Goal: Communication & Community: Answer question/provide support

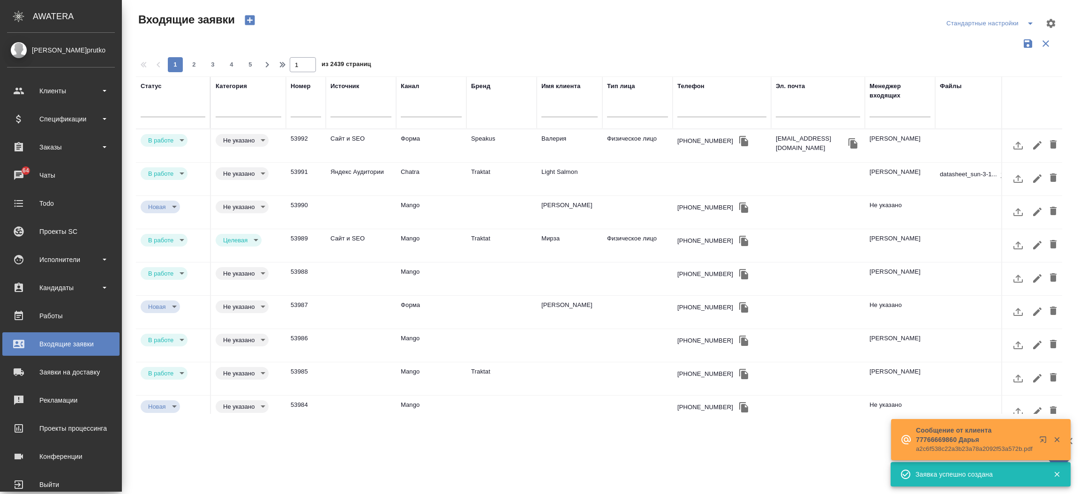
select select "RU"
click at [30, 170] on div "Чаты" at bounding box center [61, 175] width 108 height 14
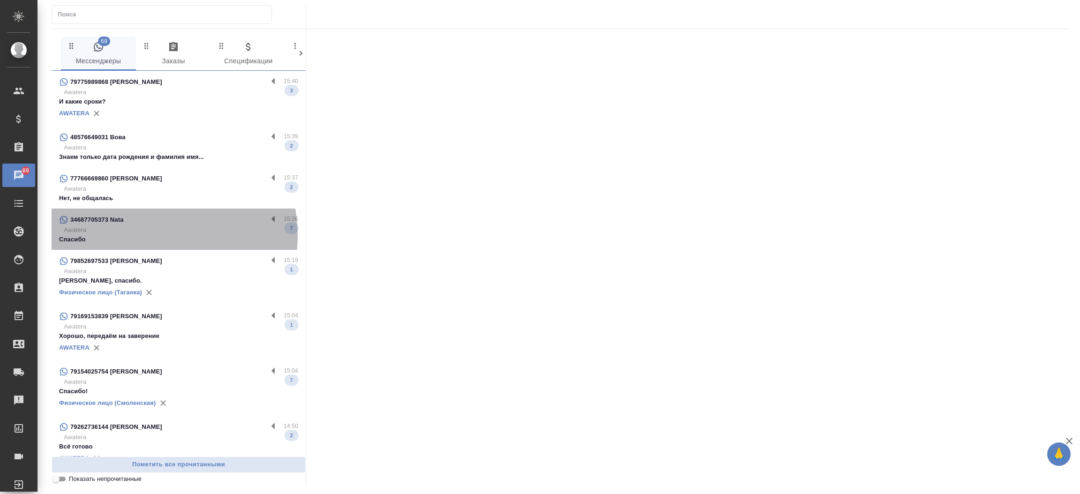
click at [139, 236] on p "Спасибо" at bounding box center [178, 239] width 239 height 9
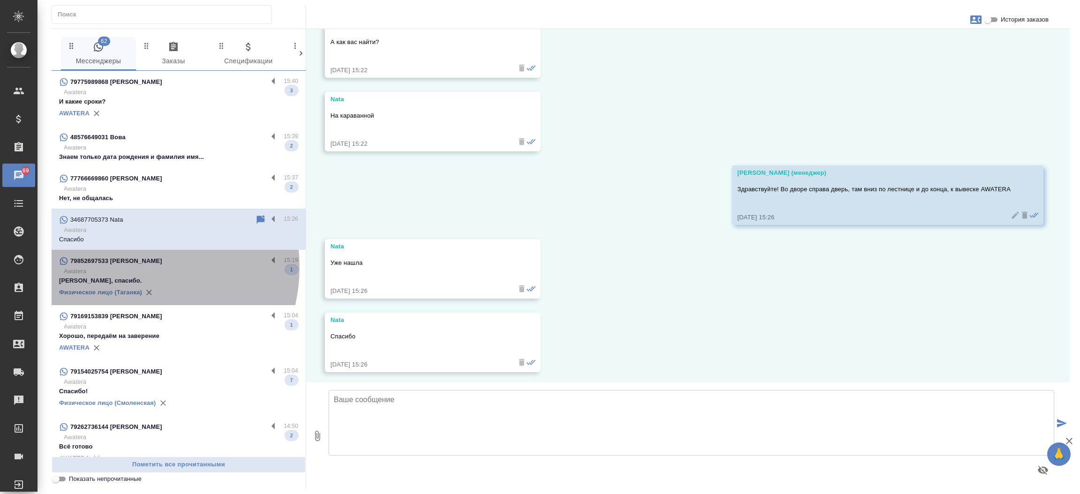
scroll to position [547, 0]
click at [129, 267] on p "Awatera" at bounding box center [181, 271] width 234 height 9
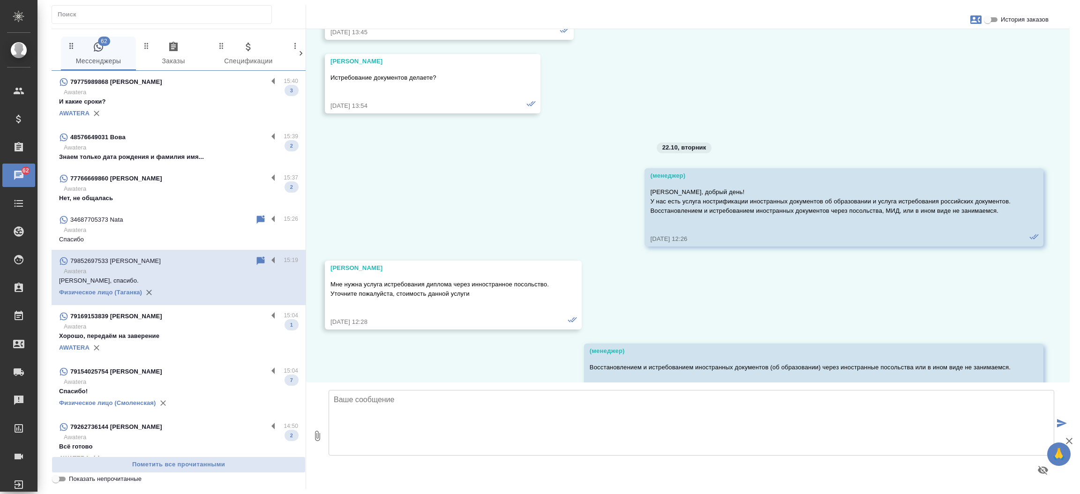
scroll to position [7141, 0]
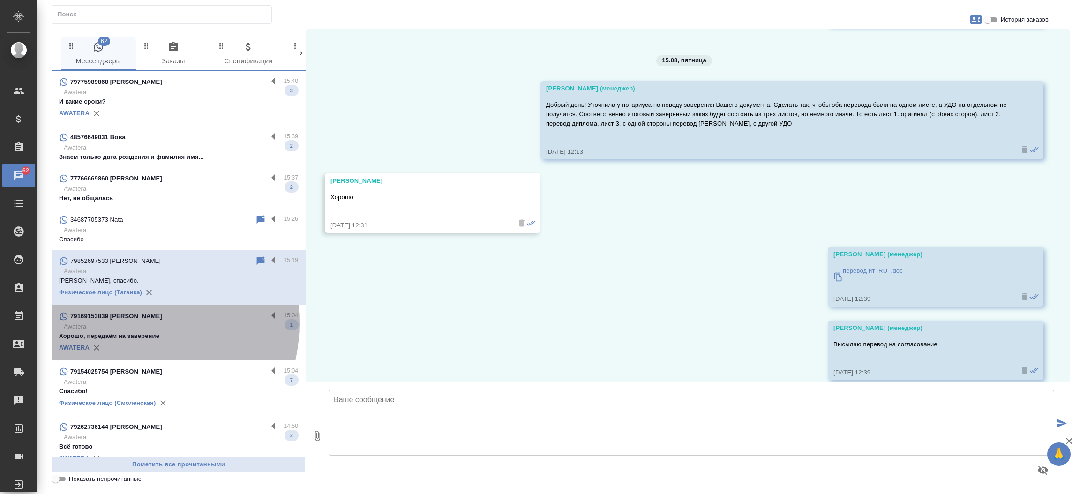
click at [126, 323] on p "Awatera" at bounding box center [181, 326] width 234 height 9
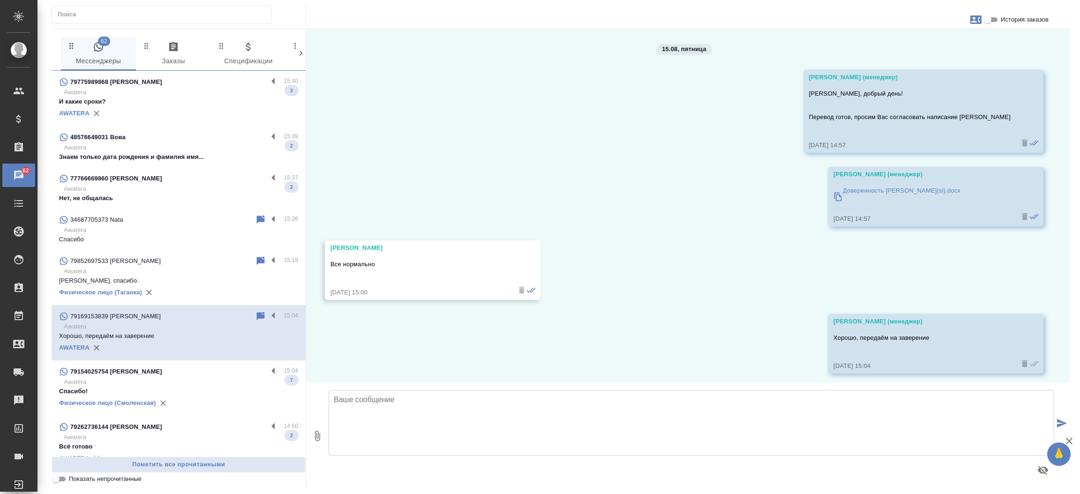
scroll to position [1448, 0]
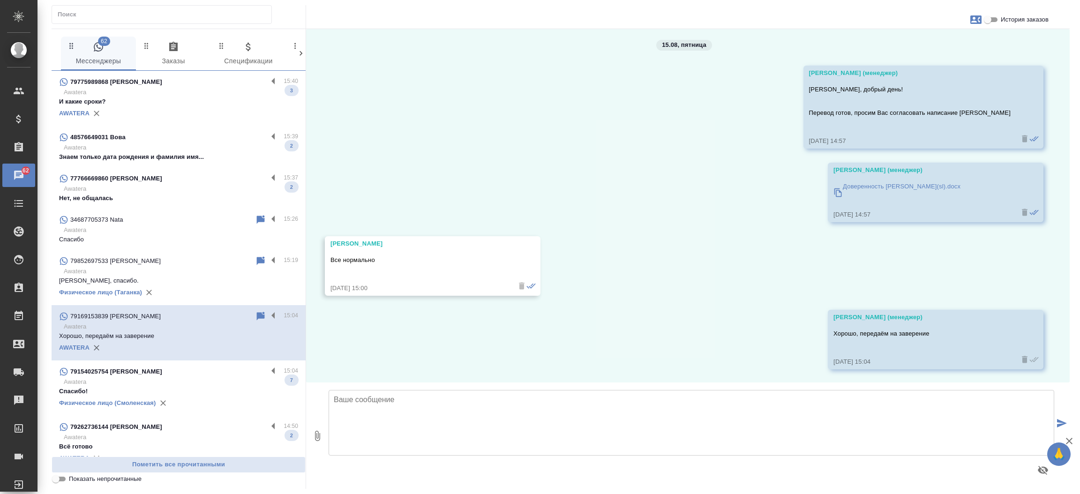
click at [117, 383] on p "Awatera" at bounding box center [181, 381] width 234 height 9
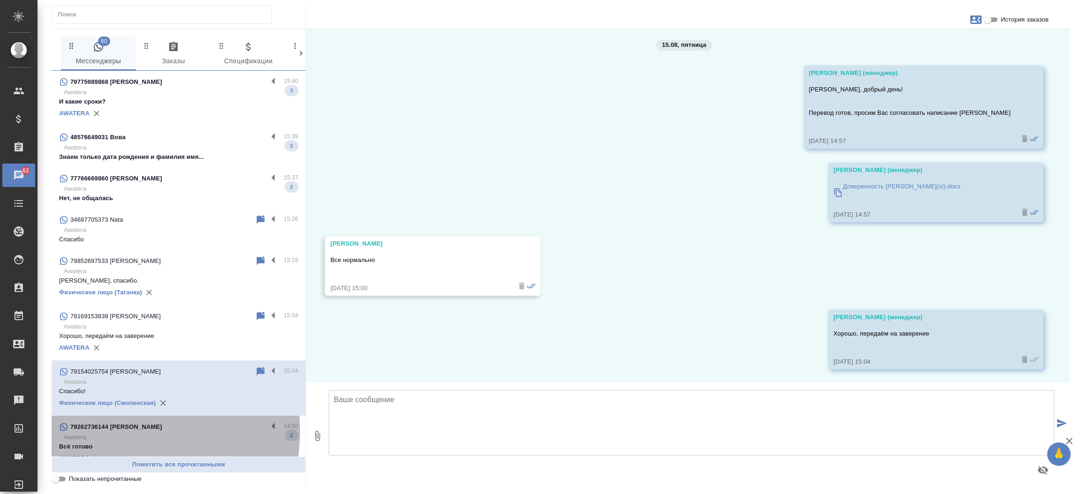
click at [120, 431] on p "79262736144 Елена" at bounding box center [116, 426] width 92 height 9
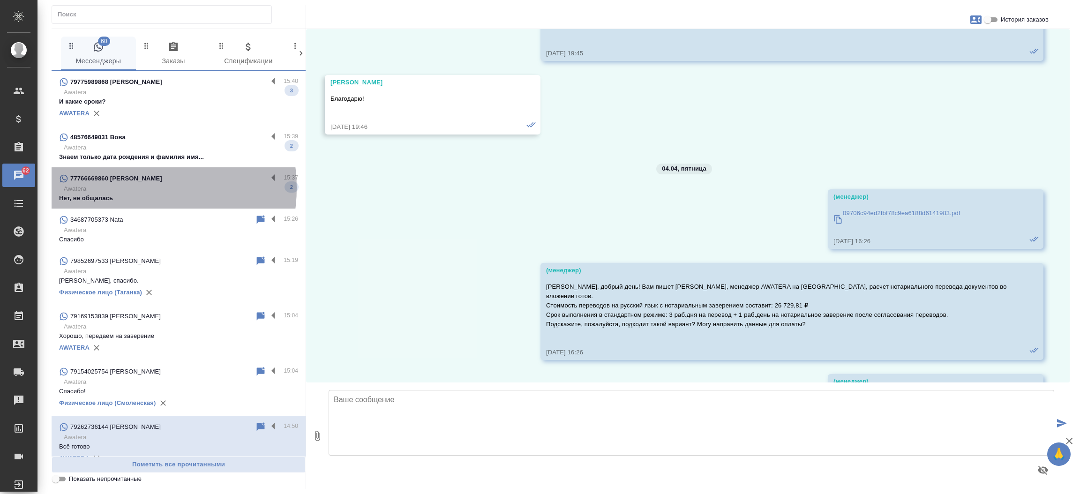
click at [130, 188] on p "Awatera" at bounding box center [181, 188] width 234 height 9
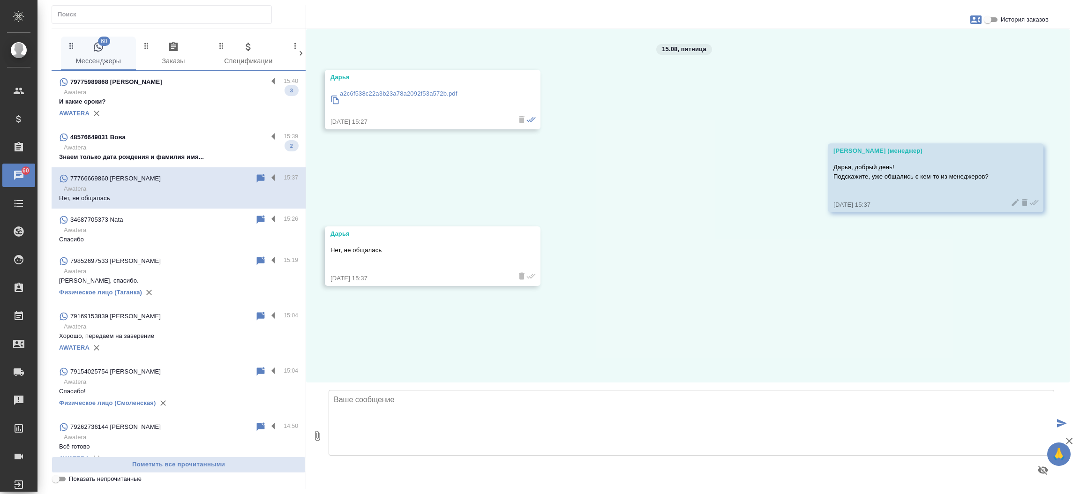
scroll to position [0, 0]
click at [387, 399] on textarea at bounding box center [692, 423] width 726 height 66
type textarea "На какой язык потребуется перевод?"
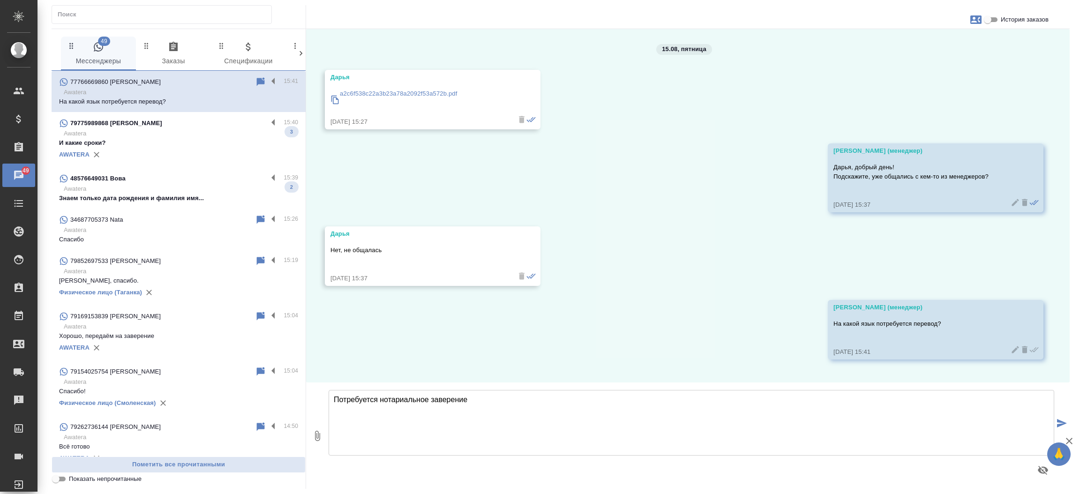
click at [422, 91] on p "a2c6f538c22a3b23a78a2092f53a572b.pdf" at bounding box center [399, 93] width 118 height 9
click at [486, 399] on textarea "Потребуется нотариальное заверение" at bounding box center [692, 423] width 726 height 66
type textarea "Потребуется нотариальное заверение или заверение печатью компании?"
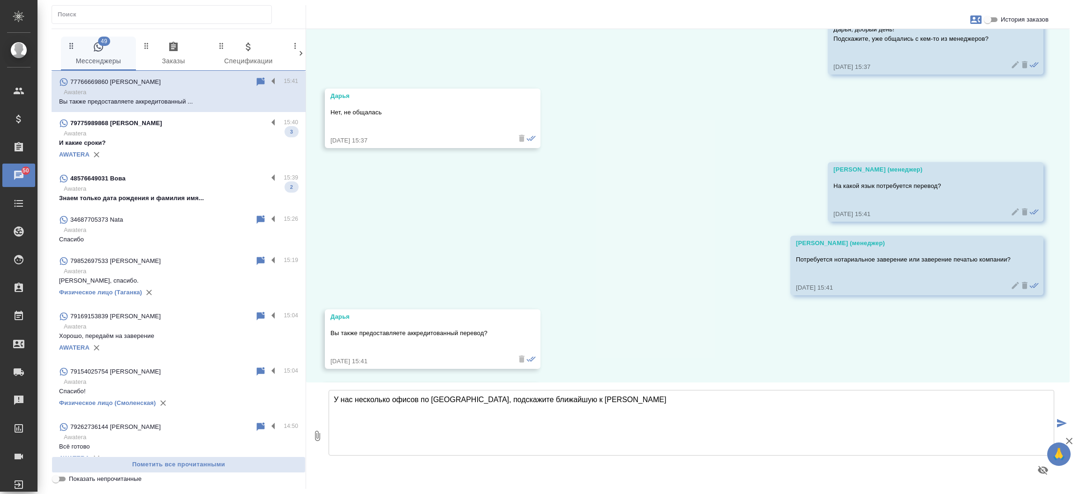
scroll to position [211, 0]
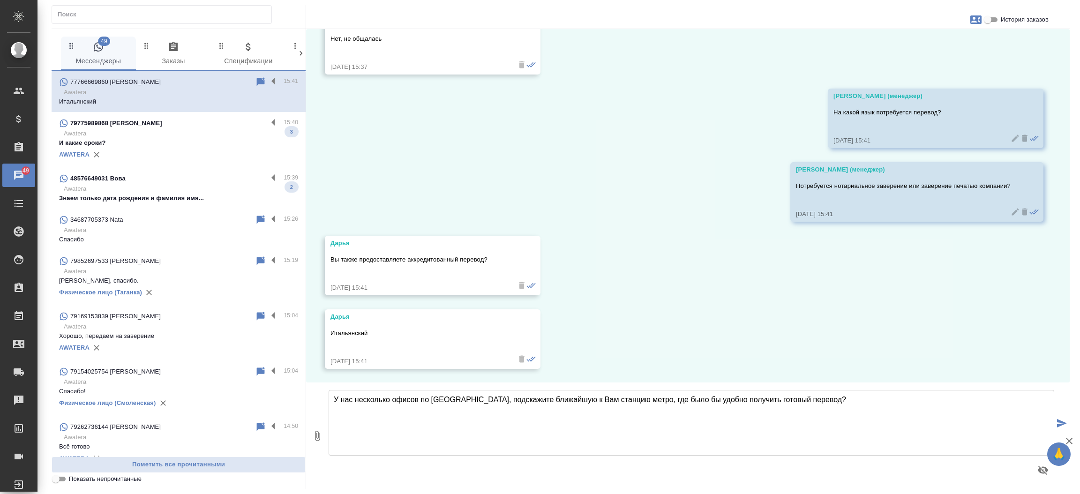
type textarea "У нас несколько офисов по Москве, подскажите ближайшую к Вам станцию метро, где…"
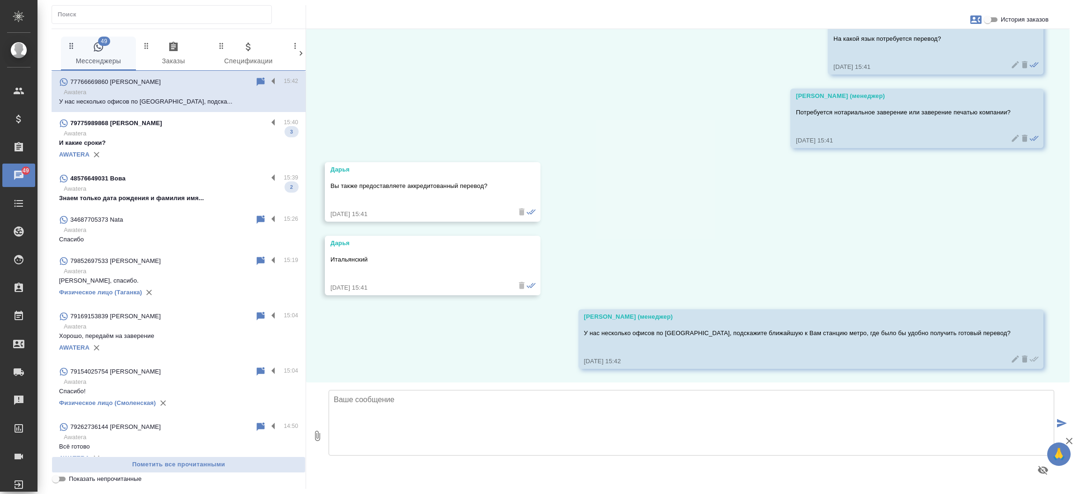
drag, startPoint x: 484, startPoint y: 191, endPoint x: 444, endPoint y: 183, distance: 41.1
click at [444, 183] on p "Вы также предоставляете аккредитованный перевод?" at bounding box center [419, 185] width 177 height 9
drag, startPoint x: 444, startPoint y: 183, endPoint x: 429, endPoint y: 206, distance: 27.6
click at [429, 206] on div "Дарья Вы также предоставляете аккредитованный перевод? 15.08.25, 15:41" at bounding box center [419, 192] width 177 height 54
drag, startPoint x: 429, startPoint y: 206, endPoint x: 361, endPoint y: 421, distance: 225.1
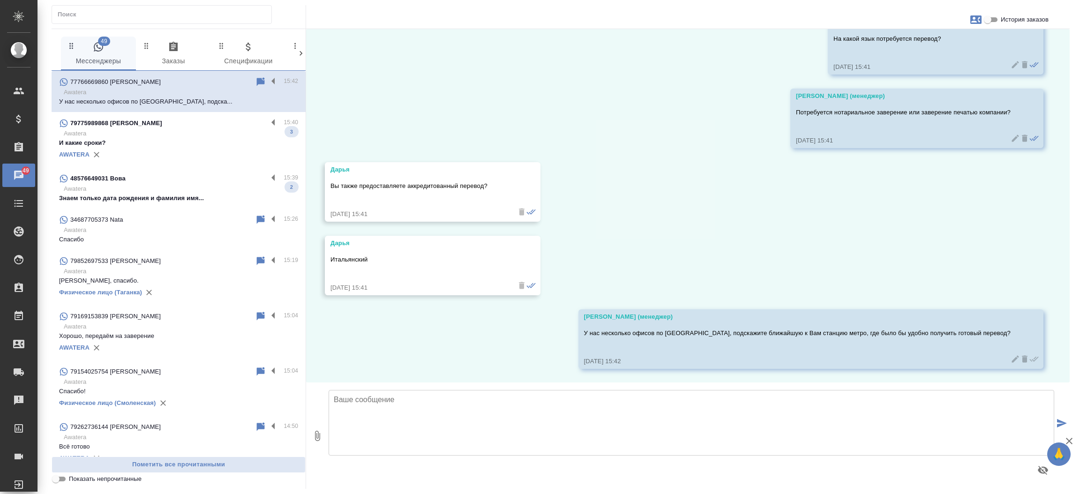
click at [361, 421] on textarea at bounding box center [692, 423] width 726 height 66
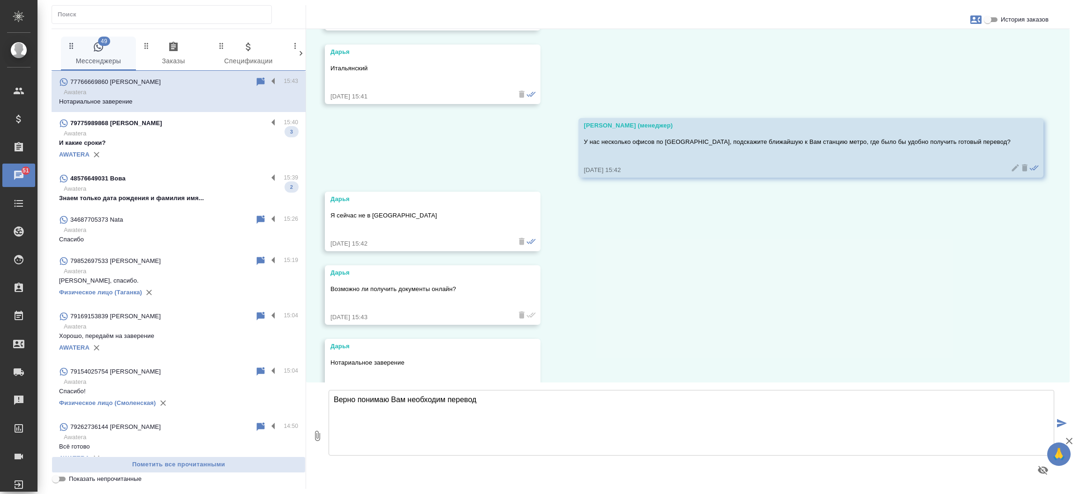
scroll to position [505, 0]
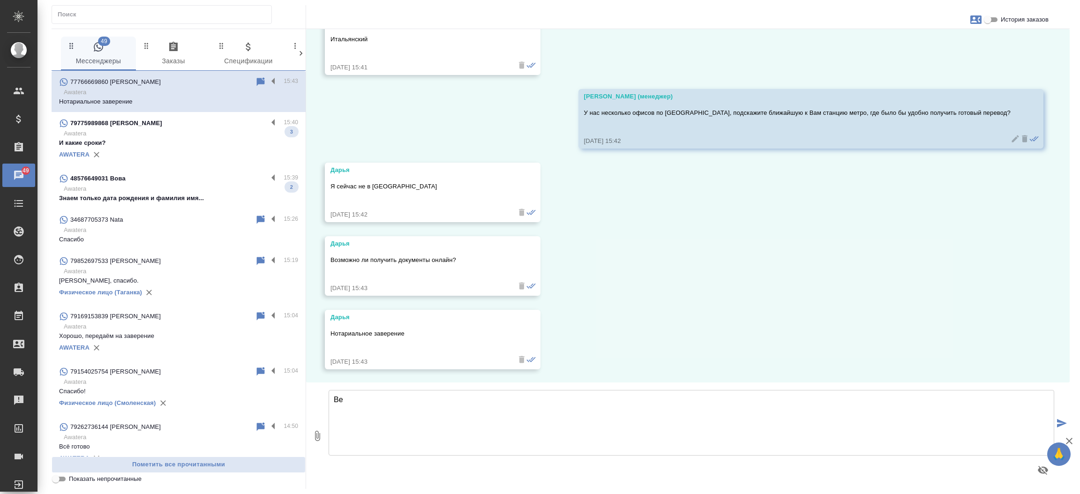
type textarea "В"
click at [611, 397] on textarea "Да, мы можем направить сканы документов. Верно понимаю Вам потребуется аккредит…" at bounding box center [692, 423] width 726 height 66
type textarea "Да, мы можем направить сканы документов. Верно понимаю Вам потребуется перевод …"
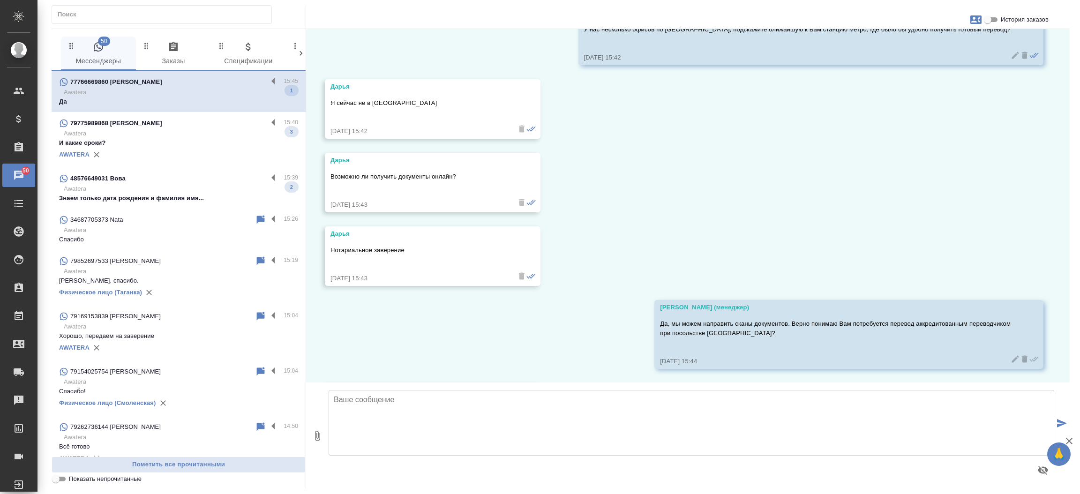
scroll to position [662, 0]
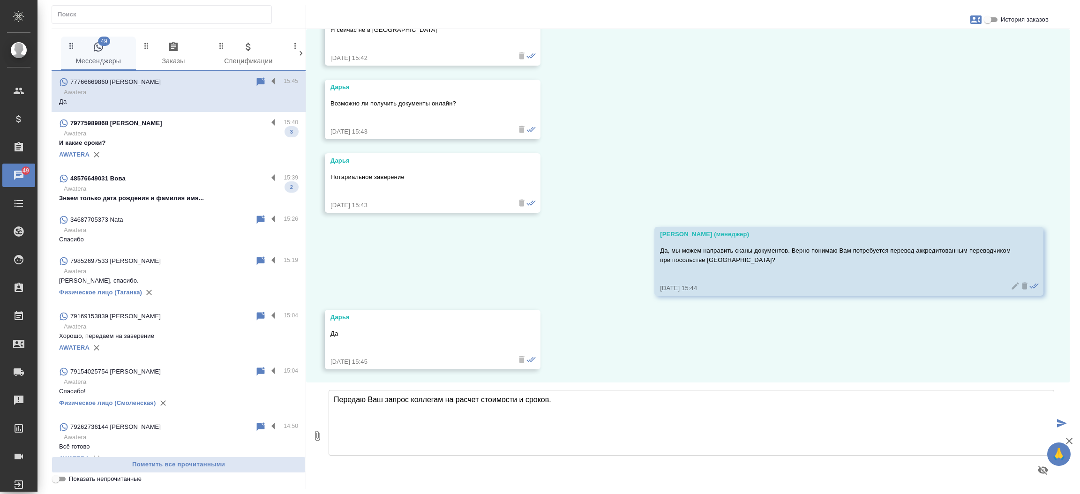
type textarea "Передаю Ваш запрос коллегам на расчет стоимости и сроков."
click at [972, 21] on icon "button" at bounding box center [976, 19] width 11 height 11
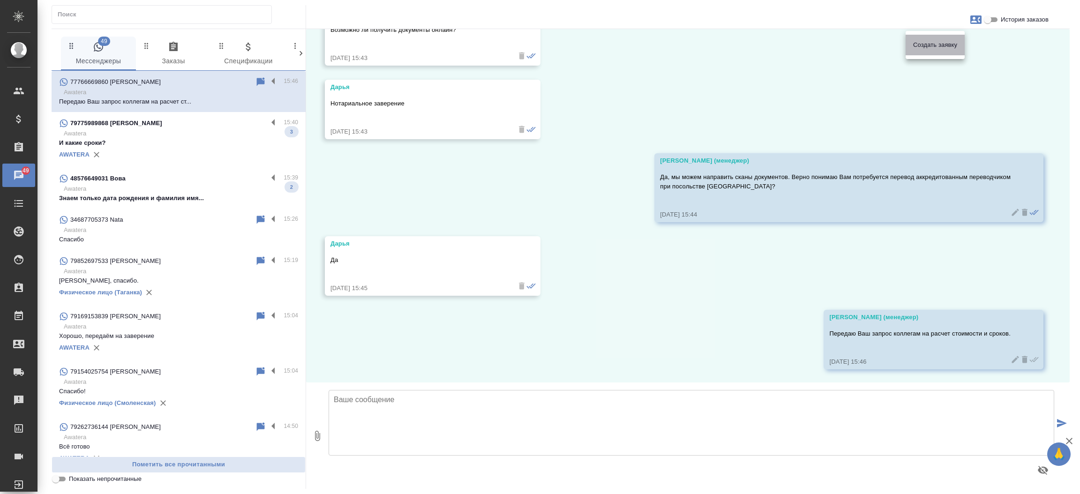
click at [943, 50] on div "Создать заявку" at bounding box center [935, 45] width 59 height 21
select select "KZ"
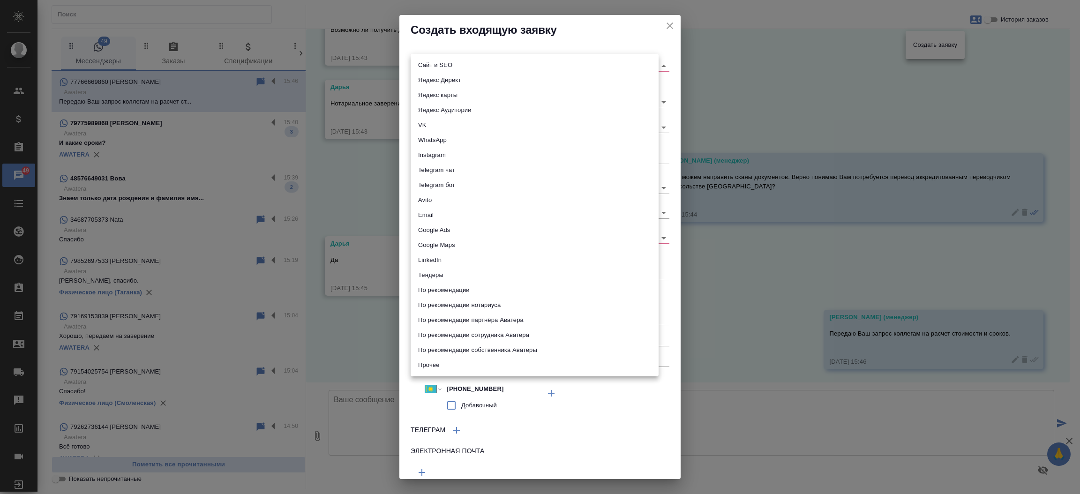
click at [470, 61] on body "🙏 .cls-1 fill:#fff; AWATERA Прутько Ирина i.prutko Клиенты Спецификации Заказы …" at bounding box center [540, 247] width 1080 height 494
click at [470, 61] on li "Сайт и SEO" at bounding box center [535, 65] width 248 height 15
type input "seo"
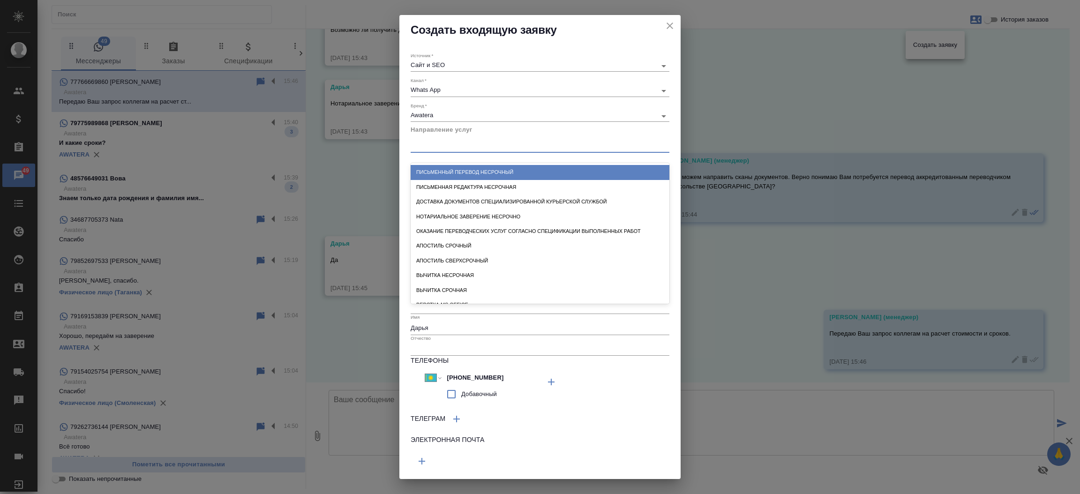
click at [445, 143] on div at bounding box center [540, 144] width 259 height 14
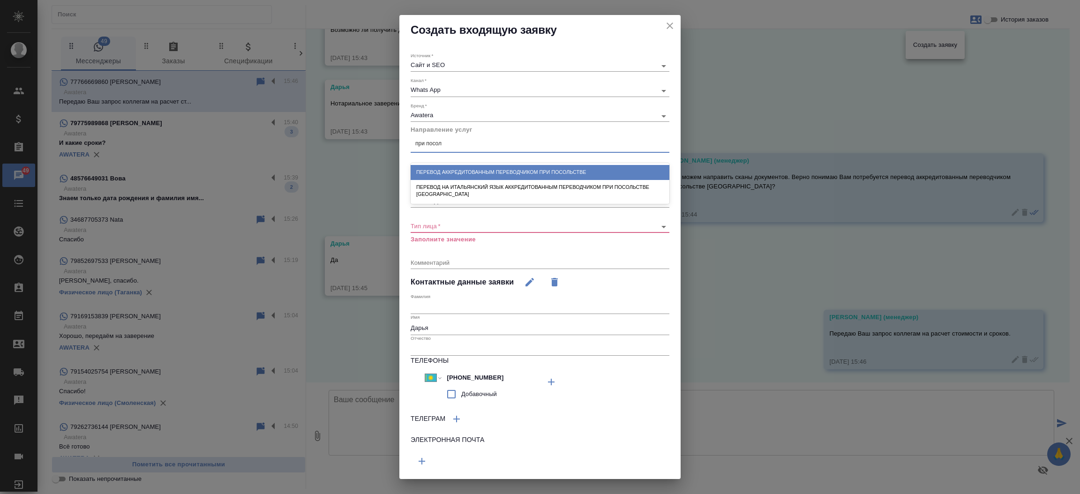
type input "при посоль"
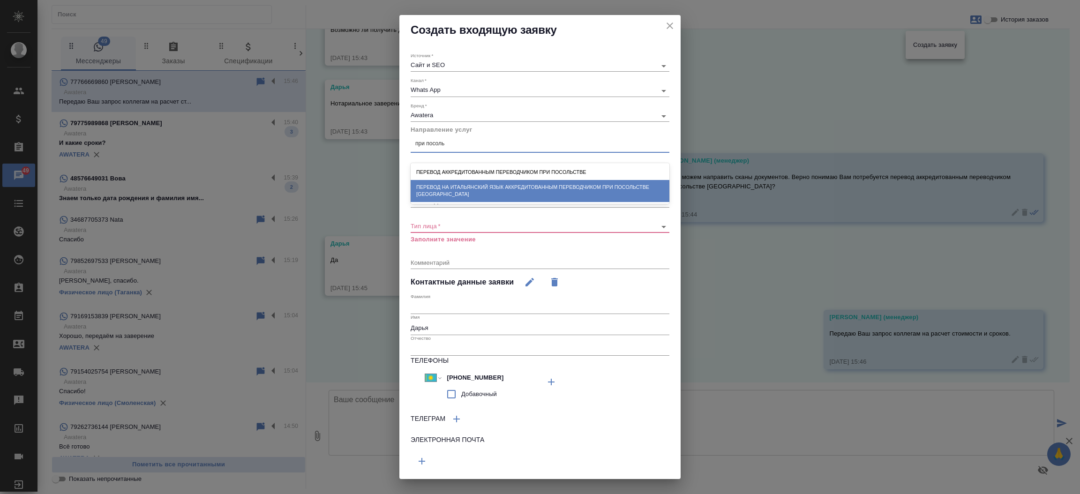
click at [454, 188] on div "Перевод на итальянский язык аккредитованным переводчиком при посольстве Италии" at bounding box center [540, 191] width 259 height 22
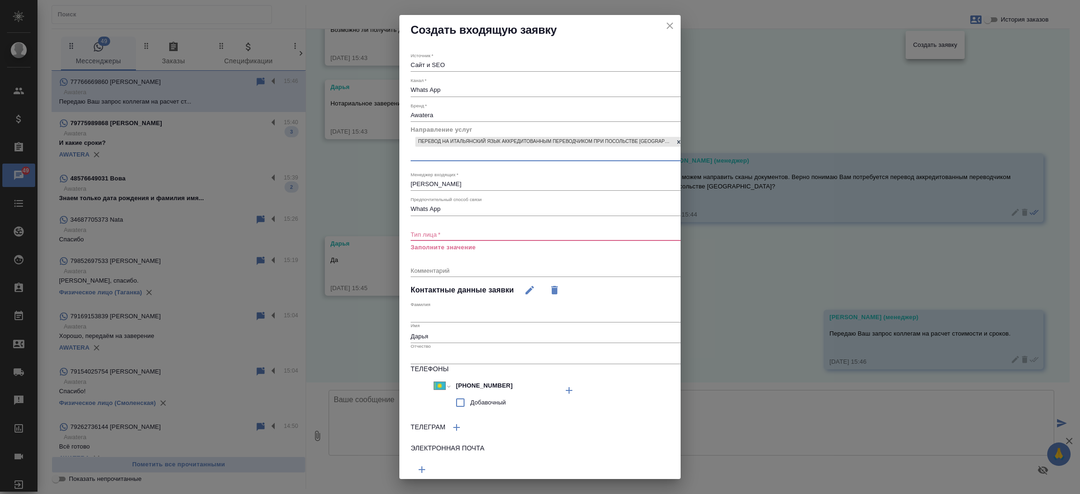
click at [444, 234] on body "🙏 .cls-1 fill:#fff; AWATERA Прутько Ирина i.prutko Клиенты Спецификации Заказы …" at bounding box center [540, 247] width 1080 height 494
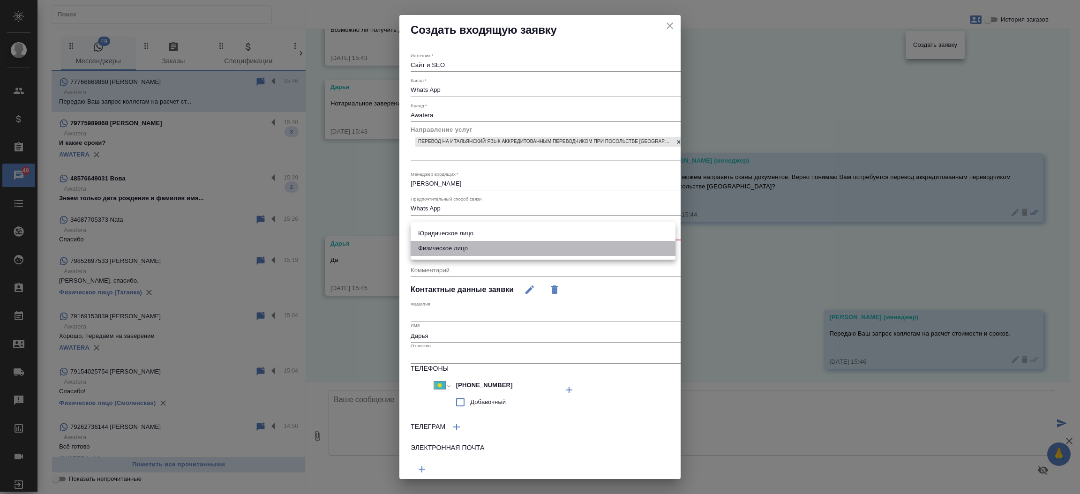
click at [442, 246] on li "Физическое лицо" at bounding box center [543, 248] width 265 height 15
type input "private"
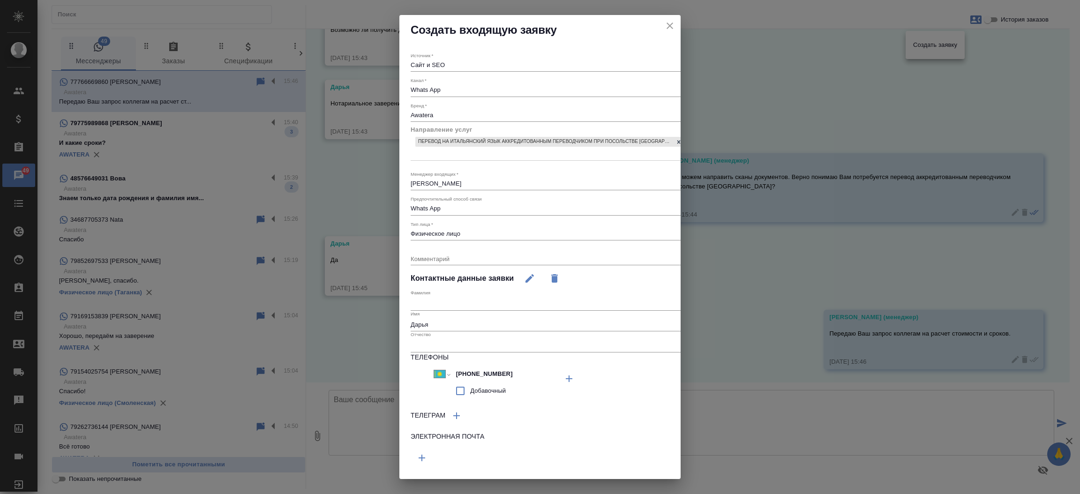
scroll to position [31, 0]
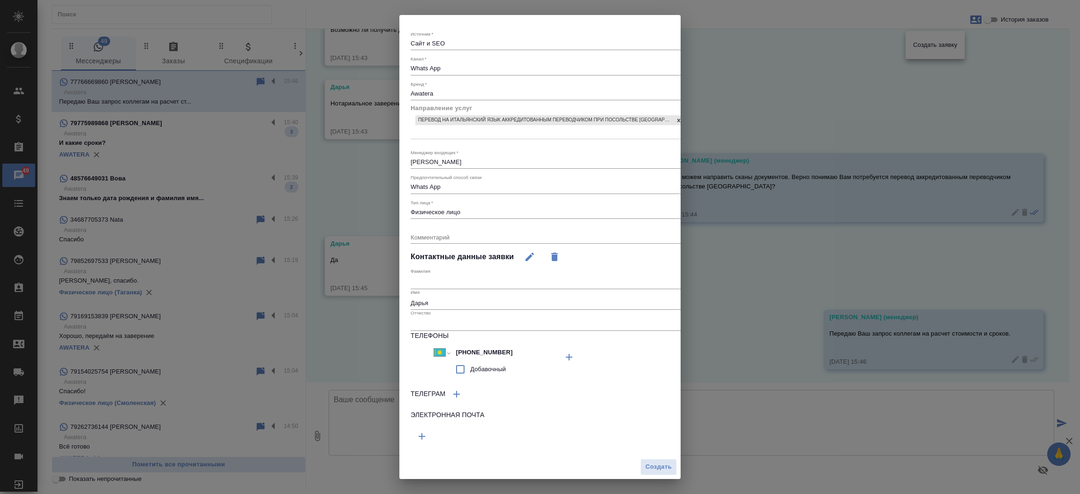
click at [448, 81] on div "Бренд   * Awatera awatera" at bounding box center [558, 90] width 295 height 19
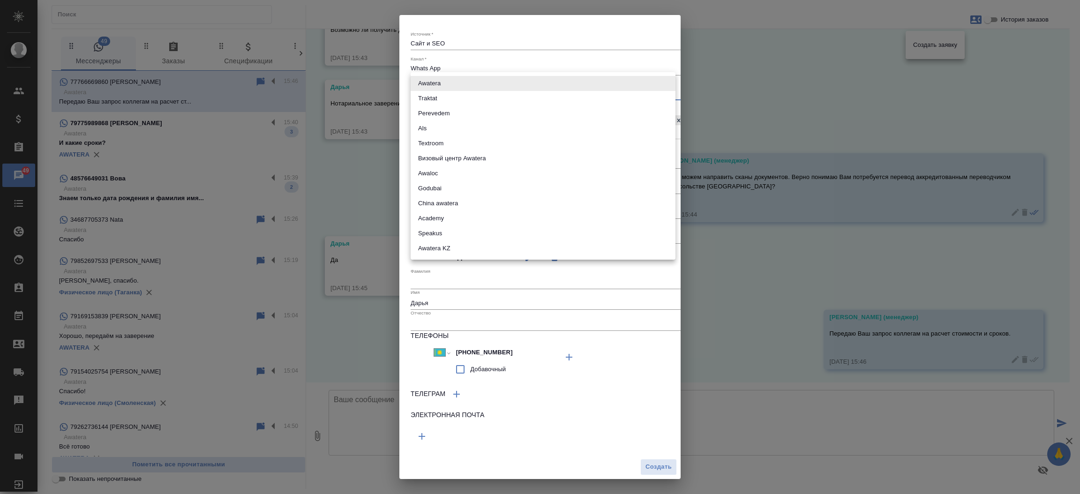
click at [440, 83] on body "🙏 .cls-1 fill:#fff; AWATERA Прутько Ирина i.prutko Клиенты Спецификации Заказы …" at bounding box center [540, 247] width 1080 height 494
click at [434, 95] on li "Traktat" at bounding box center [543, 98] width 265 height 15
type input "traktat"
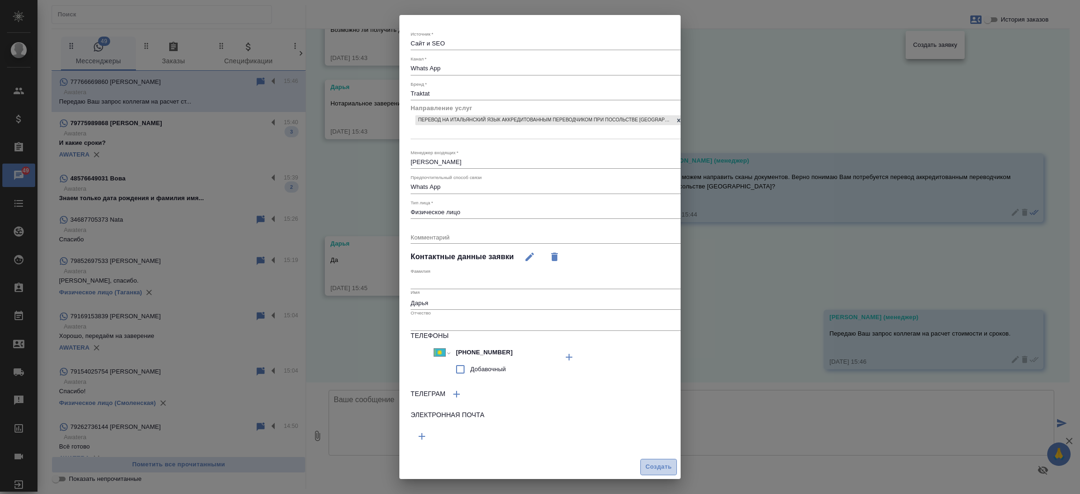
click at [649, 462] on span "Создать" at bounding box center [659, 467] width 26 height 11
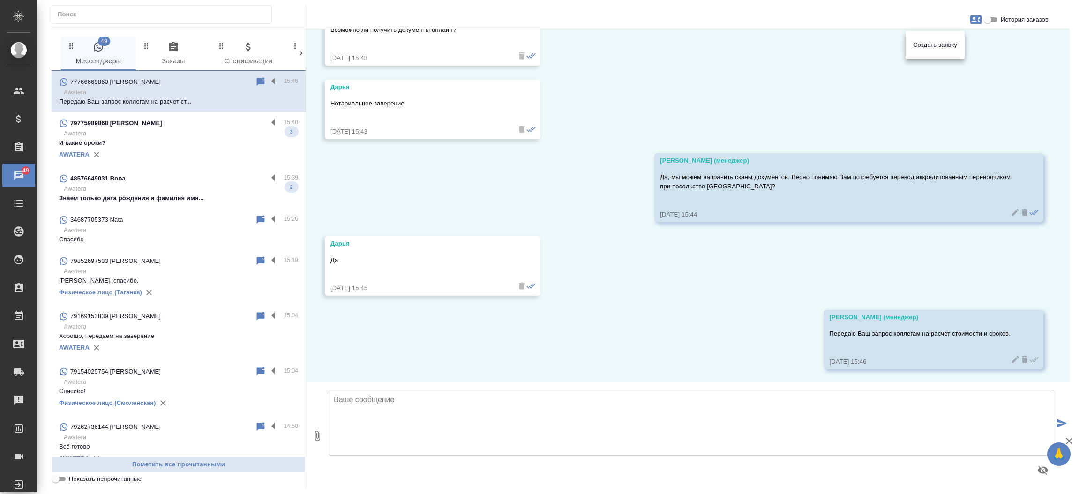
click at [202, 132] on div at bounding box center [540, 247] width 1080 height 494
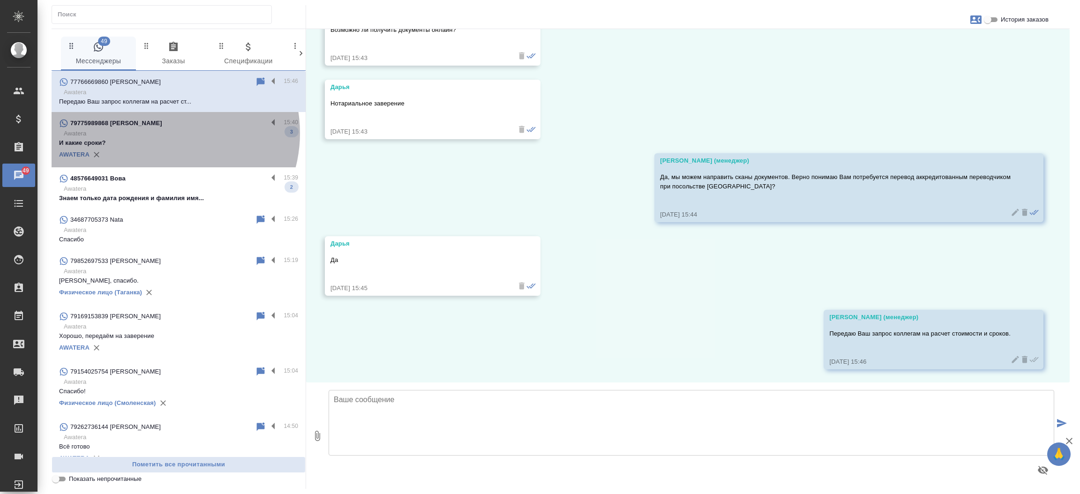
click at [164, 133] on p "Awatera" at bounding box center [181, 133] width 234 height 9
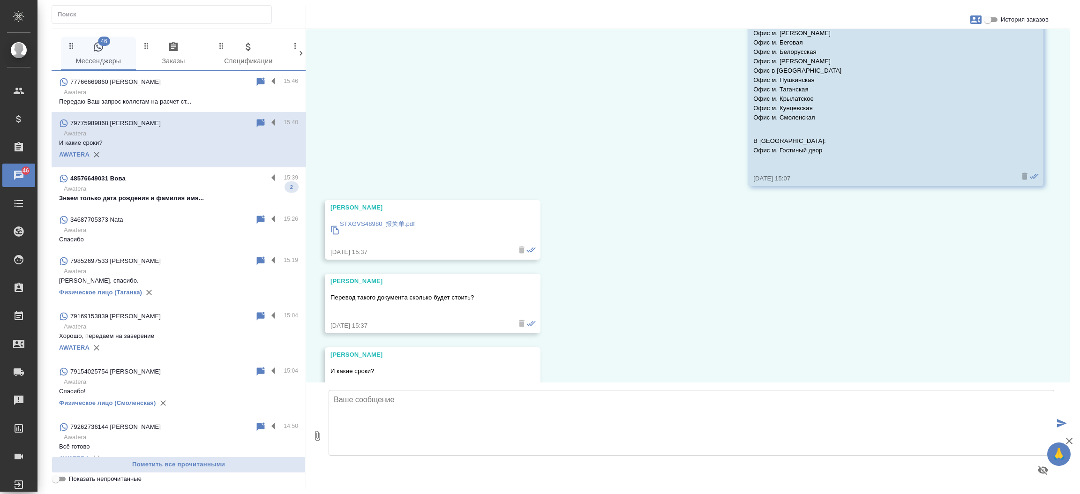
scroll to position [214, 0]
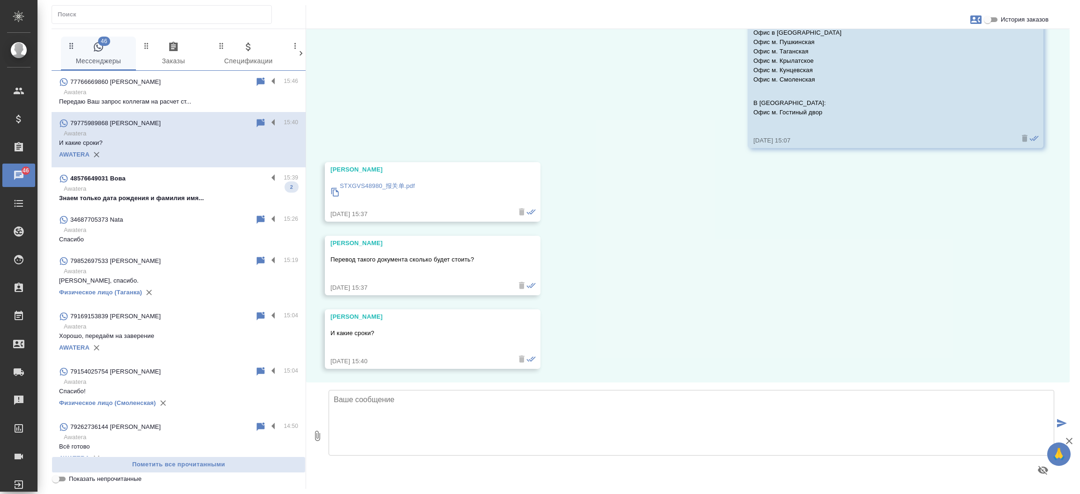
click at [431, 413] on textarea at bounding box center [692, 423] width 726 height 66
type textarea "Подскажите ближайшую к Вам станцию метро, где было бы удобно получить готовый п…"
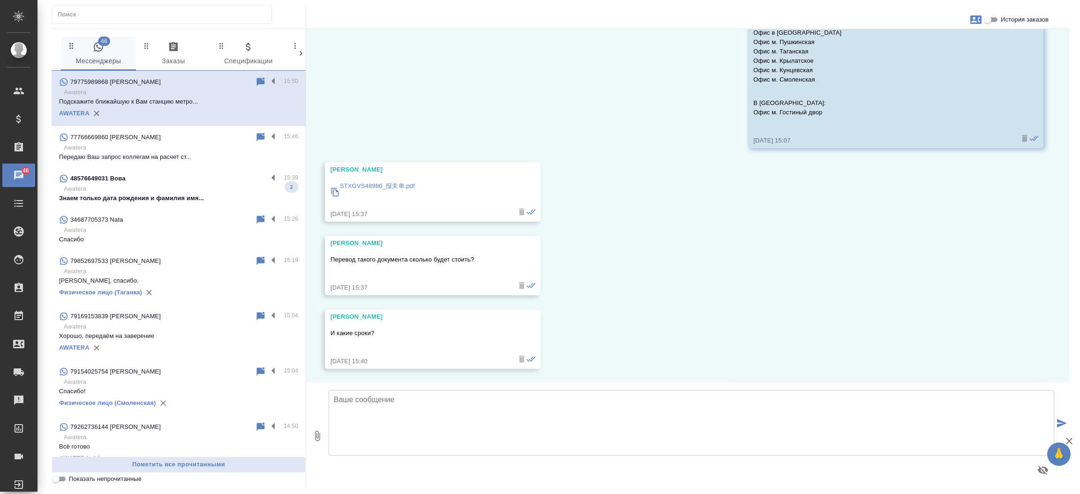
scroll to position [288, 0]
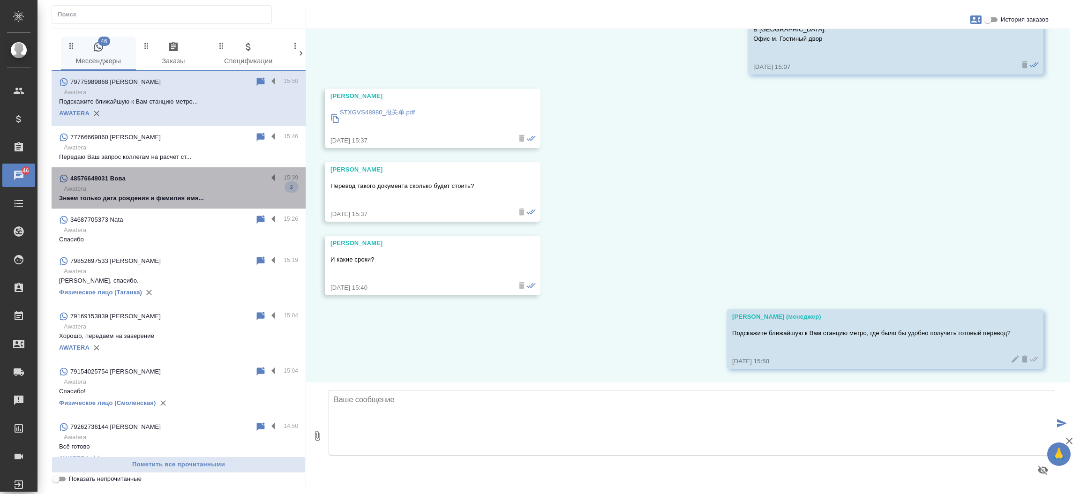
click at [182, 192] on p "Awatera" at bounding box center [181, 188] width 234 height 9
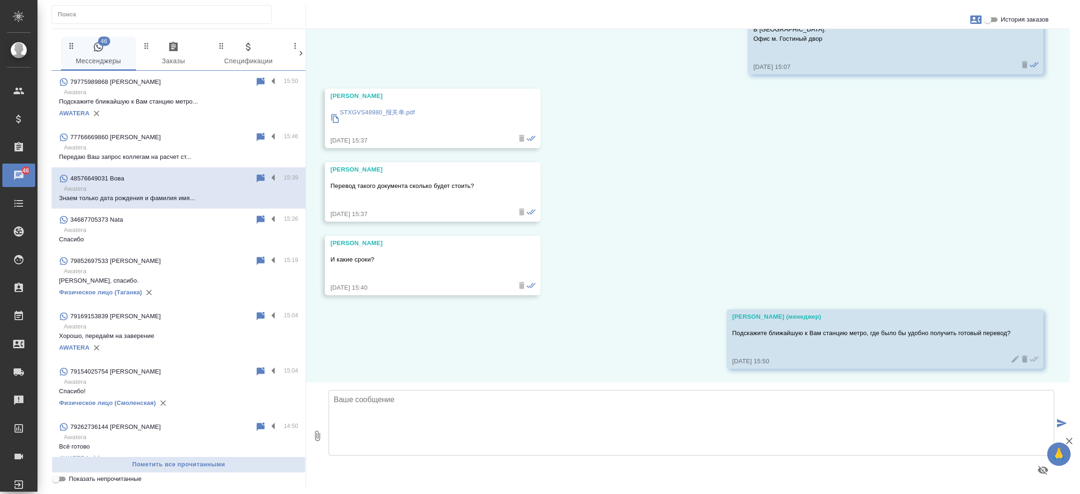
scroll to position [0, 0]
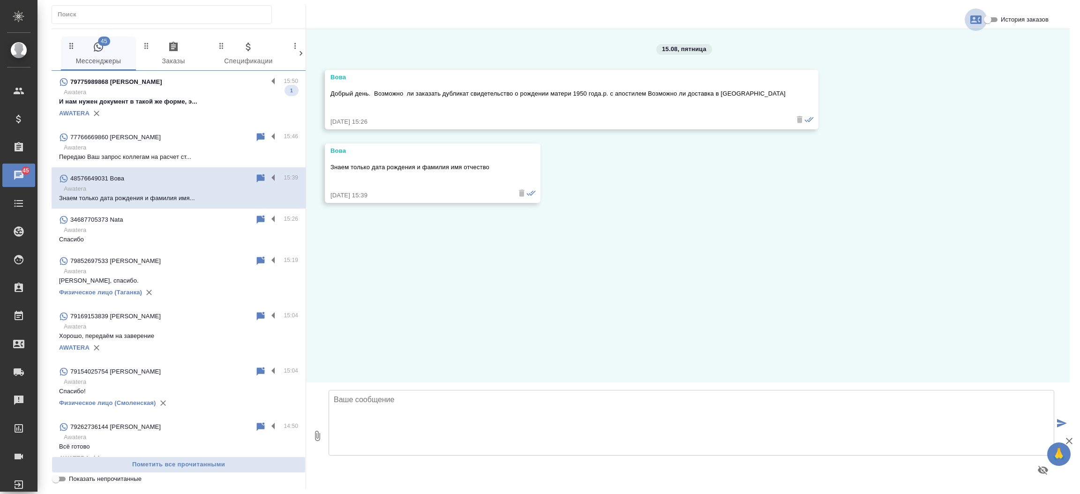
click at [977, 21] on icon "button" at bounding box center [976, 19] width 11 height 8
click at [944, 45] on span "Создать заявку" at bounding box center [935, 44] width 44 height 9
select select "PL"
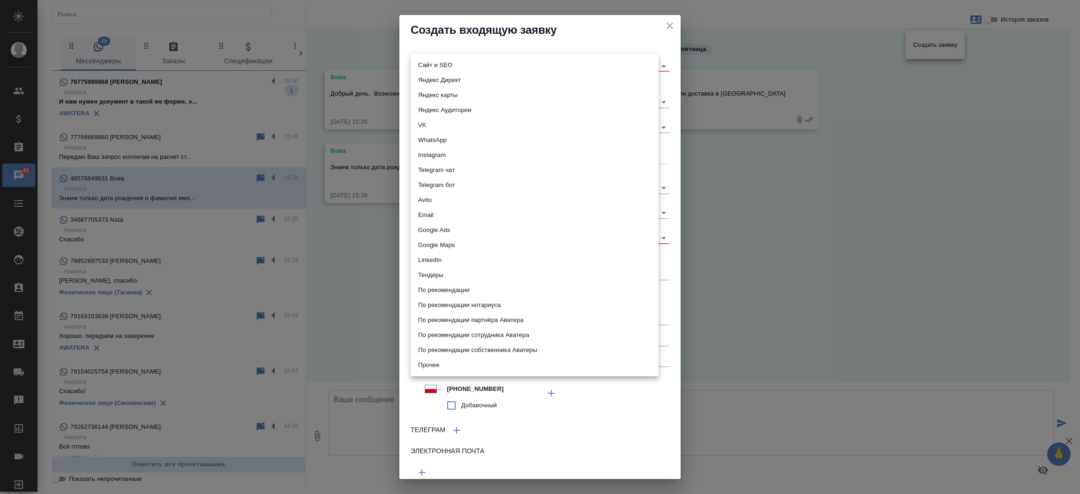
click at [589, 63] on body "🙏 .cls-1 fill:#fff; AWATERA Прутько Ирина i.prutko Клиенты Спецификации Заказы …" at bounding box center [540, 247] width 1080 height 494
click at [589, 63] on li "Сайт и SEO" at bounding box center [535, 65] width 248 height 15
type input "seo"
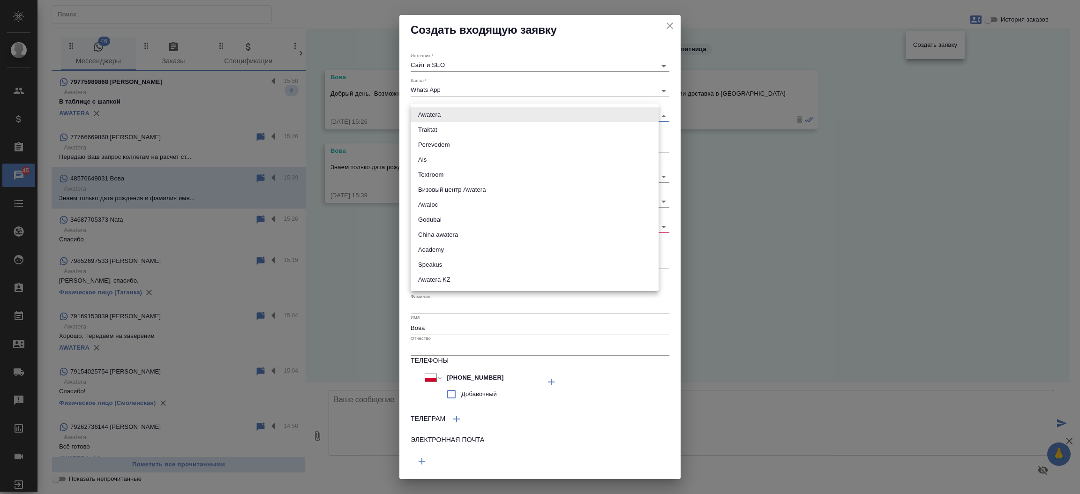
click at [502, 117] on body "🙏 .cls-1 fill:#fff; AWATERA Прутько Ирина i.prutko Клиенты Спецификации Заказы …" at bounding box center [540, 247] width 1080 height 494
drag, startPoint x: 502, startPoint y: 117, endPoint x: 492, endPoint y: 129, distance: 15.7
click at [492, 129] on ul "Awatera Traktat Perevedem Als Textroom Визовый центр Awatera Awaloc Godubai Chi…" at bounding box center [535, 198] width 248 height 188
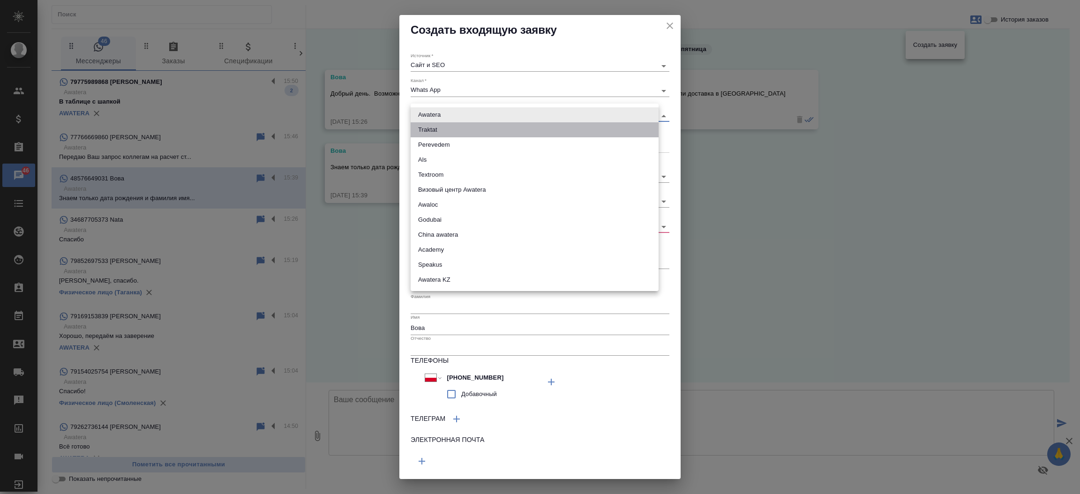
click at [492, 129] on li "Traktat" at bounding box center [535, 129] width 248 height 15
type input "traktat"
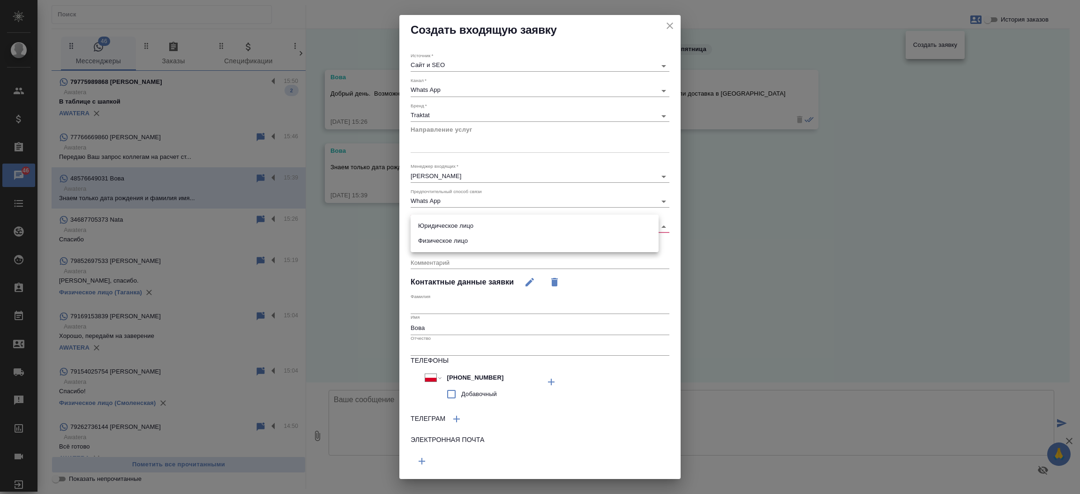
click at [435, 224] on body "🙏 .cls-1 fill:#fff; AWATERA Прутько Ирина i.prutko Клиенты Спецификации Заказы …" at bounding box center [540, 247] width 1080 height 494
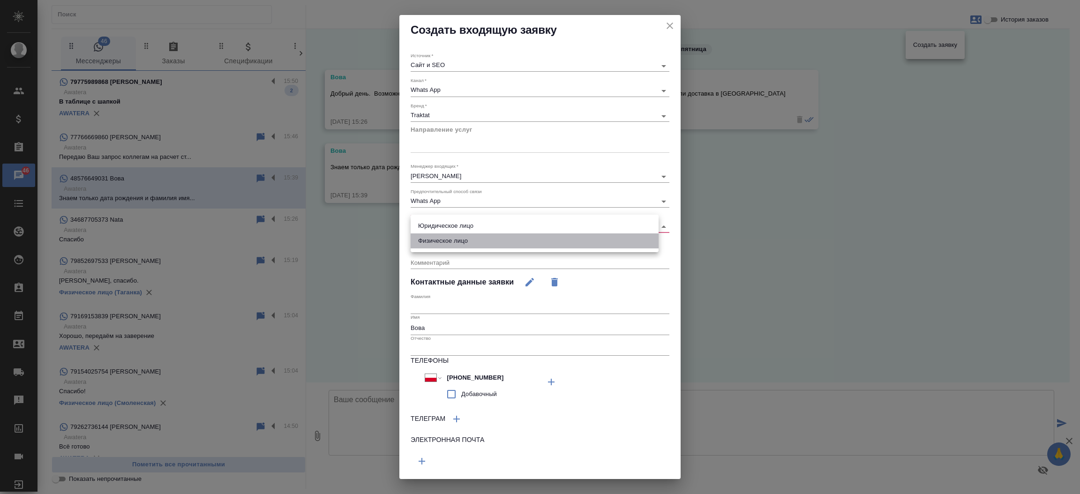
click at [435, 237] on li "Физическое лицо" at bounding box center [535, 241] width 248 height 15
type input "private"
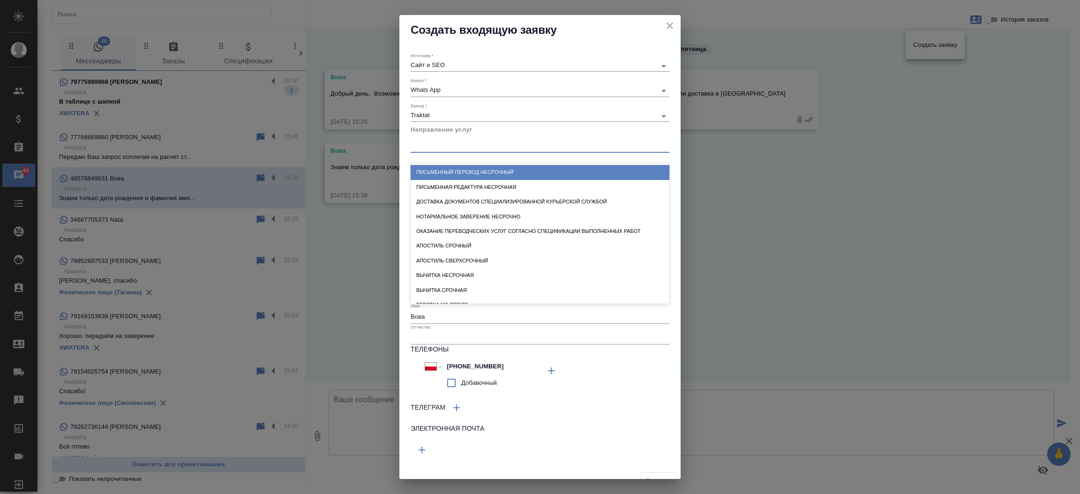
click at [443, 145] on div at bounding box center [540, 144] width 259 height 14
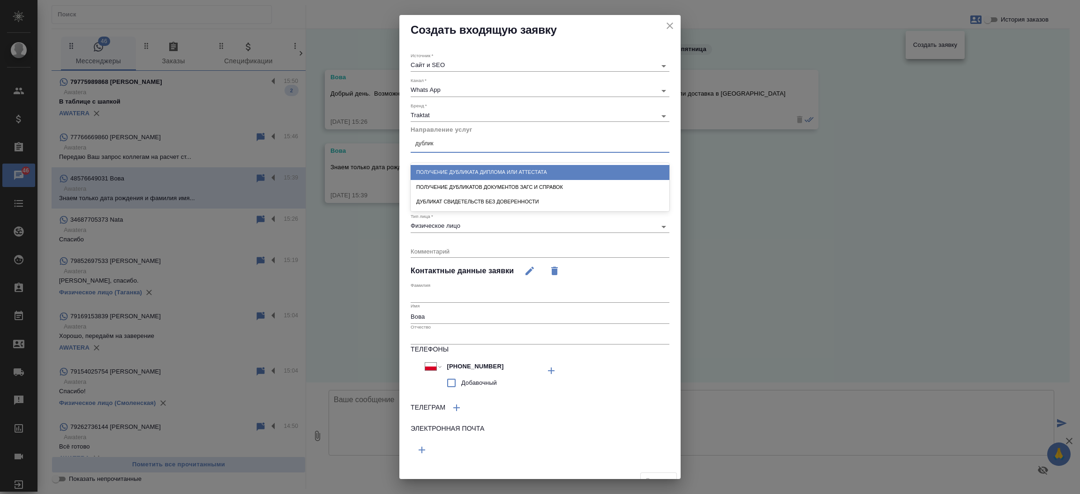
type input "дублика"
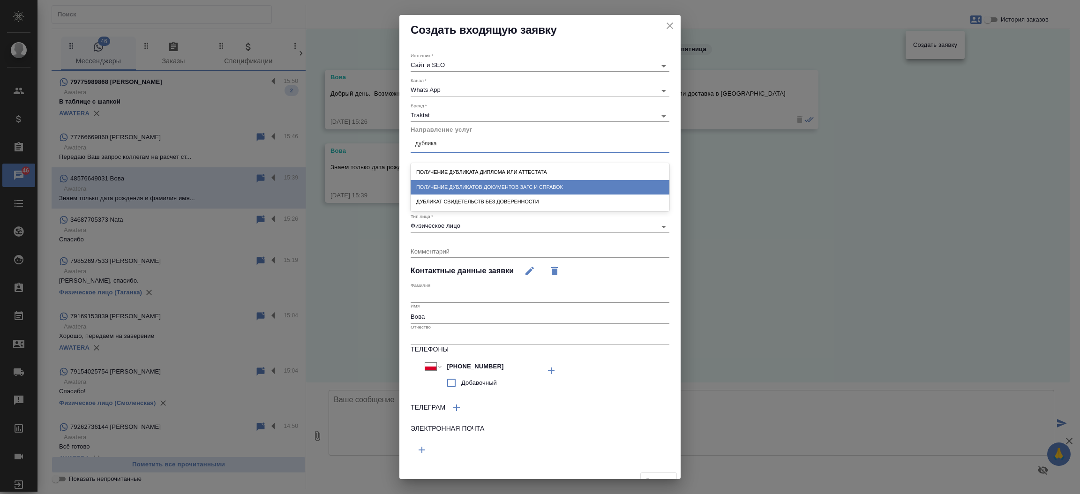
click at [489, 188] on div "Получение дубликатов документов ЗАГС и справок" at bounding box center [540, 187] width 259 height 15
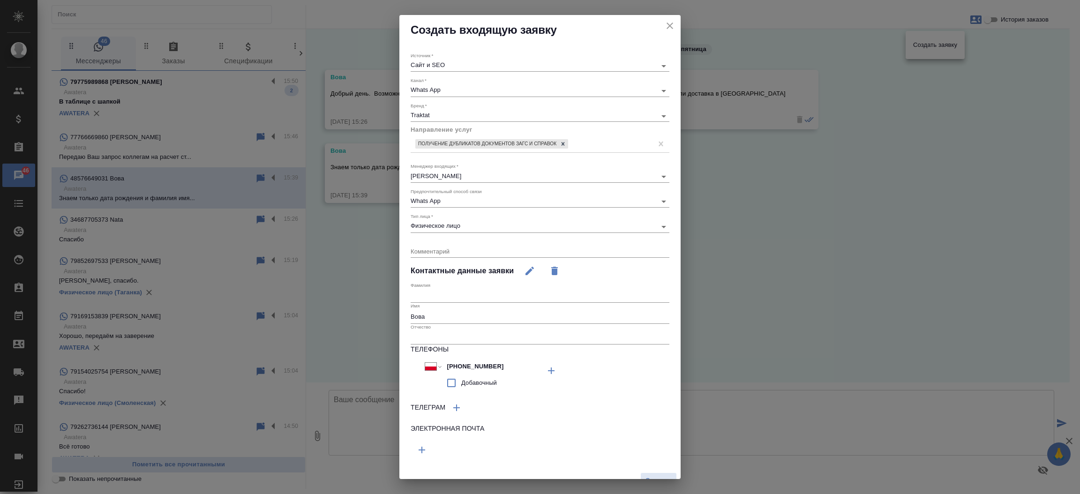
scroll to position [13, 0]
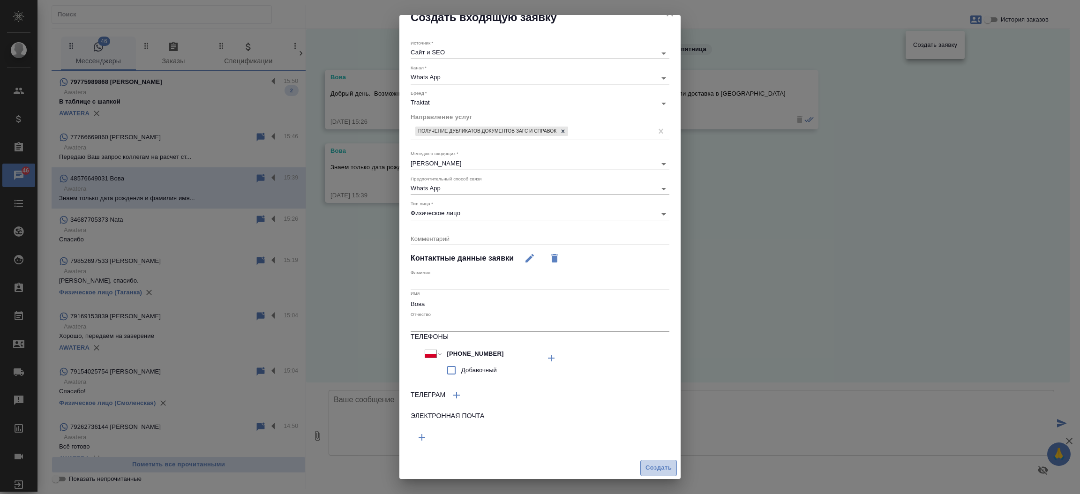
click at [656, 464] on span "Создать" at bounding box center [659, 468] width 26 height 11
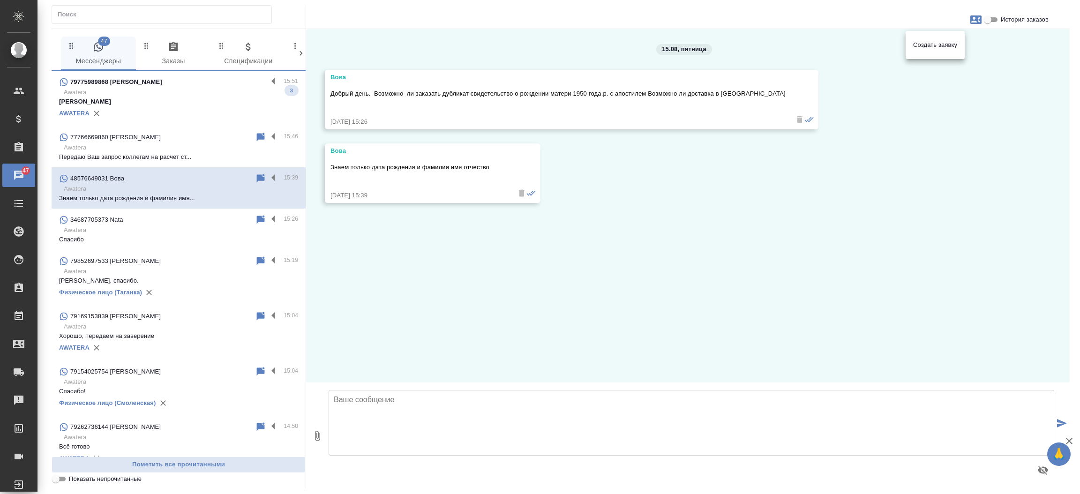
drag, startPoint x: 373, startPoint y: 93, endPoint x: 745, endPoint y: 89, distance: 371.8
click at [745, 89] on div at bounding box center [540, 247] width 1080 height 494
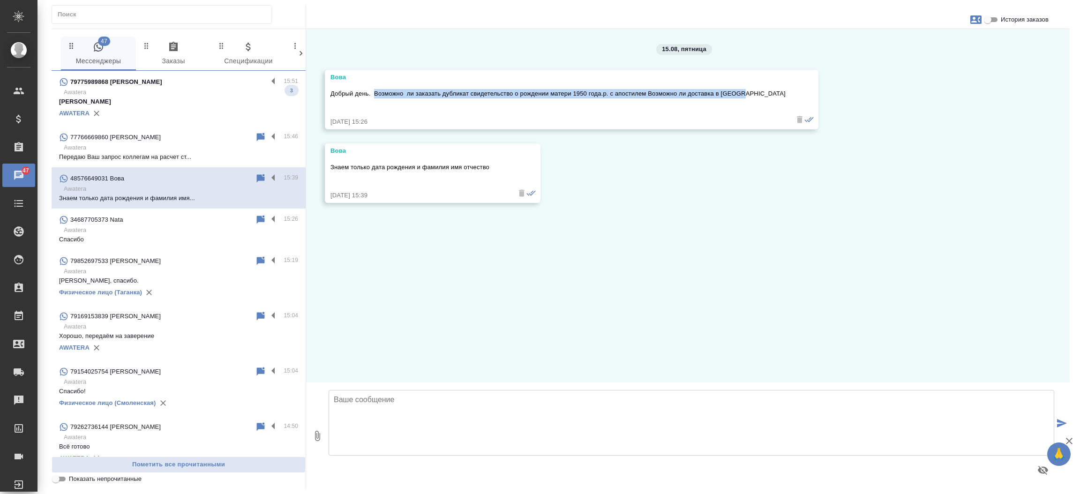
drag, startPoint x: 745, startPoint y: 89, endPoint x: 376, endPoint y: 88, distance: 369.5
copy p "Возможно ли заказать дубликат свидетельство о рождении матери 1950 года.р. с ап…"
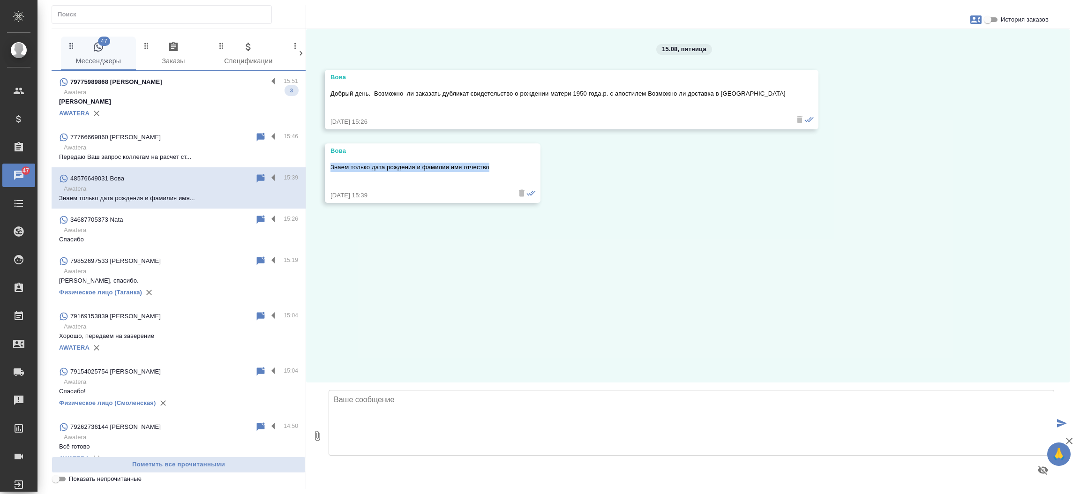
drag, startPoint x: 494, startPoint y: 164, endPoint x: 330, endPoint y: 169, distance: 163.7
click at [331, 169] on p "Знаем только дата рождения и фамилия имя отчество" at bounding box center [419, 167] width 177 height 9
copy p "Знаем только дата рождения и фамилия имя отчество"
click at [137, 98] on p "Бабушкинская" at bounding box center [178, 101] width 239 height 9
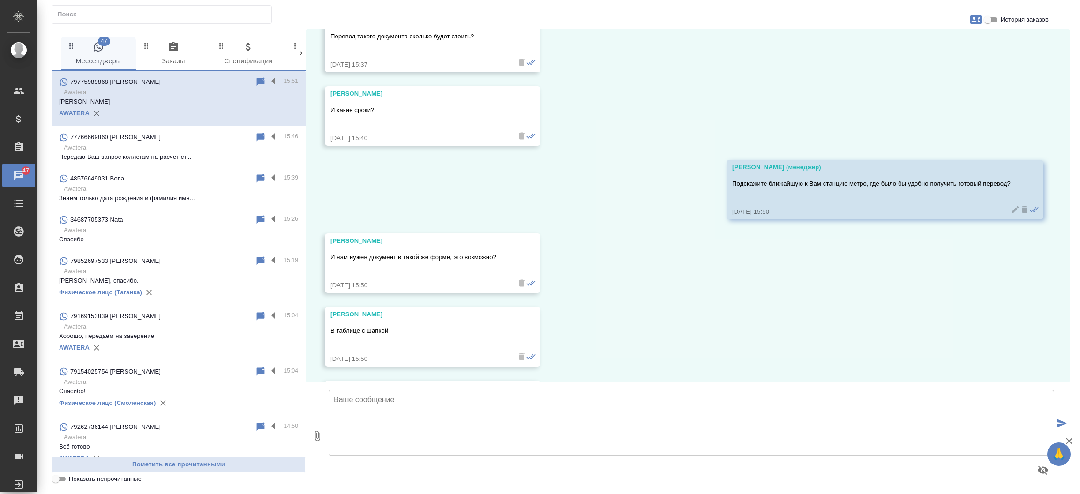
scroll to position [508, 0]
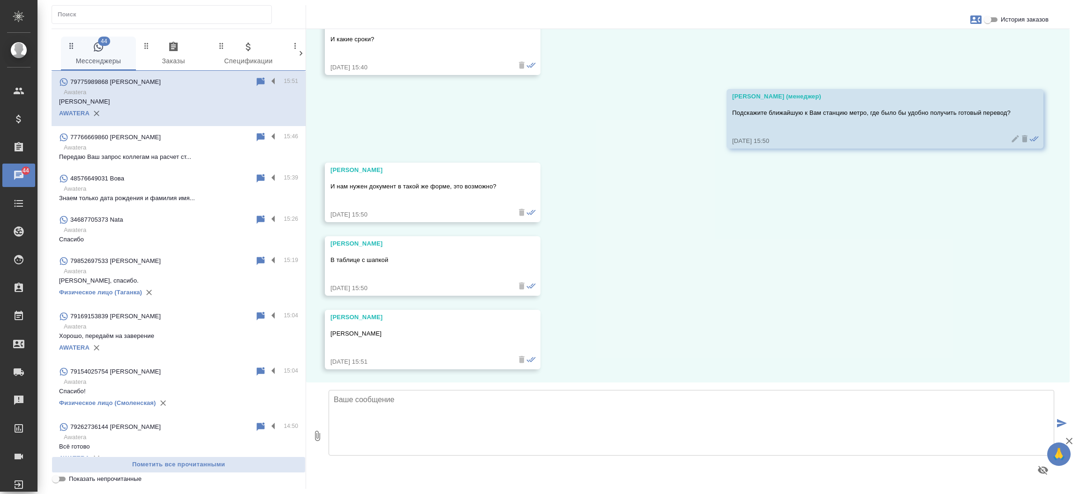
click at [354, 416] on textarea at bounding box center [692, 423] width 726 height 66
drag, startPoint x: 1059, startPoint y: 277, endPoint x: 1064, endPoint y: 244, distance: 33.2
click at [1064, 244] on div "15.08, пятница Касаткина Александра (менеджер) Татьяна, добрый день! Направьте,…" at bounding box center [688, 206] width 764 height 354
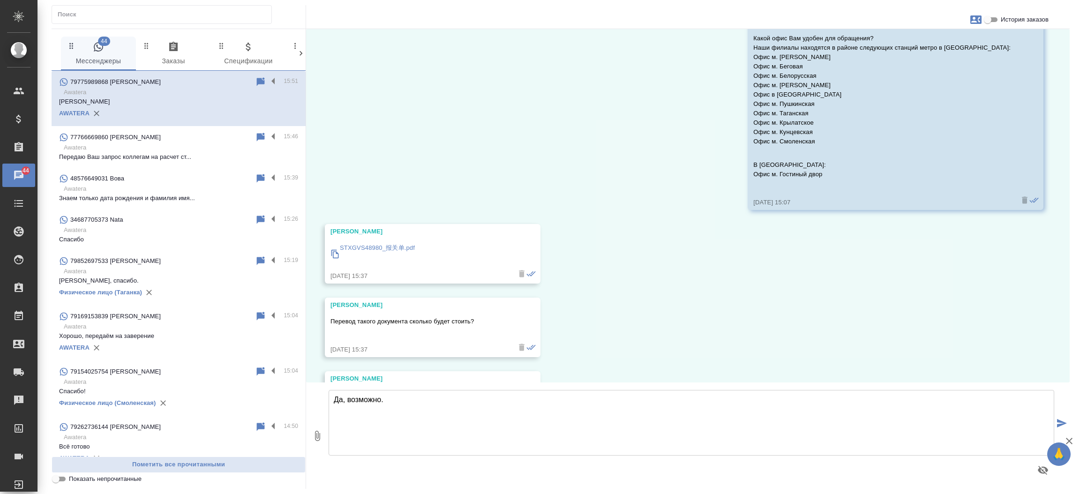
scroll to position [145, 0]
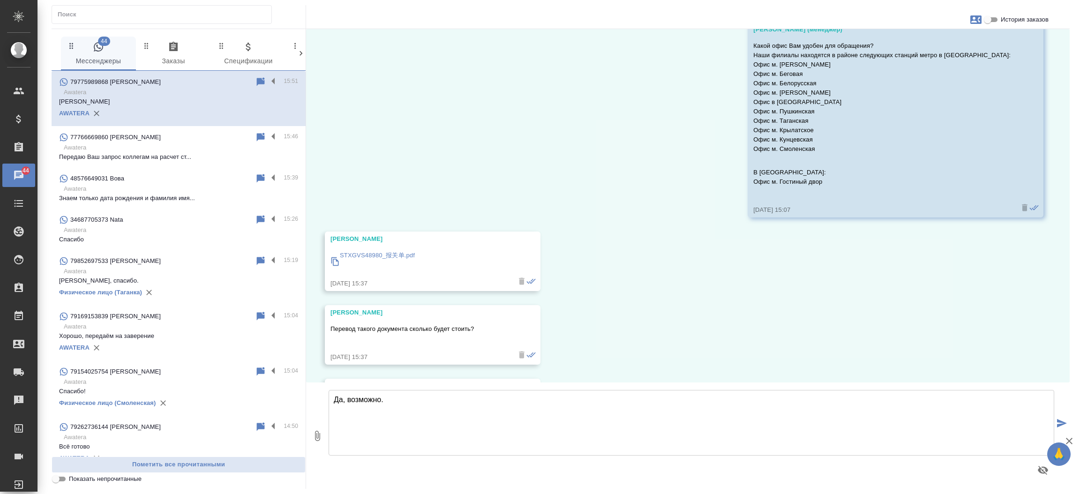
click at [382, 258] on p "STXGVS48980_报关单.pdf" at bounding box center [377, 255] width 75 height 9
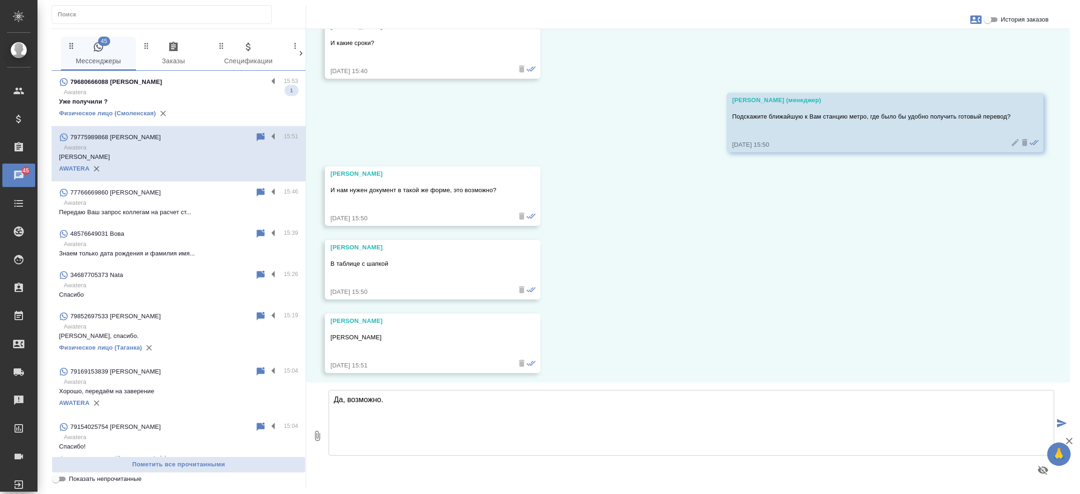
scroll to position [508, 0]
click at [538, 403] on textarea "Да, возможно." at bounding box center [692, 423] width 726 height 66
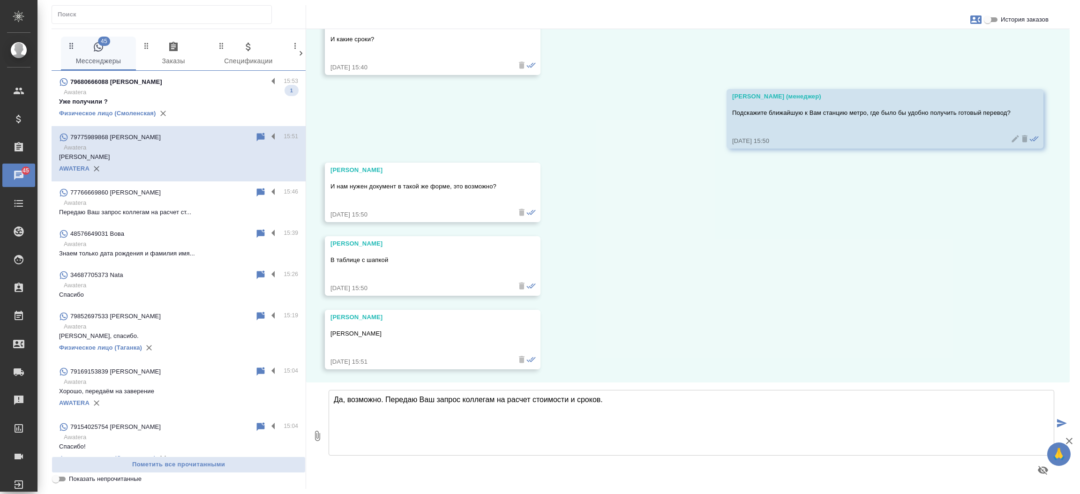
type textarea "Да, возможно. Передаю Ваш запрос коллегам на расчет стоимости и сроков."
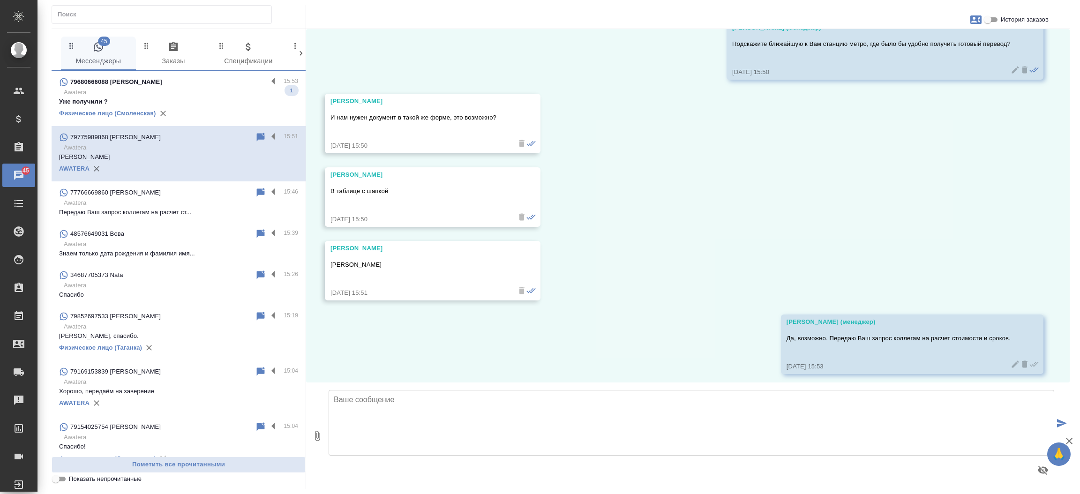
scroll to position [582, 0]
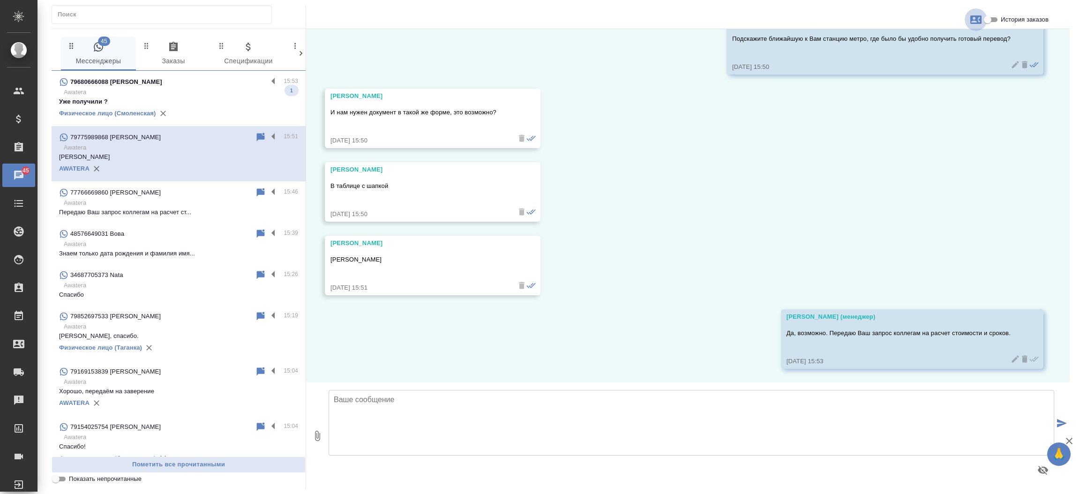
click at [978, 14] on icon "button" at bounding box center [976, 19] width 11 height 11
click at [932, 69] on span "Заявка №54006" at bounding box center [935, 65] width 46 height 9
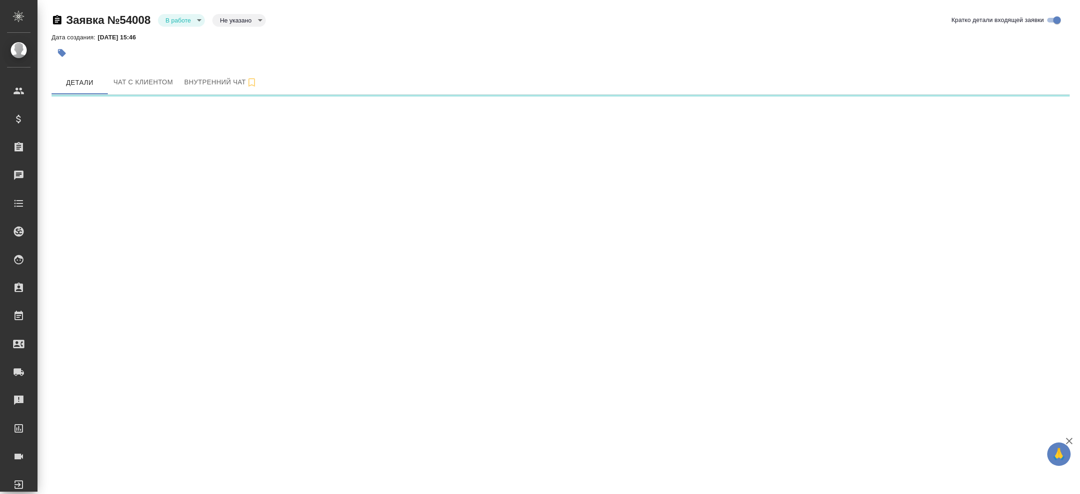
select select "RU"
select select "KZ"
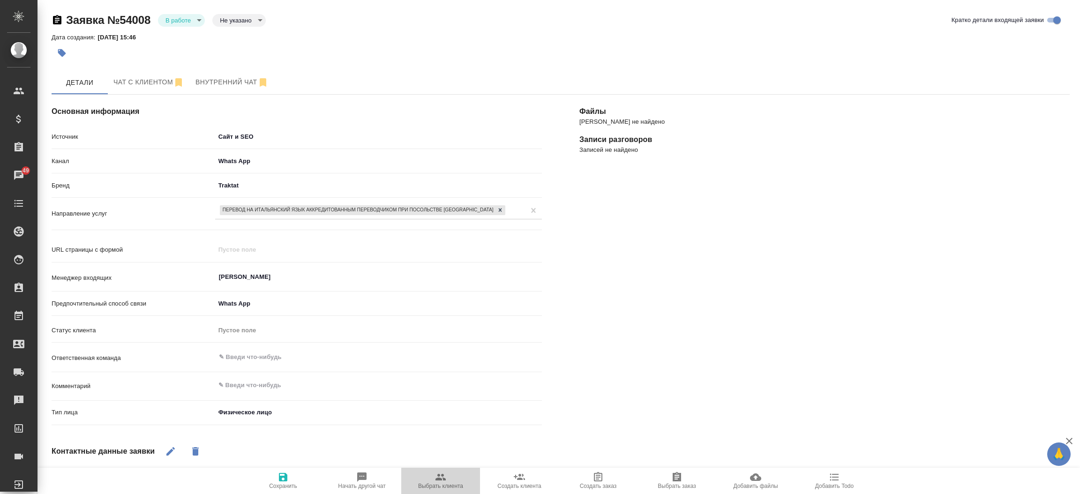
click at [434, 479] on span "Выбрать клиента" at bounding box center [441, 481] width 68 height 18
type textarea "x"
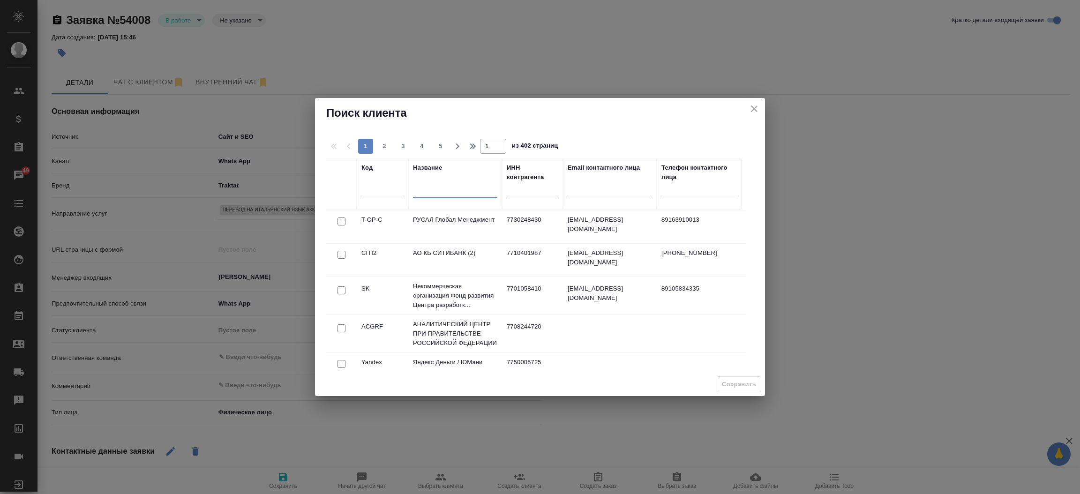
click at [468, 194] on input "text" at bounding box center [455, 193] width 84 height 12
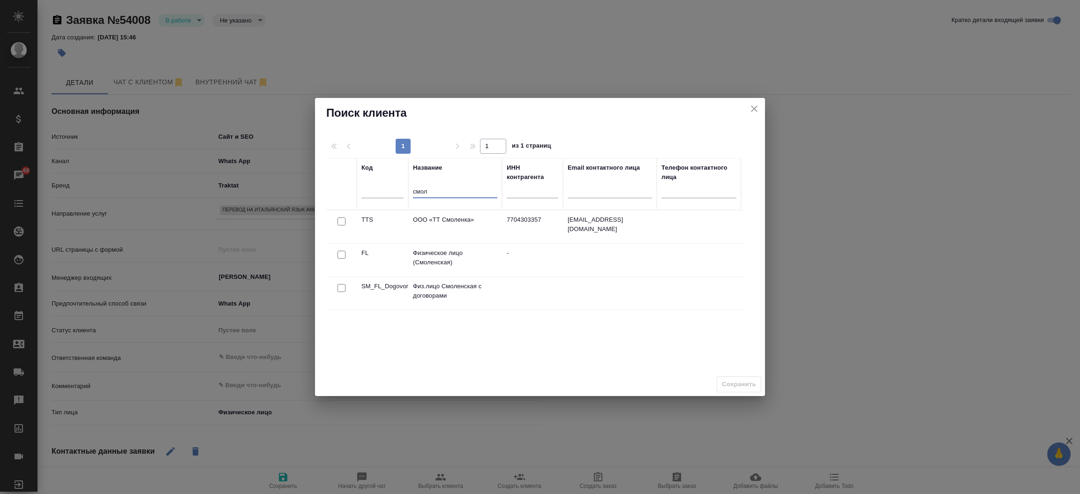
type input "смол"
click at [344, 226] on input "checkbox" at bounding box center [342, 222] width 8 height 8
checkbox input "true"
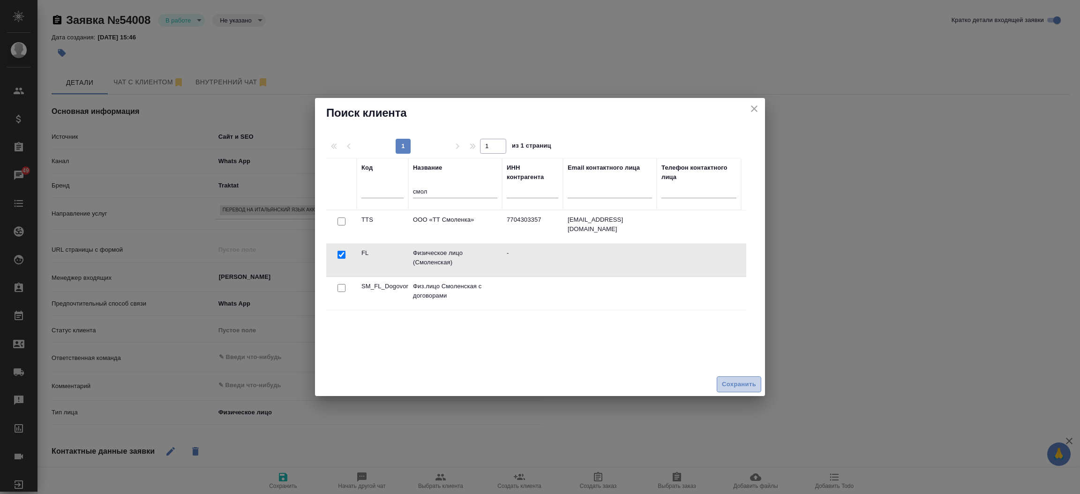
click at [731, 384] on span "Сохранить" at bounding box center [739, 384] width 34 height 11
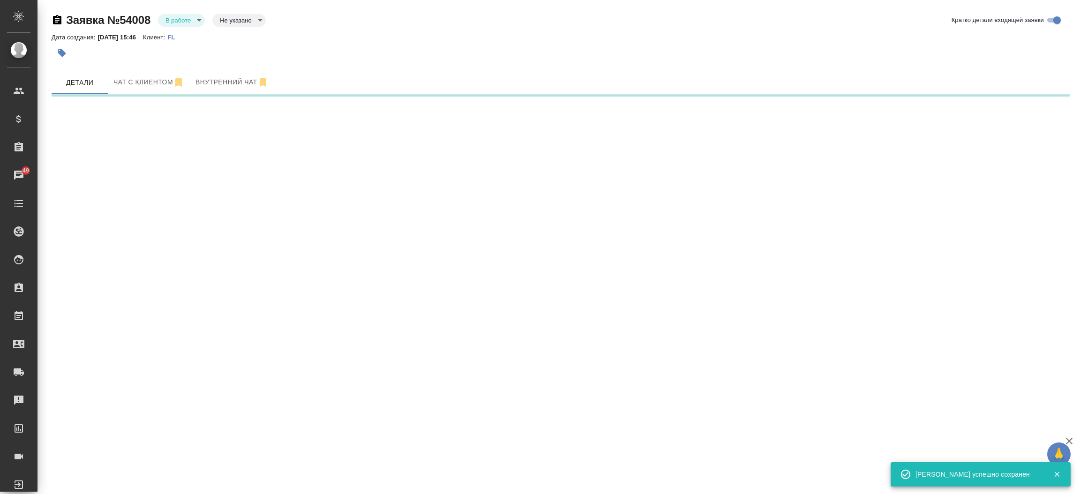
select select "RU"
select select "KZ"
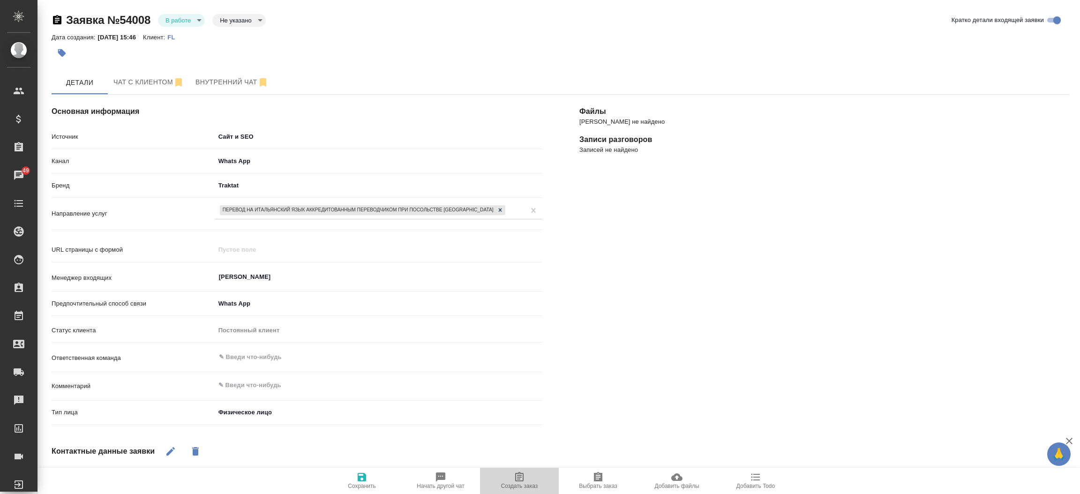
click at [525, 469] on button "Создать заказ" at bounding box center [519, 481] width 79 height 26
type textarea "x"
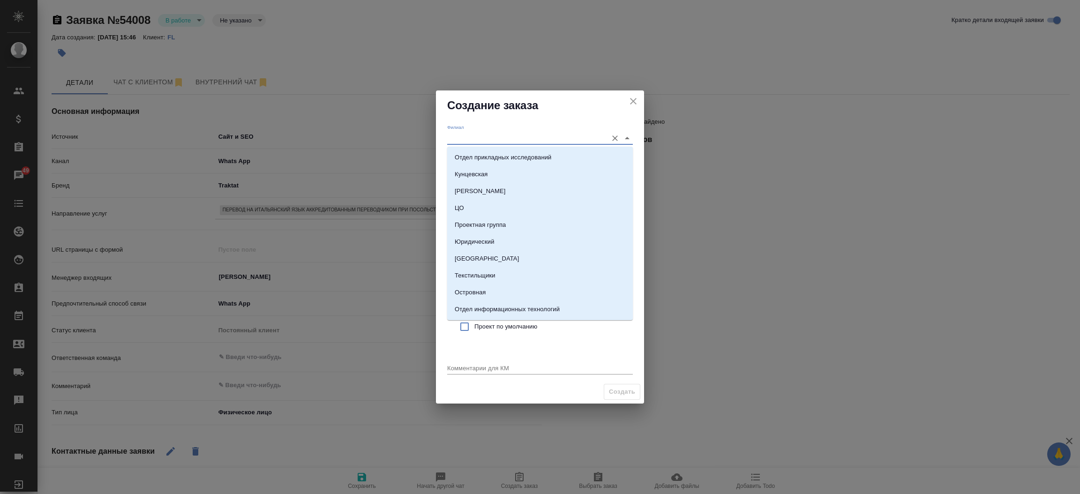
click at [460, 134] on input "Филиал" at bounding box center [525, 138] width 156 height 13
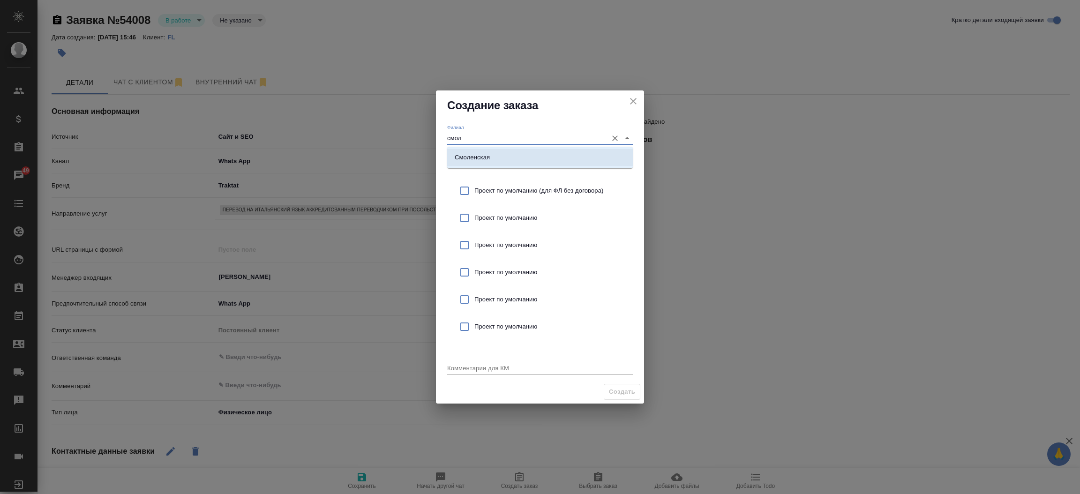
click at [467, 156] on p "Смоленская" at bounding box center [472, 157] width 35 height 9
type input "Смоленская"
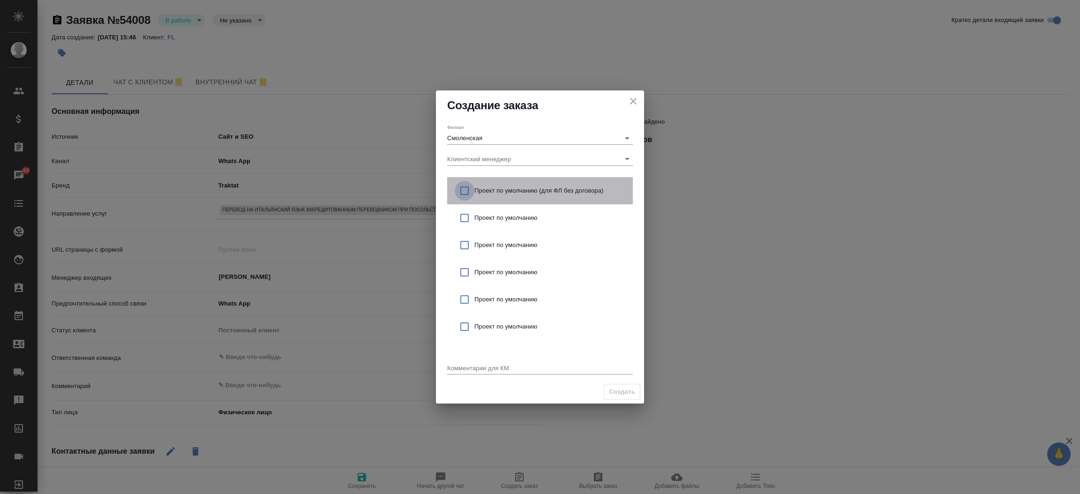
click at [465, 194] on input "checkbox" at bounding box center [465, 191] width 20 height 20
checkbox input "true"
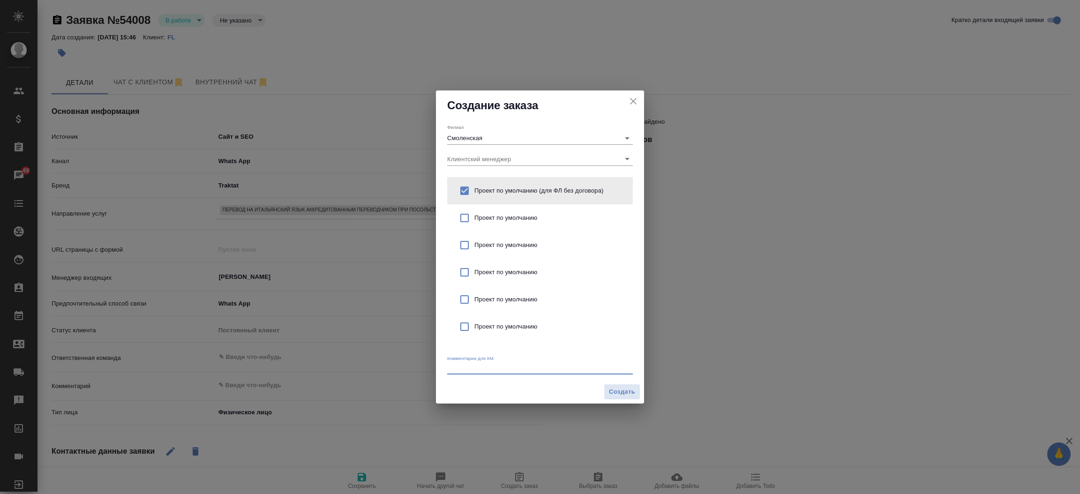
click at [481, 367] on textarea at bounding box center [540, 367] width 186 height 7
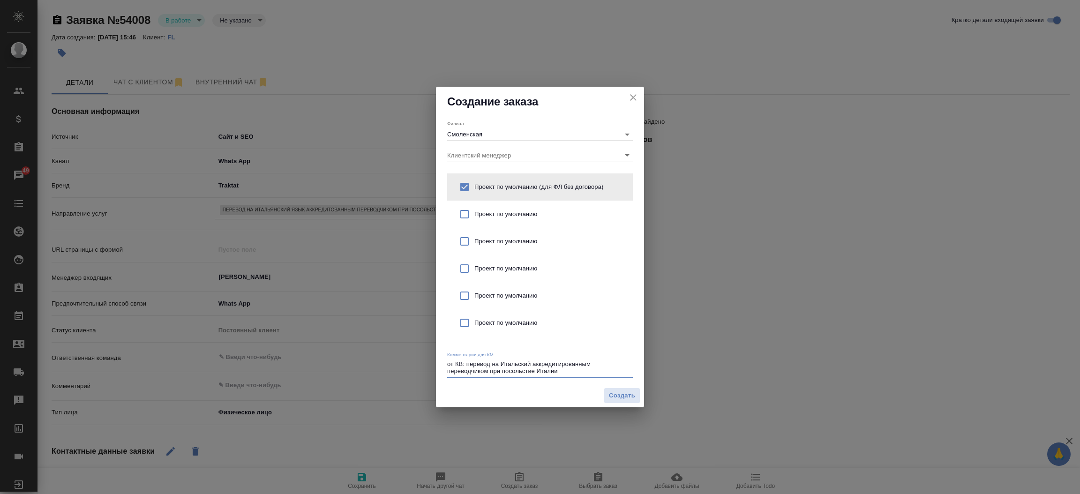
click at [507, 367] on textarea "от КВ: перевод на Итальский аккредитированным переводчиком при посольстве Италии" at bounding box center [540, 368] width 186 height 15
type textarea "от КВ: перевод на итальский аккредитированным переводчиком при посольстве Италии"
click at [617, 396] on span "Создать" at bounding box center [622, 396] width 26 height 11
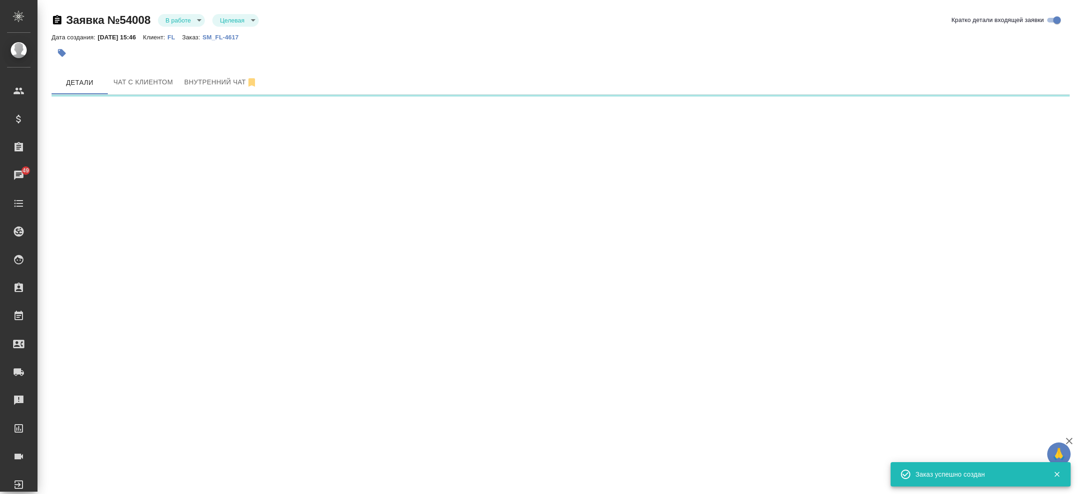
select select "RU"
select select "KZ"
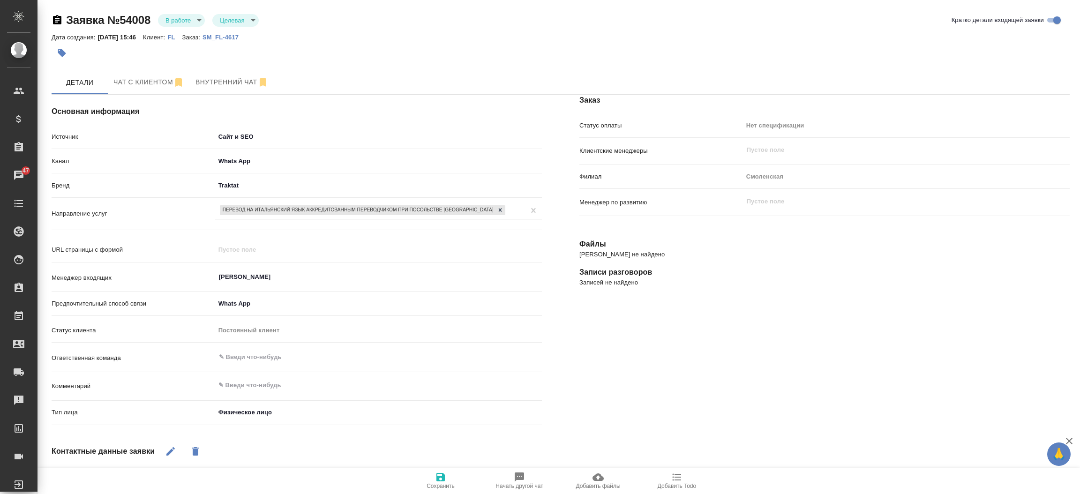
type textarea "x"
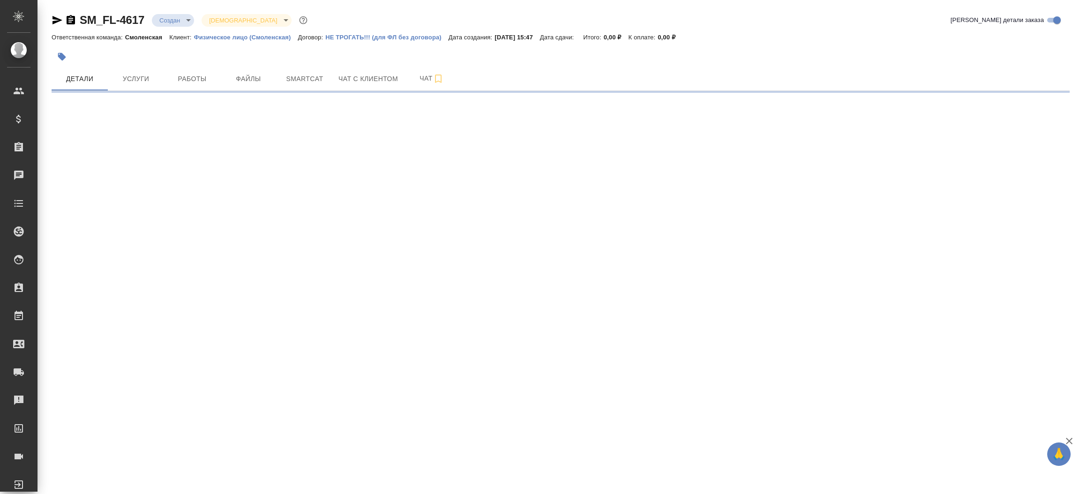
select select "RU"
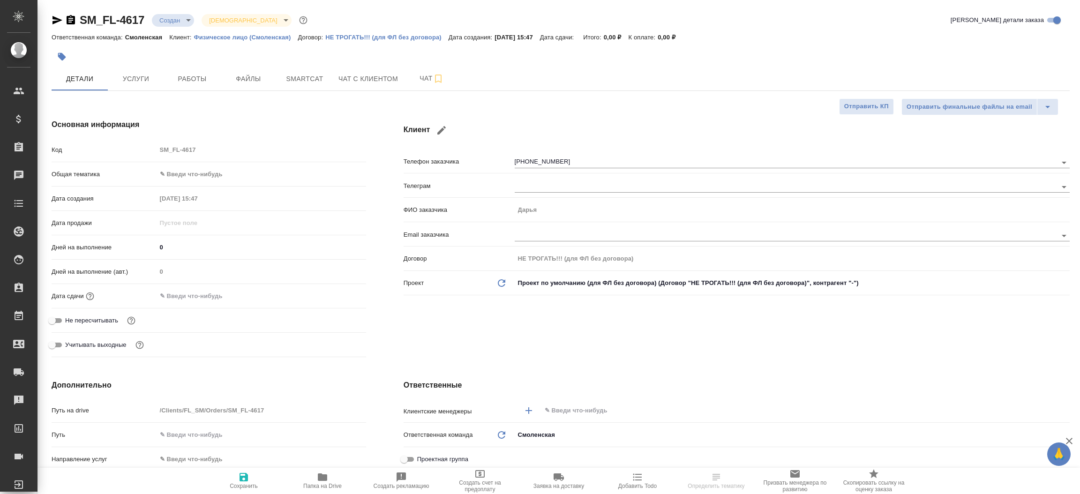
type textarea "x"
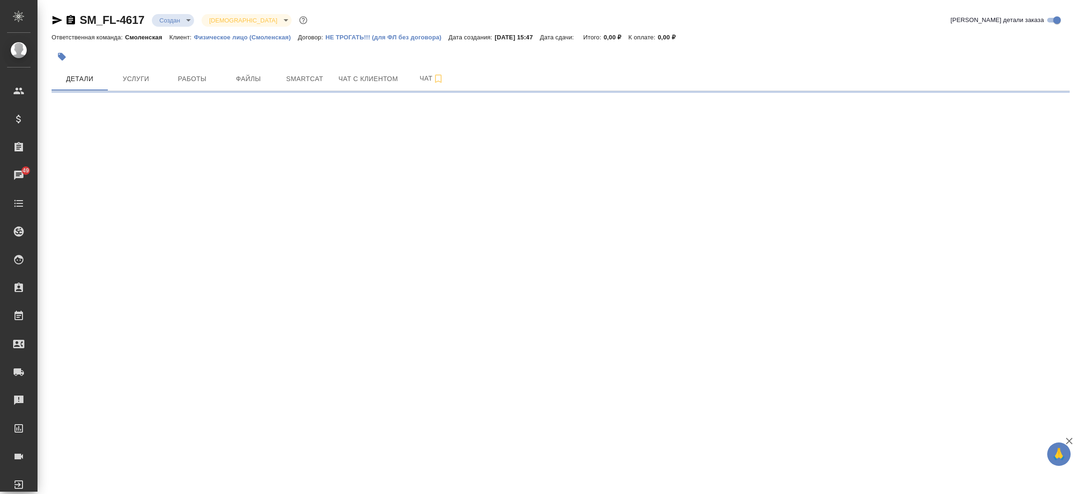
select select "RU"
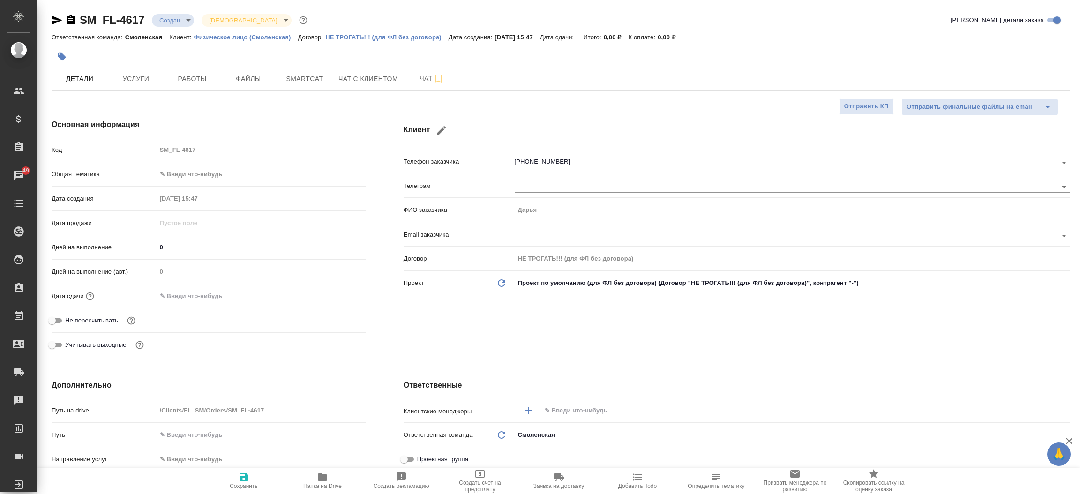
type textarea "x"
click at [569, 402] on div "​" at bounding box center [792, 410] width 555 height 17
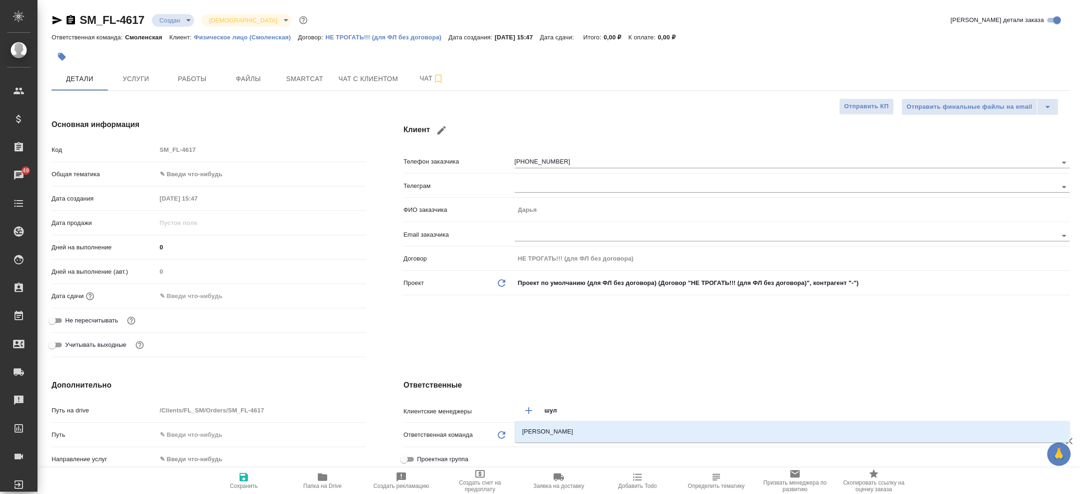
type input "шуль"
click at [572, 436] on li "Шульгина Анна" at bounding box center [792, 431] width 555 height 17
type textarea "x"
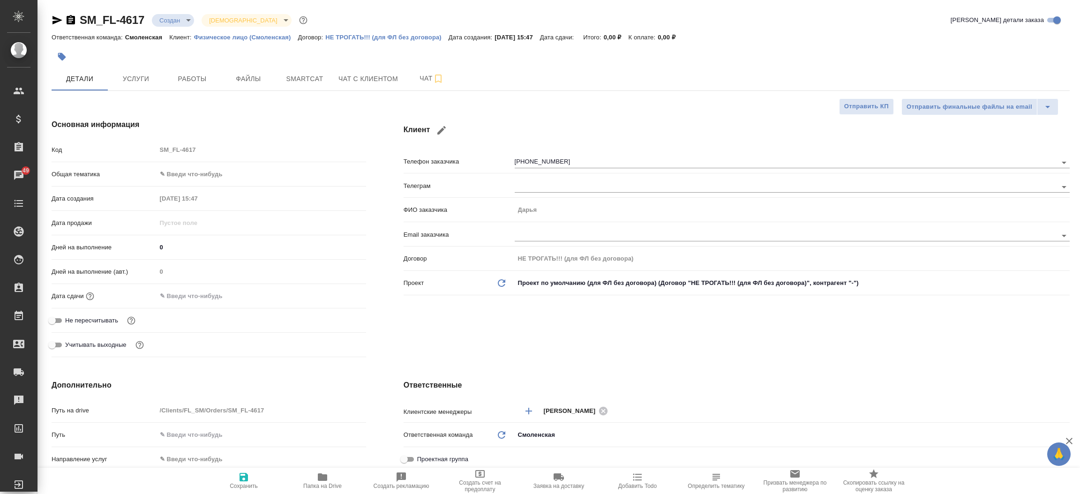
click at [575, 338] on div "Клиент Телефон заказчика +77766669860 Телеграм ФИО заказчика Дарья Email заказч…" at bounding box center [737, 239] width 704 height 279
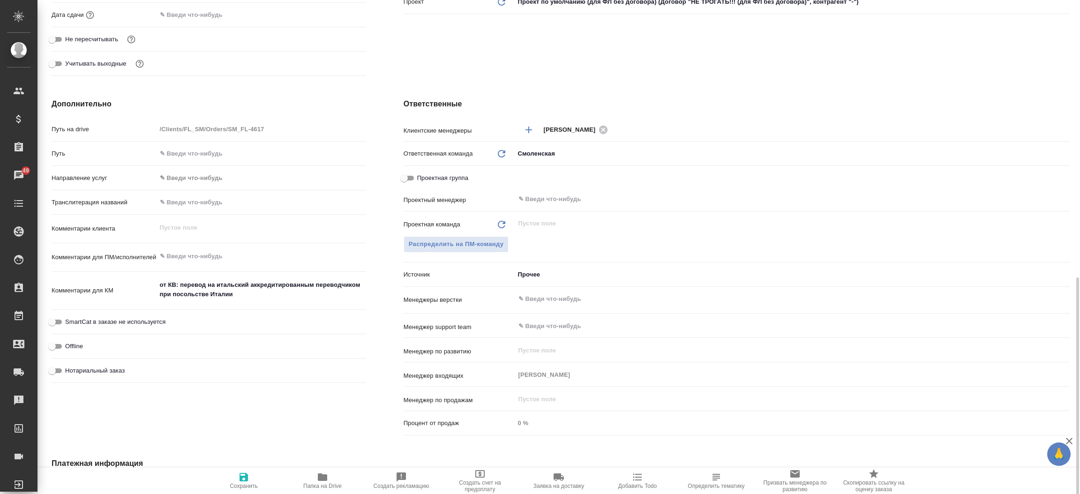
scroll to position [365, 0]
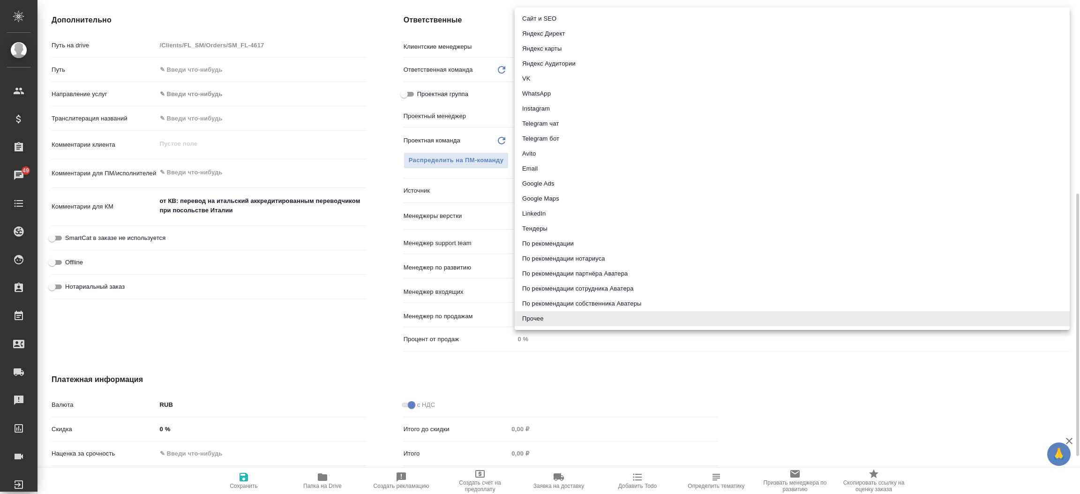
click at [533, 188] on body "🙏 .cls-1 fill:#fff; AWATERA Прутько Ирина i.prutko Клиенты Спецификации Заказы …" at bounding box center [540, 247] width 1080 height 494
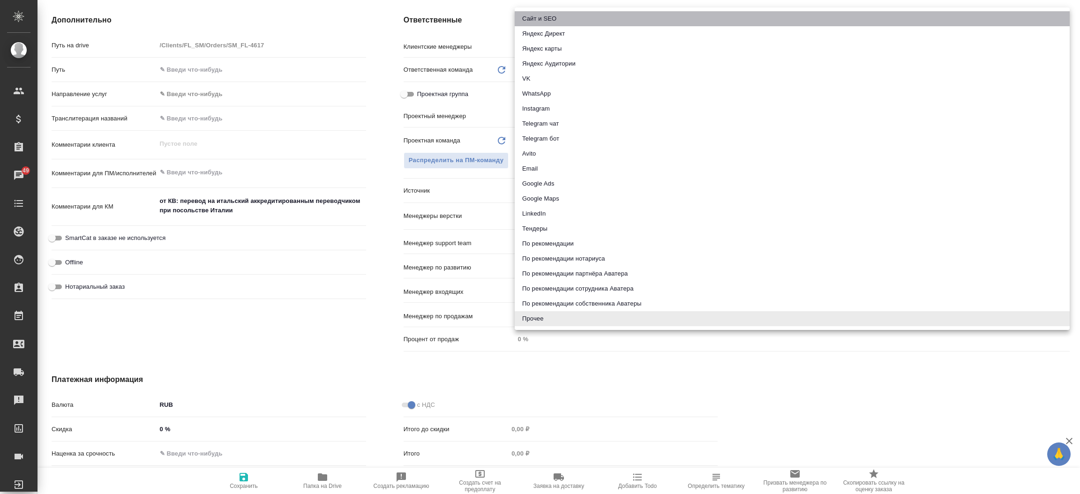
click at [550, 13] on li "Сайт и SEO" at bounding box center [792, 18] width 555 height 15
type textarea "x"
type input "seo"
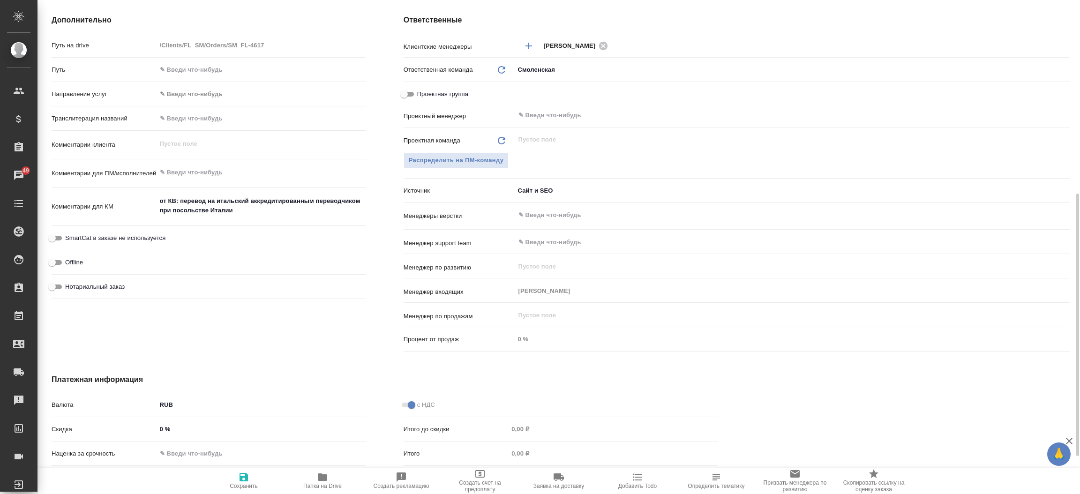
type textarea "x"
click at [251, 213] on textarea "от КВ: перевод на итальский аккредитированным переводчиком при посольстве Италии" at bounding box center [261, 206] width 209 height 25
type textarea "от КВ: перевод на итальский аккредитированным переводчиком при посольстве Итали…"
type textarea "x"
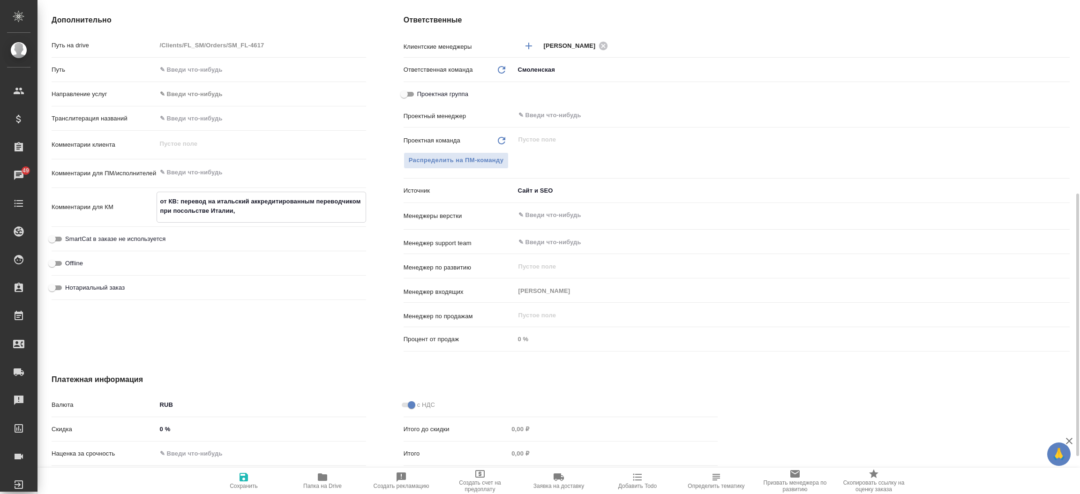
type textarea "x"
type textarea "от КВ: перевод на итальский аккредитированным переводчиком при посольстве Итали…"
type textarea "x"
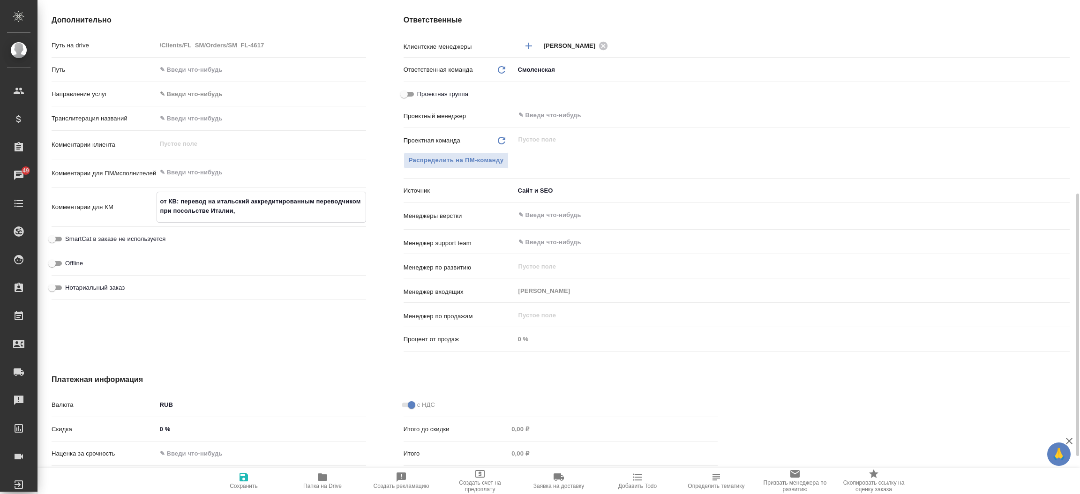
type textarea "от КВ: перевод на итальский аккредитированным переводчиком при посольстве Итали…"
type textarea "x"
type textarea "от КВ: перевод на итальский аккредитированным переводчиком при посольстве Итали…"
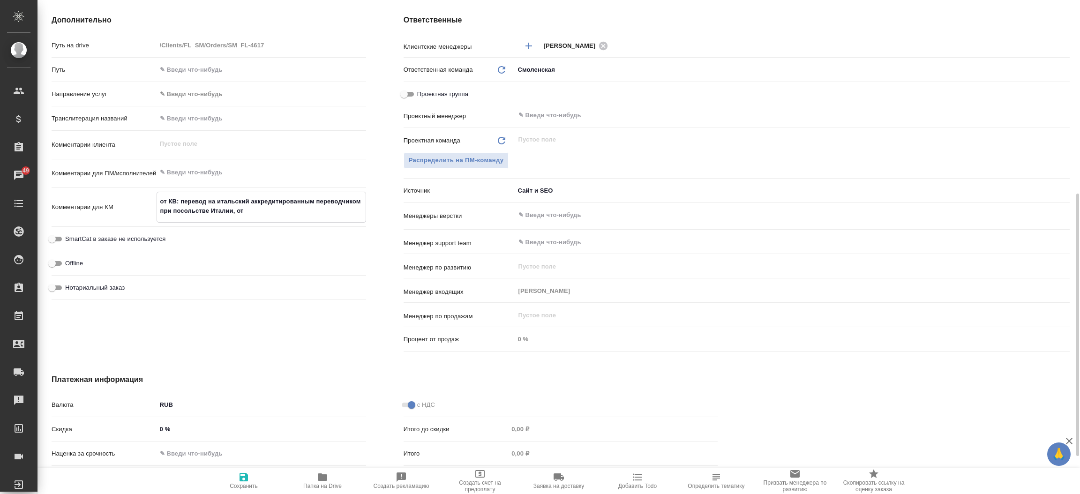
type textarea "x"
type textarea "от КВ: перевод на итальский аккредитированным переводчиком при посольстве Итали…"
type textarea "x"
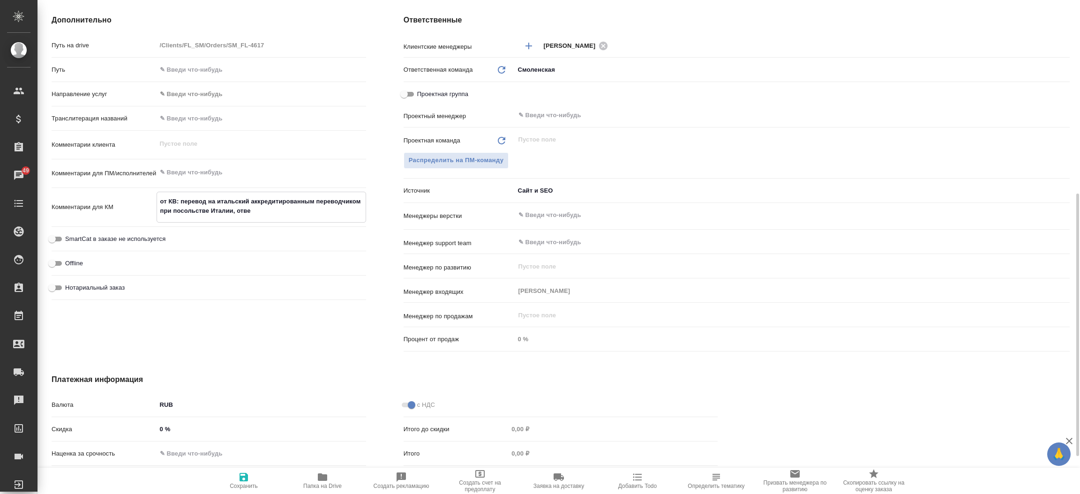
type textarea "x"
type textarea "от КВ: перевод на итальский аккредитированным переводчиком при посольстве Итали…"
type textarea "x"
type textarea "от КВ: перевод на итальский аккредитированным переводчиком при посольстве Итали…"
type textarea "x"
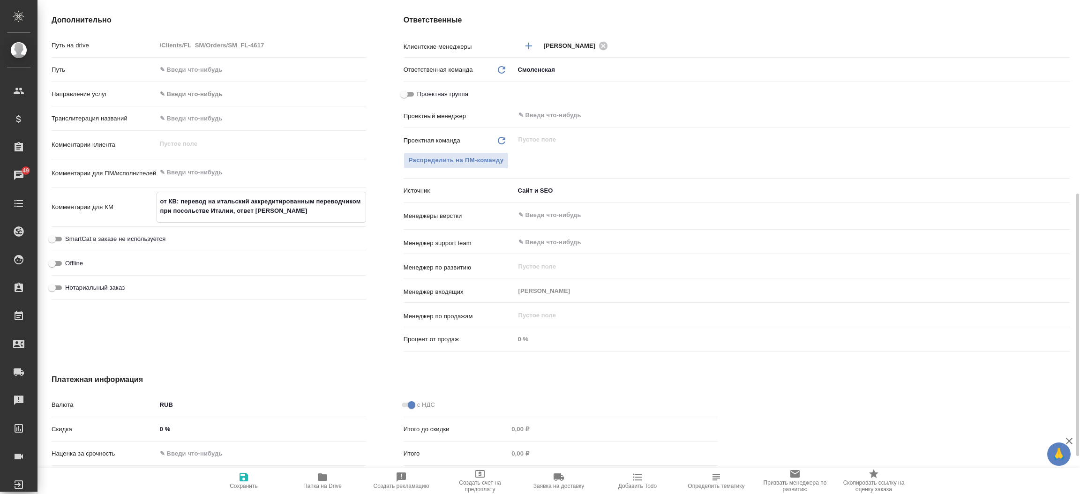
type textarea "x"
type textarea "от КВ: перевод на итальский аккредитированным переводчиком при посольстве Итали…"
type textarea "x"
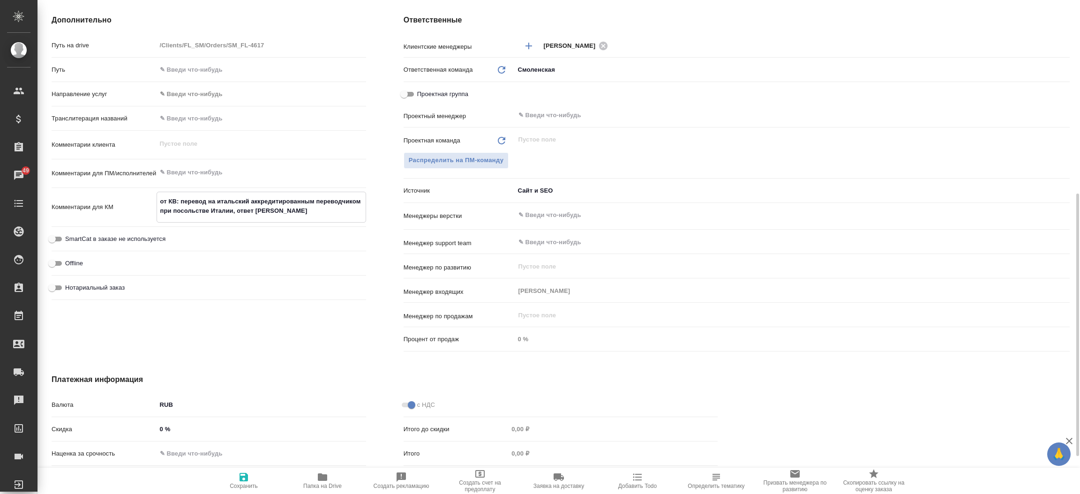
type textarea "x"
type textarea "от КВ: перевод на итальский аккредитированным переводчиком при посольстве Итали…"
type textarea "x"
type textarea "от КВ: перевод на итальский аккредитированным переводчиком при посольстве Итали…"
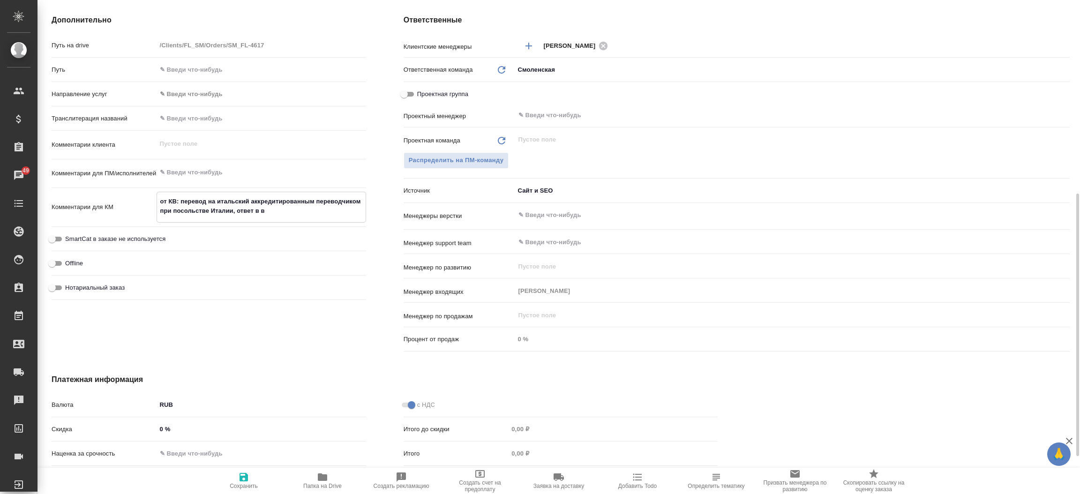
type textarea "x"
type textarea "от КВ: перевод на итальский аккредитированным переводчиком при посольстве Итали…"
type textarea "x"
type textarea "от КВ: перевод на итальский аккредитированным переводчиком при посольстве Итали…"
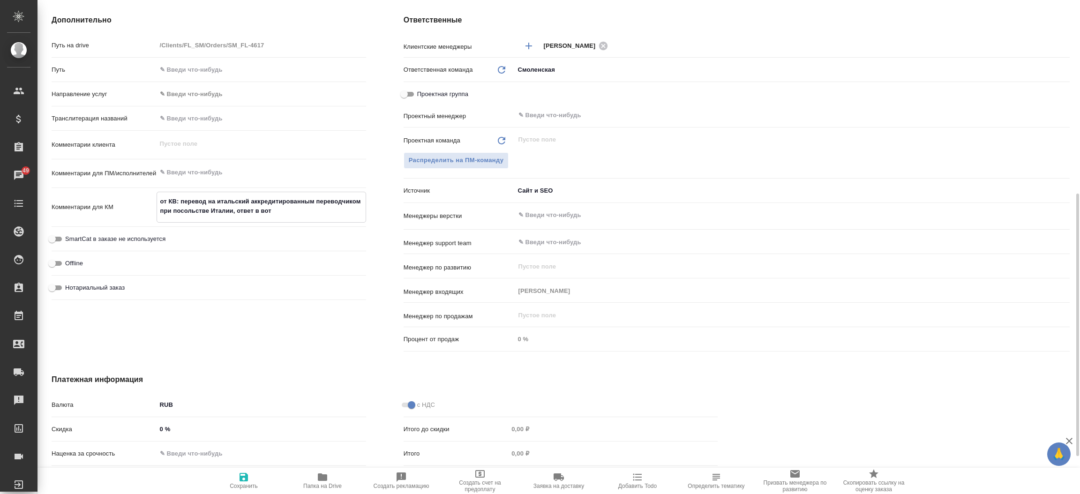
type textarea "x"
type textarea "от КВ: перевод на итальский аккредитированным переводчиком при посольстве Итали…"
type textarea "x"
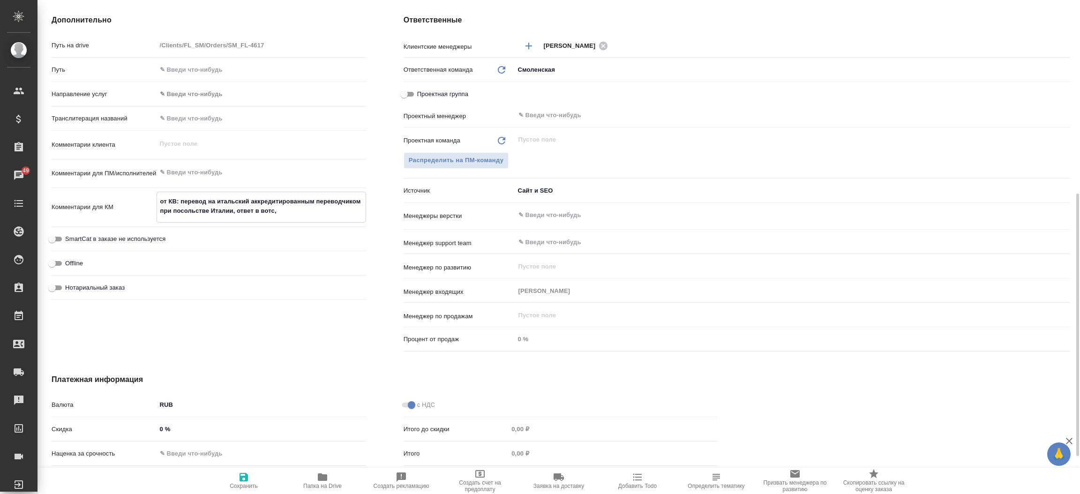
type textarea "x"
type textarea "от КВ: перевод на итальский аккредитированным переводчиком при посольстве Итали…"
type textarea "x"
type textarea "от КВ: перевод на итальский аккредитированным переводчиком при посольстве Итали…"
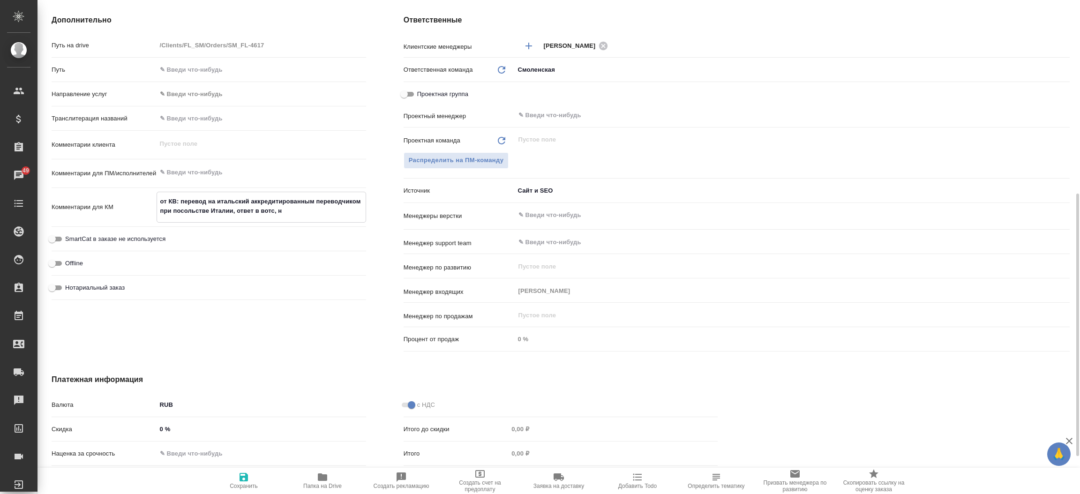
type textarea "x"
type textarea "от КВ: перевод на итальский аккредитированным переводчиком при посольстве Итали…"
type textarea "x"
type textarea "от КВ: перевод на итальский аккредитированным переводчиком при посольстве Итали…"
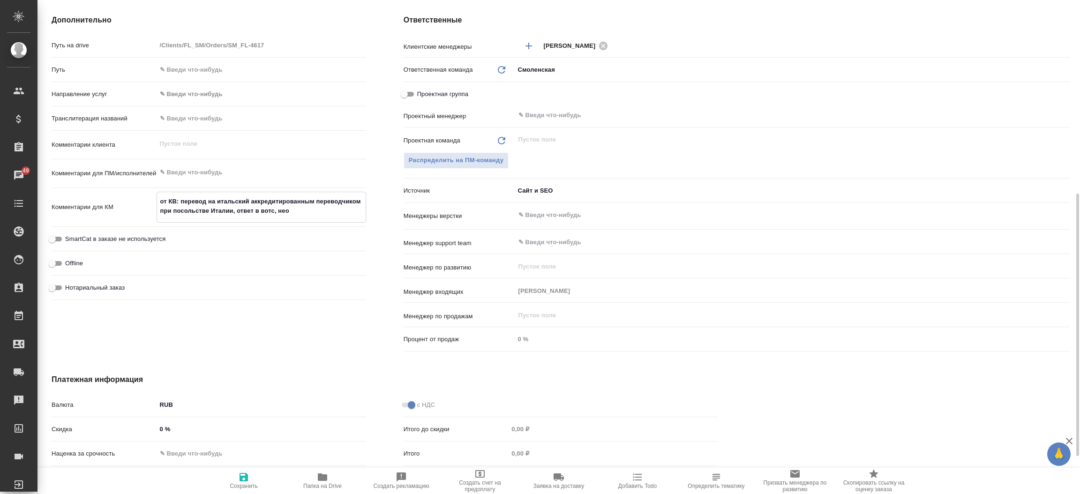
type textarea "x"
type textarea "от КВ: перевод на итальский аккредитированным переводчиком при посольстве Итали…"
type textarea "x"
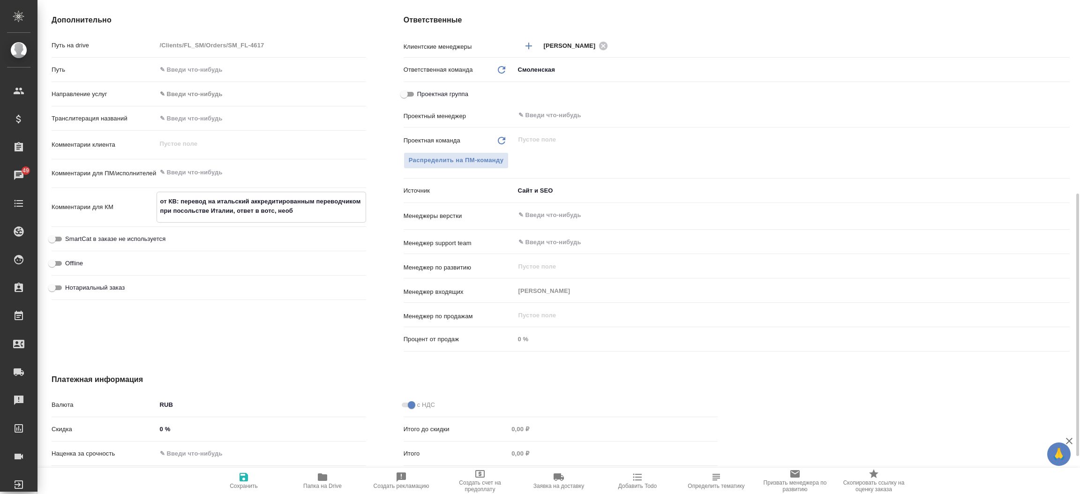
type textarea "x"
type textarea "от КВ: перевод на итальский аккредитированным переводчиком при посольстве Итали…"
type textarea "x"
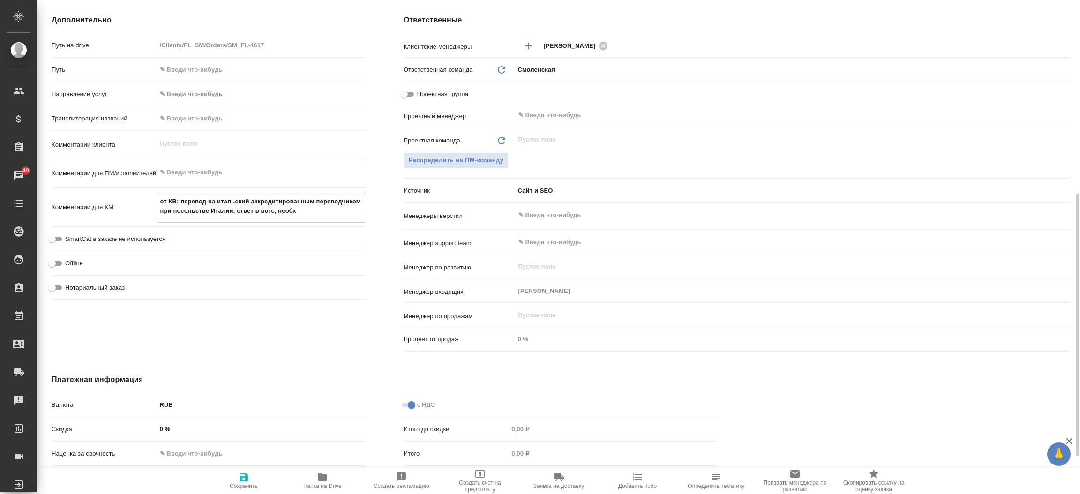
type textarea "x"
type textarea "от КВ: перевод на итальский аккредитированным переводчиком при посольстве Итали…"
type textarea "x"
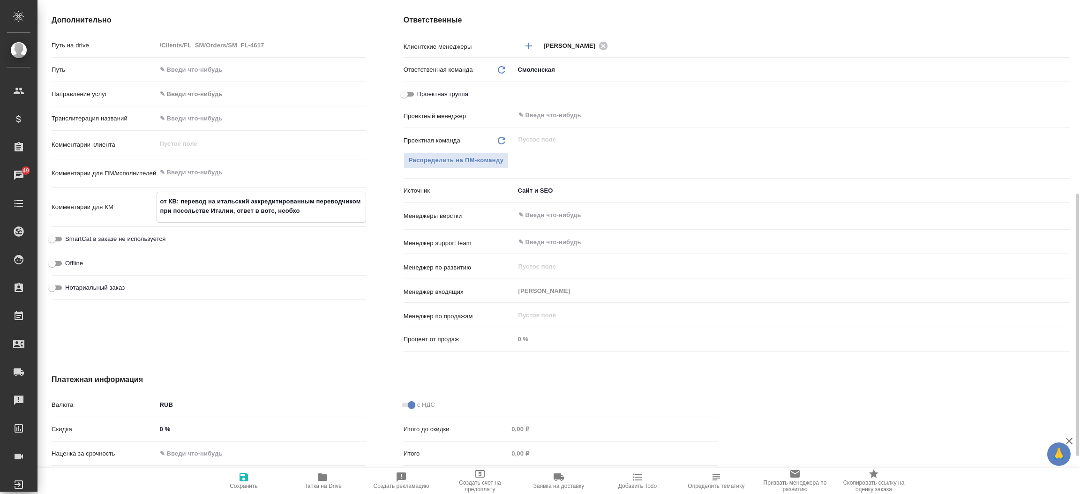
type textarea "от КВ: перевод на итальский аккредитированным переводчиком при посольстве Итали…"
type textarea "x"
type textarea "от КВ: перевод на итальский аккредитированным переводчиком при посольстве Итали…"
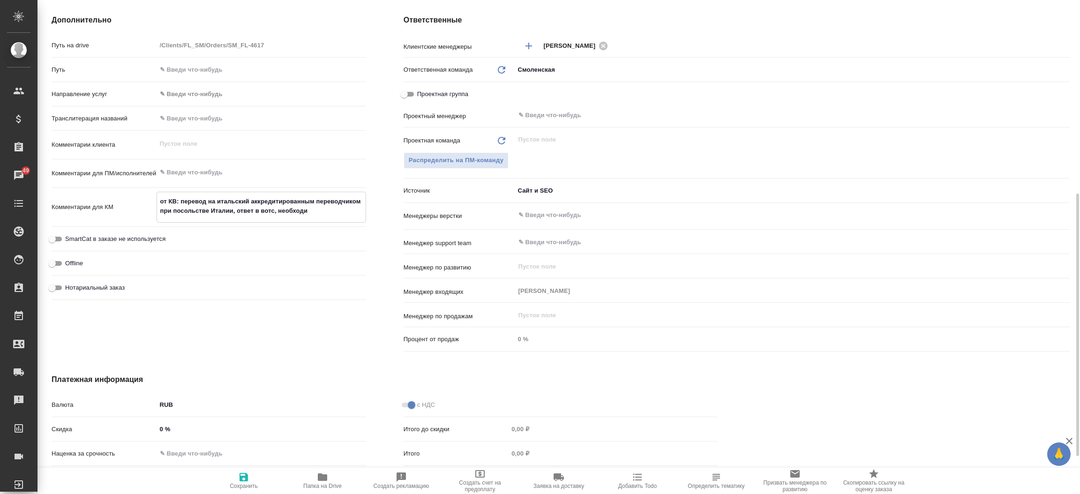
type textarea "x"
type textarea "от КВ: перевод на итальский аккредитированным переводчиком при посольстве Итали…"
type textarea "x"
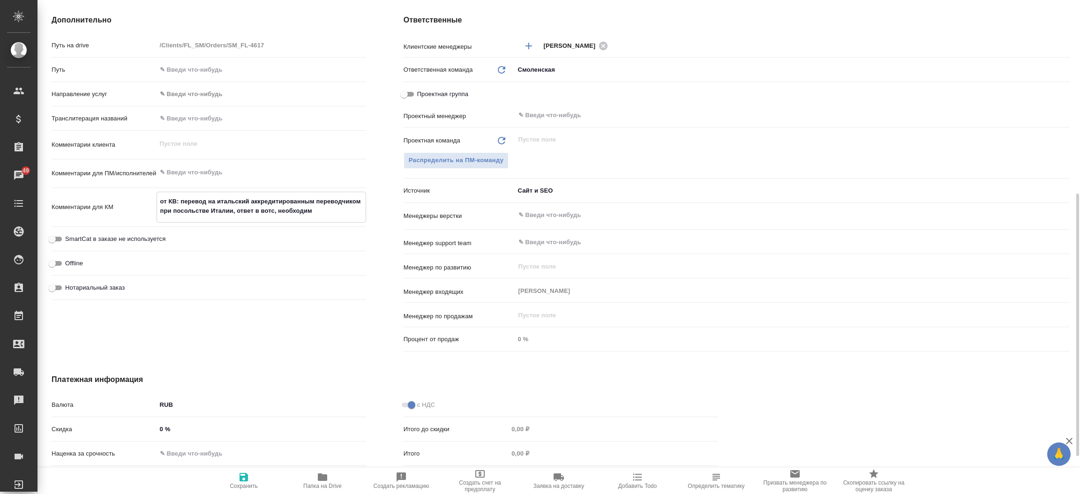
type textarea "x"
type textarea "от КВ: перевод на итальский аккредитированным переводчиком при посольстве Итали…"
type textarea "x"
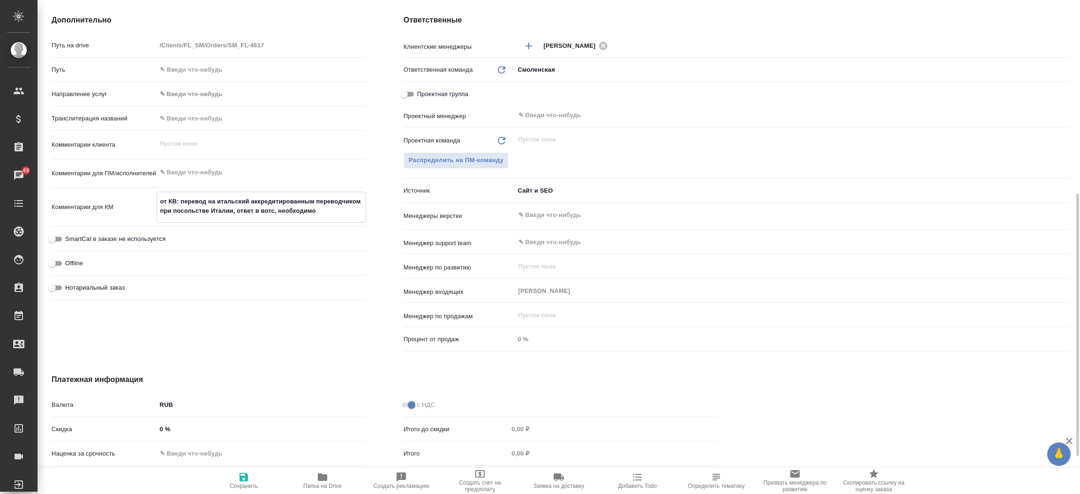
type textarea "от КВ: перевод на итальский аккредитированным переводчиком при посольстве Итали…"
type textarea "x"
type textarea "от КВ: перевод на итальский аккредитированным переводчиком при посольстве Итали…"
type textarea "x"
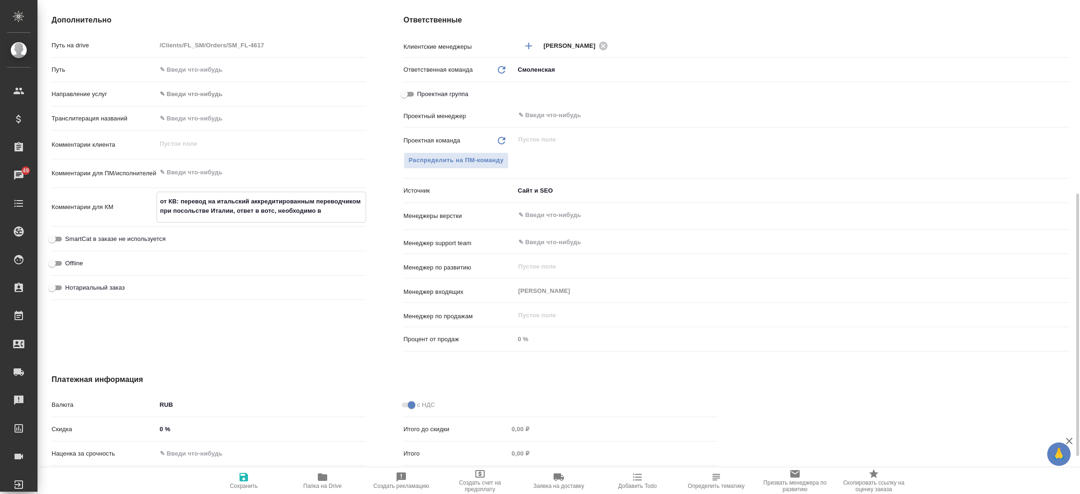
type textarea "x"
type textarea "от КВ: перевод на итальский аккредитированным переводчиком при посольстве Итали…"
type textarea "x"
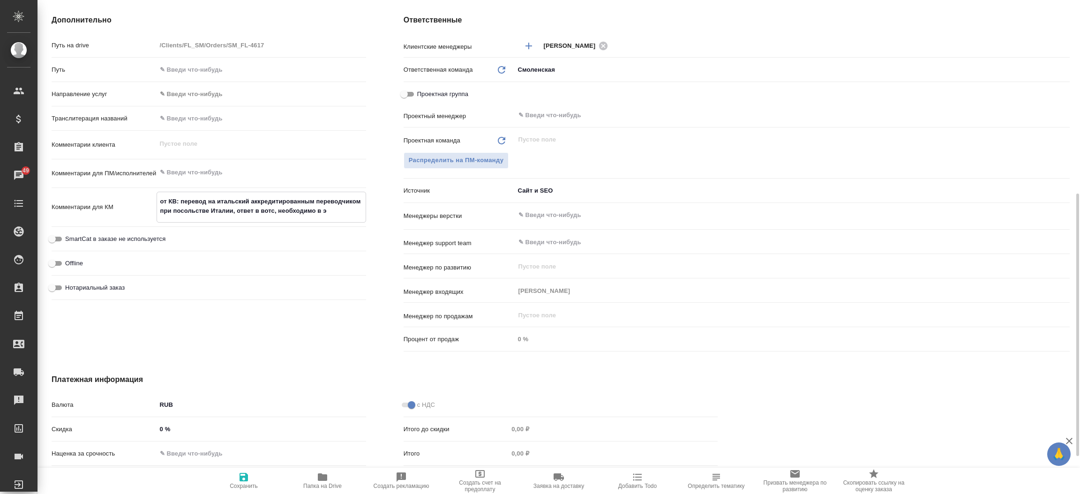
type textarea "от КВ: перевод на итальский аккредитированным переводчиком при посольстве Итали…"
type textarea "x"
type textarea "от КВ: перевод на итальский аккредитированным переводчиком при посольстве Итали…"
type textarea "x"
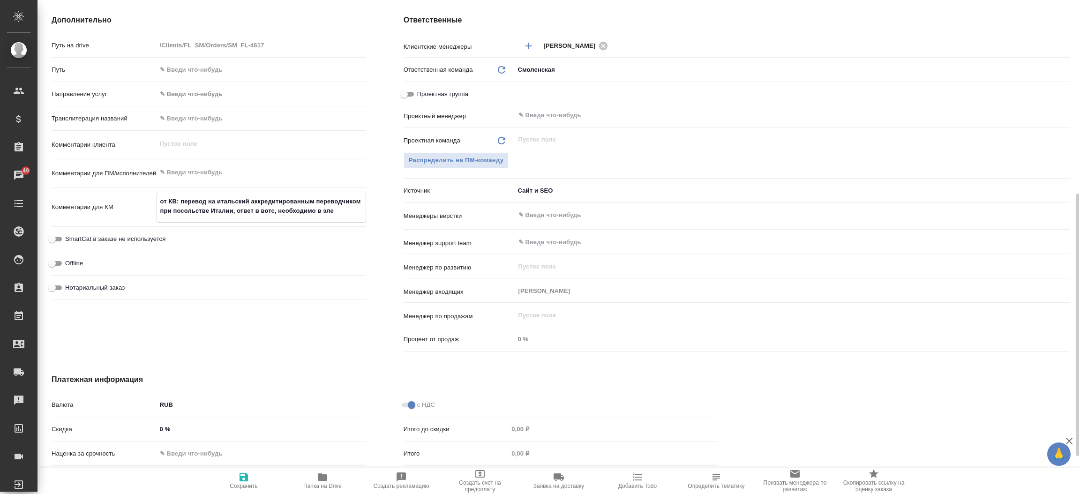
type textarea "от КВ: перевод на итальский аккредитированным переводчиком при посольстве Итали…"
type textarea "x"
type textarea "от КВ: перевод на итальский аккредитированным переводчиком при посольстве Итали…"
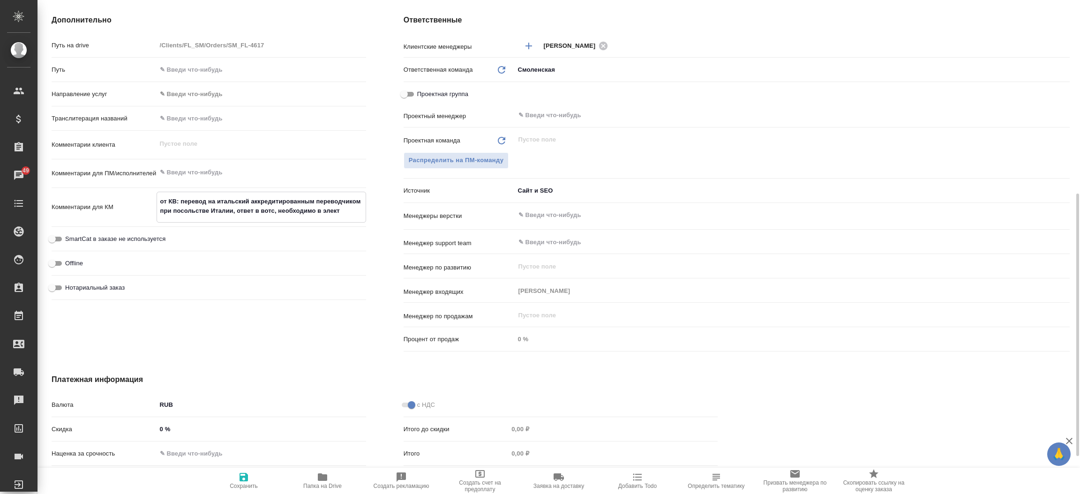
type textarea "x"
type textarea "от КВ: перевод на итальский аккредитированным переводчиком при посольстве Итали…"
type textarea "x"
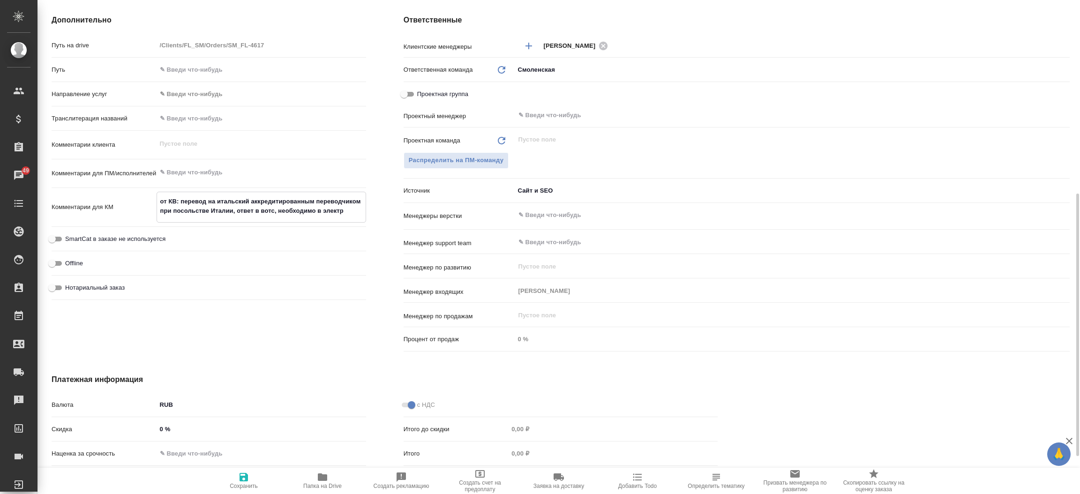
type textarea "x"
type textarea "от КВ: перевод на итальский аккредитированным переводчиком при посольстве Итали…"
type textarea "x"
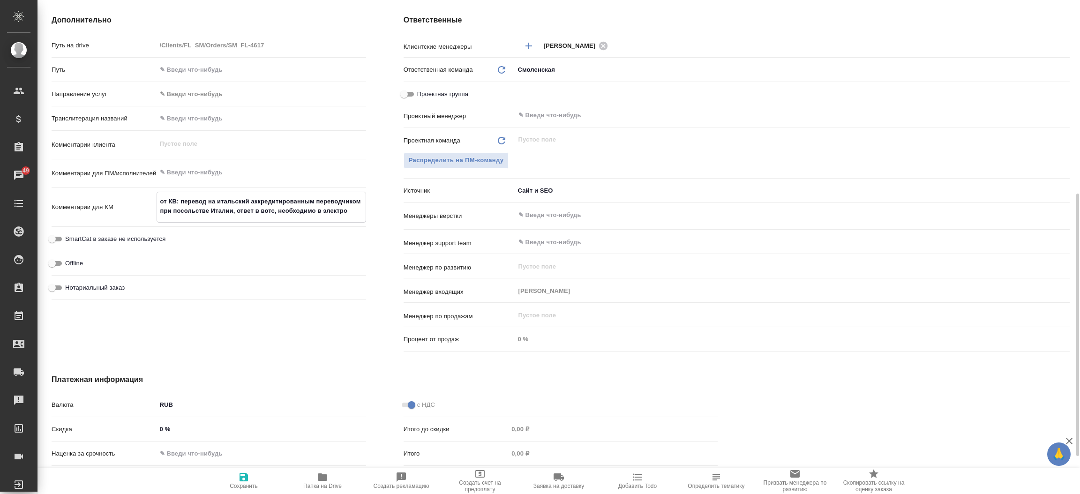
type textarea "x"
type textarea "от КВ: перевод на итальский аккредитированным переводчиком при посольстве Итали…"
type textarea "x"
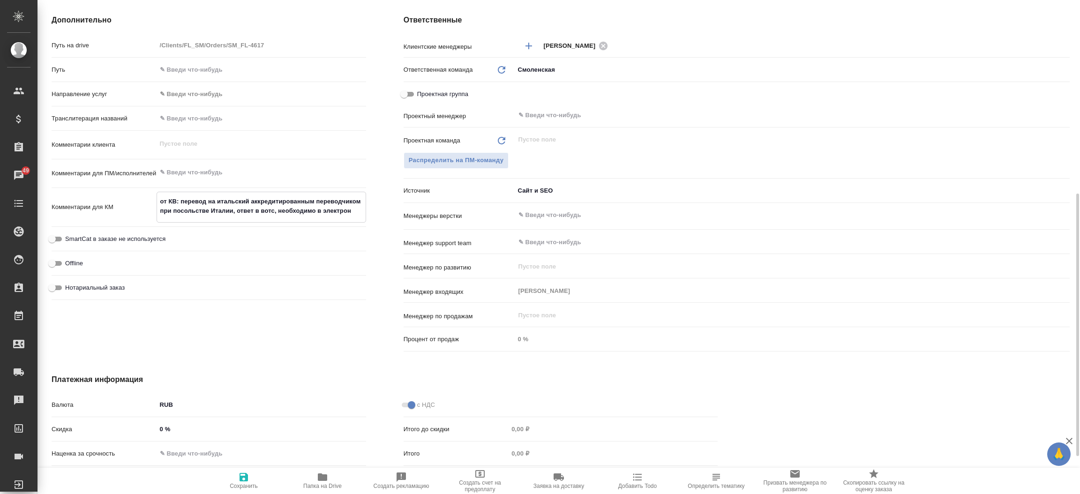
type textarea "от КВ: перевод на итальский аккредитированным переводчиком при посольстве Итали…"
type textarea "x"
type textarea "от КВ: перевод на итальский аккредитированным переводчиком при посольстве Итали…"
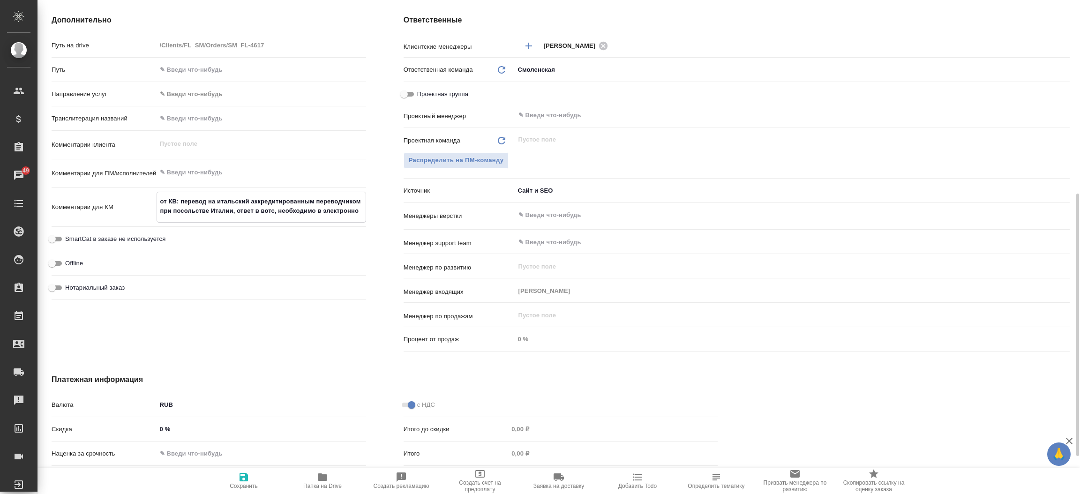
type textarea "x"
type textarea "от КВ: перевод на итальский аккредитированным переводчиком при посольстве Итали…"
type textarea "x"
type textarea "от КВ: перевод на итальский аккредитированным переводчиком при посольстве Итали…"
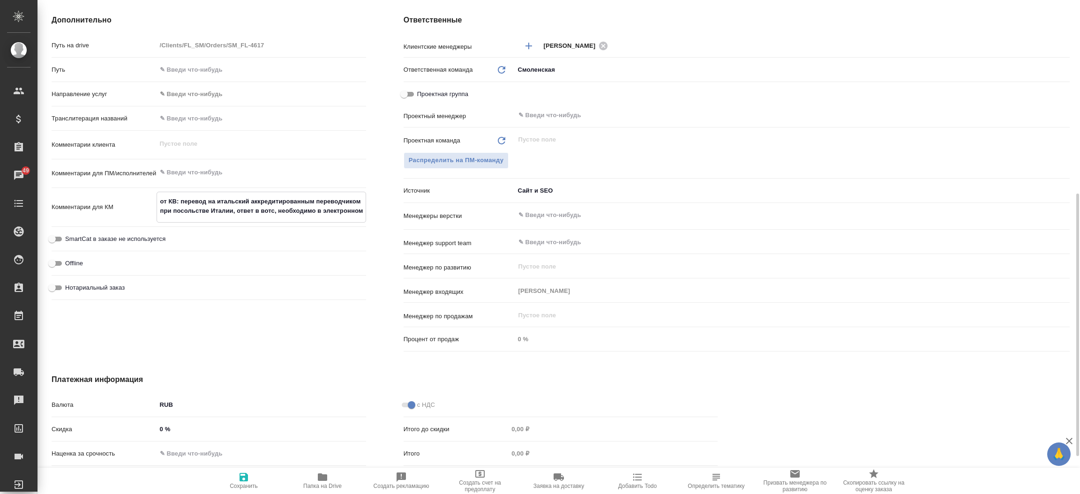
type textarea "x"
type textarea "от КВ: перевод на итальский аккредитированным переводчиком при посольстве Итали…"
type textarea "x"
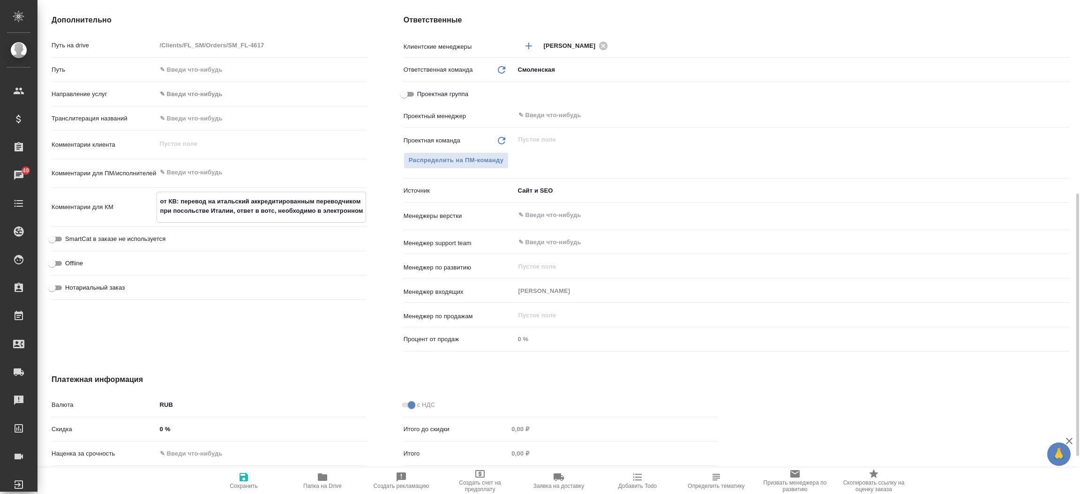
type textarea "x"
type textarea "от КВ: перевод на итальский аккредитированным переводчиком при посольстве Итали…"
type textarea "x"
type textarea "от КВ: перевод на итальский аккредитированным переводчиком при посольстве Итали…"
type textarea "x"
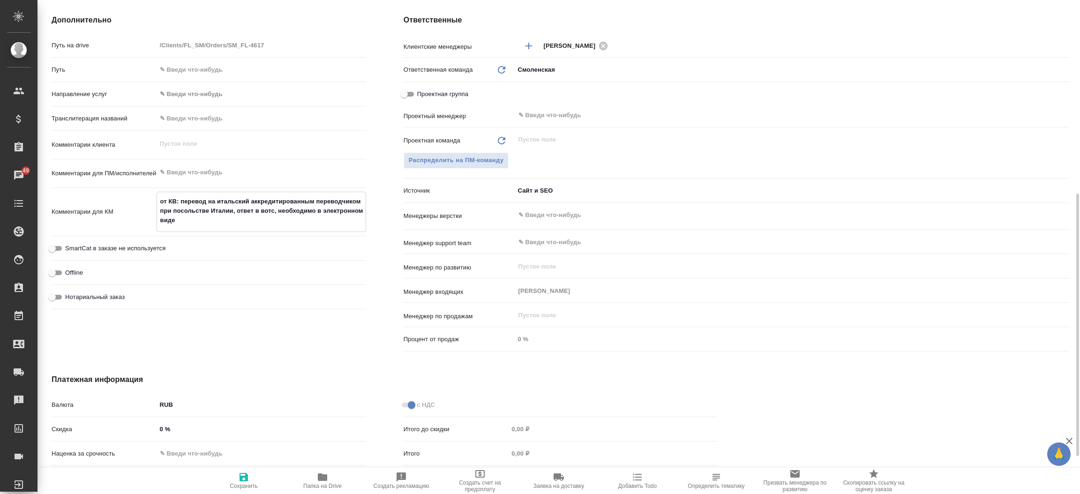
type textarea "x"
type textarea "от КВ: перевод на итальский аккредитированным переводчиком при посольстве Итали…"
type textarea "x"
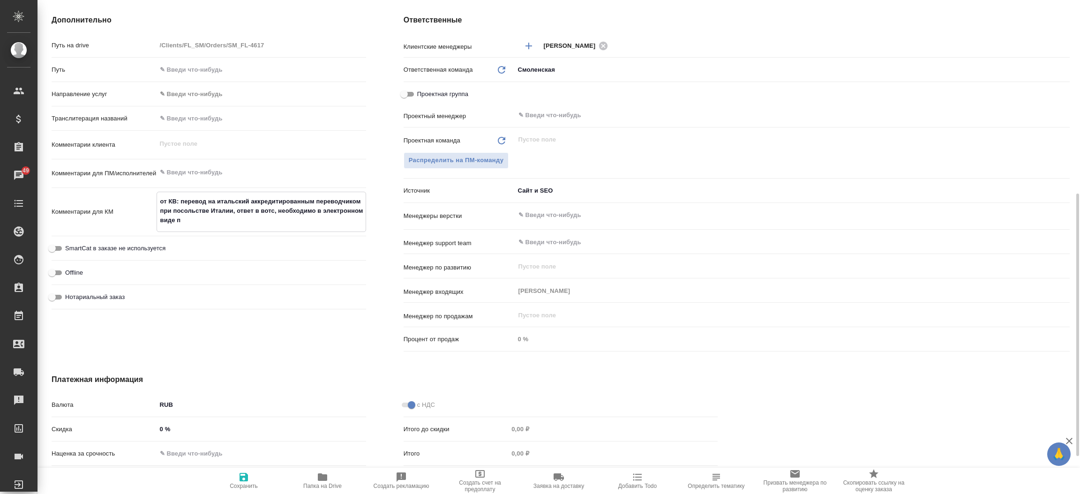
type textarea "x"
type textarea "от КВ: перевод на итальский аккредитированным переводчиком при посольстве Итали…"
type textarea "x"
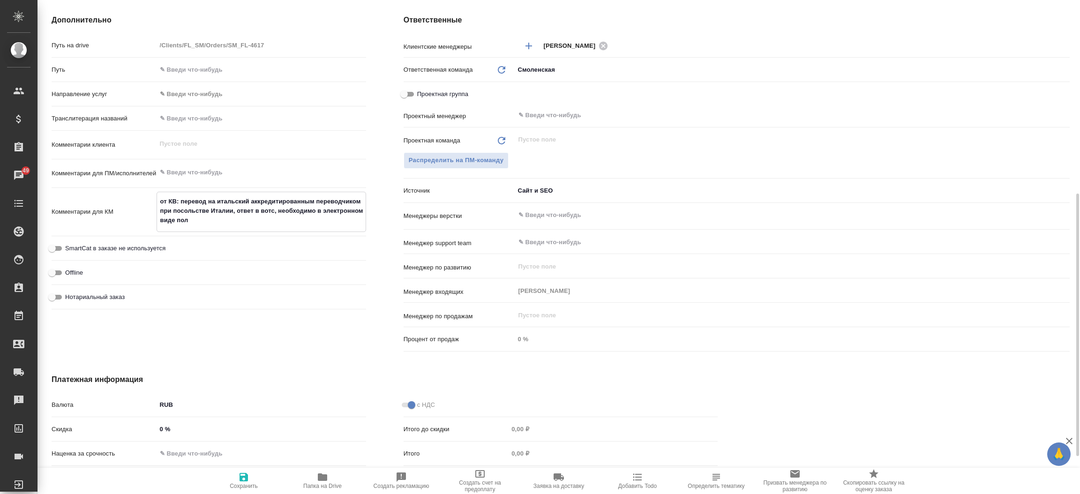
type textarea "от КВ: перевод на итальский аккредитированным переводчиком при посольстве Итали…"
type textarea "x"
type textarea "от КВ: перевод на итальский аккредитированным переводчиком при посольстве Итали…"
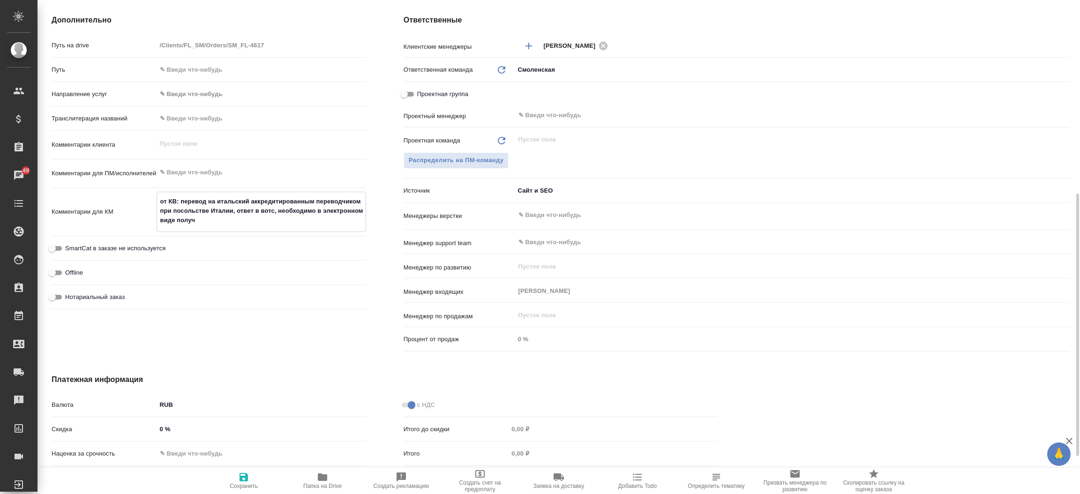
type textarea "x"
type textarea "от КВ: перевод на итальский аккредитированным переводчиком при посольстве Итали…"
type textarea "x"
type textarea "от КВ: перевод на итальский аккредитированным переводчиком при посольстве Итали…"
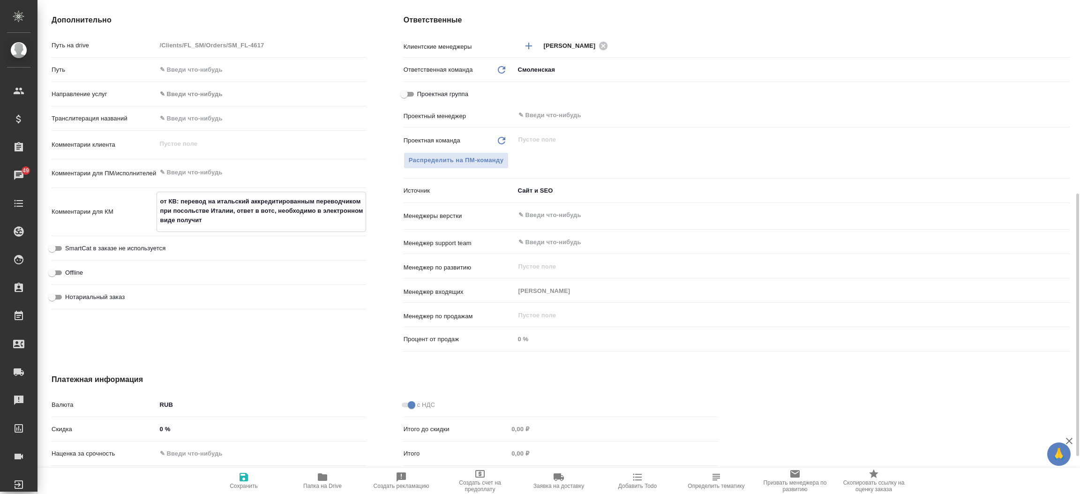
type textarea "x"
type textarea "от КВ: перевод на итальский аккредитированным переводчиком при посольстве Итали…"
type textarea "x"
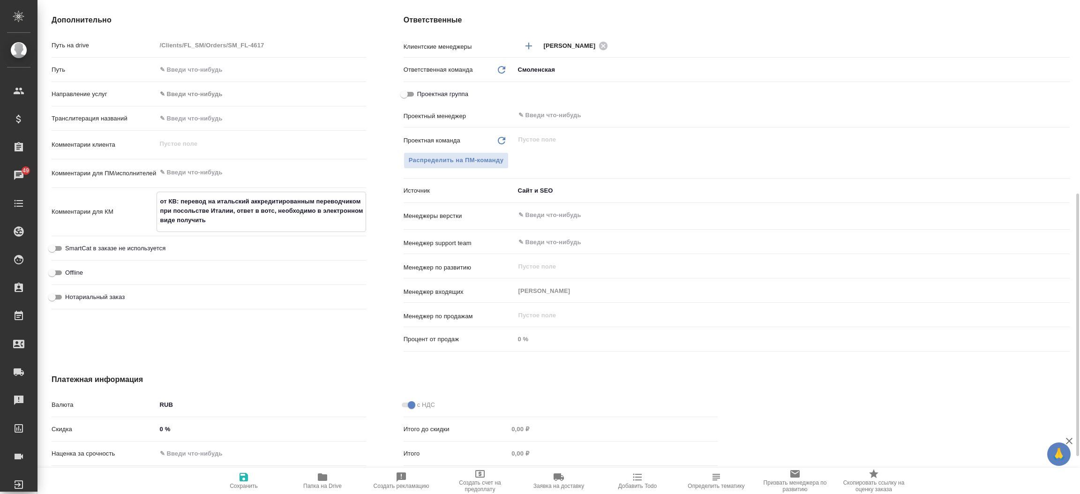
type textarea "x"
type textarea "от КВ: перевод на итальский аккредитированным переводчиком при посольстве Итали…"
type textarea "x"
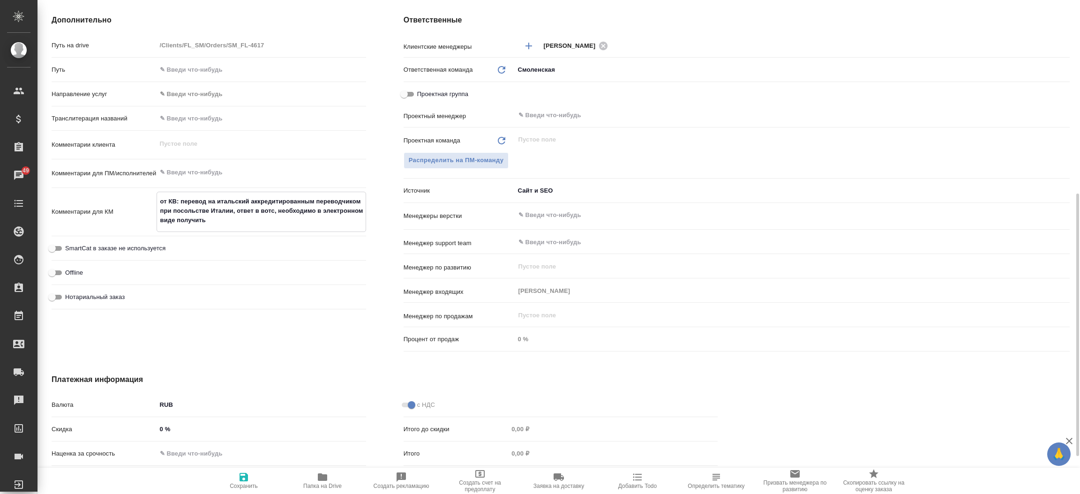
type textarea "x"
type textarea "от КВ: перевод на итальский аккредитированным переводчиком при посольстве Итали…"
type textarea "x"
type textarea "от КВ: перевод на итальский аккредитированным переводчиком при посольстве Итали…"
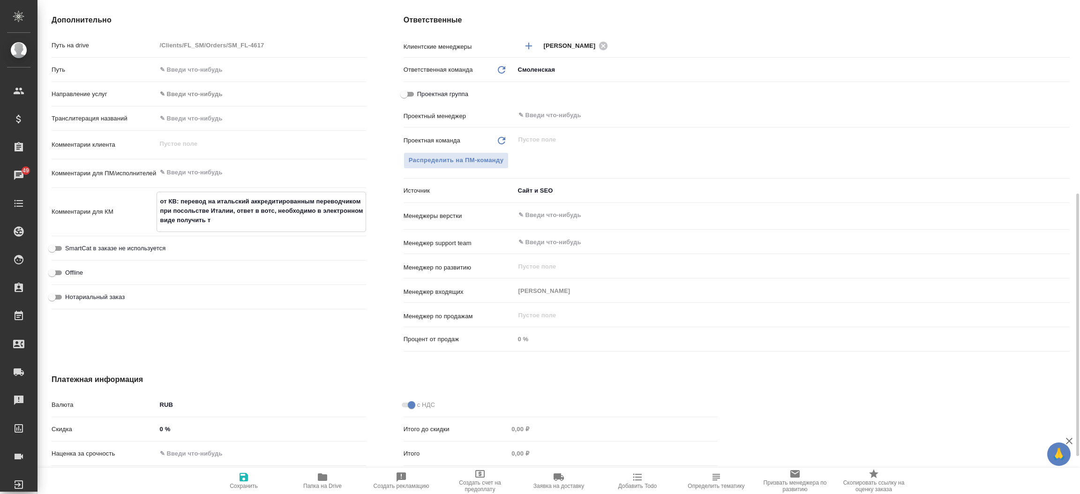
type textarea "x"
type textarea "от КВ: перевод на итальский аккредитированным переводчиком при посольстве Итали…"
type textarea "x"
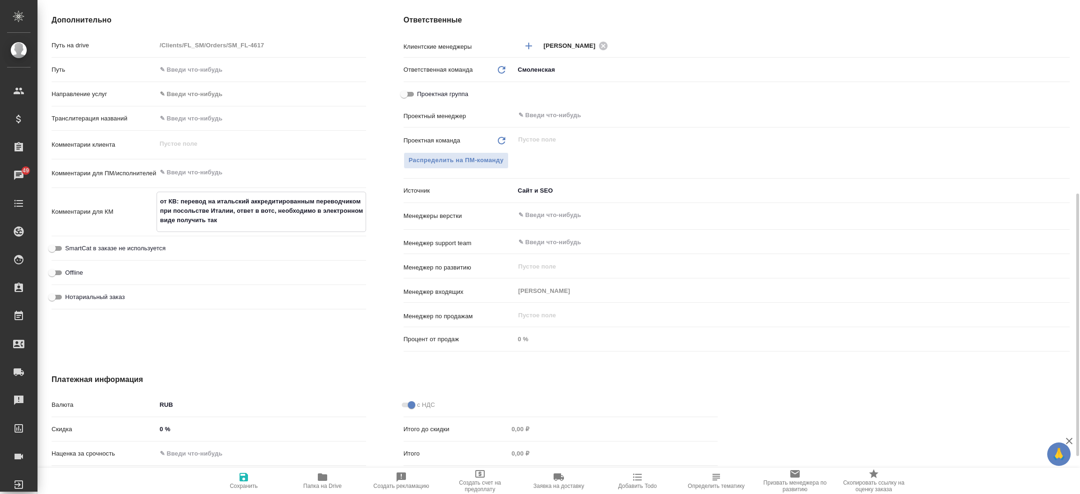
type textarea "от КВ: перевод на итальский аккредитированным переводчиком при посольстве Итали…"
type textarea "x"
click at [237, 481] on span "Сохранить" at bounding box center [244, 481] width 68 height 18
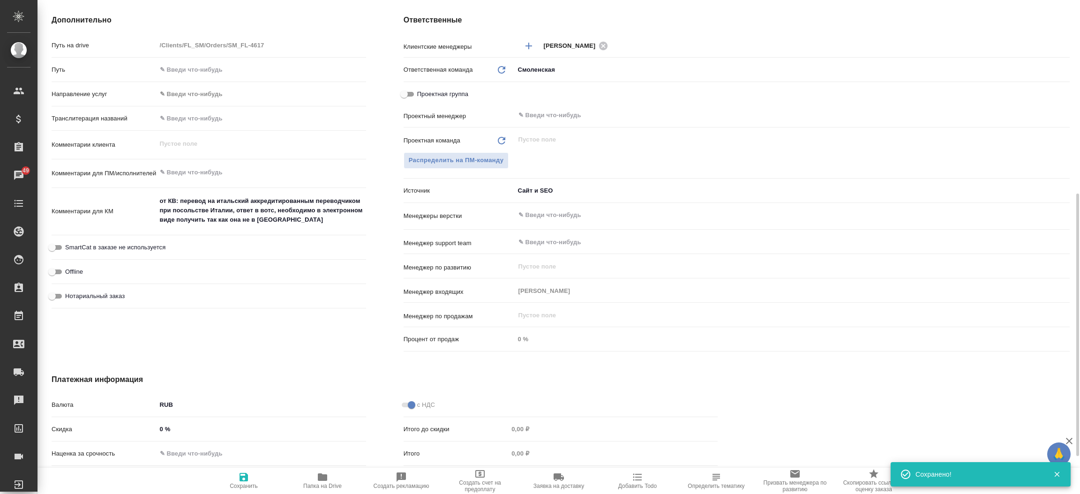
click at [376, 91] on div "Дополнительно Путь на drive /Clients/FL_SM/Orders/SM_FL-4617 Путь Направление у…" at bounding box center [209, 185] width 352 height 378
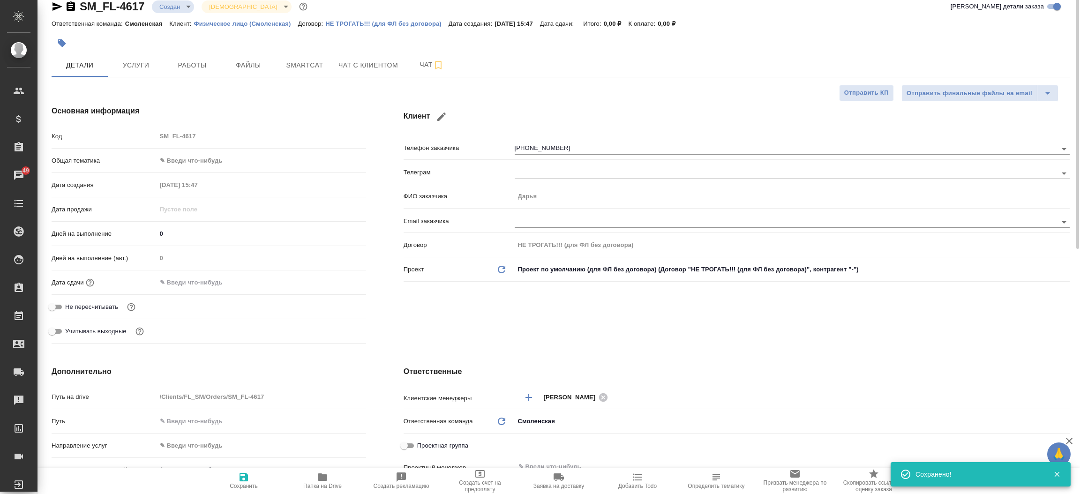
scroll to position [0, 0]
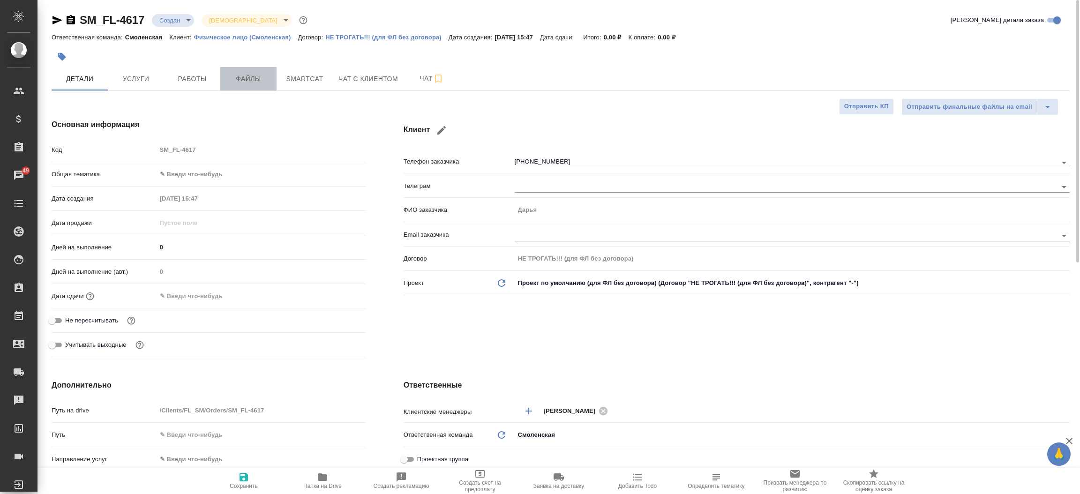
click at [259, 83] on span "Файлы" at bounding box center [248, 79] width 45 height 12
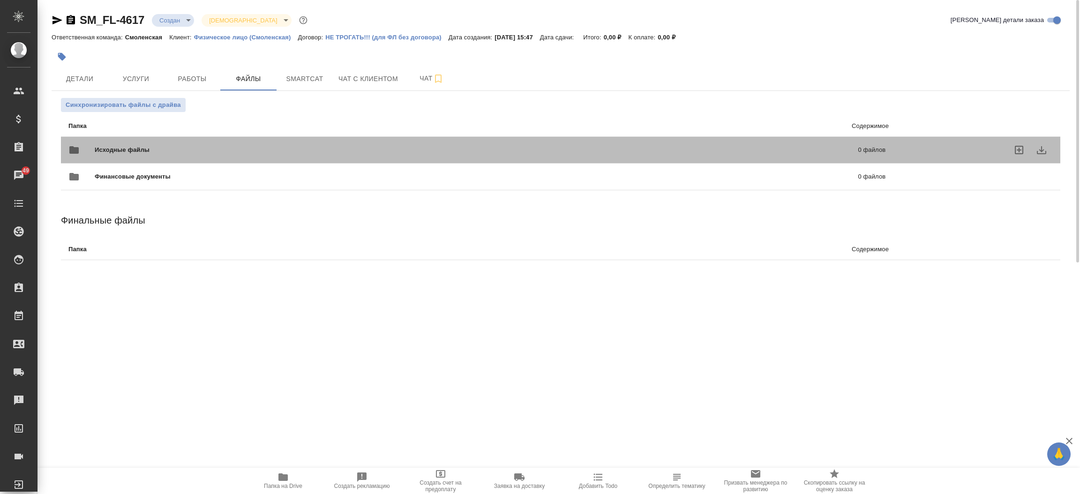
click at [155, 148] on span "Исходные файлы" at bounding box center [299, 149] width 409 height 9
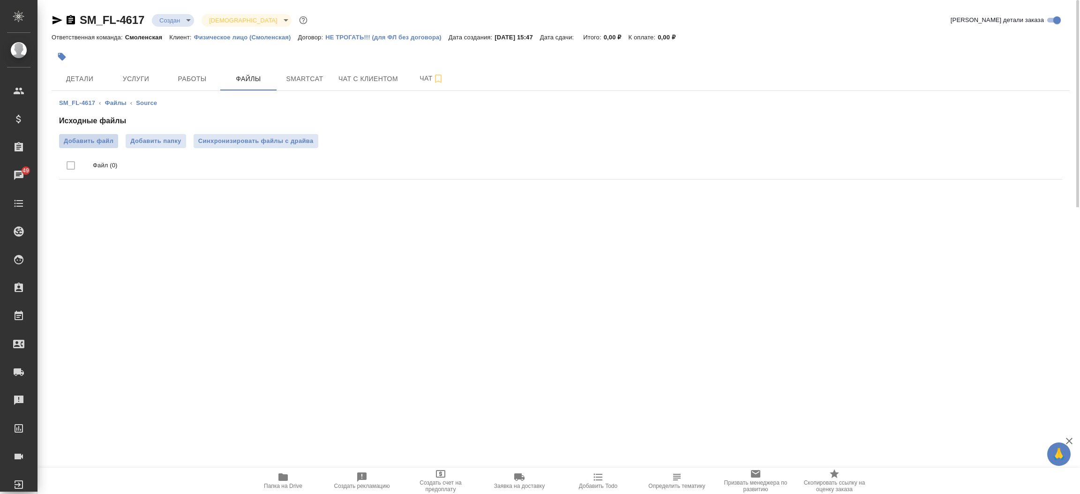
click at [96, 143] on span "Добавить файл" at bounding box center [89, 140] width 50 height 9
click at [0, 0] on input "Добавить файл" at bounding box center [0, 0] width 0 height 0
click at [75, 85] on button "Детали" at bounding box center [80, 78] width 56 height 23
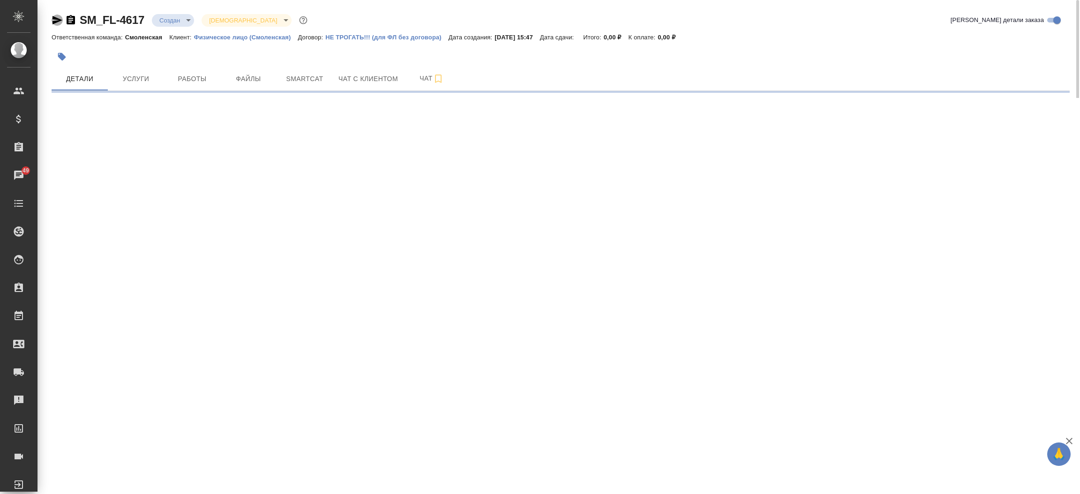
click at [54, 21] on icon "button" at bounding box center [58, 20] width 10 height 8
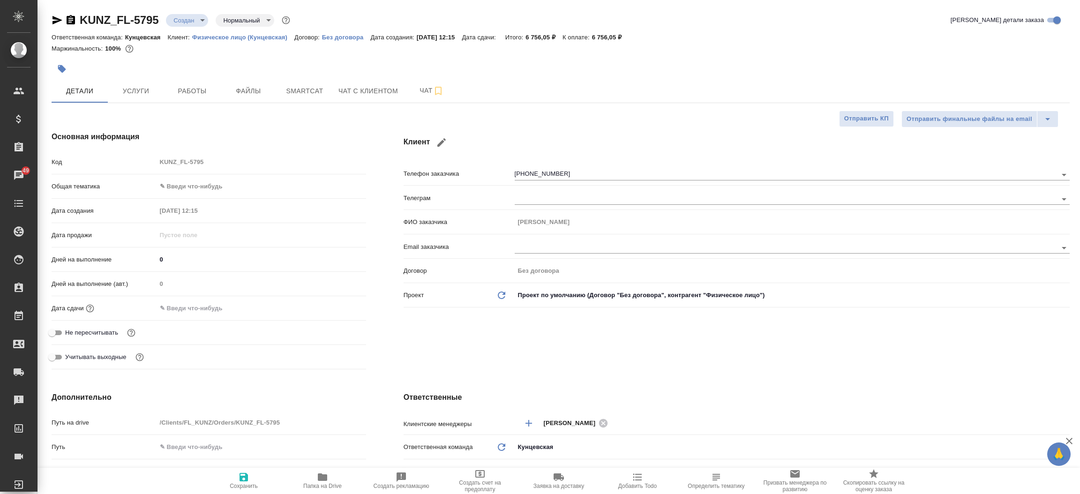
select select "RU"
drag, startPoint x: 0, startPoint y: 0, endPoint x: 379, endPoint y: 295, distance: 480.8
click at [379, 295] on div "Основная информация Код KUNZ_FL-5795 Общая тематика ✎ Введи что-нибудь Дата соз…" at bounding box center [209, 252] width 352 height 279
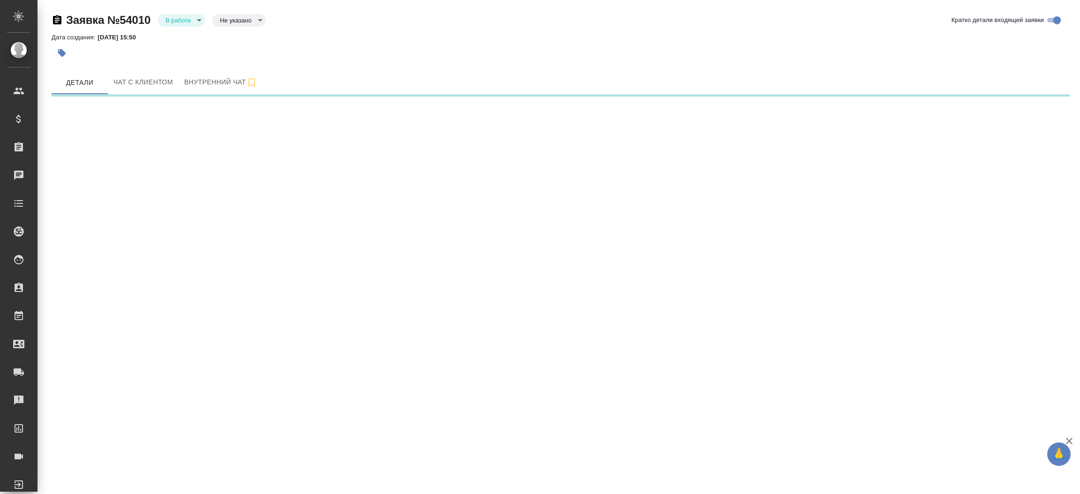
select select "RU"
select select "PL"
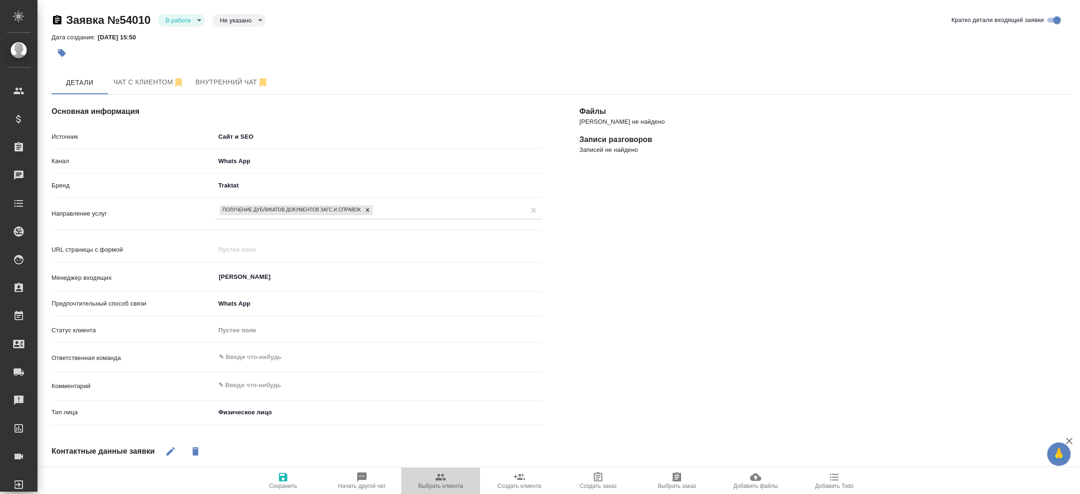
click at [454, 481] on span "Выбрать клиента" at bounding box center [441, 481] width 68 height 18
type textarea "x"
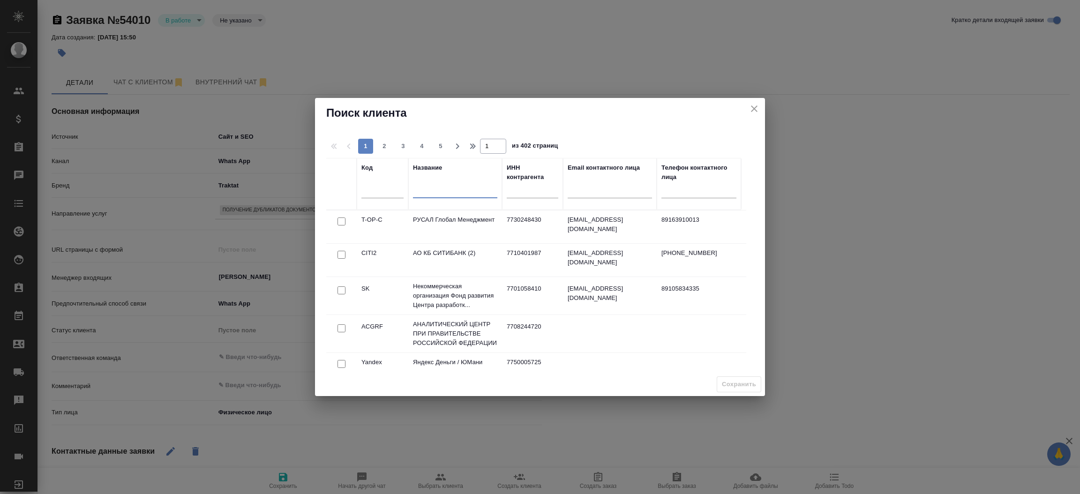
click at [445, 193] on input "text" at bounding box center [455, 193] width 84 height 12
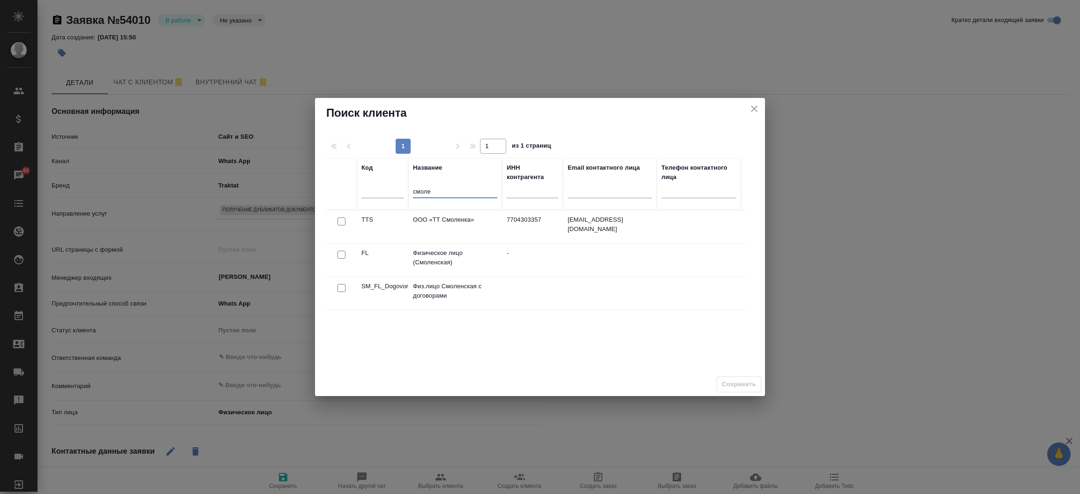
type input "смоле"
click at [342, 226] on input "checkbox" at bounding box center [342, 222] width 8 height 8
checkbox input "true"
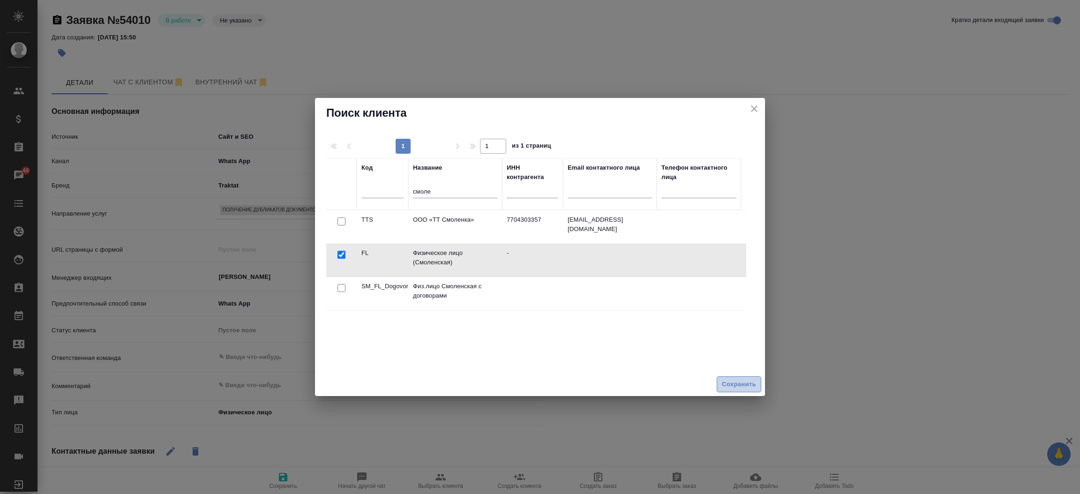
click at [747, 378] on button "Сохранить" at bounding box center [739, 385] width 45 height 16
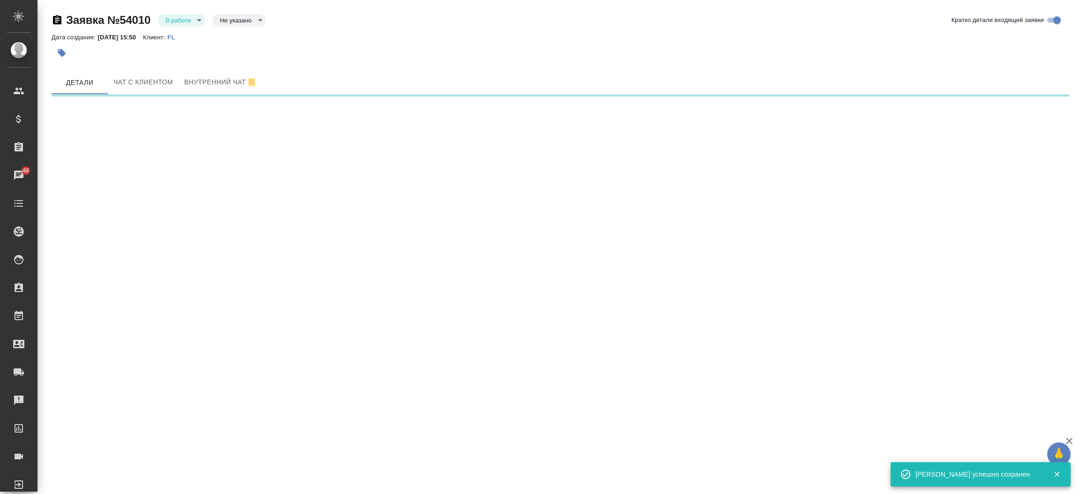
select select "RU"
select select "PL"
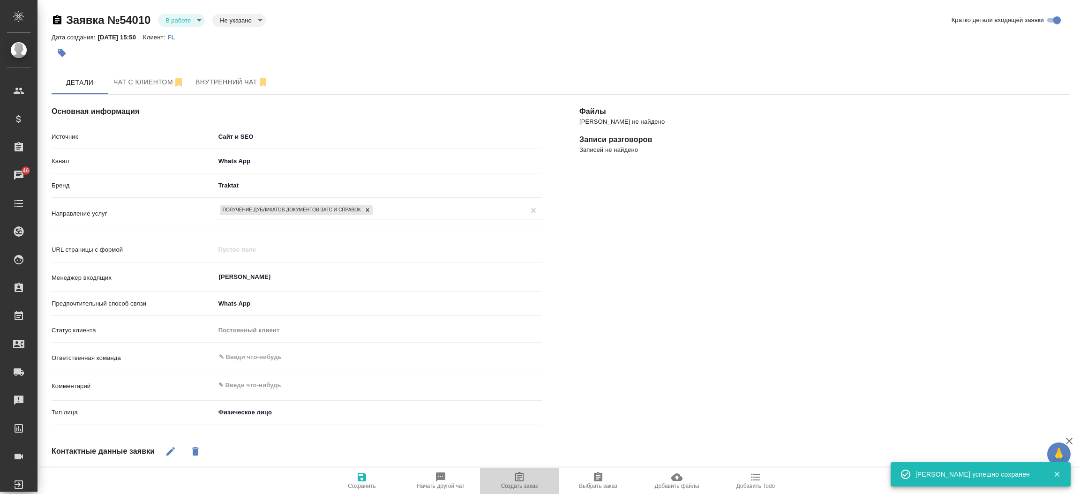
click at [516, 479] on icon "button" at bounding box center [519, 476] width 8 height 9
type textarea "x"
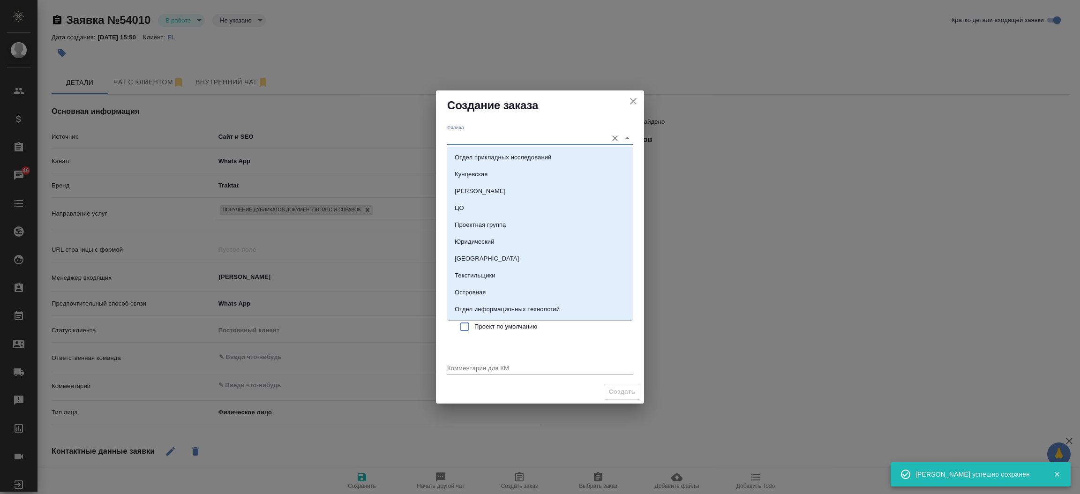
click at [463, 136] on input "Филиал" at bounding box center [525, 138] width 156 height 13
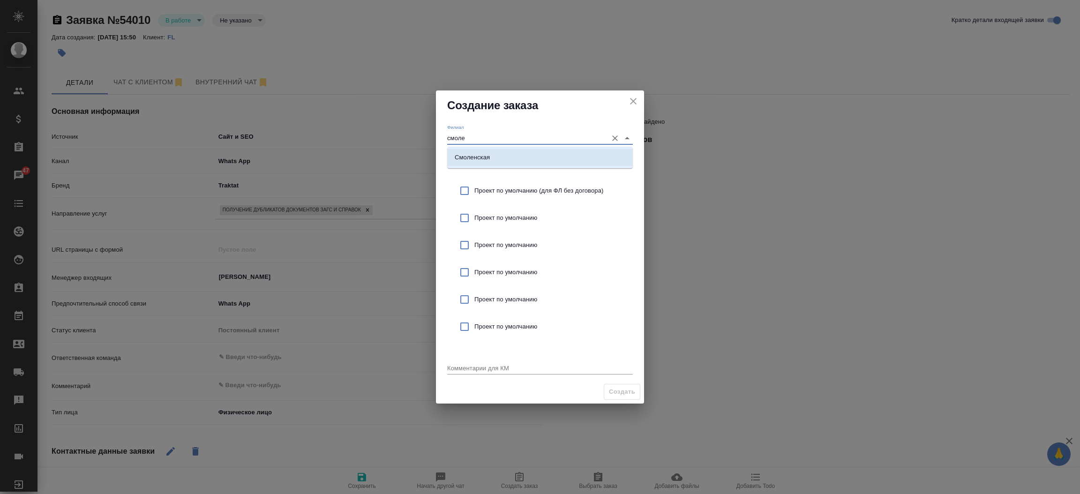
click at [476, 162] on p "Смоленская" at bounding box center [472, 157] width 35 height 9
type input "Смоленская"
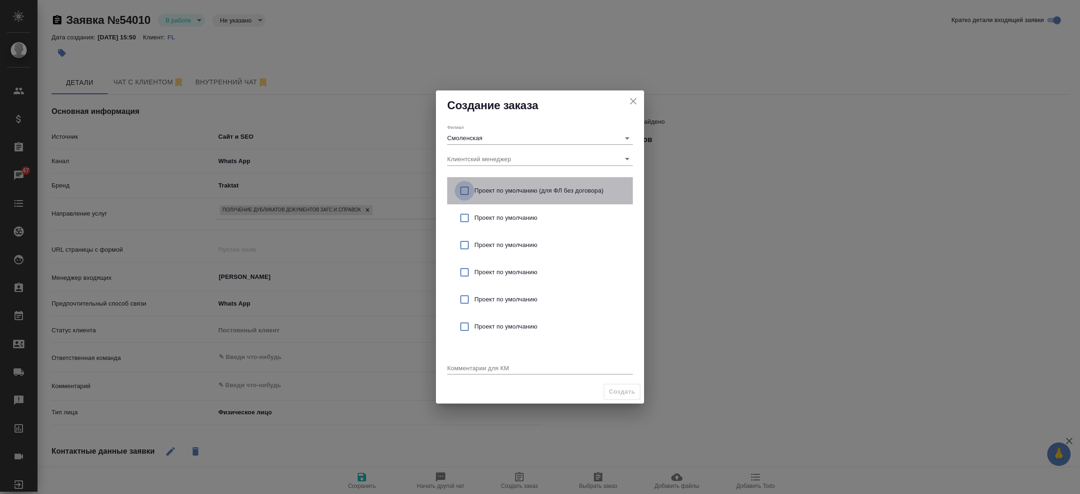
click at [465, 187] on input "checkbox" at bounding box center [465, 191] width 20 height 20
checkbox input "true"
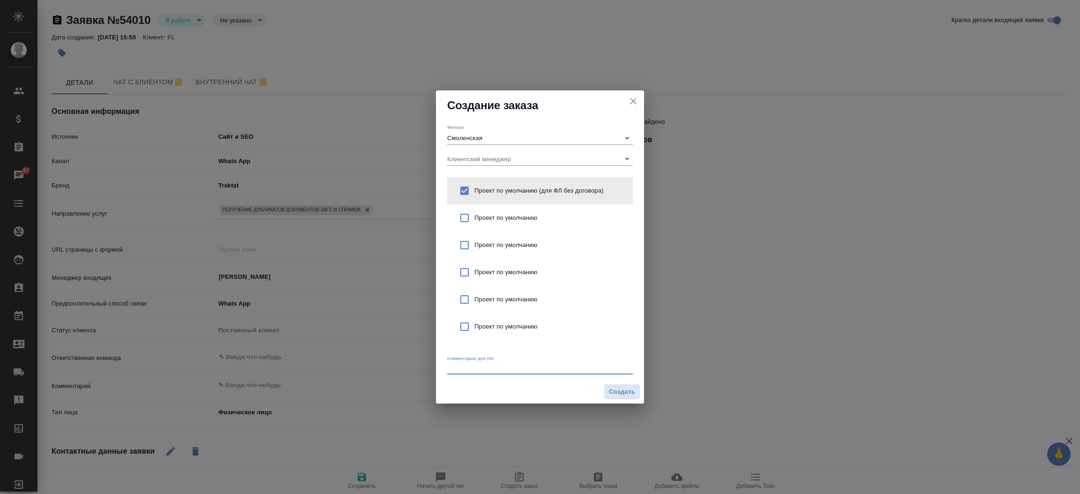
click at [462, 370] on textarea at bounding box center [540, 367] width 186 height 7
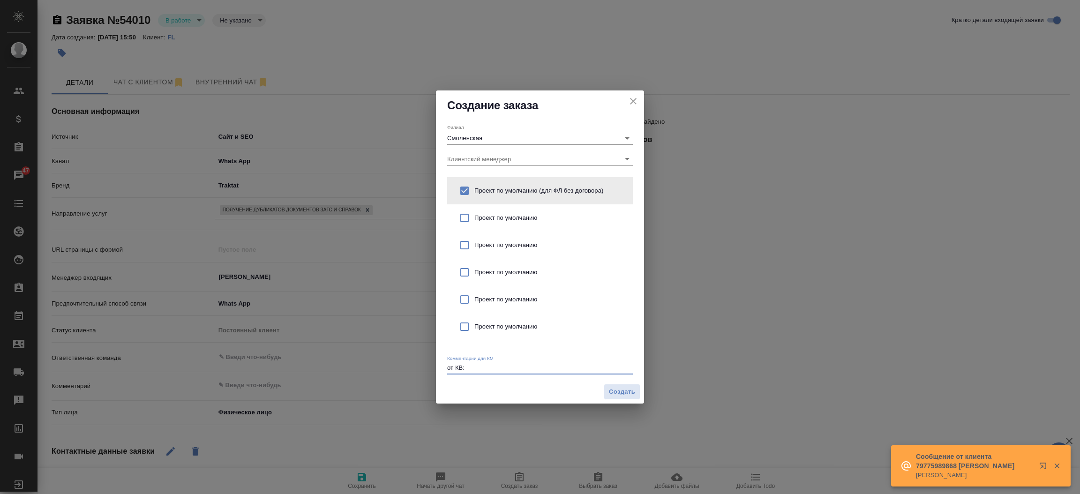
type textarea "от КВ:"
type textarea "x"
paste textarea "Возможно ли заказать дубликат свидетельство о рождении матери 1950 года.р. с ап…"
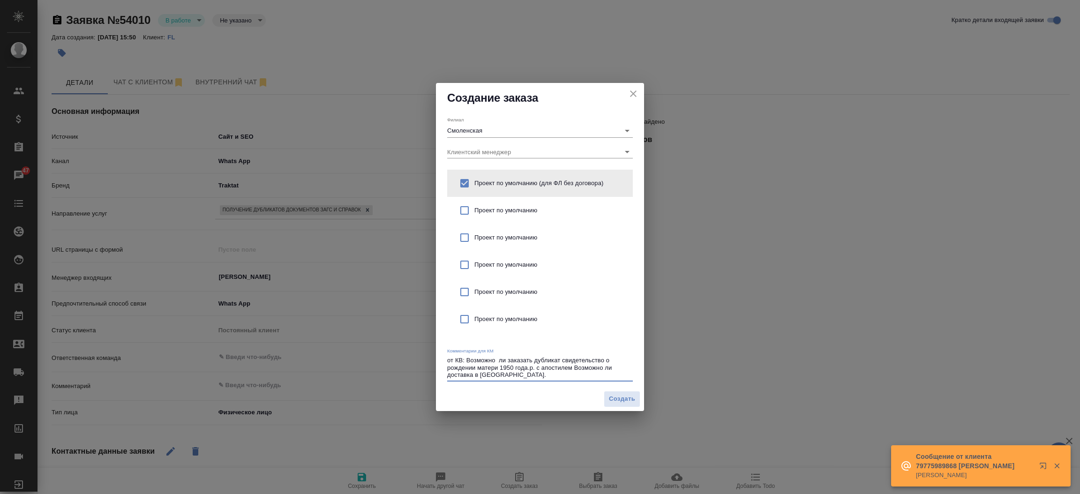
type textarea "от КВ: Возможно ли заказать дубликат свидетельство о рождении матери 1950 года.…"
type textarea "x"
paste textarea "Знаем только дата рождения и фамилия имя отчество"
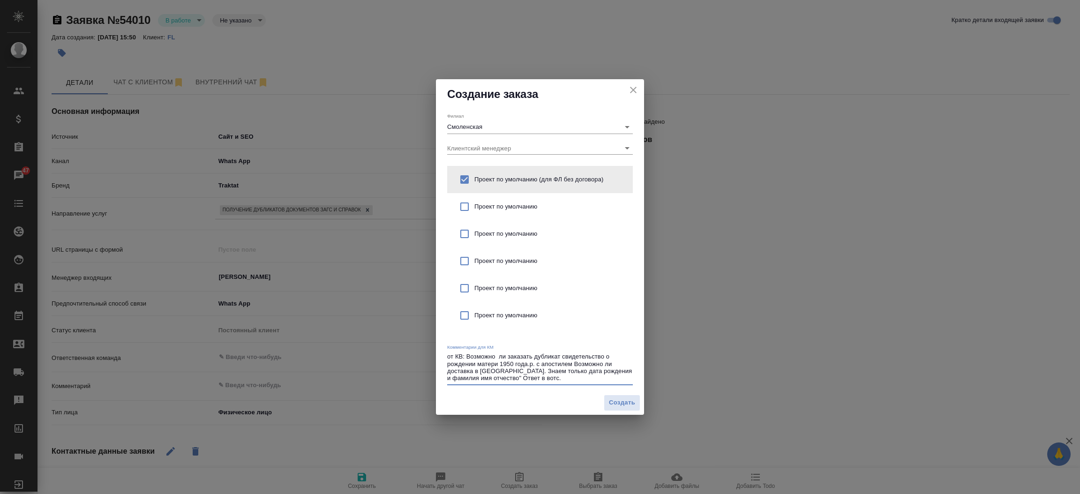
click at [465, 359] on textarea "от КВ: Возможно ли заказать дубликат свидетельство о рождении матери 1950 года.…" at bounding box center [540, 367] width 186 height 29
type textarea "от КВ:" Возможно ли заказать дубликат свидетельство о рождении матери 1950 года…"
click at [618, 408] on span "Создать" at bounding box center [622, 403] width 26 height 11
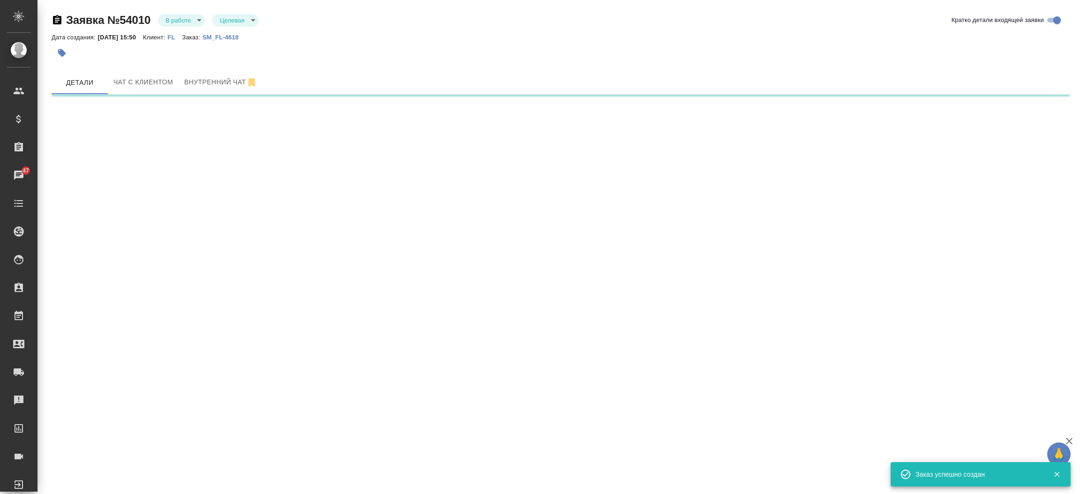
select select "RU"
select select "PL"
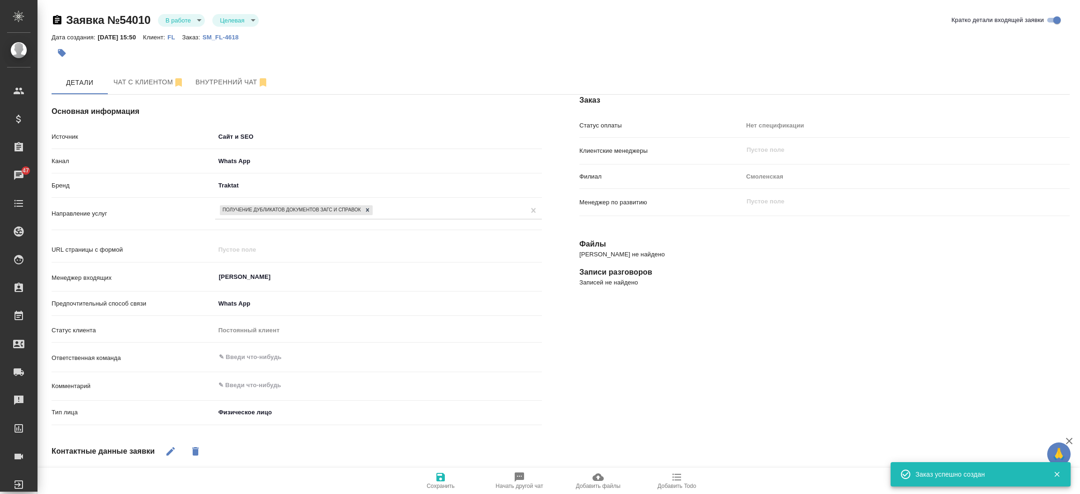
type textarea "x"
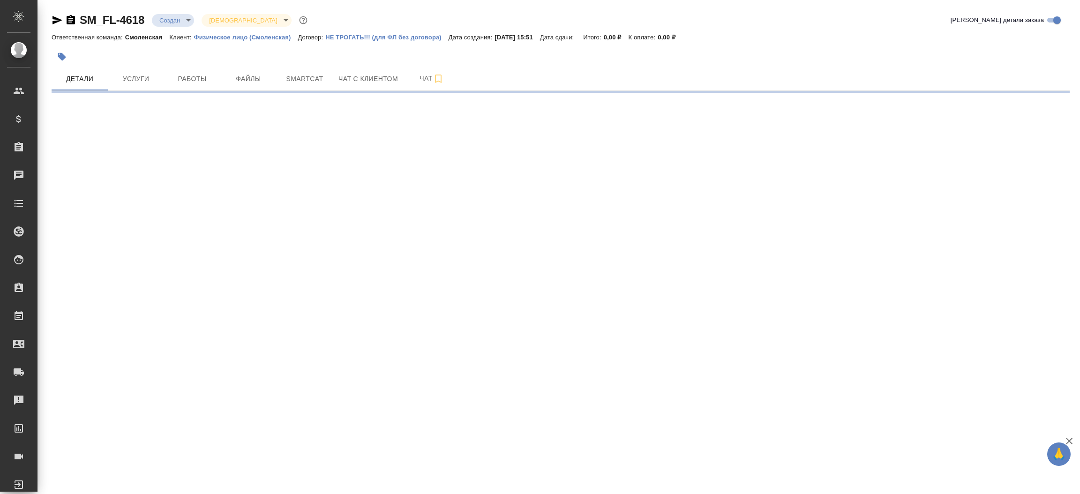
select select "RU"
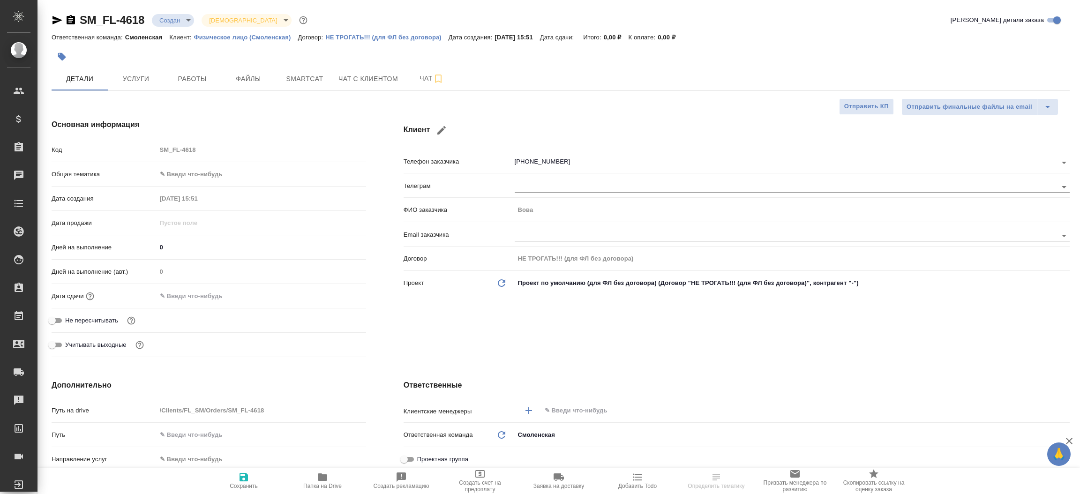
type textarea "x"
click at [568, 406] on input "text" at bounding box center [790, 410] width 492 height 11
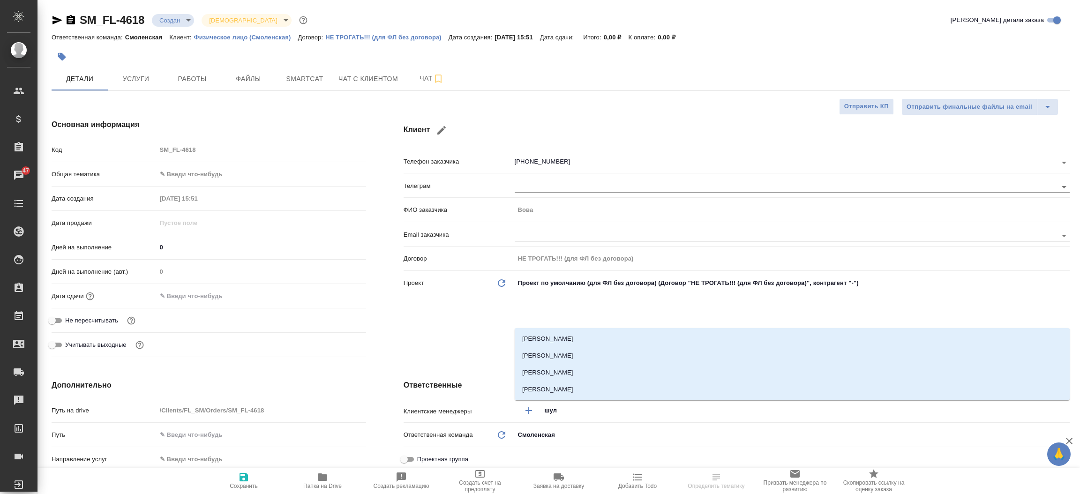
type input "шуль"
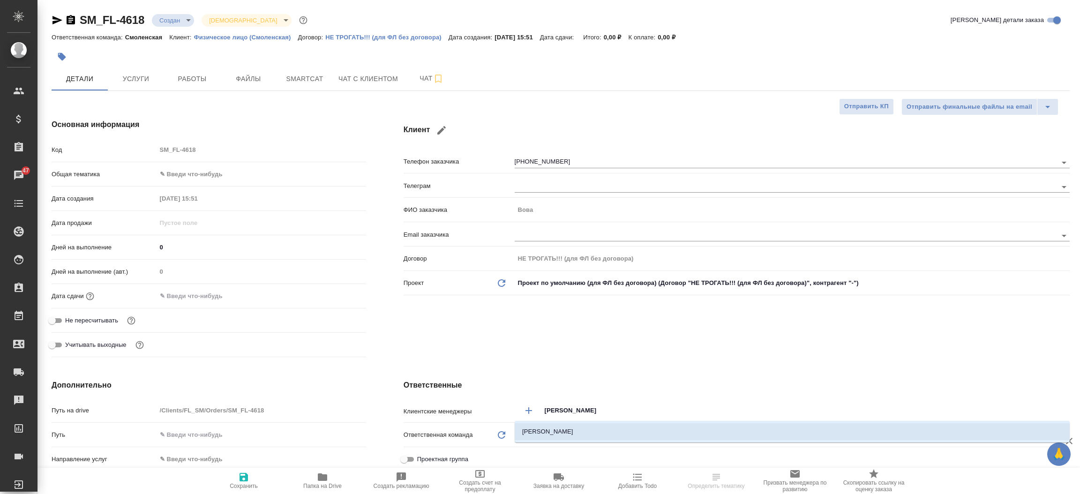
click at [569, 435] on li "Шульгина Анна" at bounding box center [792, 431] width 555 height 17
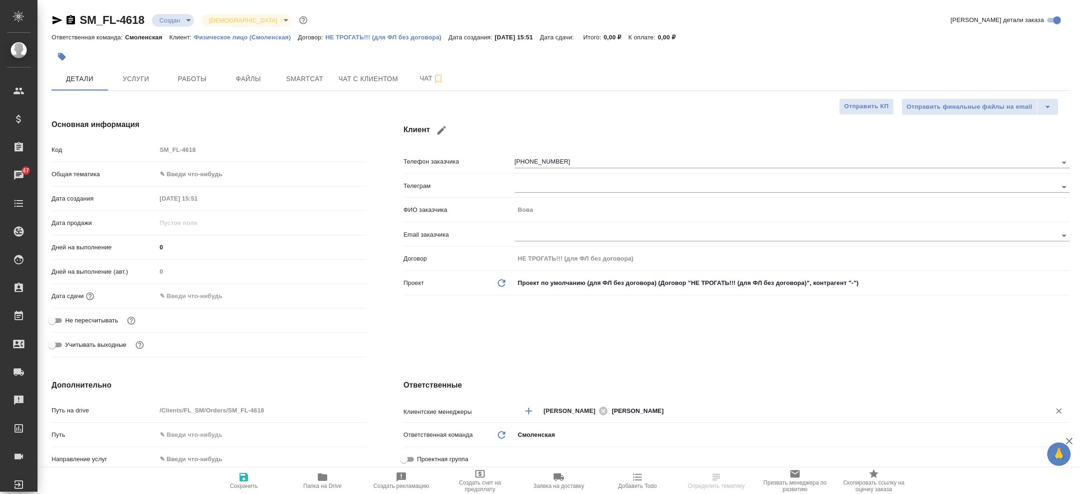
type textarea "x"
click at [547, 343] on div "Клиент Телефон заказчика +48576649031 Телеграм ФИО заказчика Вова Email заказчи…" at bounding box center [737, 239] width 704 height 279
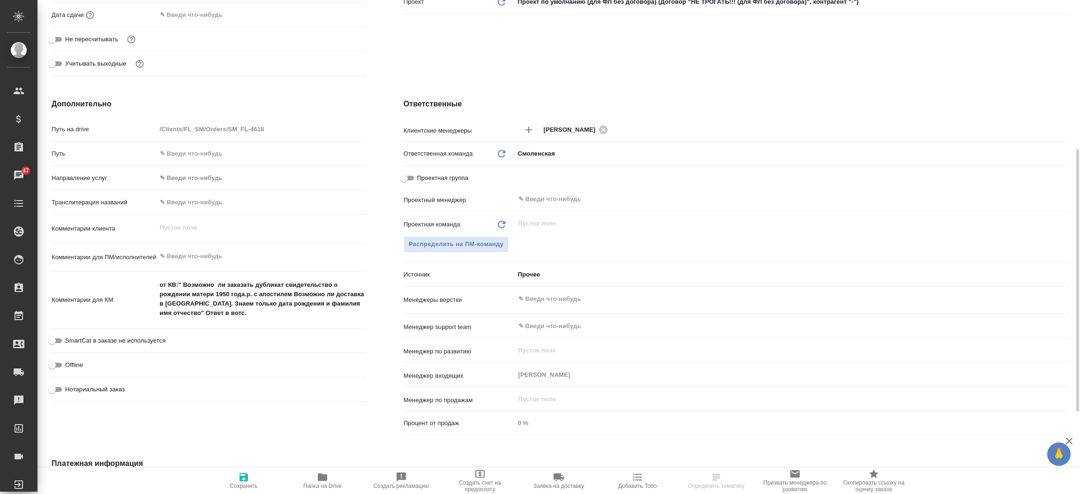
scroll to position [323, 0]
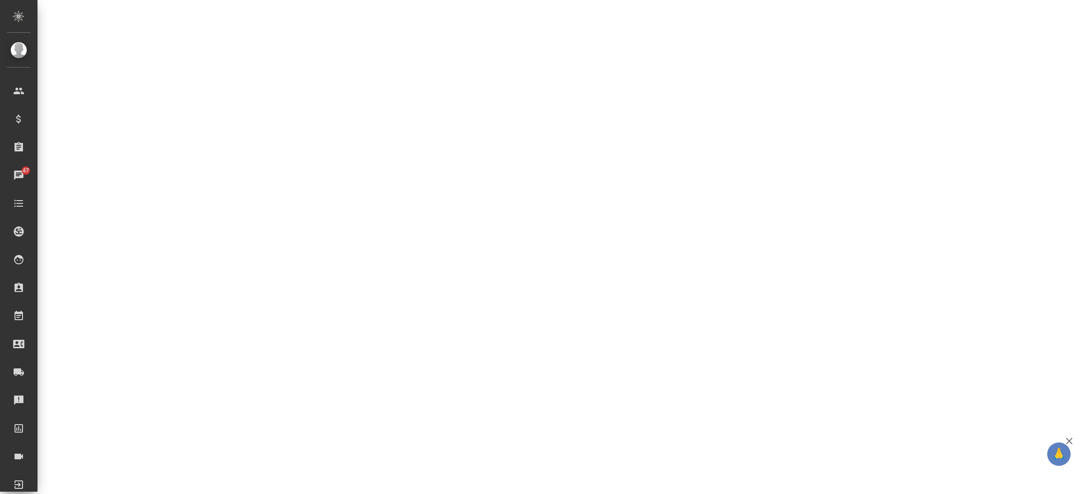
click at [543, 236] on div ".cls-1 fill:#fff; AWATERA Прутько Ирина i.prutko Клиенты Спецификации Заказы 47…" at bounding box center [540, 247] width 1080 height 494
select select "RU"
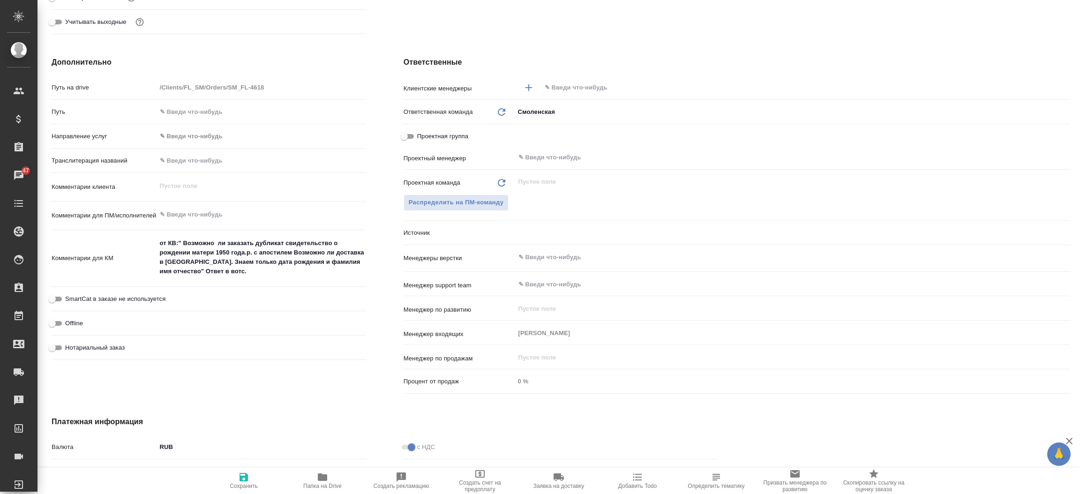
type textarea "x"
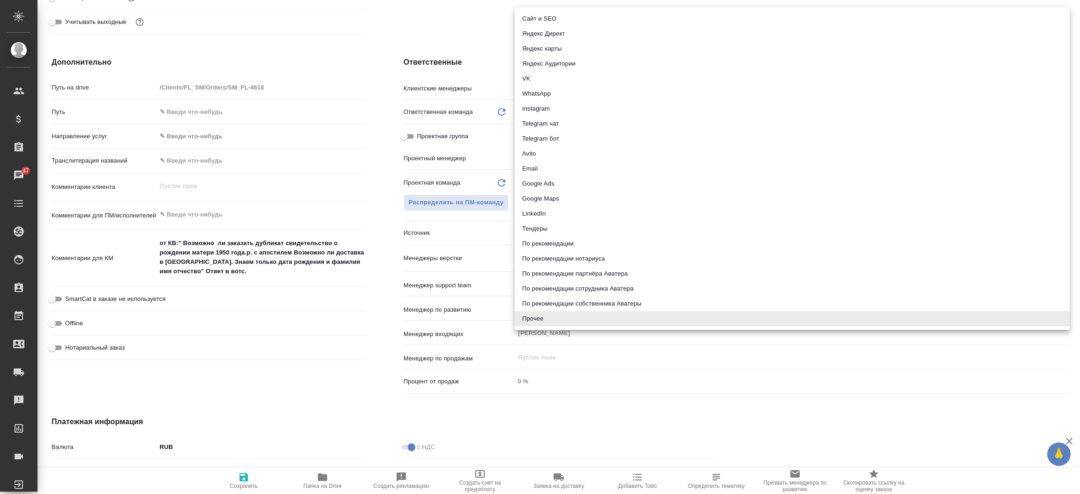
click at [543, 236] on body "🙏 .cls-1 fill:#fff; AWATERA Прутько Ирина i.prutko Клиенты Спецификации Заказы …" at bounding box center [540, 247] width 1080 height 494
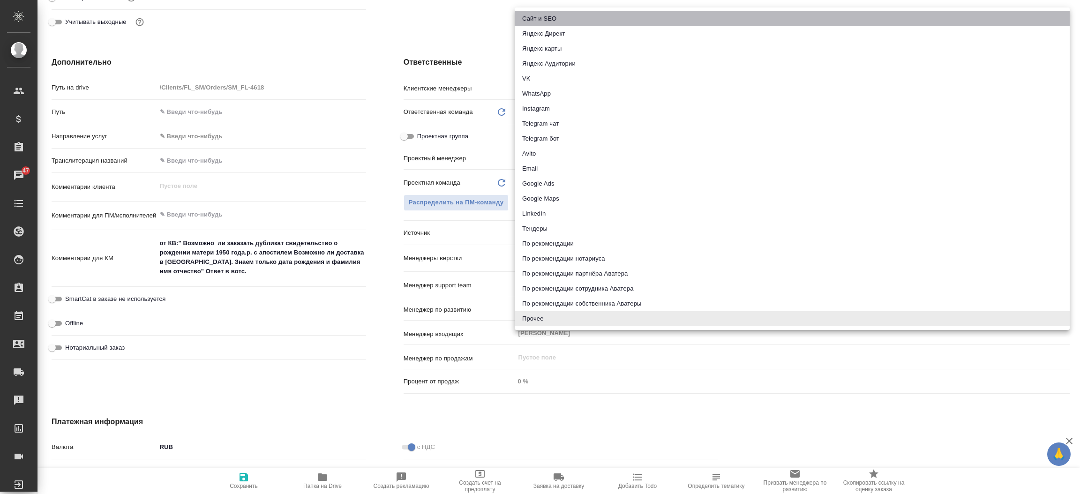
click at [548, 14] on li "Сайт и SEO" at bounding box center [792, 18] width 555 height 15
type textarea "x"
type input "seo"
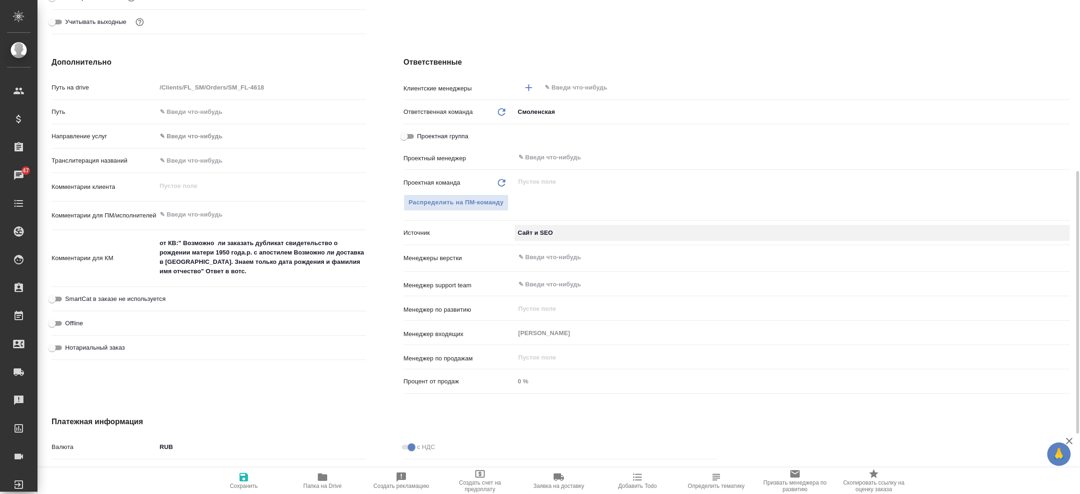
click at [562, 81] on div "​" at bounding box center [792, 87] width 555 height 17
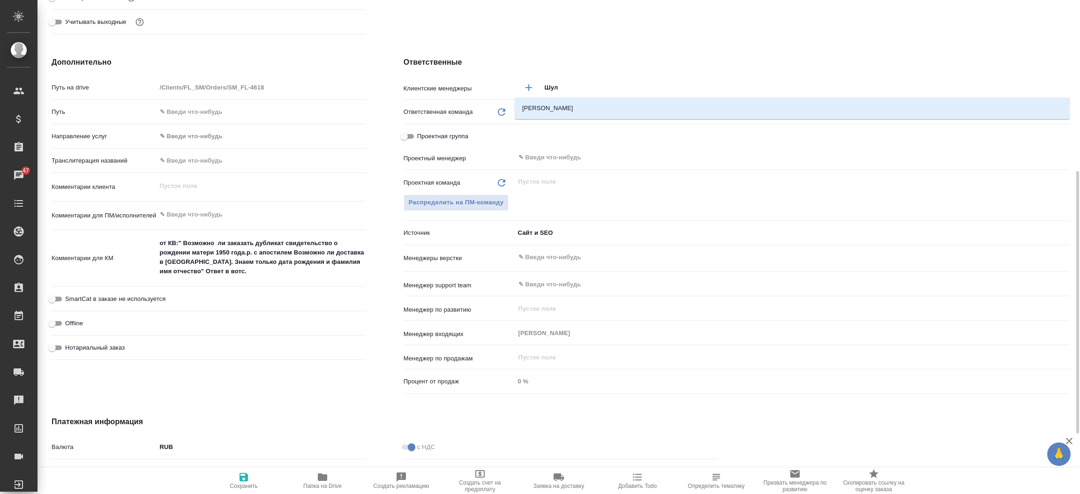
type input "Шуль"
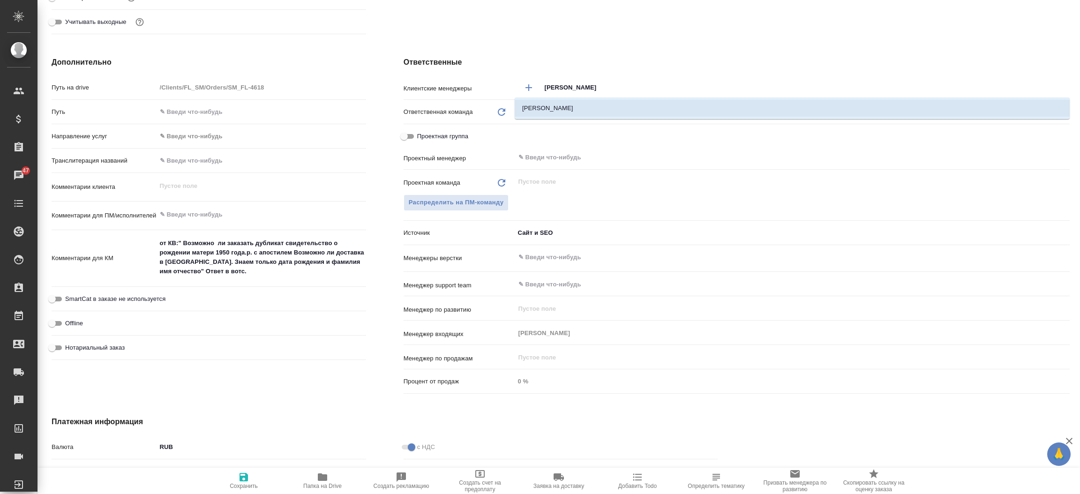
click at [558, 105] on li "Шульгина Анна" at bounding box center [792, 108] width 555 height 17
type textarea "x"
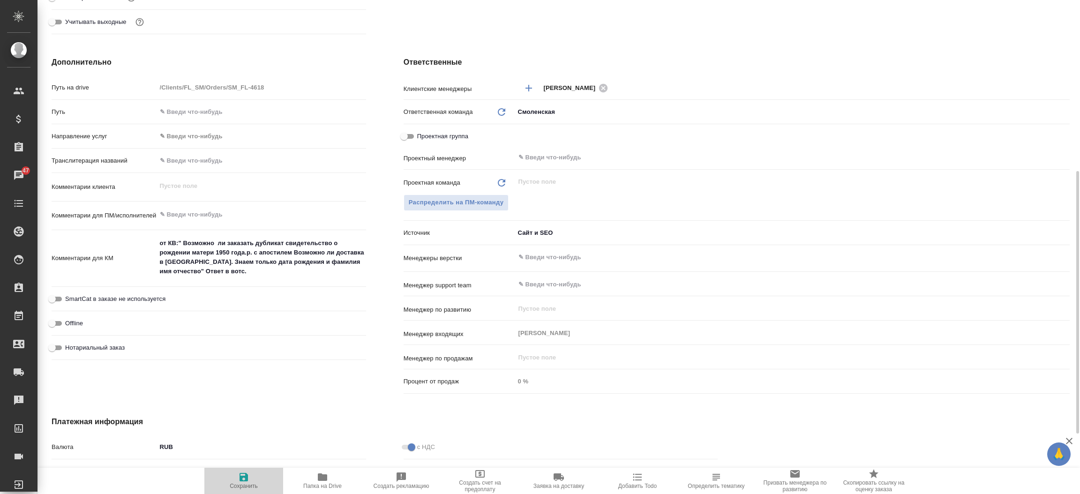
click at [238, 482] on icon "button" at bounding box center [243, 477] width 11 height 11
type textarea "x"
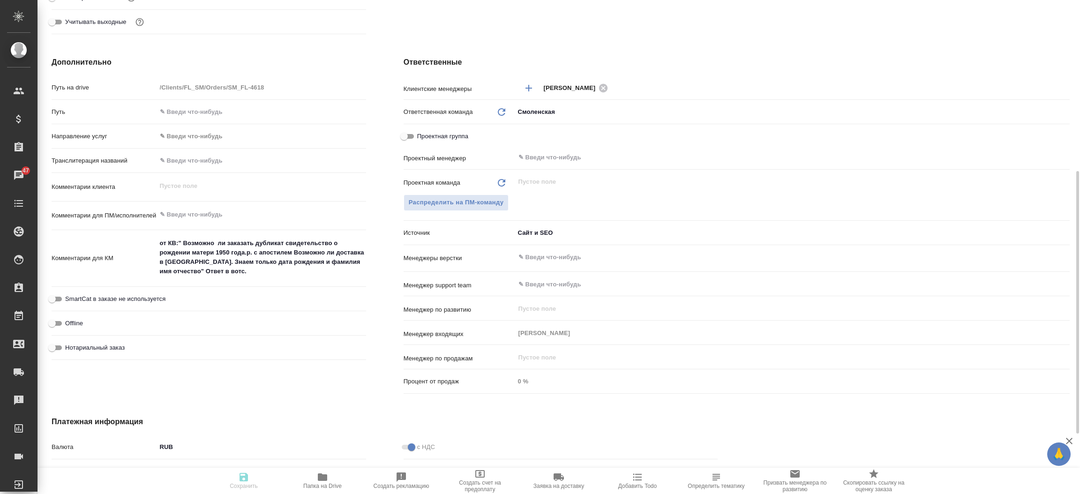
type textarea "x"
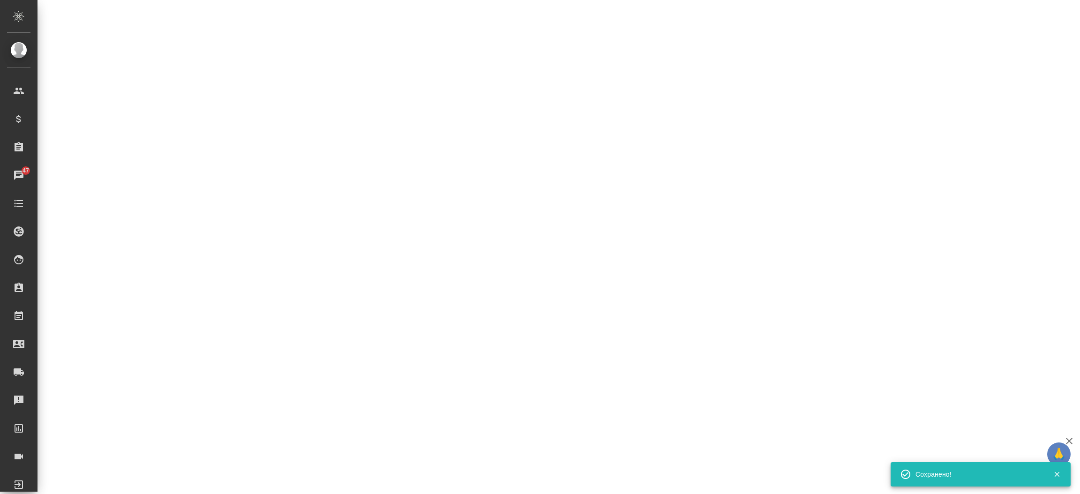
select select "RU"
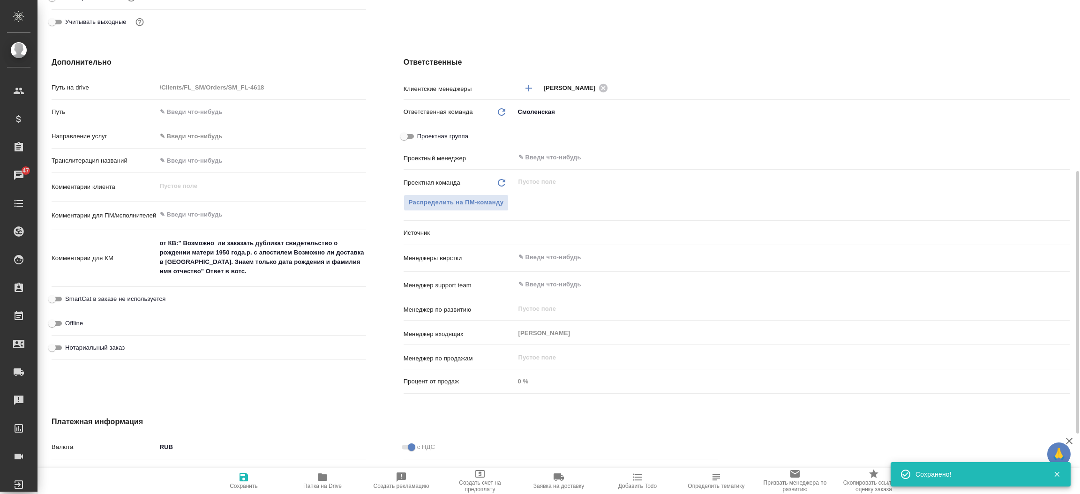
type textarea "x"
click at [375, 179] on div "Дополнительно Путь на drive /Clients/FL_SM/Orders/SM_FL-4618 Путь Направление у…" at bounding box center [209, 227] width 352 height 378
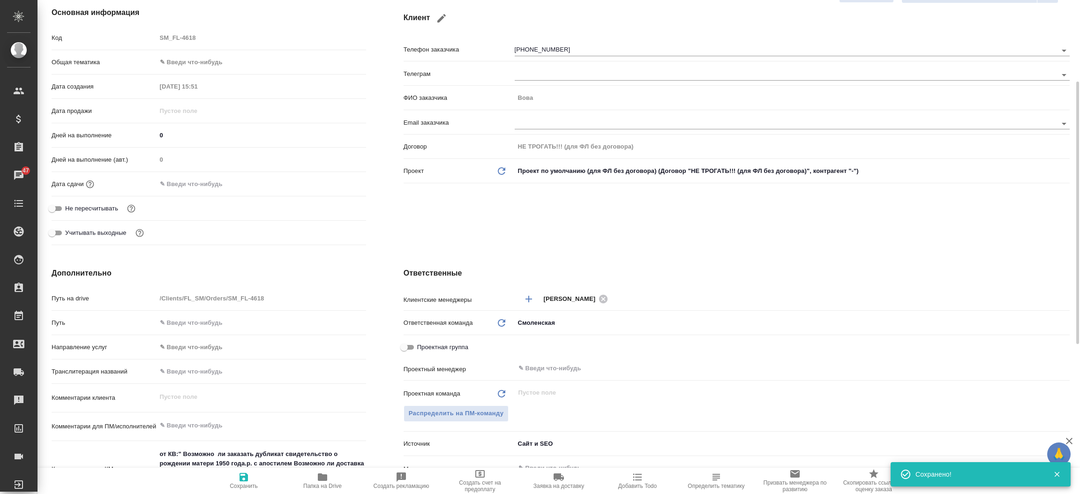
scroll to position [0, 0]
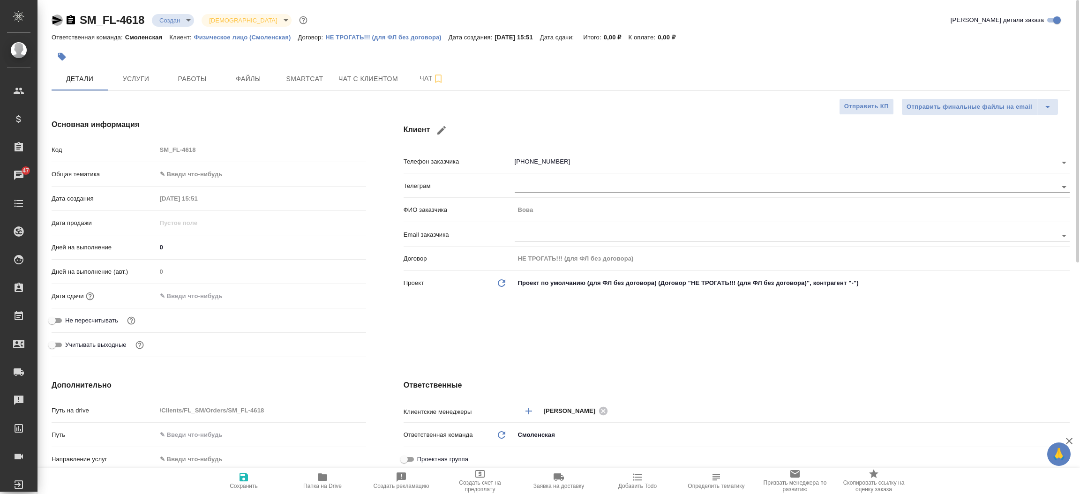
click at [55, 18] on icon "button" at bounding box center [58, 20] width 10 height 8
type textarea "x"
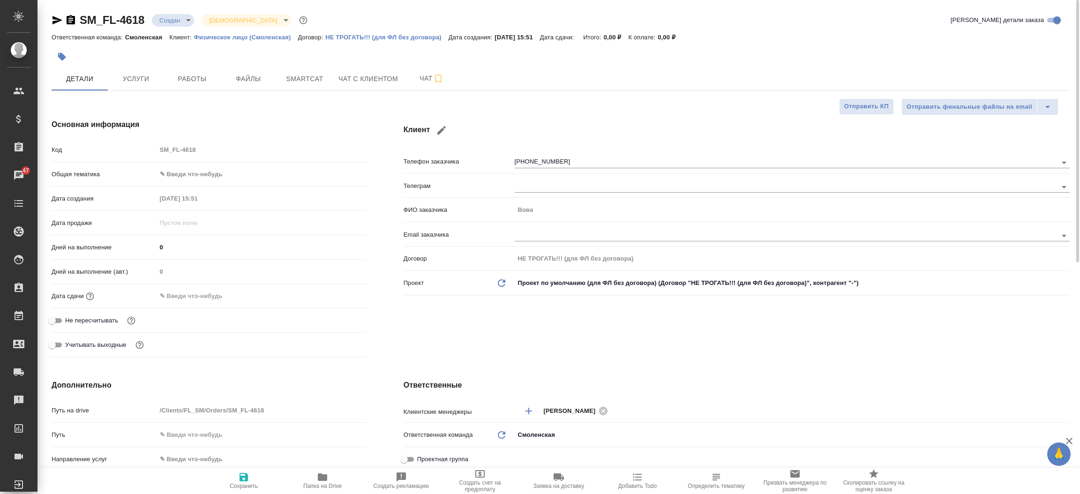
type textarea "x"
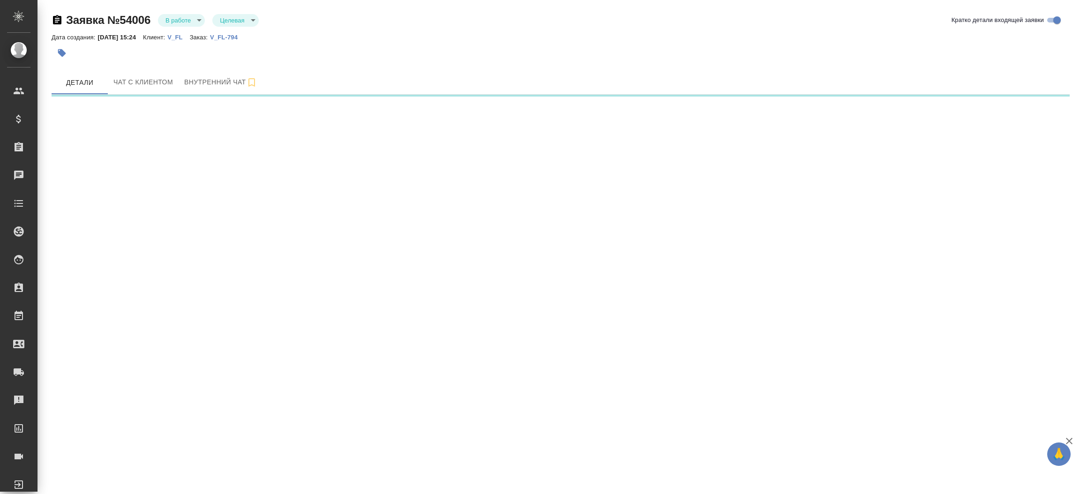
select select "RU"
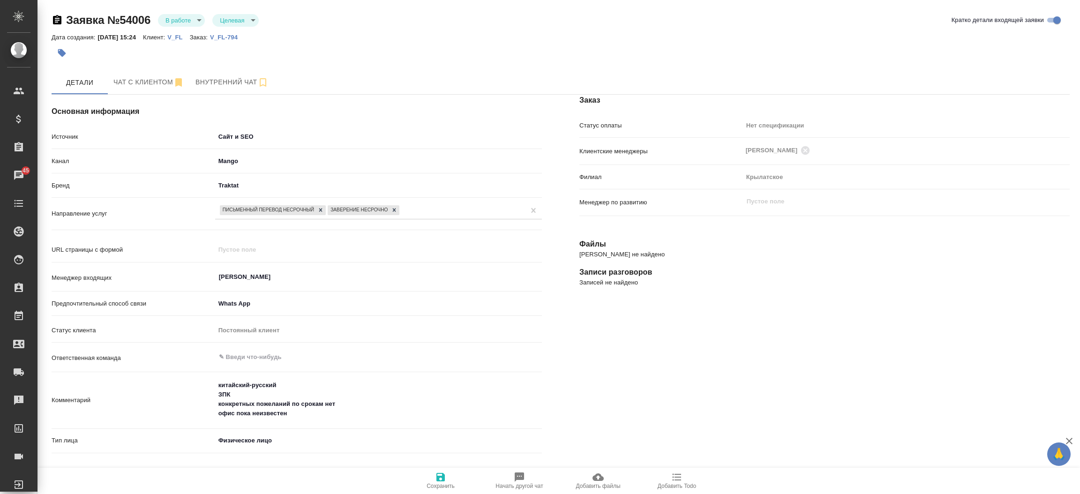
click at [242, 36] on p "V_FL-794" at bounding box center [227, 37] width 35 height 7
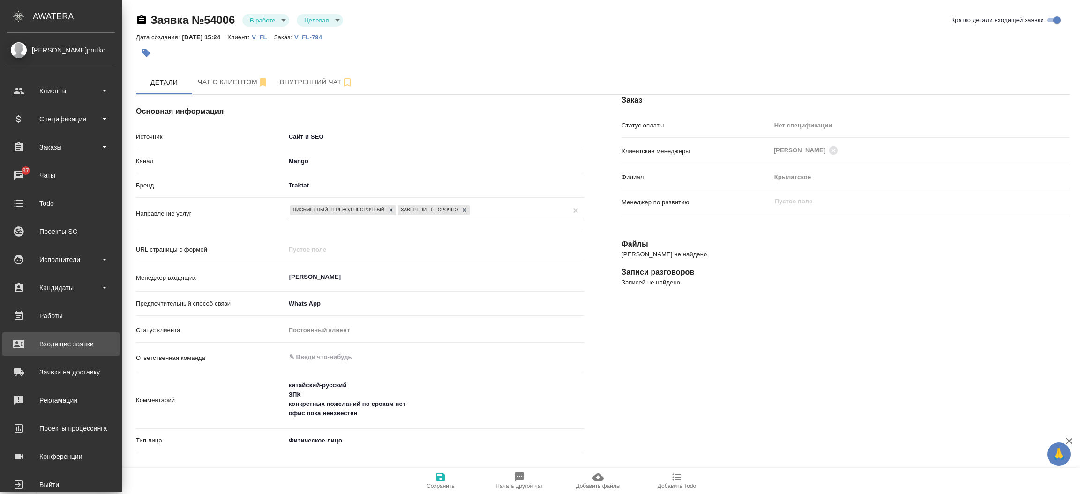
click at [36, 343] on div "Входящие заявки" at bounding box center [61, 344] width 108 height 14
type textarea "x"
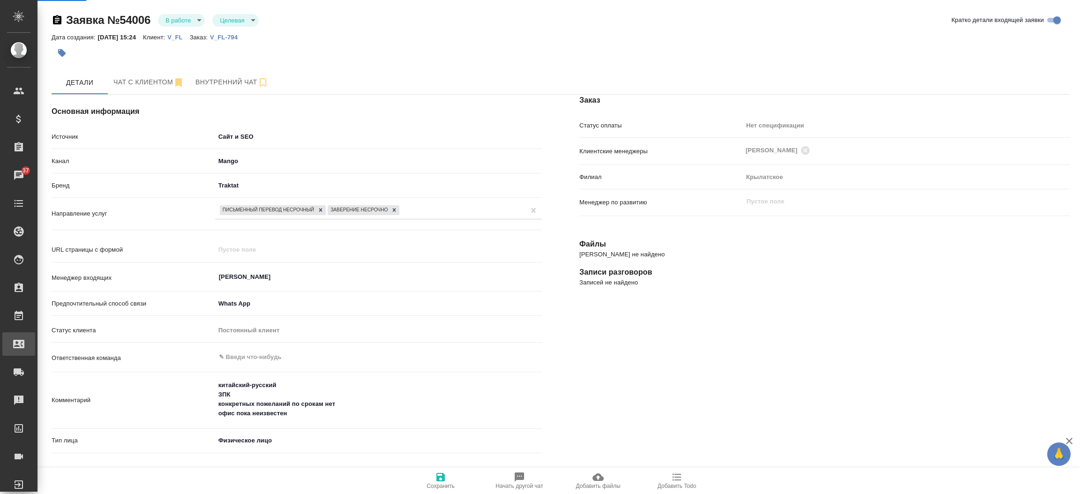
click at [19, 343] on div "Входящие заявки" at bounding box center [6, 344] width 23 height 14
select select "RU"
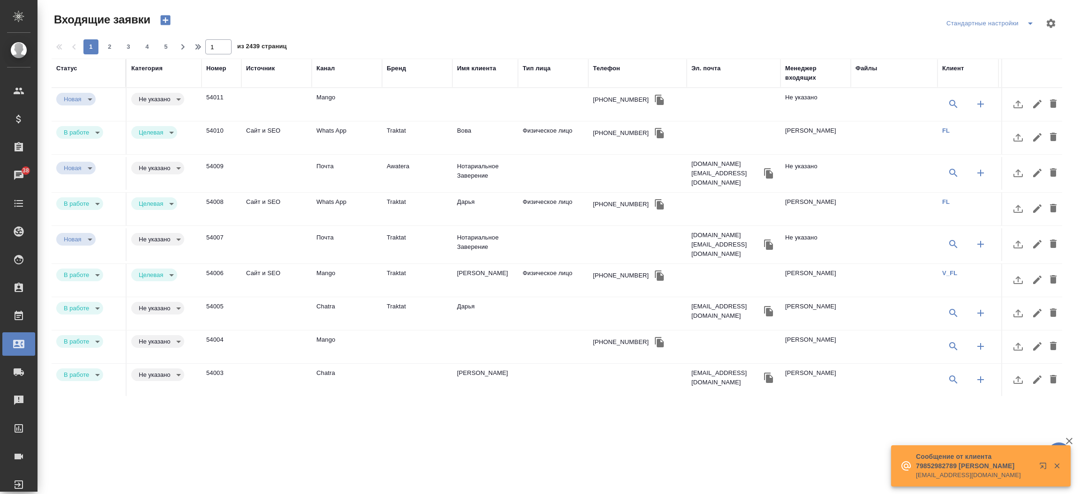
click at [809, 81] on div "Менеджер входящих" at bounding box center [815, 73] width 61 height 19
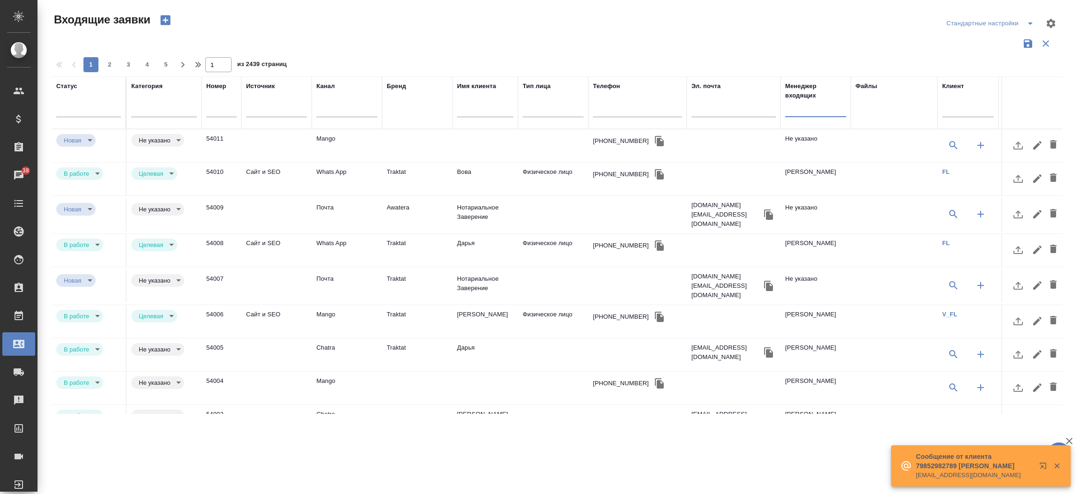
click at [798, 110] on input "text" at bounding box center [815, 111] width 61 height 12
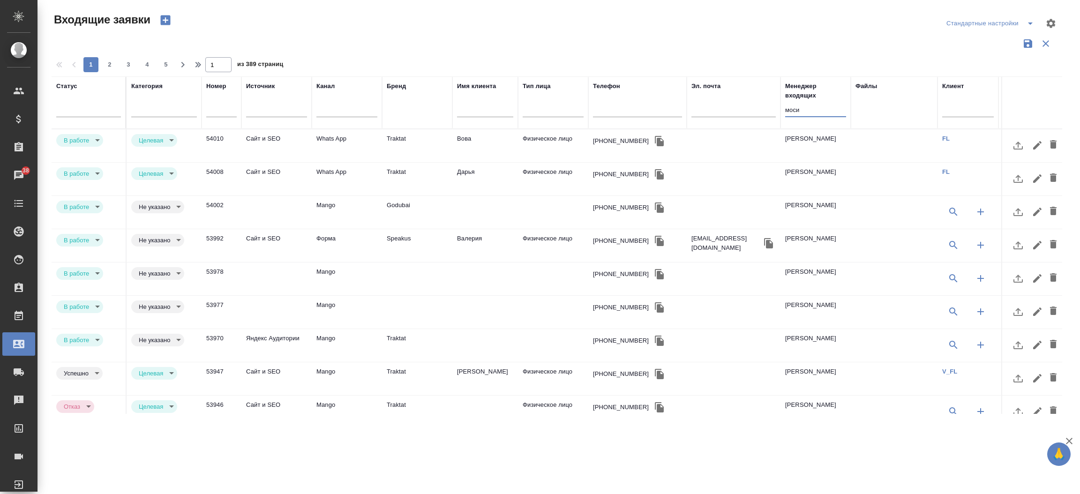
type input "моси"
click at [341, 162] on td "Mango" at bounding box center [347, 145] width 70 height 33
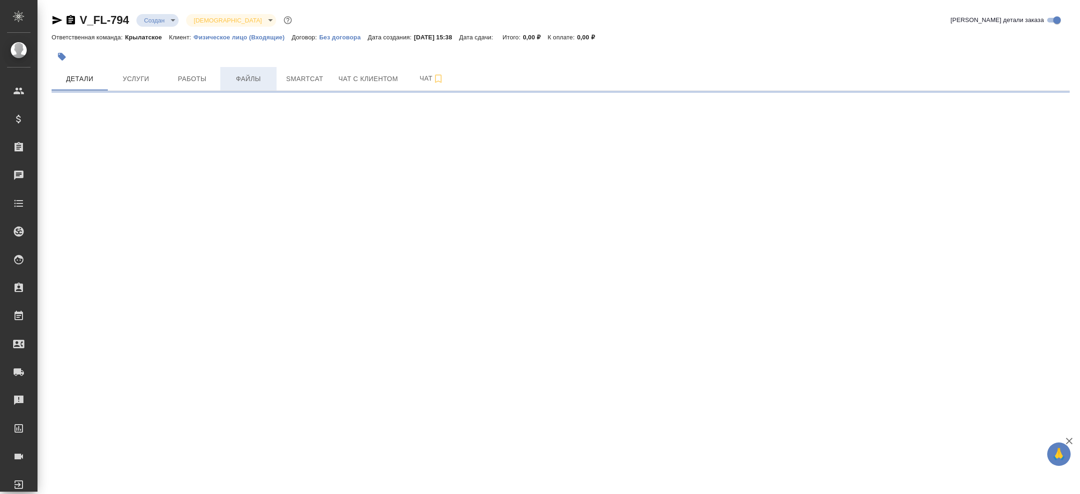
select select "RU"
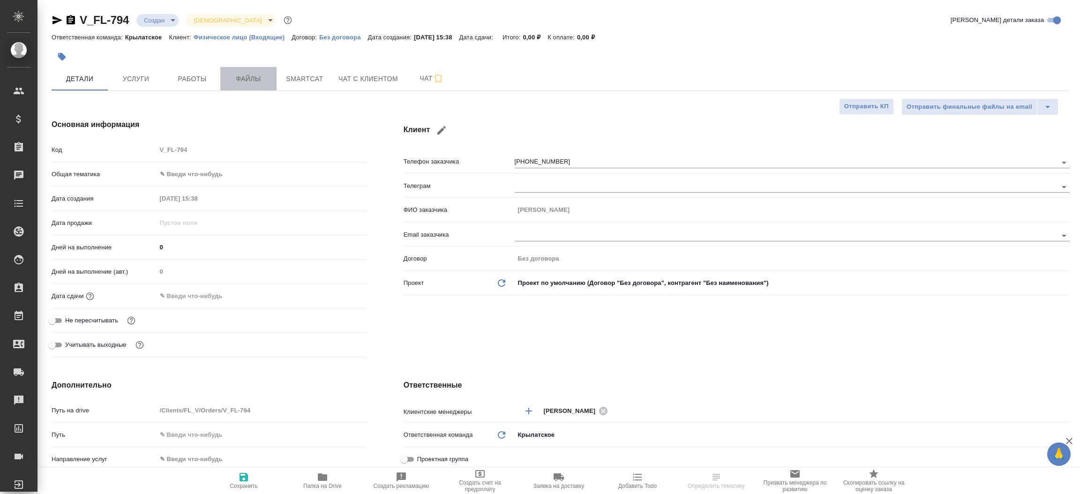
type textarea "x"
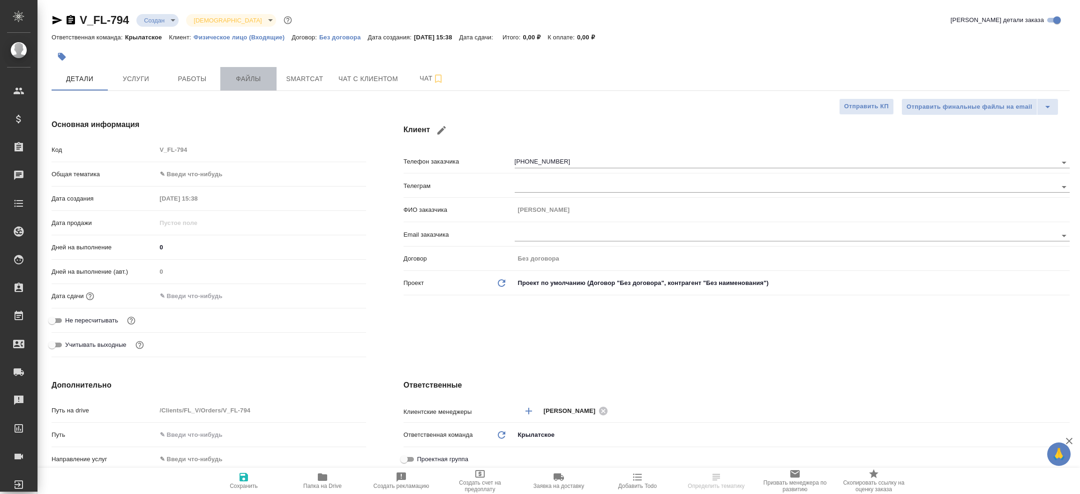
type textarea "x"
click at [241, 83] on span "Файлы" at bounding box center [248, 79] width 45 height 12
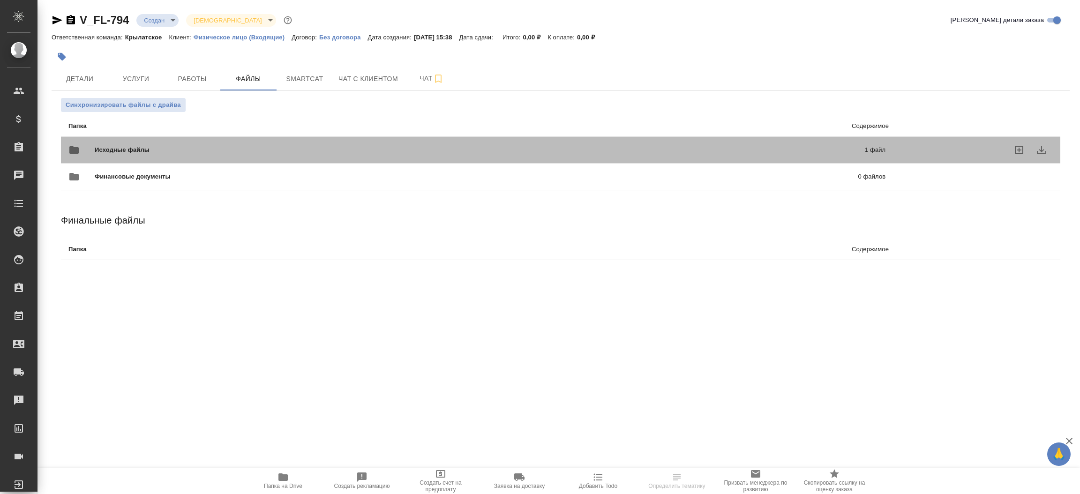
click at [226, 146] on span "Исходные файлы" at bounding box center [301, 149] width 413 height 9
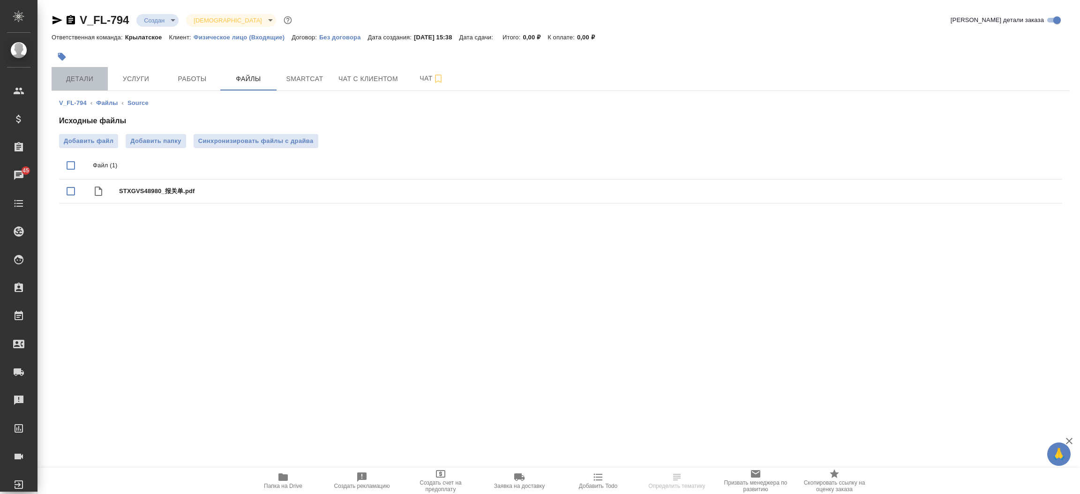
click at [78, 75] on span "Детали" at bounding box center [79, 79] width 45 height 12
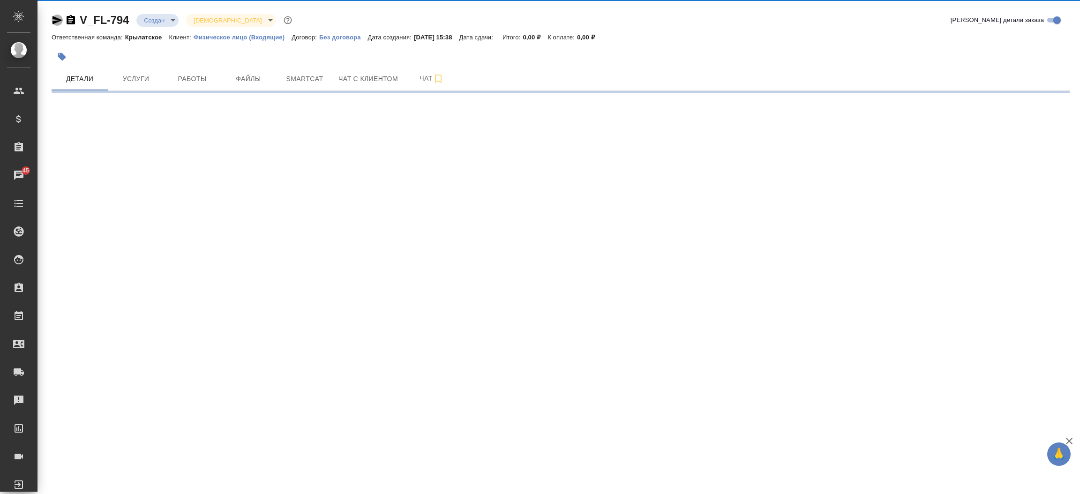
click at [58, 18] on icon "button" at bounding box center [57, 20] width 11 height 11
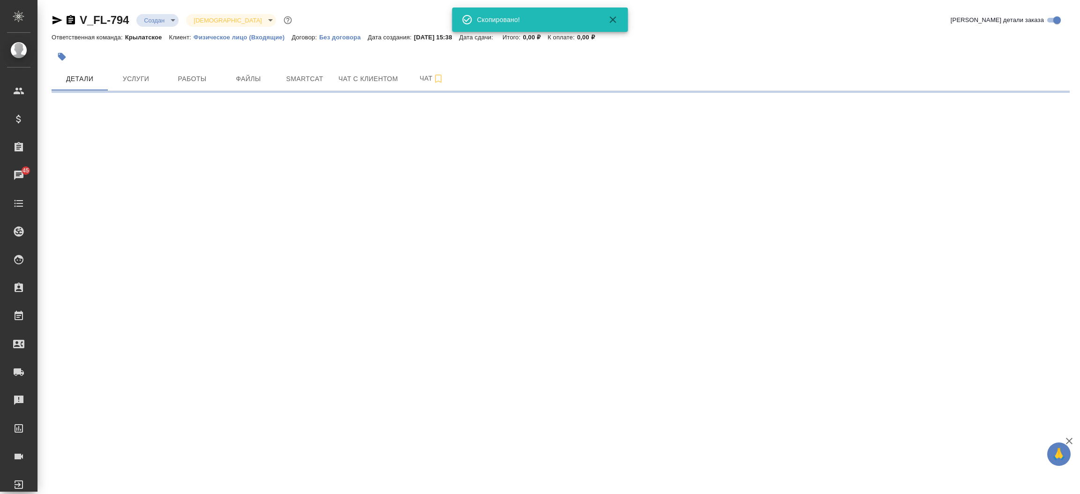
select select "RU"
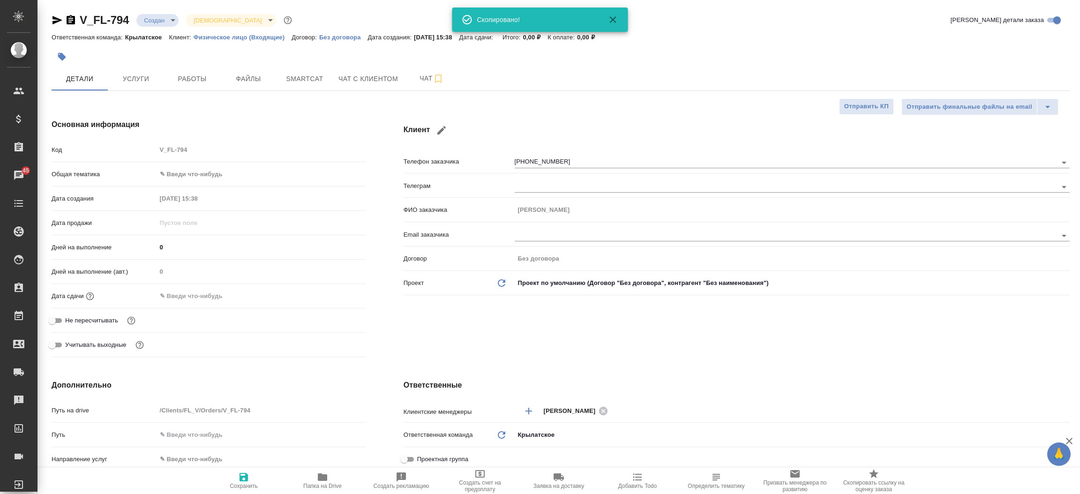
type textarea "x"
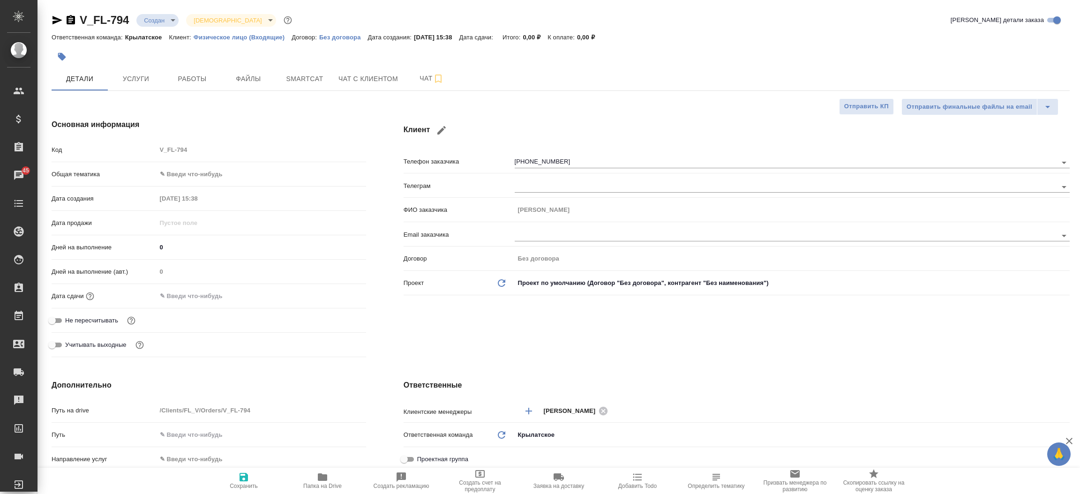
click at [368, 292] on div "Основная информация Код V_FL-794 Общая тематика ✎ Введи что-нибудь Дата создани…" at bounding box center [209, 239] width 352 height 279
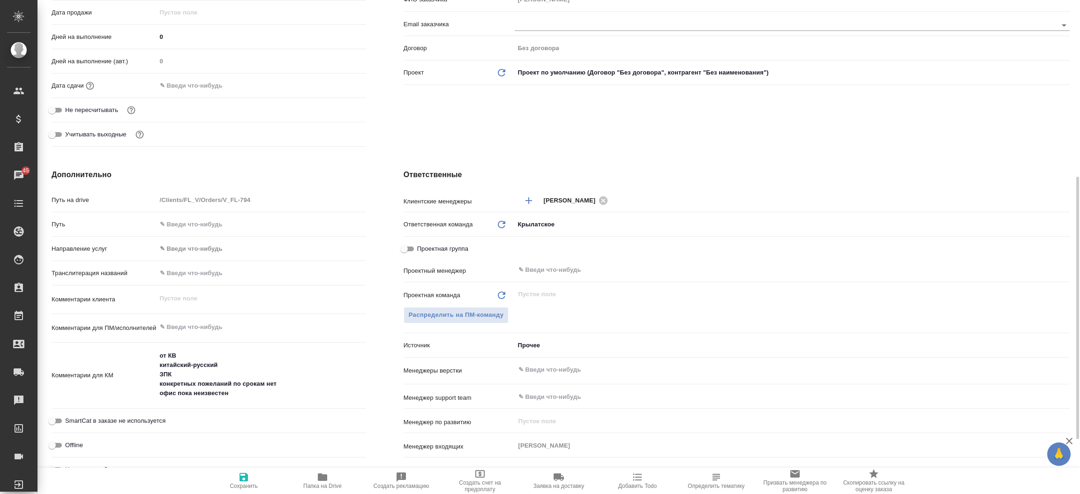
scroll to position [281, 0]
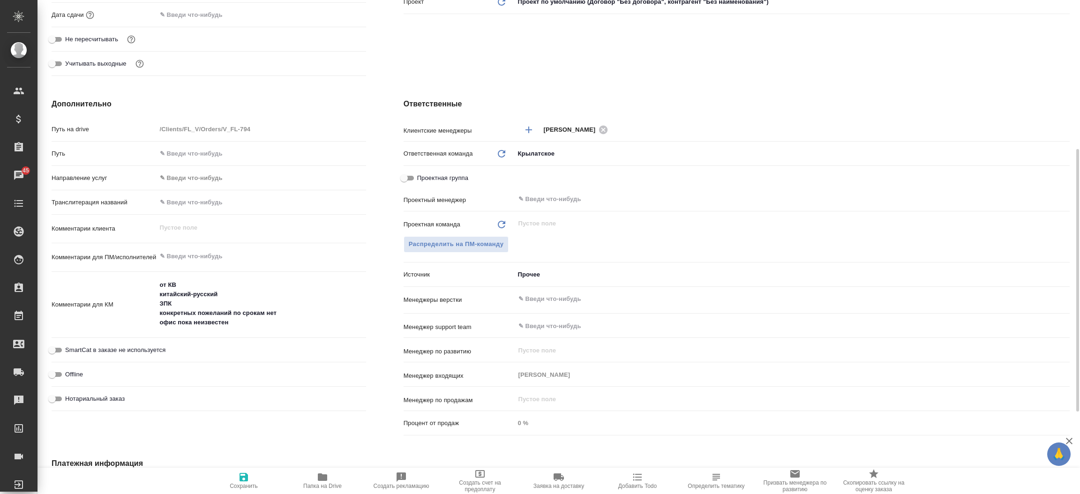
type textarea "x"
click at [266, 323] on textarea "от КВ китайский-русский ЗПК конкретных пожеланий по срокам нет офис пока неизве…" at bounding box center [261, 304] width 209 height 53
type textarea "от КВ китайский-русский ЗПК конкретных пожеланий по срокам нет офис пока неизве…"
type textarea "x"
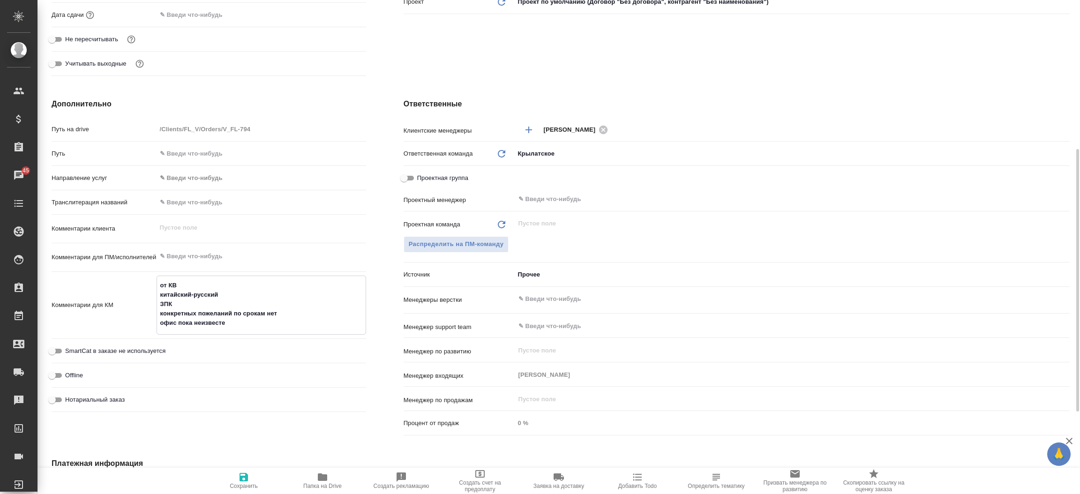
type textarea "x"
type textarea "от КВ китайский-русский ЗПК конкретных пожеланий по срокам нет офис пока неизве…"
type textarea "x"
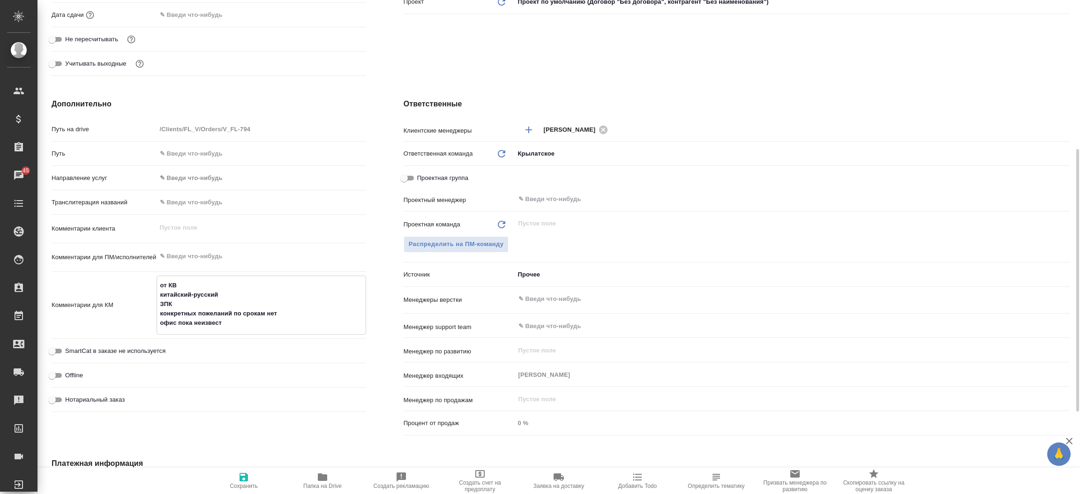
type textarea "от КВ китайский-русский ЗПК конкретных пожеланий по срокам нет офис пока неизвес"
type textarea "x"
type textarea "от КВ китайский-русский ЗПК конкретных пожеланий по срокам нет офис пока неизве"
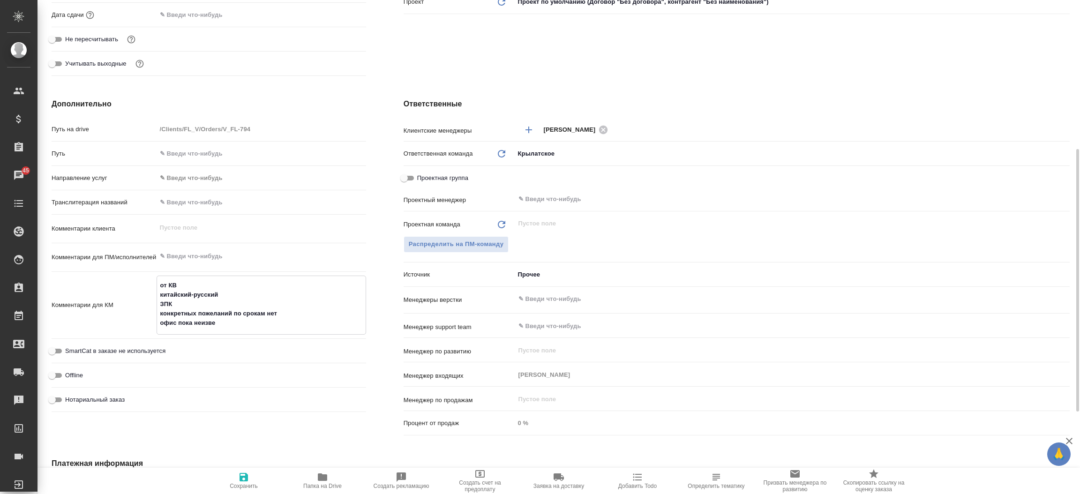
type textarea "x"
type textarea "от КВ китайский-русский ЗПК конкретных пожеланий по срокам нет офис пока неизв"
type textarea "x"
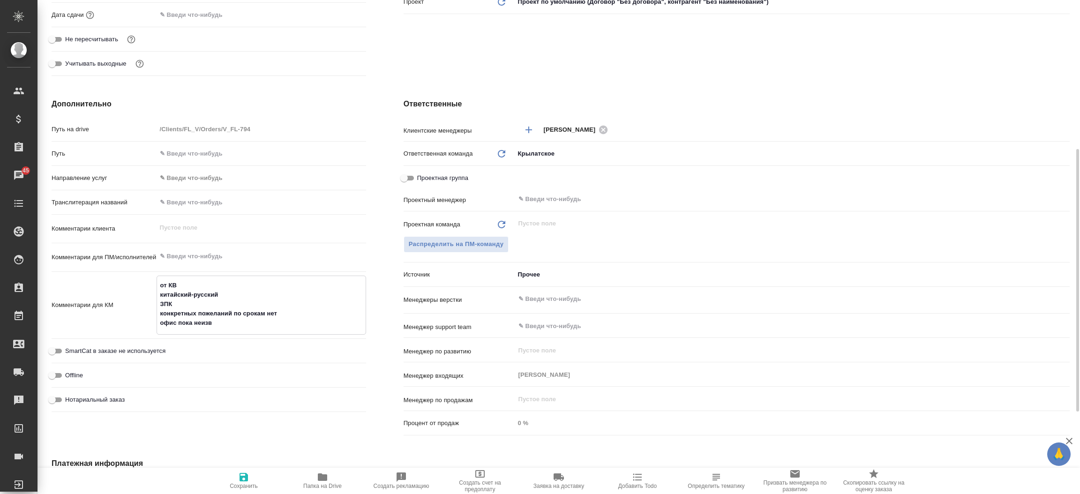
type textarea "x"
type textarea "от КВ китайский-русский ЗПК конкретных пожеланий по срокам нет офис пока неиз"
type textarea "x"
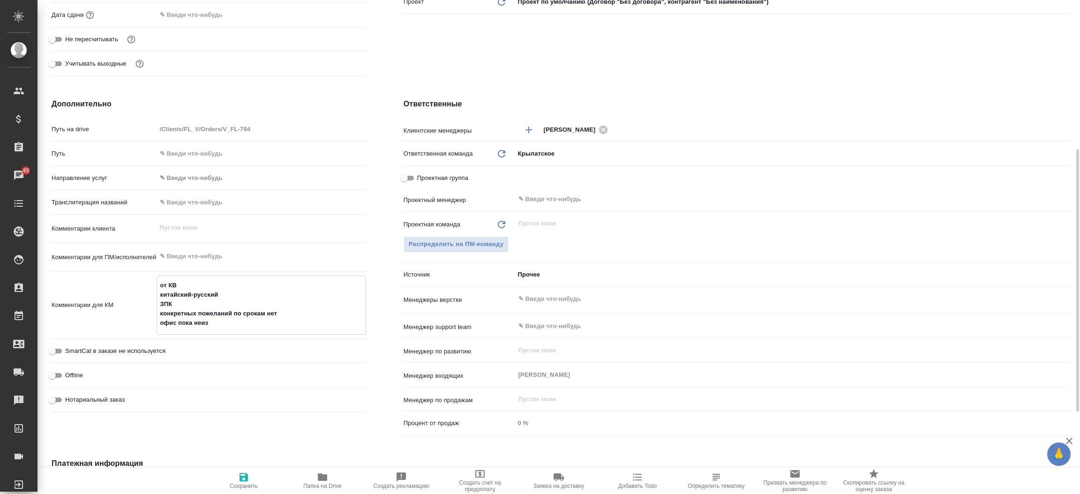
type textarea "x"
type textarea "от КВ китайский-русский ЗПК конкретных пожеланий по срокам нет офис пока неи"
type textarea "x"
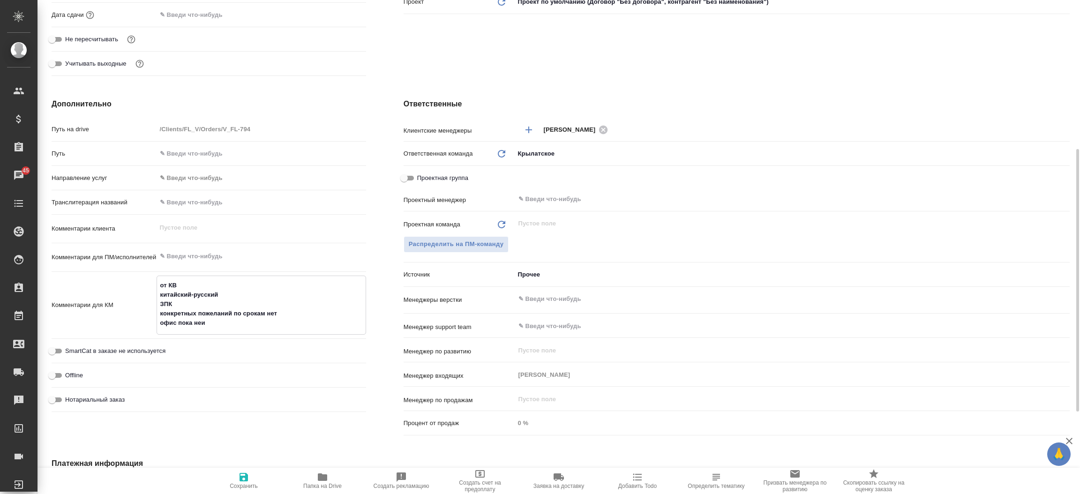
type textarea "от КВ китайский-русский ЗПК конкретных пожеланий по срокам нет офис пока не"
type textarea "x"
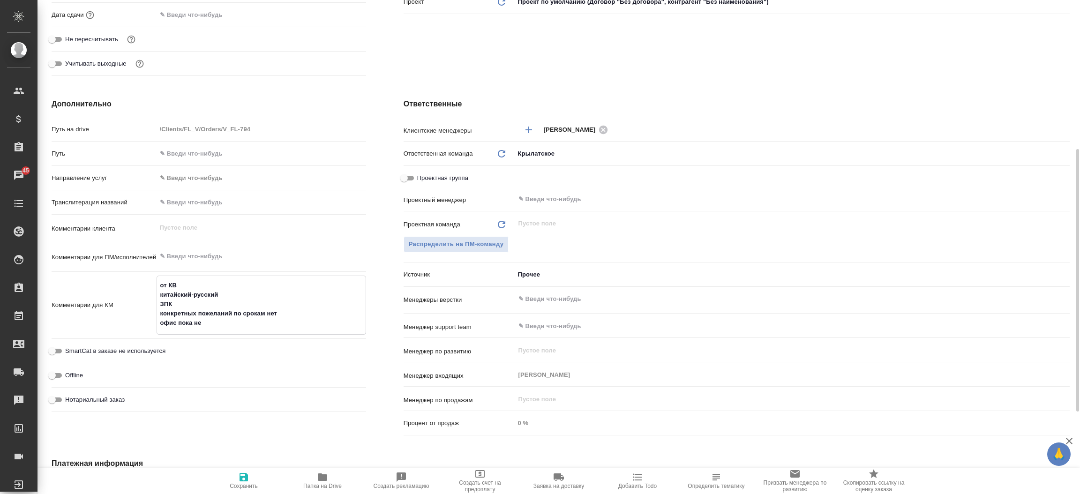
type textarea "x"
type textarea "от КВ китайский-русский ЗПК конкретных пожеланий по срокам нет офис пока н"
type textarea "x"
type textarea "от КВ китайский-русский ЗПК конкретных пожеланий по срокам нет офис по"
type textarea "x"
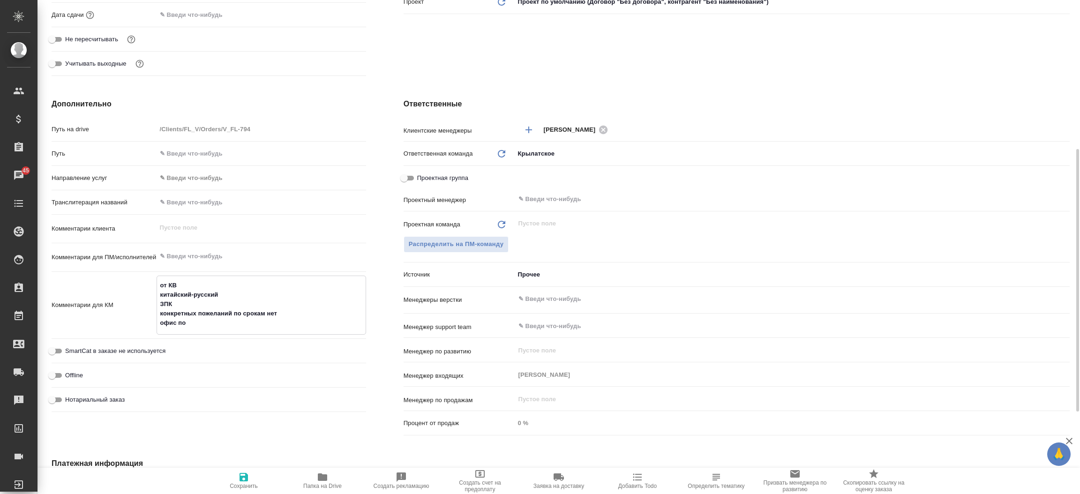
type textarea "x"
type textarea "от КВ китайский-русский ЗПК конкретных пожеланий по срокам нет офис п"
type textarea "x"
type textarea "от КВ китайский-русский ЗПК конкретных пожеланий по срокам нет о"
type textarea "x"
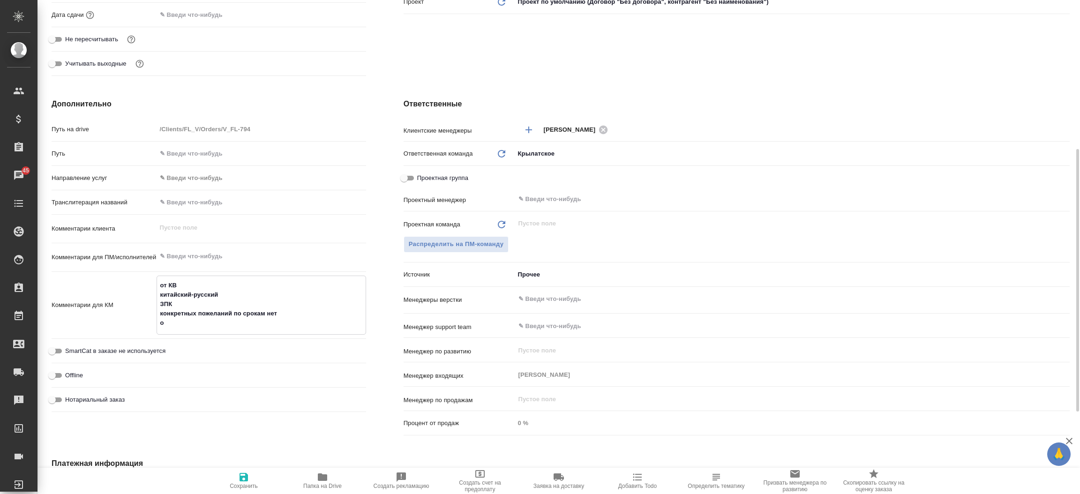
type textarea "x"
type textarea "от КВ китайский-русский ЗПК конкретных пожеланий по срокам нет"
type textarea "x"
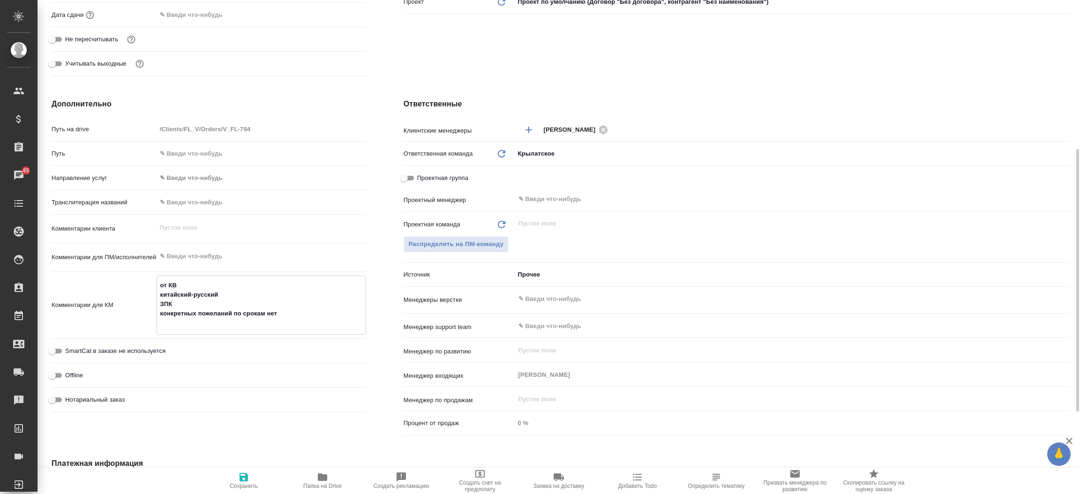
type textarea "x"
type textarea "от КВ китайский-русский ЗПК конкретных пожеланий по срокам нет б"
type textarea "x"
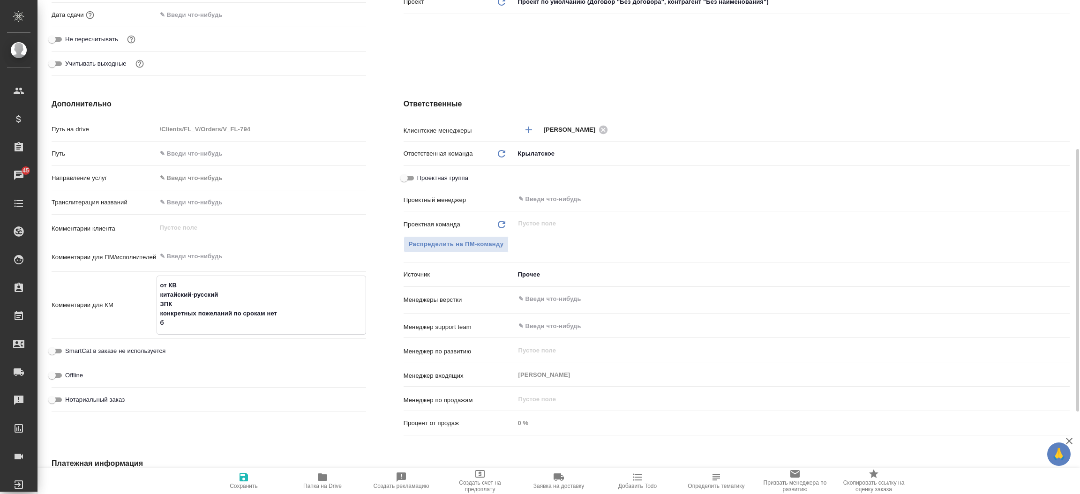
type textarea "от КВ китайский-русский ЗПК конкретных пожеланий по срокам нет ба"
type textarea "x"
type textarea "от КВ китайский-русский ЗПК конкретных пожеланий по срокам нет баб"
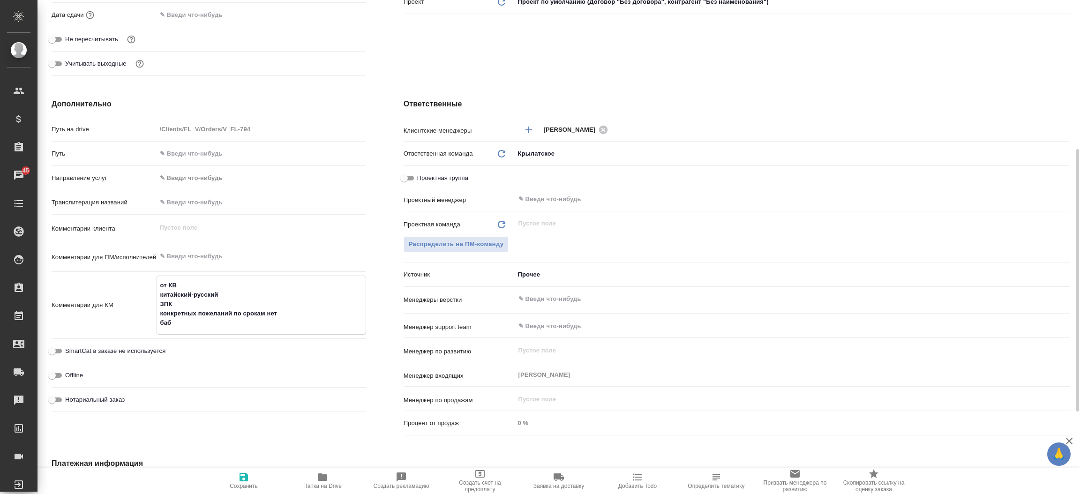
type textarea "x"
type textarea "от КВ китайский-русский ЗПК конкретных пожеланий по срокам нет бабк"
type textarea "x"
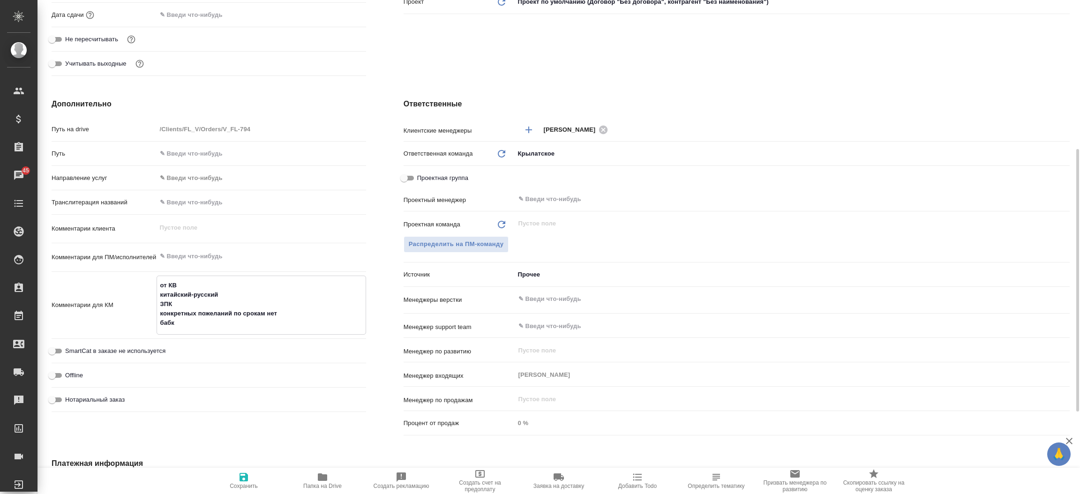
type textarea "x"
type textarea "от КВ китайский-русский ЗПК конкретных пожеланий по срокам нет бабка"
type textarea "x"
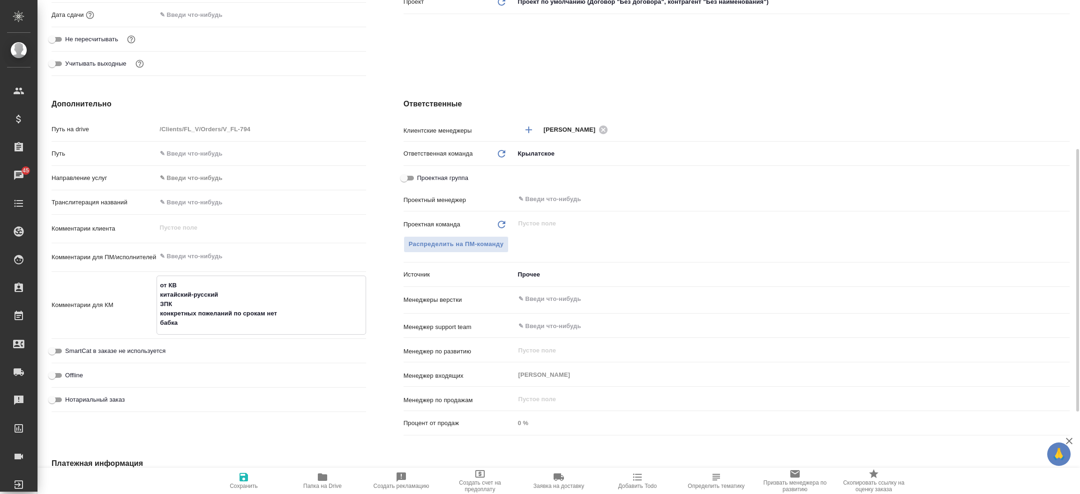
type textarea "x"
type textarea "от КВ китайский-русский ЗПК конкретных пожеланий по срокам нет бабка"
type textarea "x"
click at [244, 478] on icon "button" at bounding box center [243, 477] width 11 height 11
type textarea "x"
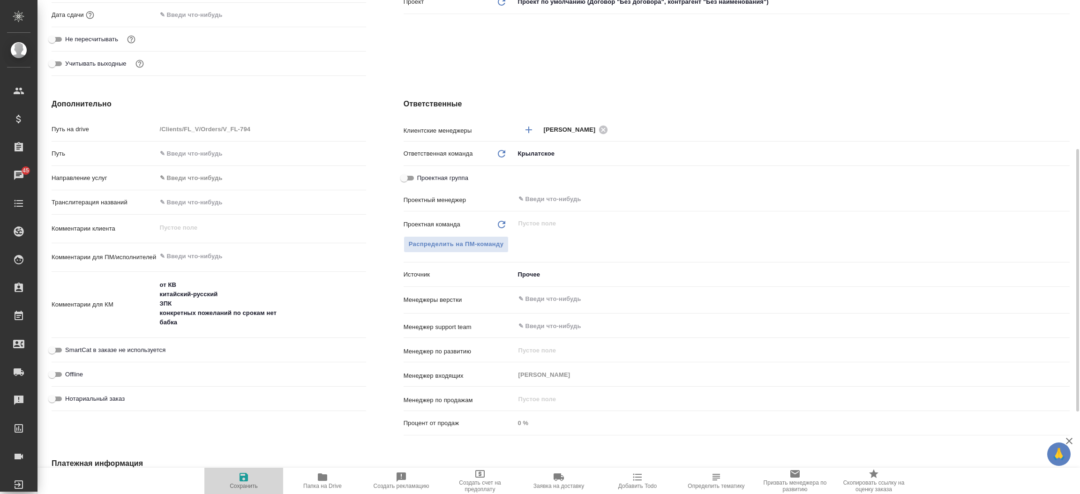
type textarea "x"
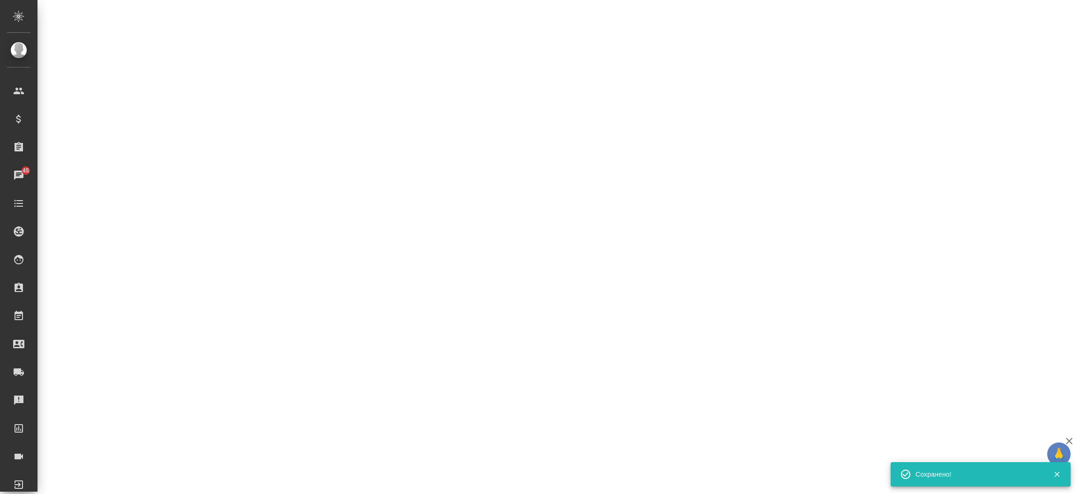
select select "RU"
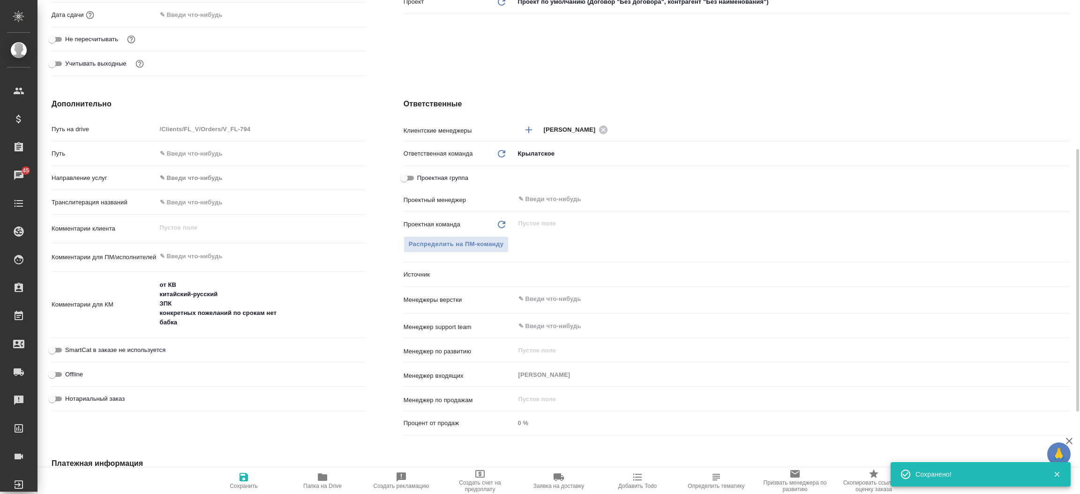
type textarea "x"
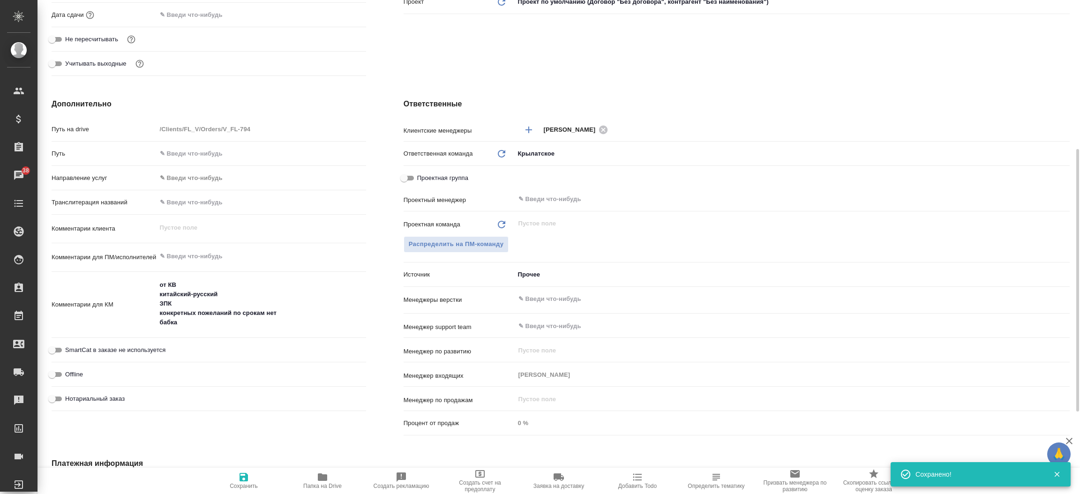
type textarea "x"
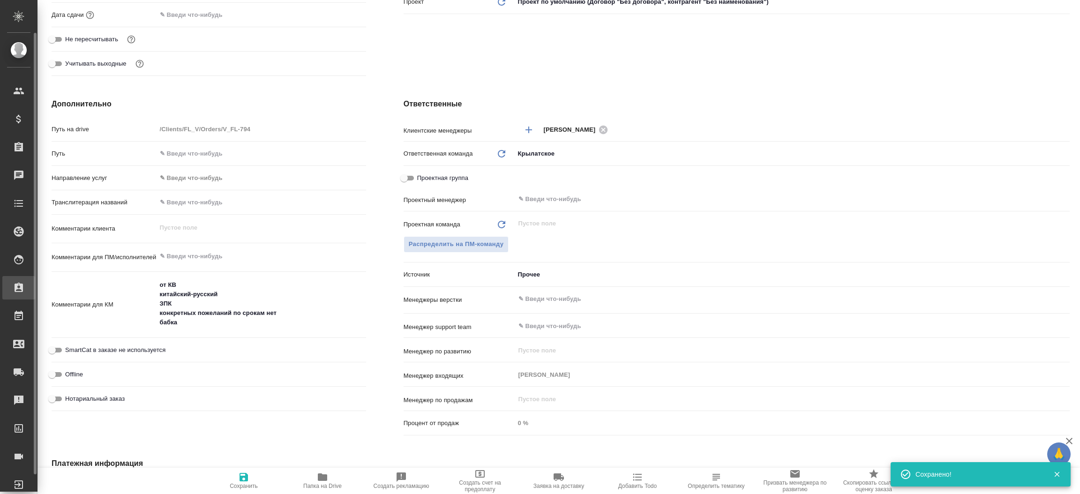
type textarea "x"
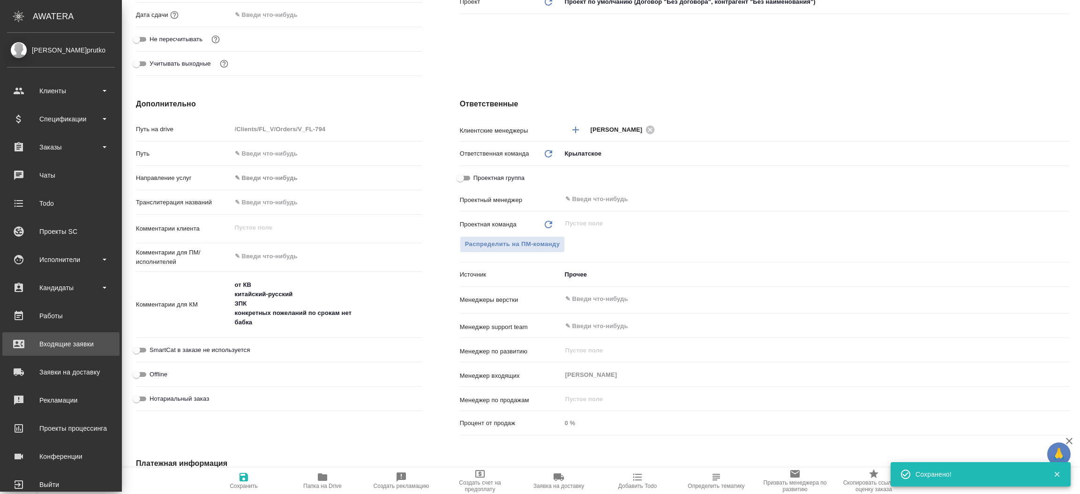
type textarea "x"
click at [79, 338] on div "Входящие заявки" at bounding box center [61, 344] width 108 height 14
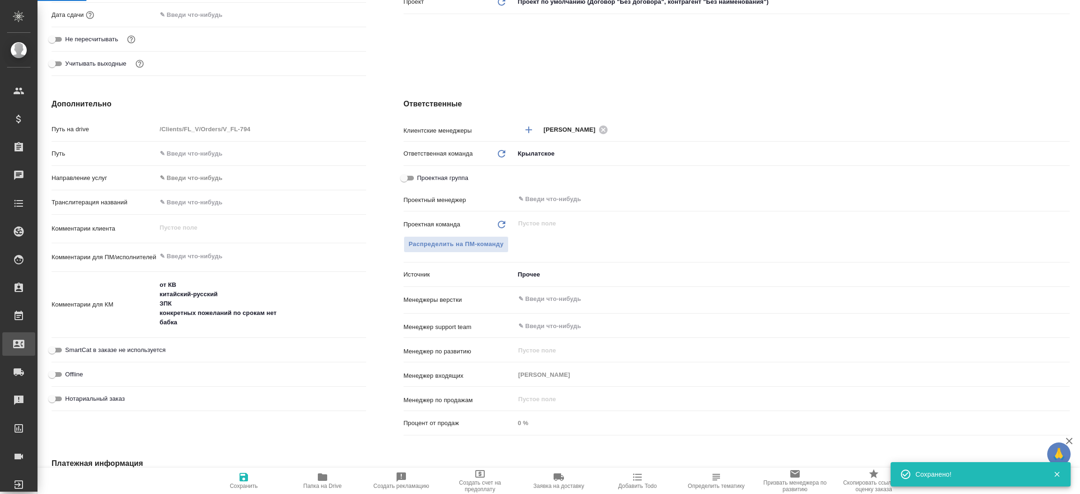
type textarea "x"
click at [79, 338] on div ".cls-1 fill:#fff; AWATERA Прутько Ирина i.prutko Клиенты Спецификации Заказы 0 …" at bounding box center [540, 247] width 1080 height 494
select select "RU"
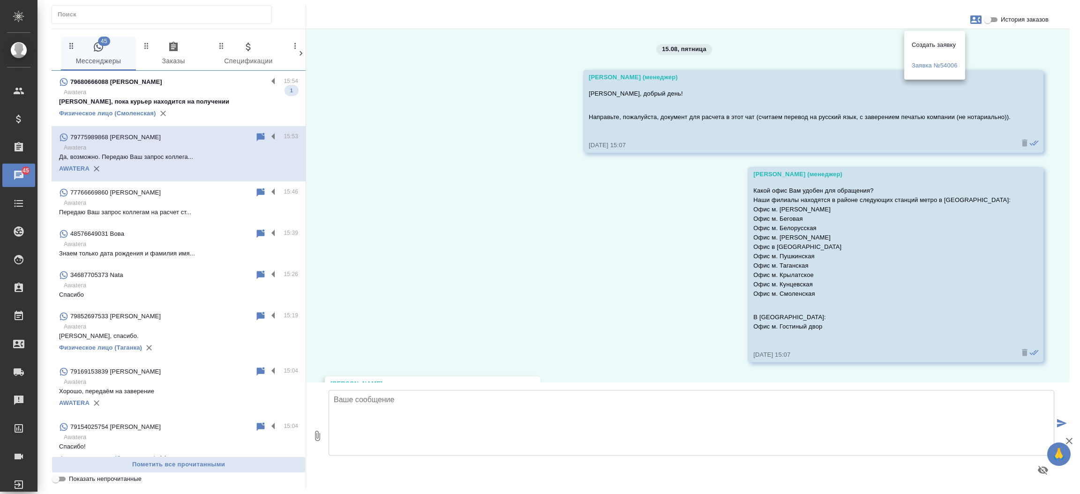
scroll to position [582, 0]
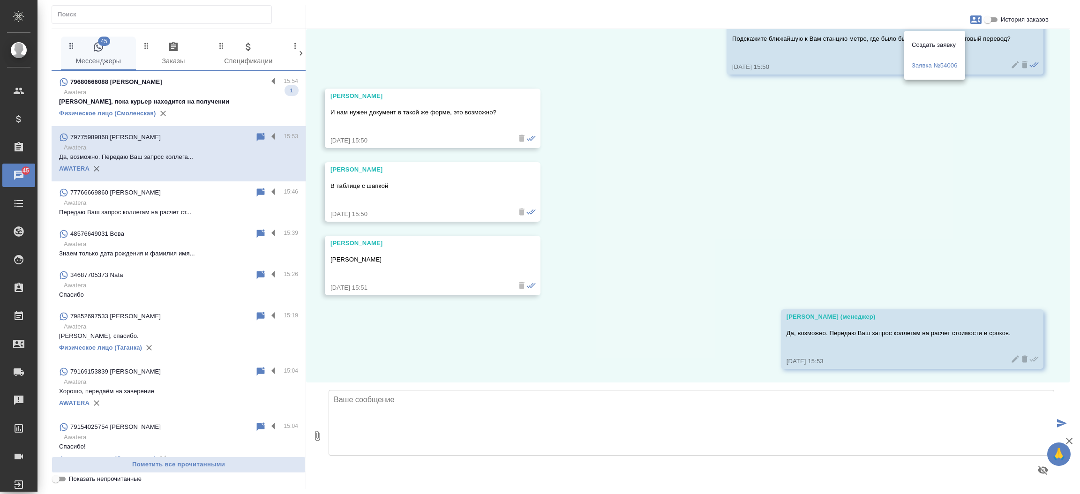
click at [228, 97] on div at bounding box center [540, 247] width 1080 height 494
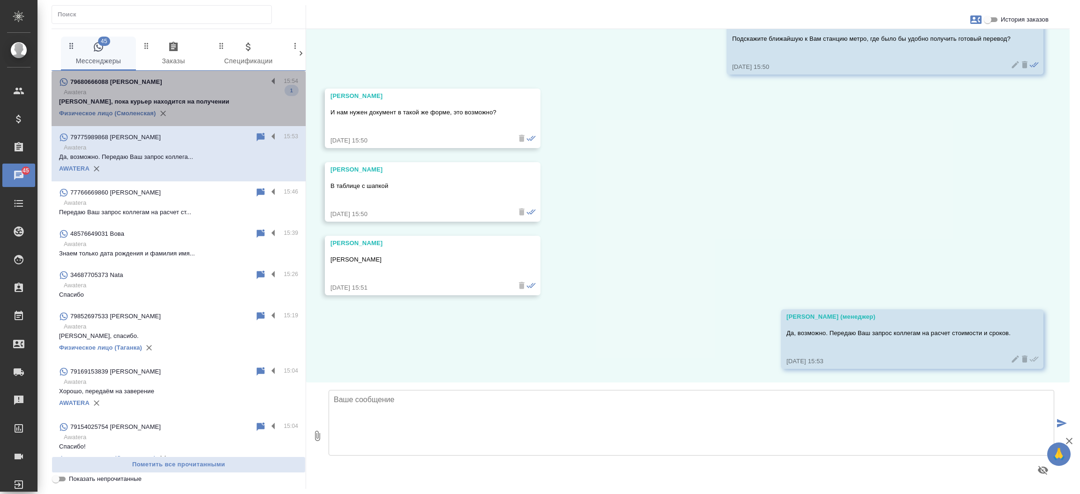
click at [228, 97] on p "Awatera" at bounding box center [181, 92] width 234 height 9
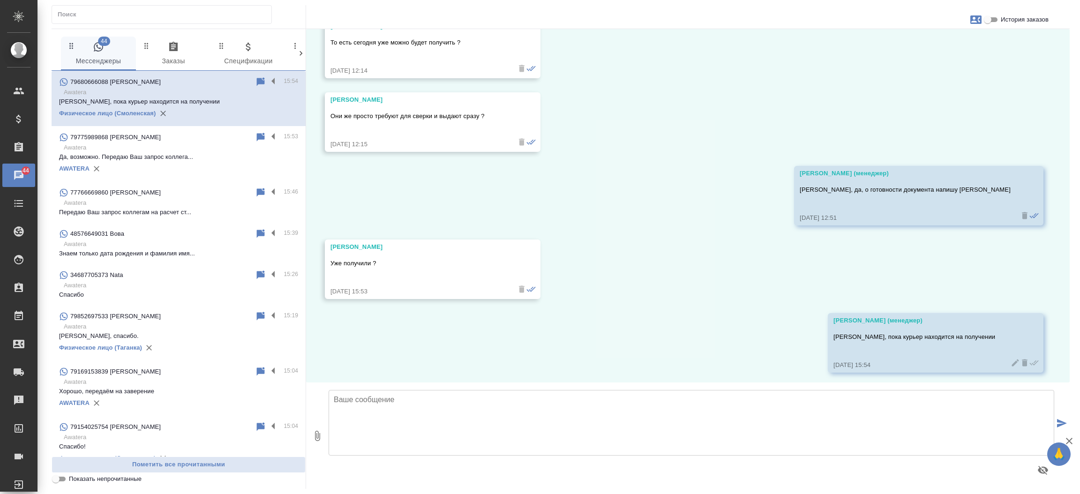
scroll to position [801, 0]
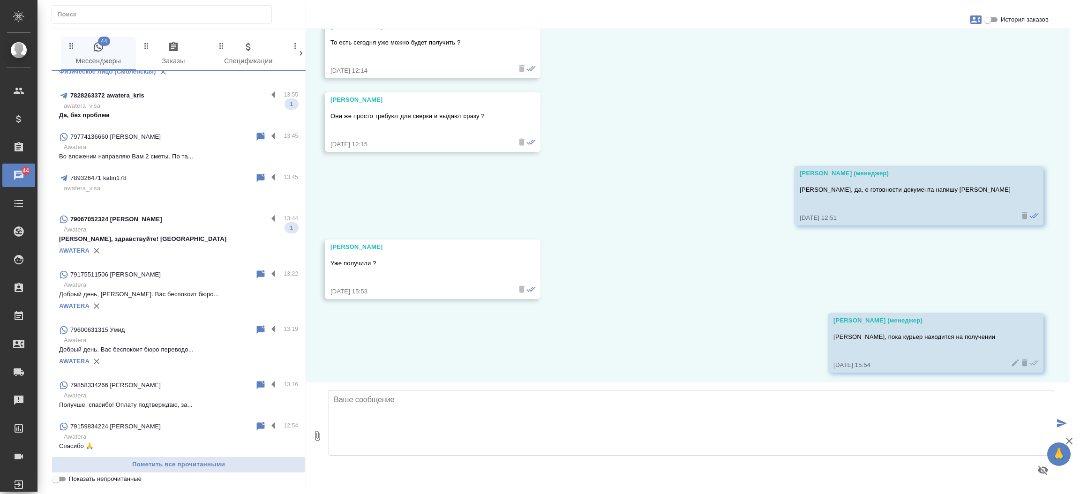
click at [189, 244] on div "AWATERA" at bounding box center [178, 251] width 239 height 14
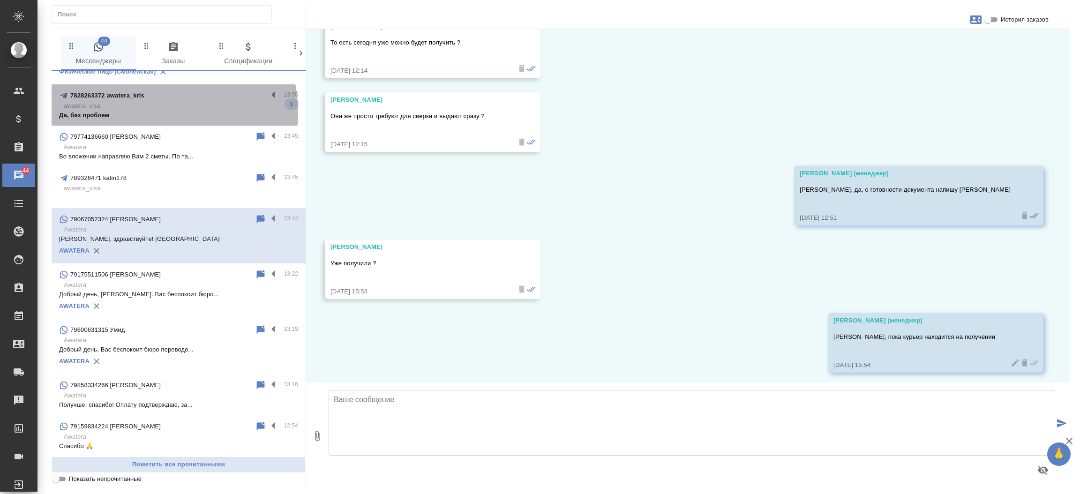
click at [158, 112] on p "Да, без проблем" at bounding box center [178, 115] width 239 height 9
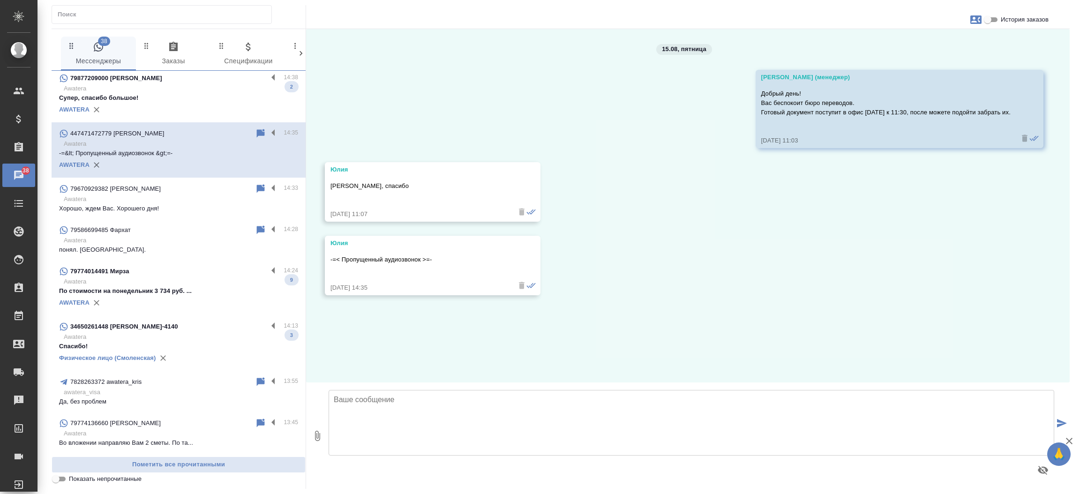
scroll to position [598, 0]
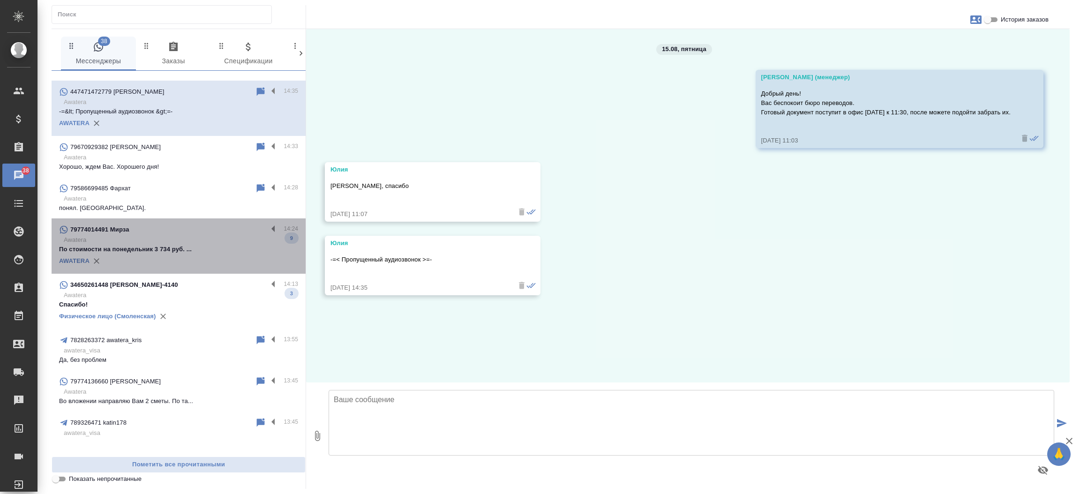
click at [191, 247] on p "По стоимости на понедельник 3 734 руб. ..." at bounding box center [178, 249] width 239 height 9
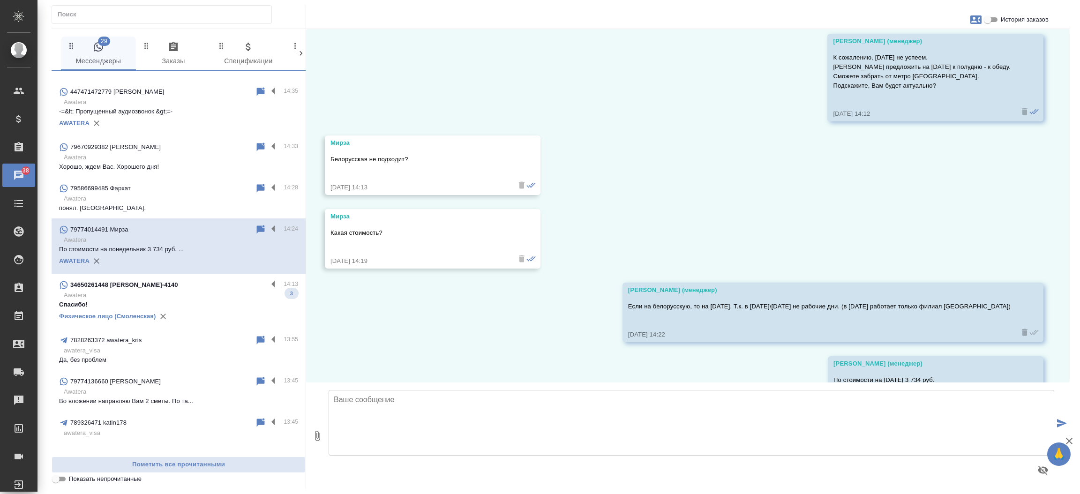
scroll to position [1135, 0]
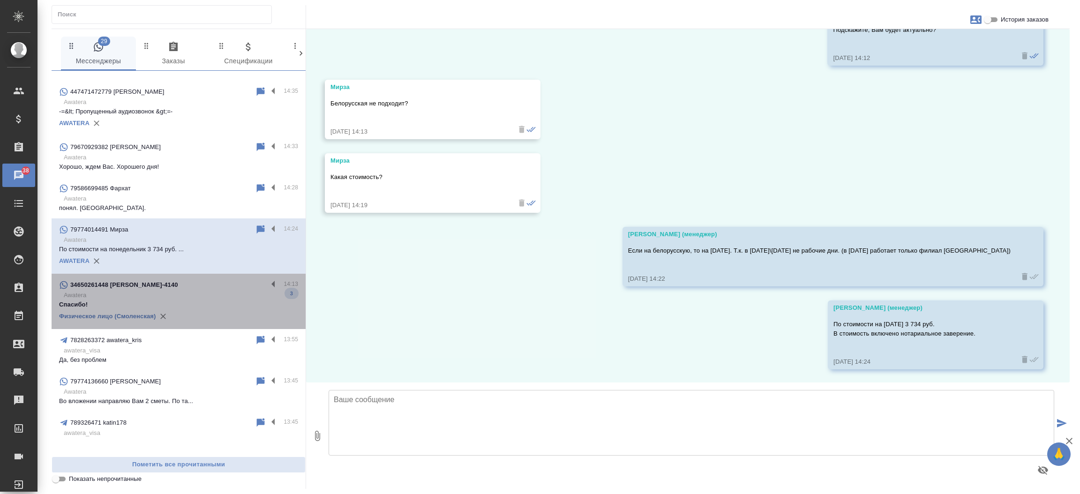
click at [182, 283] on div "34650261448 Юлия SM_FL-4140" at bounding box center [163, 284] width 209 height 11
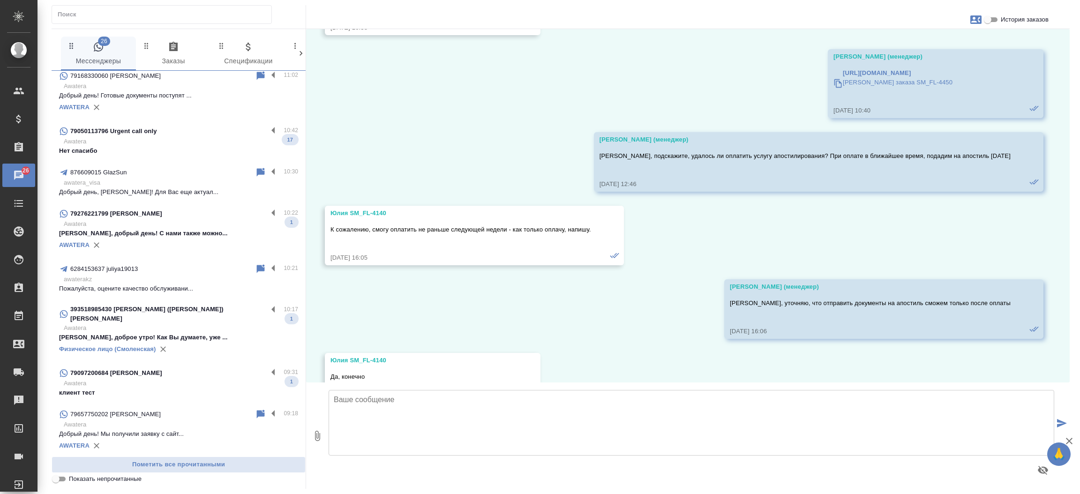
scroll to position [1668, 0]
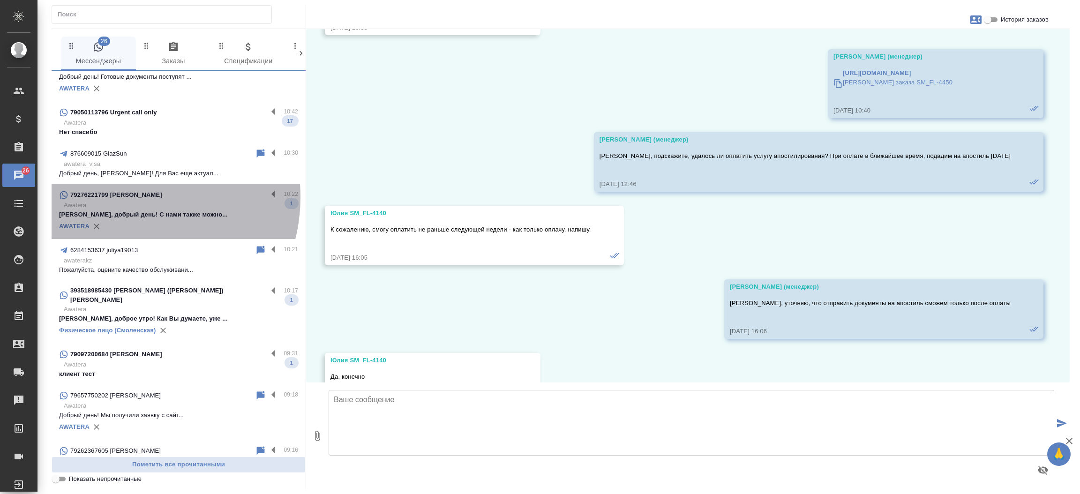
click at [123, 196] on p "79276221799 Наталья" at bounding box center [116, 194] width 92 height 9
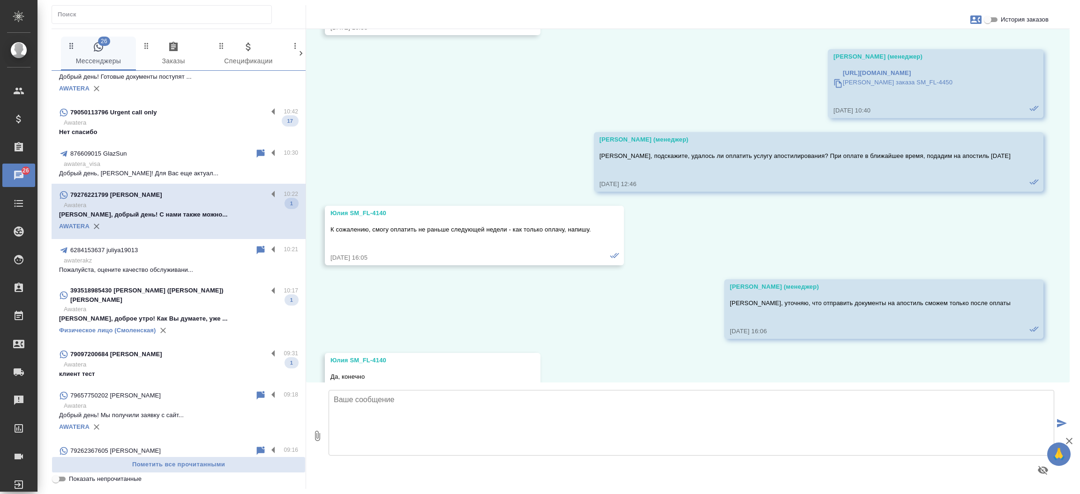
click at [153, 128] on p "Нет спасибо" at bounding box center [178, 132] width 239 height 9
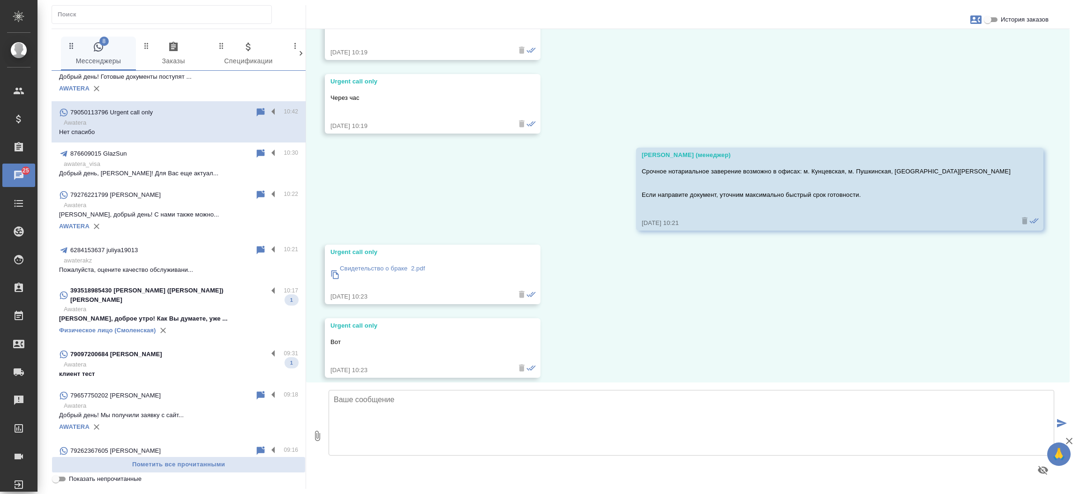
scroll to position [1639, 0]
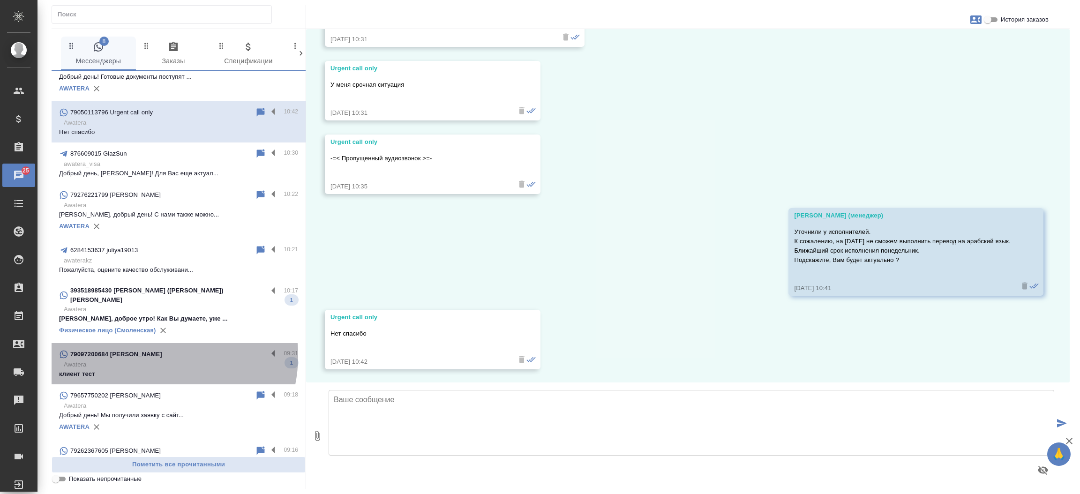
click at [150, 350] on p "79097200684 Касаткина Саша" at bounding box center [116, 354] width 92 height 9
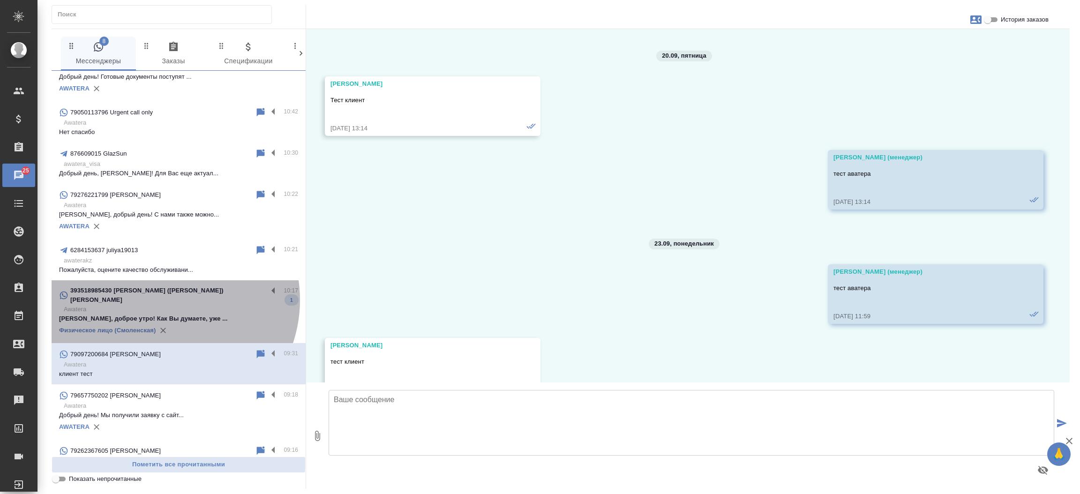
click at [164, 305] on p "Awatera" at bounding box center [181, 309] width 234 height 9
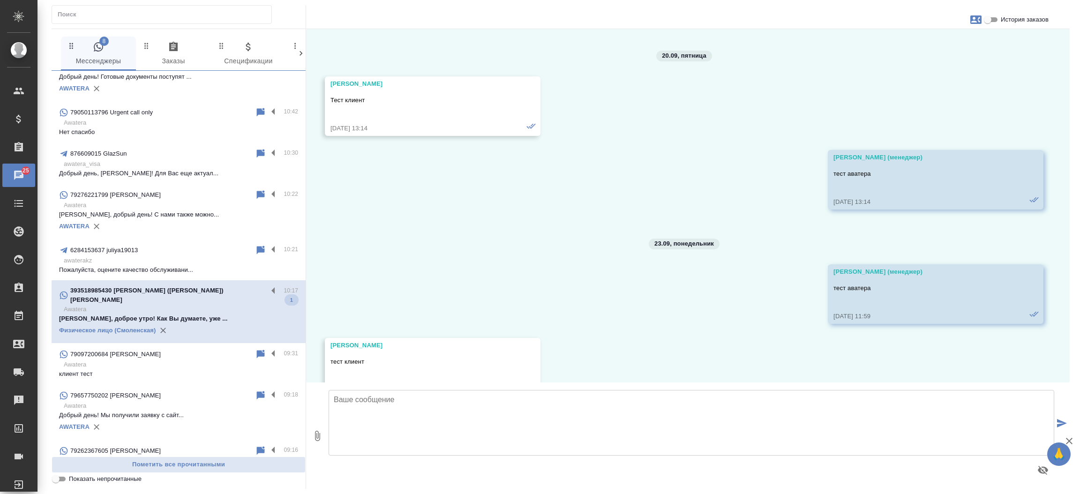
click at [185, 305] on p "Awatera" at bounding box center [181, 309] width 234 height 9
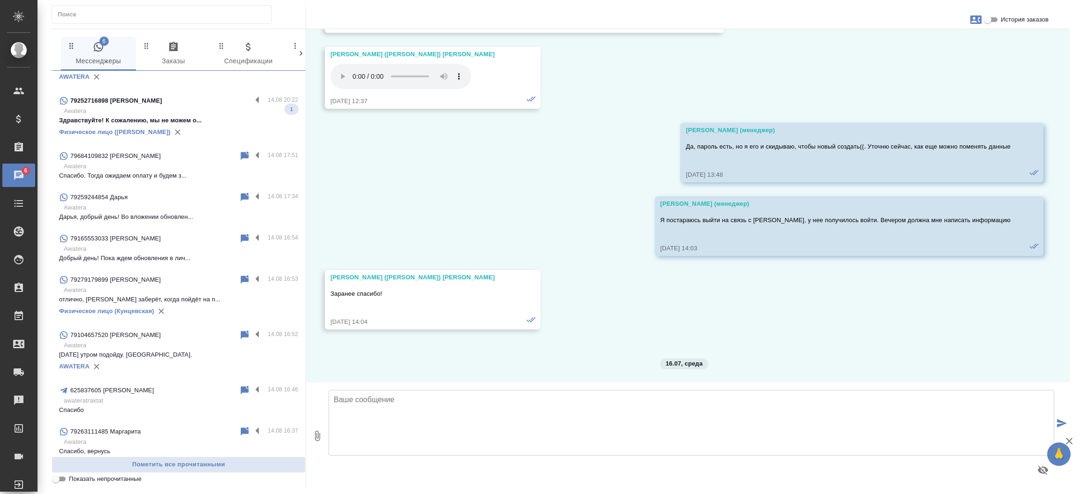
scroll to position [1981, 0]
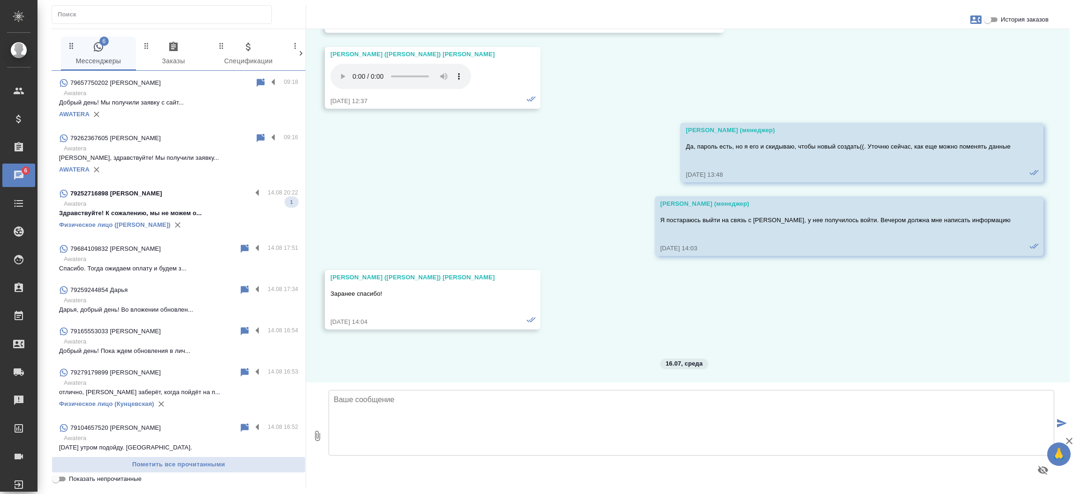
click at [144, 199] on p "Awatera" at bounding box center [181, 203] width 234 height 9
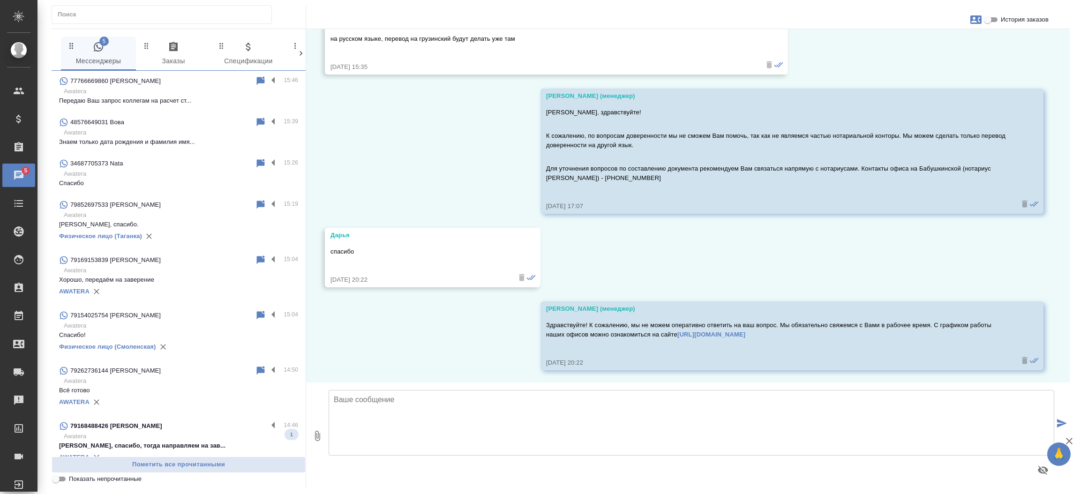
scroll to position [0, 0]
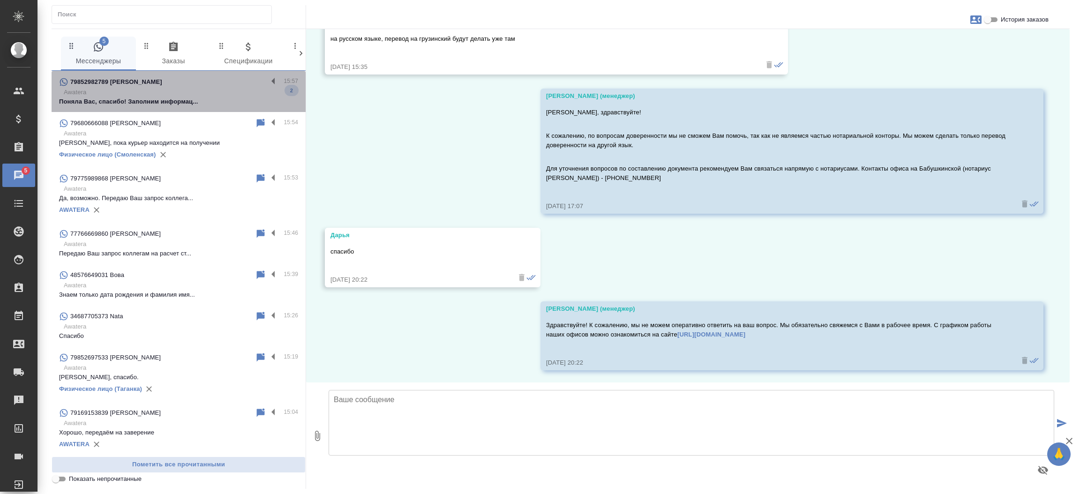
click at [206, 87] on div "79852982789 Olga" at bounding box center [163, 81] width 209 height 11
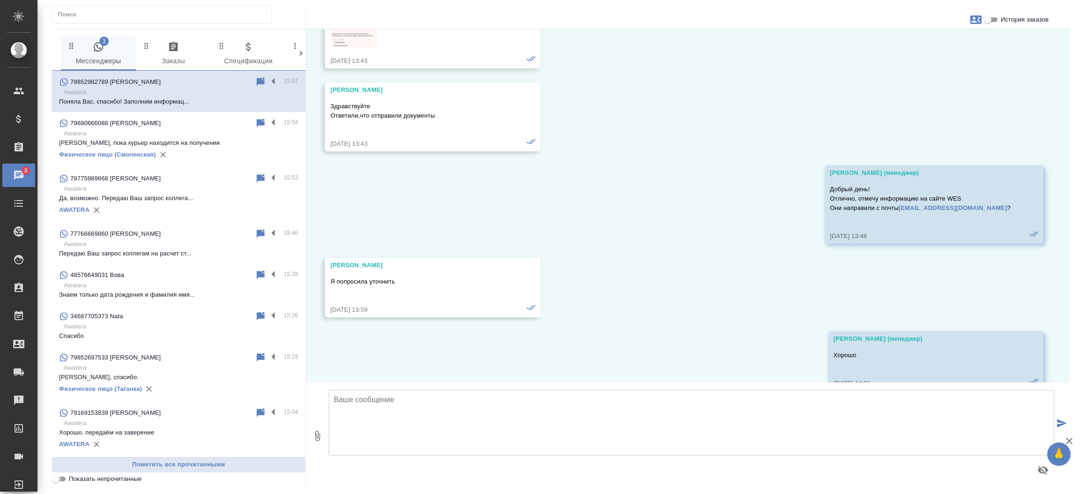
scroll to position [9721, 0]
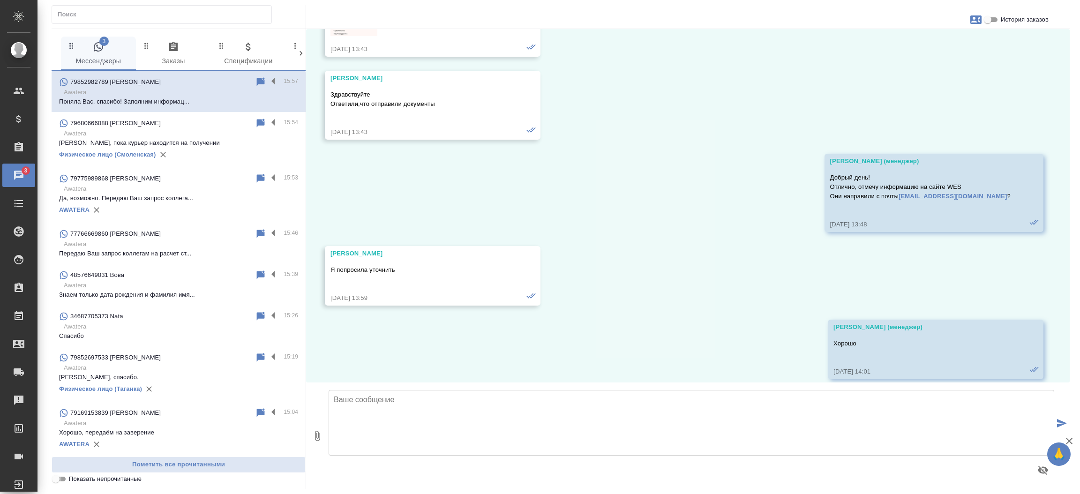
click at [61, 479] on input "Показать непрочитанные" at bounding box center [56, 479] width 34 height 11
checkbox input "true"
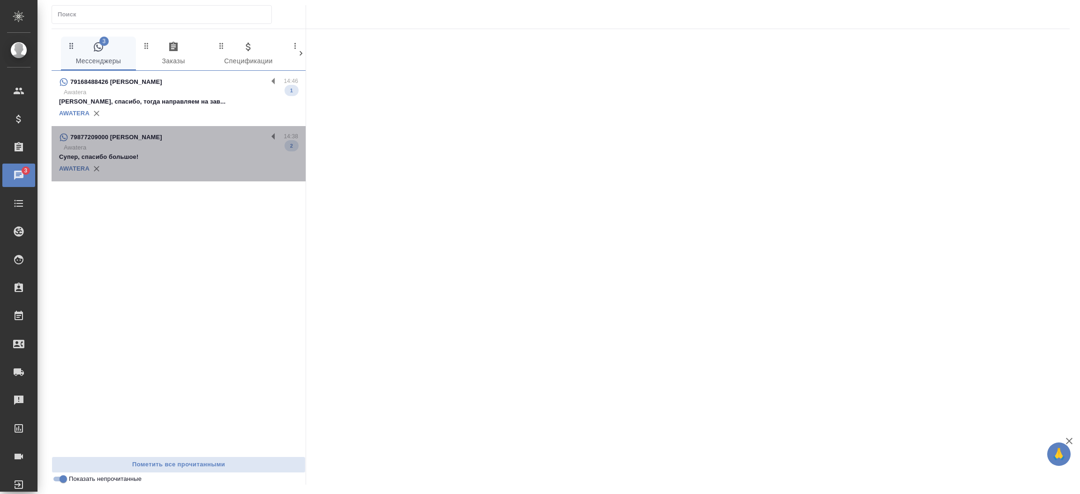
click at [191, 157] on p "Супер, спасибо большое!" at bounding box center [178, 156] width 239 height 9
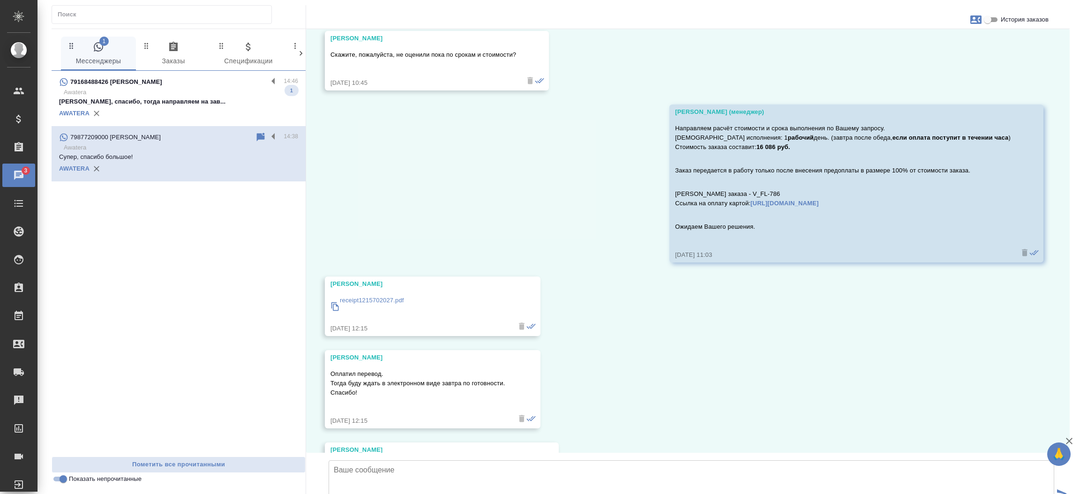
click at [171, 96] on p "Awatera" at bounding box center [181, 92] width 234 height 9
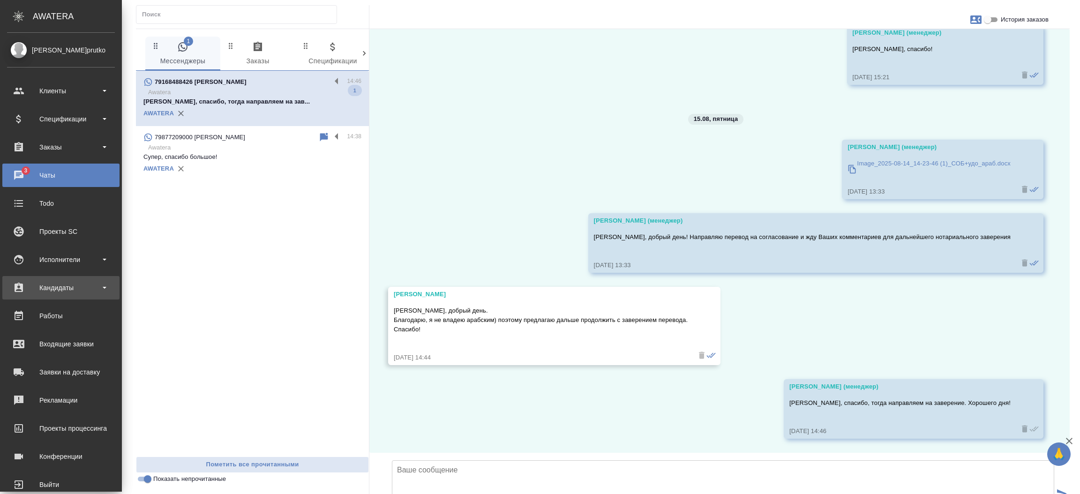
scroll to position [1625, 0]
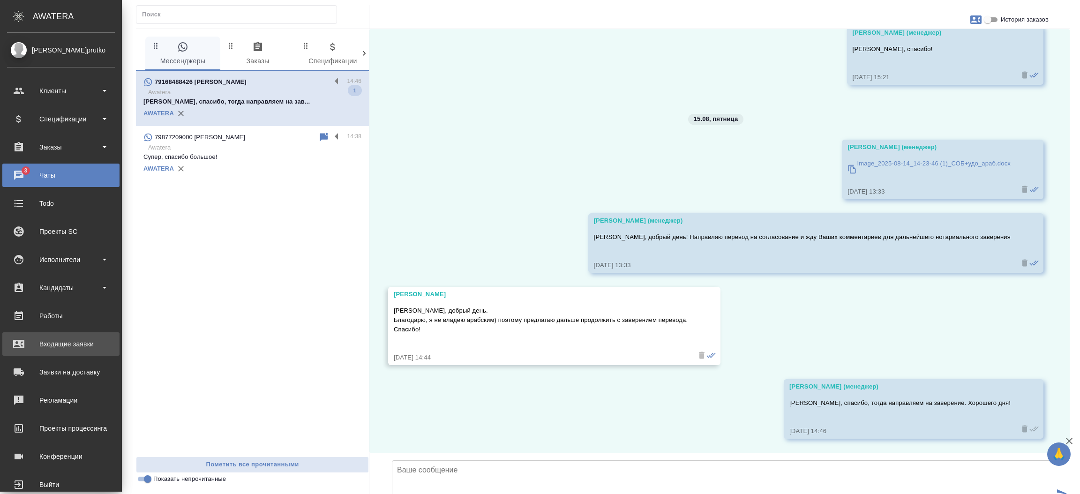
click at [67, 347] on div "Входящие заявки" at bounding box center [61, 344] width 108 height 14
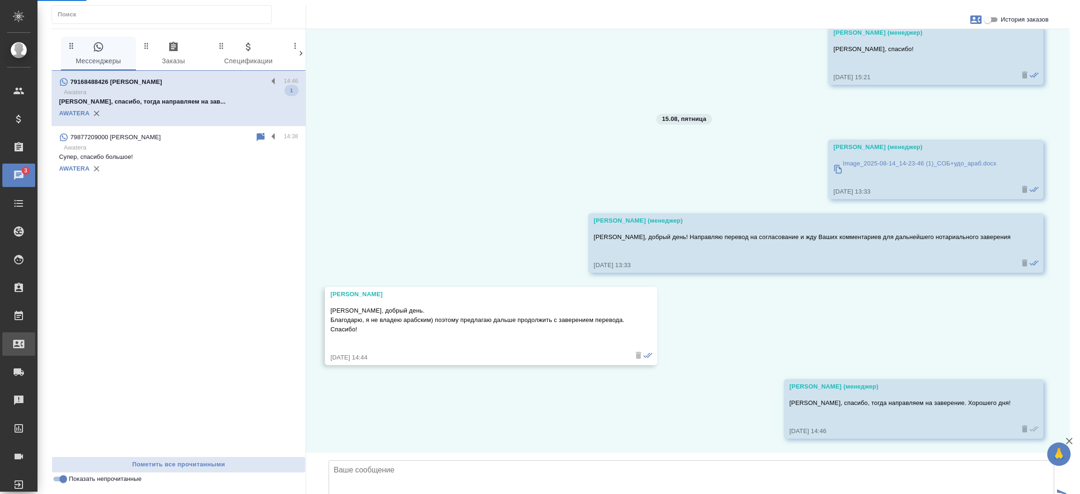
scroll to position [1607, 0]
click at [67, 347] on div ".cls-1 fill:#fff; AWATERA Прутько Ирина i.prutko Клиенты Спецификации Заказы 3 …" at bounding box center [540, 247] width 1080 height 494
select select "RU"
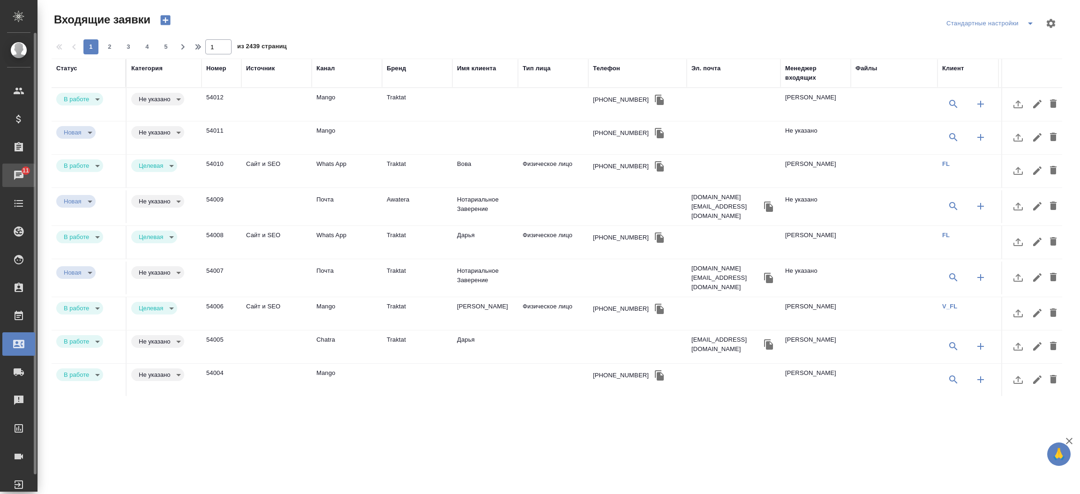
click at [7, 176] on div "Чаты" at bounding box center [6, 175] width 23 height 14
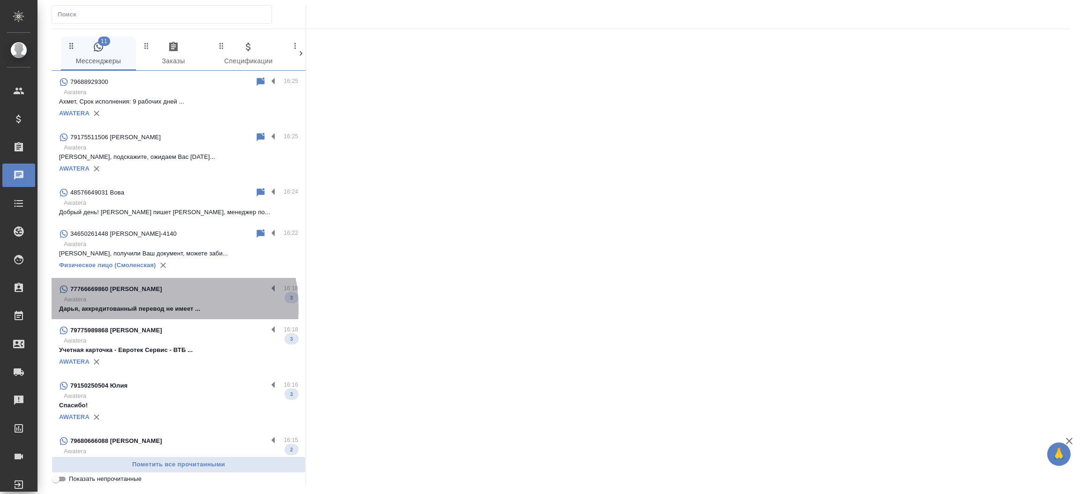
click at [137, 309] on p "Дарья, аккредитованный перевод не имеет ..." at bounding box center [178, 308] width 239 height 9
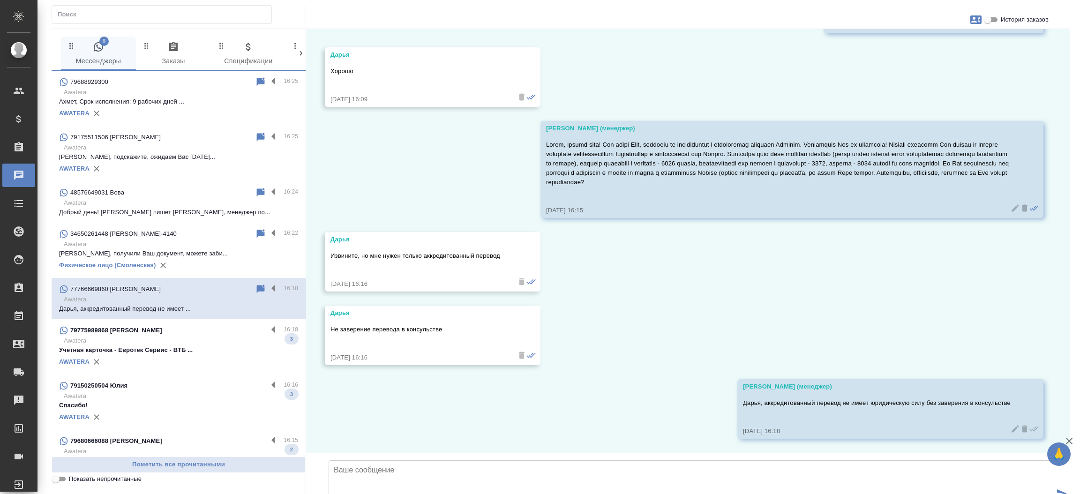
scroll to position [1141, 0]
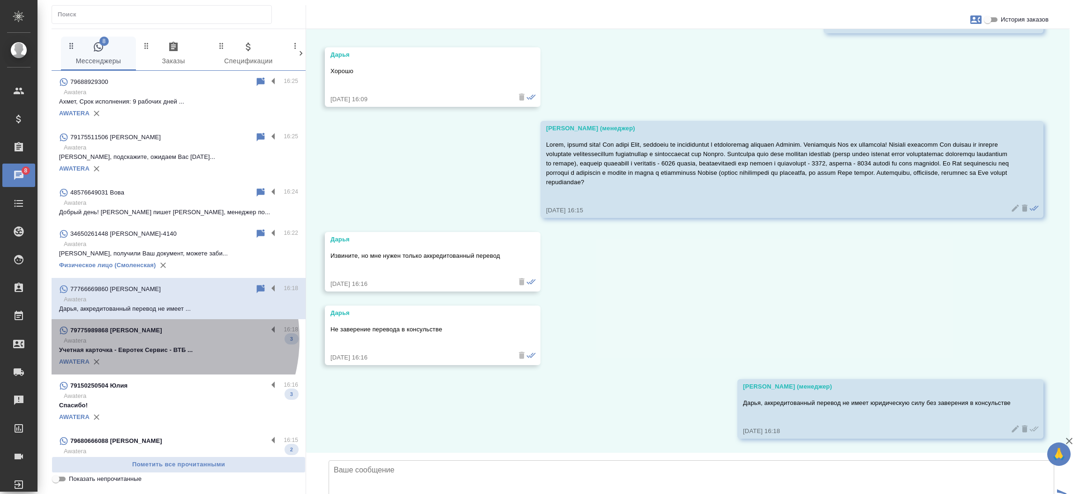
click at [147, 339] on p "Awatera" at bounding box center [181, 340] width 234 height 9
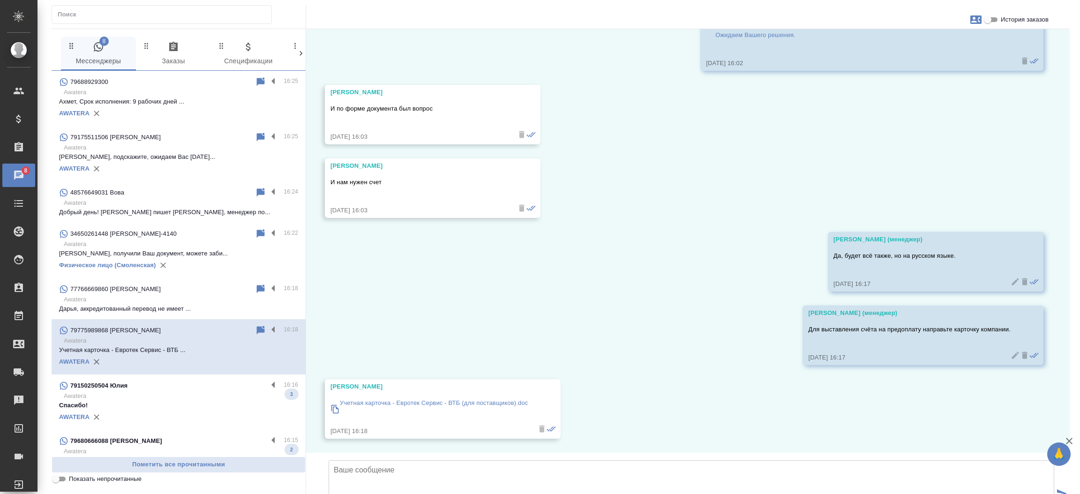
scroll to position [1122, 0]
click at [994, 18] on input "История заказов" at bounding box center [988, 19] width 34 height 11
checkbox input "true"
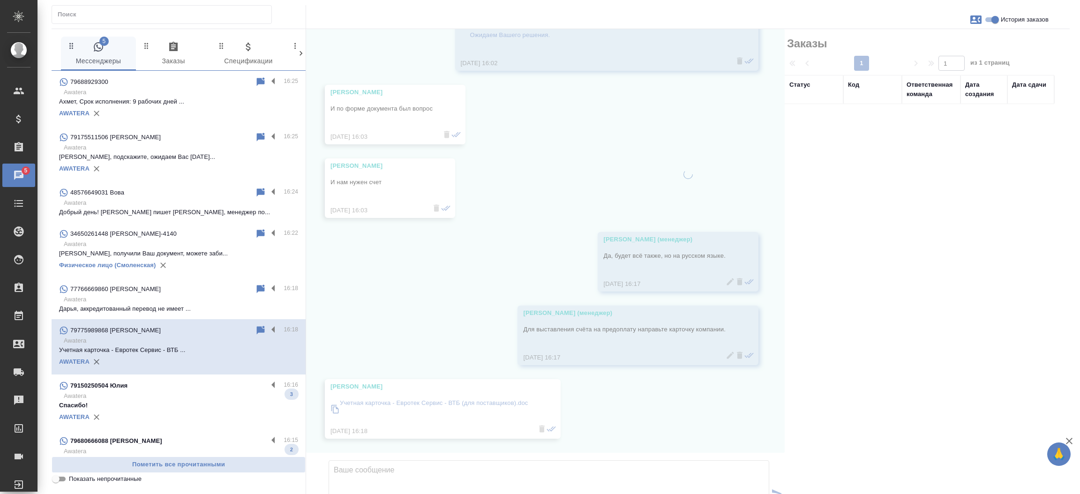
scroll to position [1151, 0]
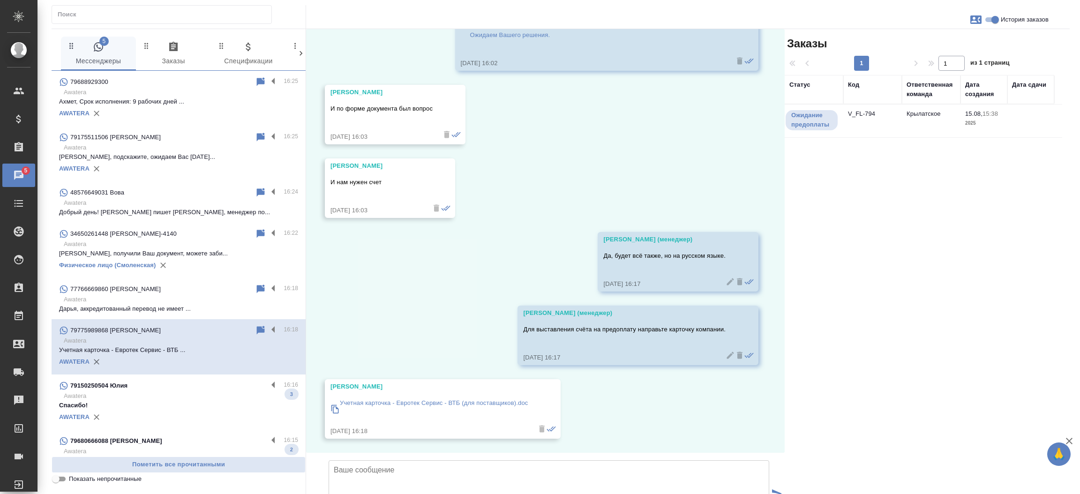
click at [862, 112] on td "V_FL-794" at bounding box center [873, 121] width 59 height 33
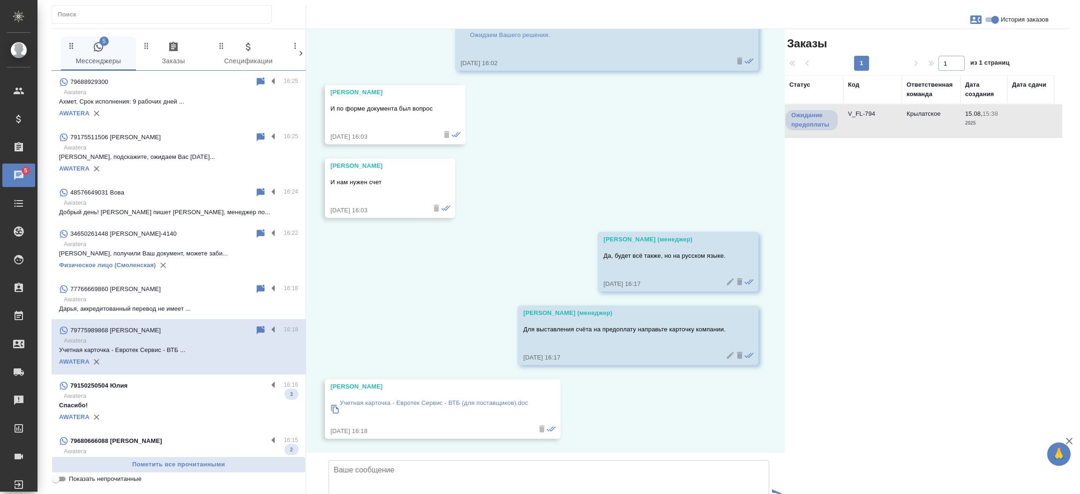
click at [862, 112] on td "V_FL-794" at bounding box center [873, 121] width 59 height 33
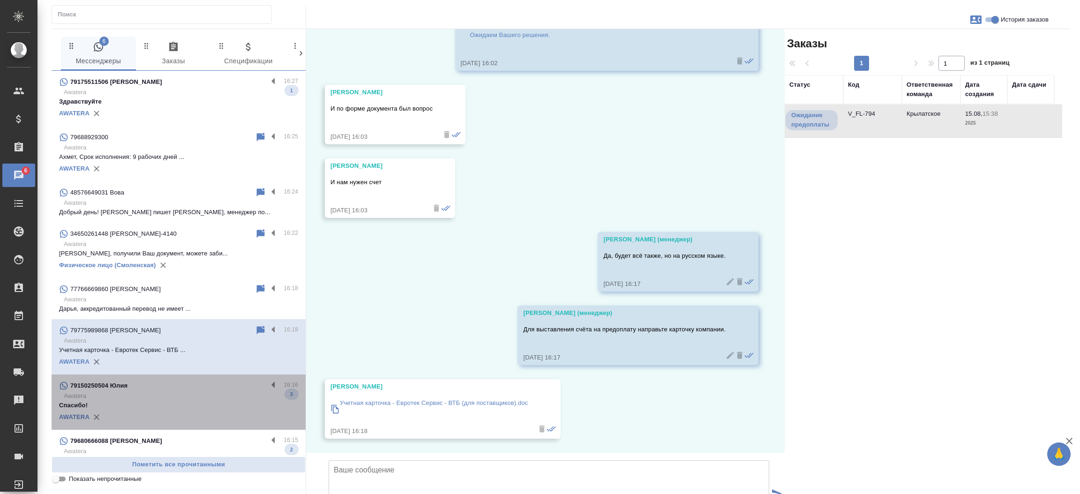
click at [183, 403] on p "Спасибо!" at bounding box center [178, 405] width 239 height 9
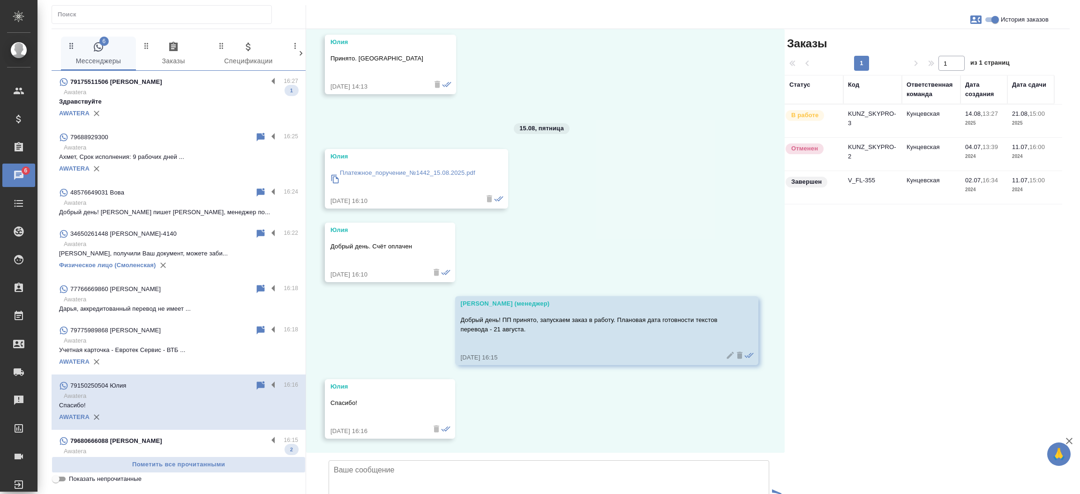
scroll to position [1193, 0]
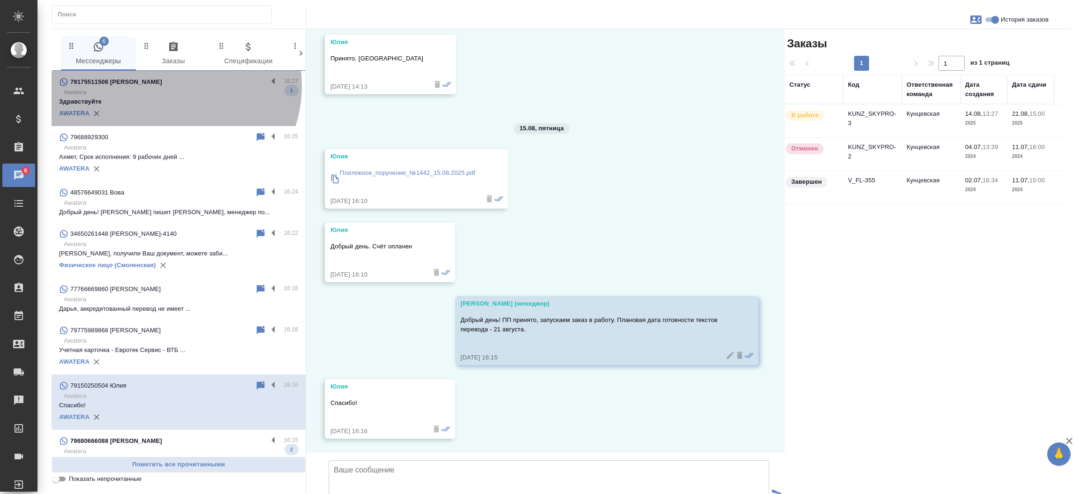
click at [162, 86] on p "79175511506 [PERSON_NAME]" at bounding box center [116, 81] width 92 height 9
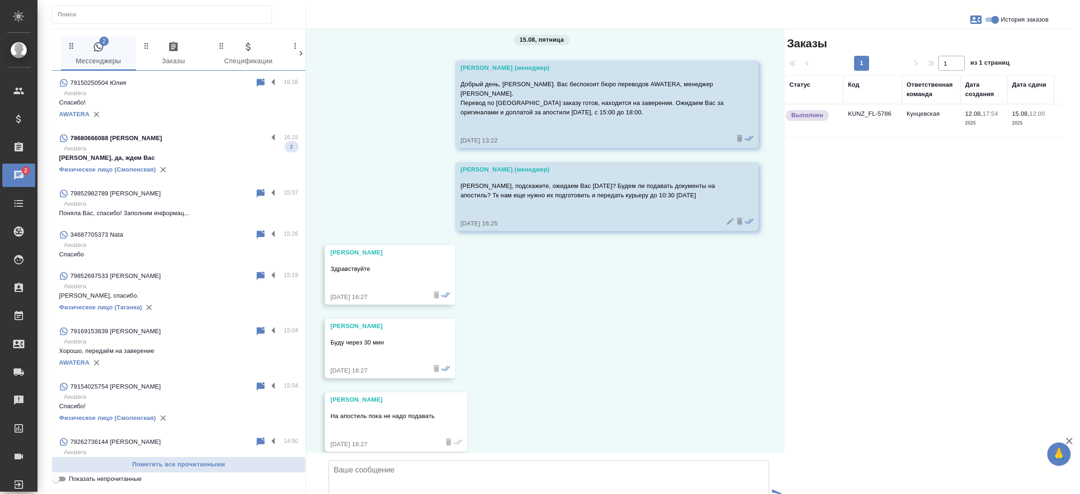
scroll to position [83, 0]
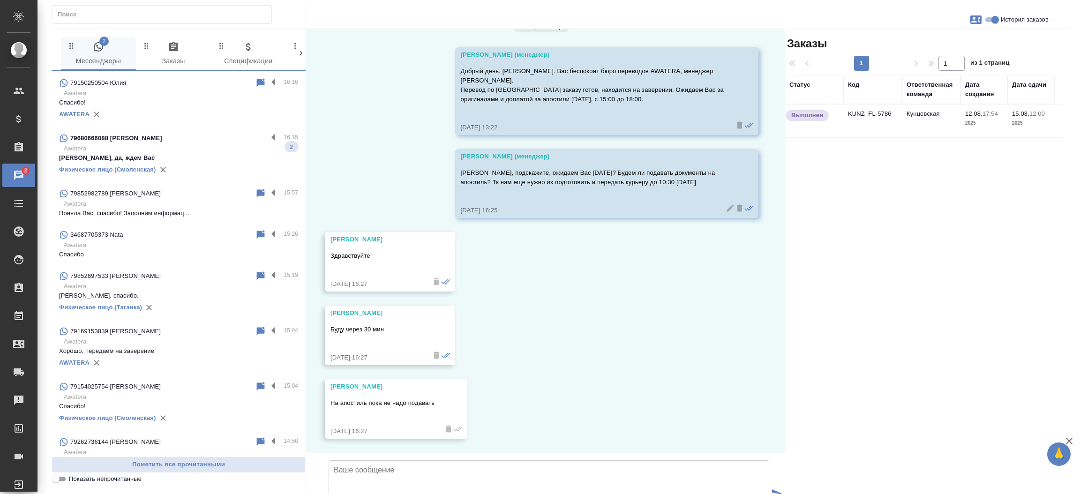
click at [175, 156] on p "[PERSON_NAME], да, ждем Вас" at bounding box center [178, 157] width 239 height 9
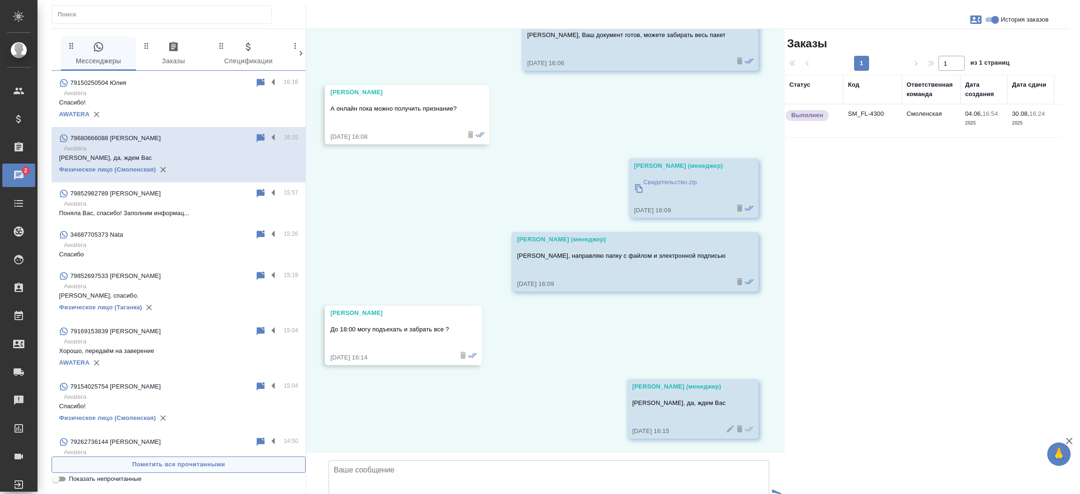
scroll to position [0, 0]
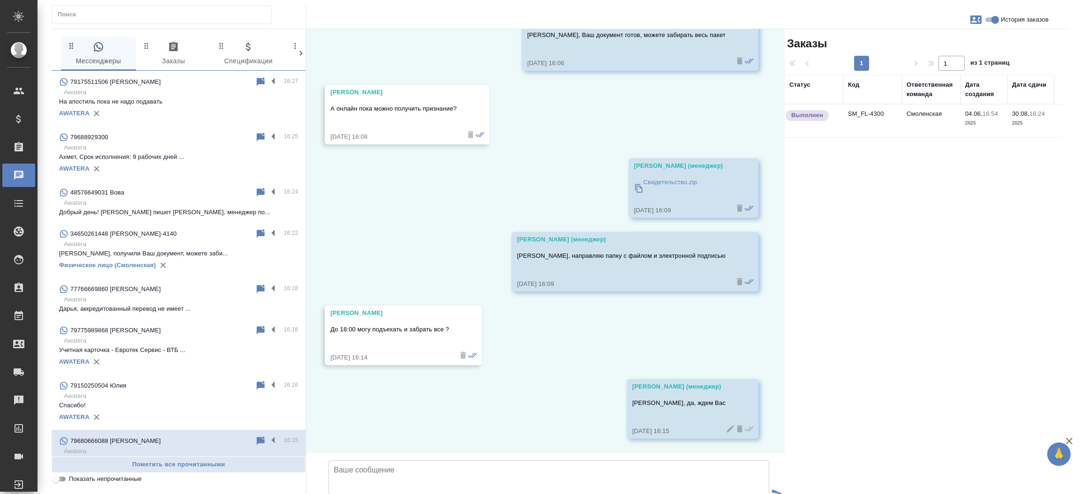
drag, startPoint x: 67, startPoint y: 475, endPoint x: 63, endPoint y: 478, distance: 5.0
click at [63, 478] on input "Показать непрочитанные" at bounding box center [56, 479] width 34 height 11
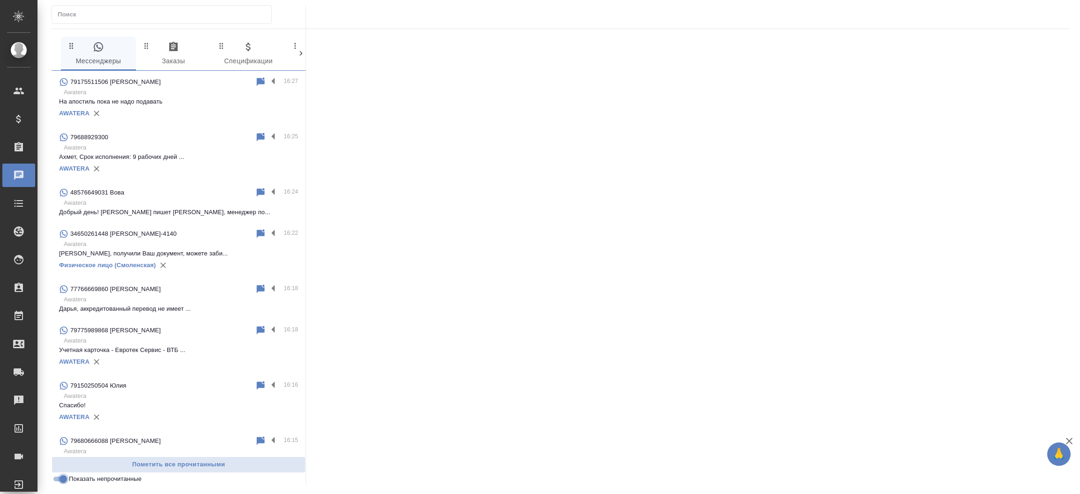
click at [63, 478] on input "Показать непрочитанные" at bounding box center [63, 479] width 34 height 11
click at [63, 478] on input "Показать непрочитанные" at bounding box center [56, 479] width 34 height 11
checkbox input "true"
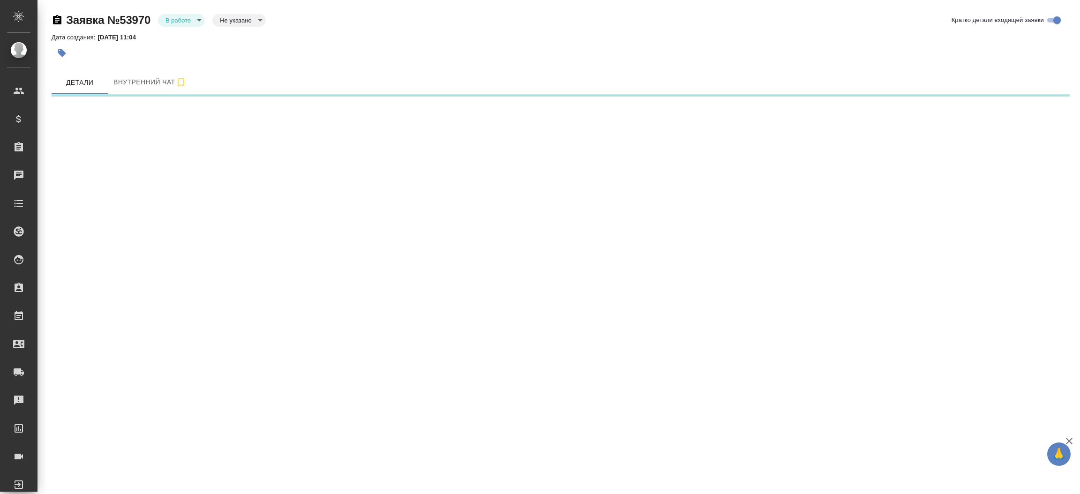
select select "RU"
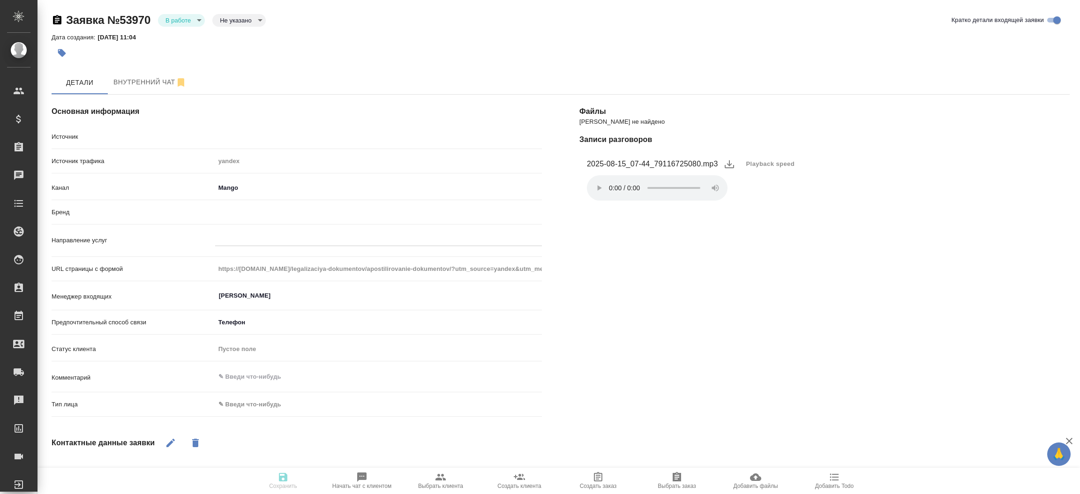
type textarea "x"
click at [351, 235] on div at bounding box center [378, 237] width 327 height 14
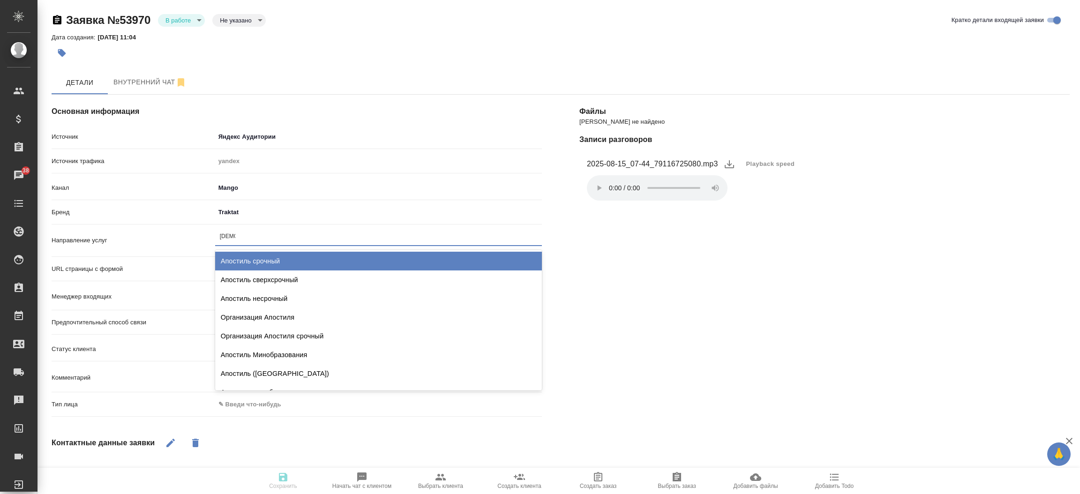
type input "апости"
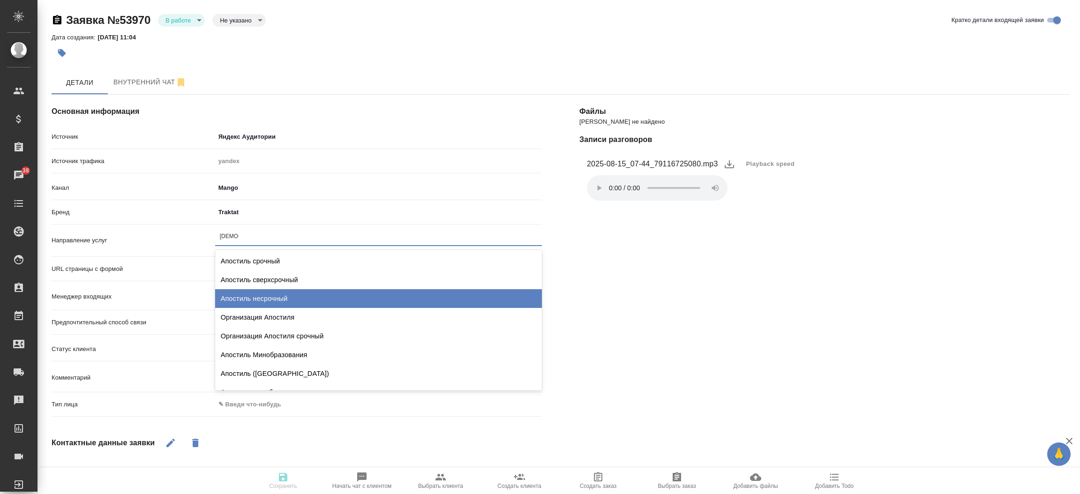
click at [339, 293] on div "Апостиль несрочный" at bounding box center [378, 298] width 327 height 19
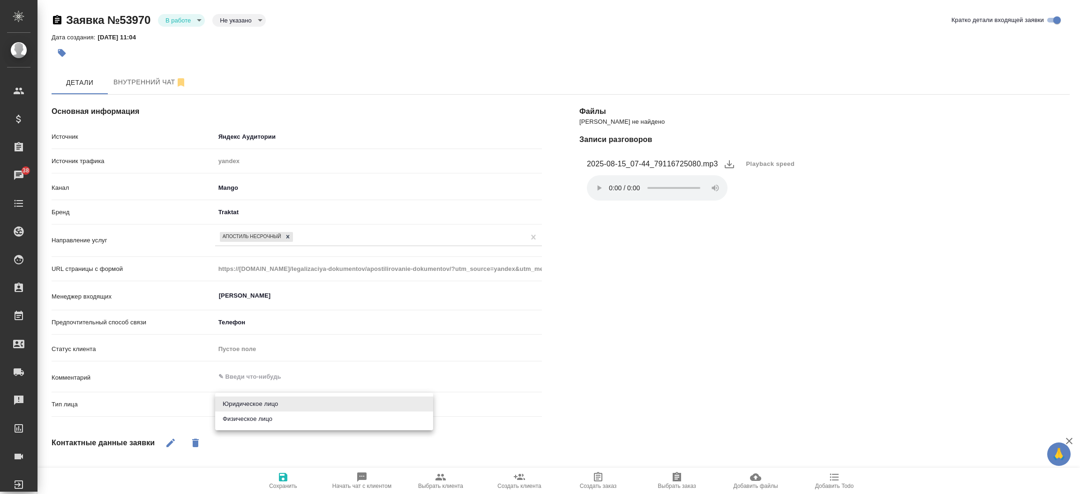
click at [277, 402] on body "🙏 .cls-1 fill:#fff; AWATERA Прутько Ирина i.prutko Клиенты Спецификации Заказы …" at bounding box center [540, 247] width 1080 height 494
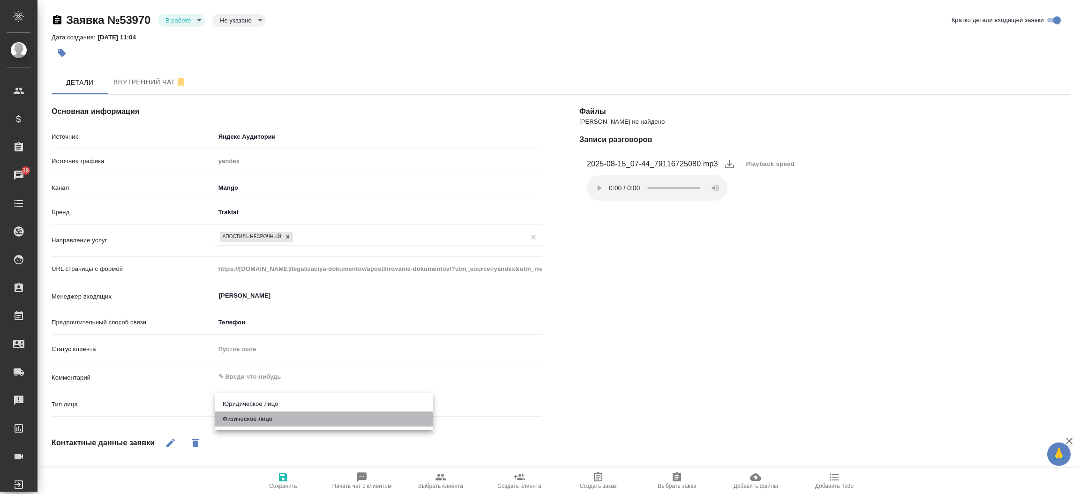
click at [269, 424] on li "Физическое лицо" at bounding box center [324, 419] width 218 height 15
type textarea "x"
type input "private"
click at [614, 288] on div "Файлы Файлов не найдено Записи разговоров 2025-08-15_07-44_79116725080.mp3 Play…" at bounding box center [825, 362] width 528 height 573
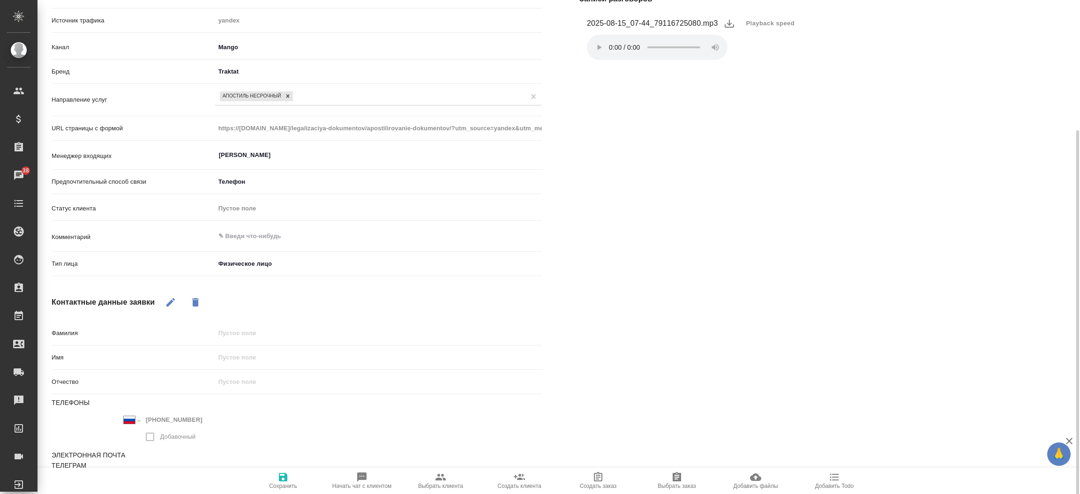
scroll to position [154, 0]
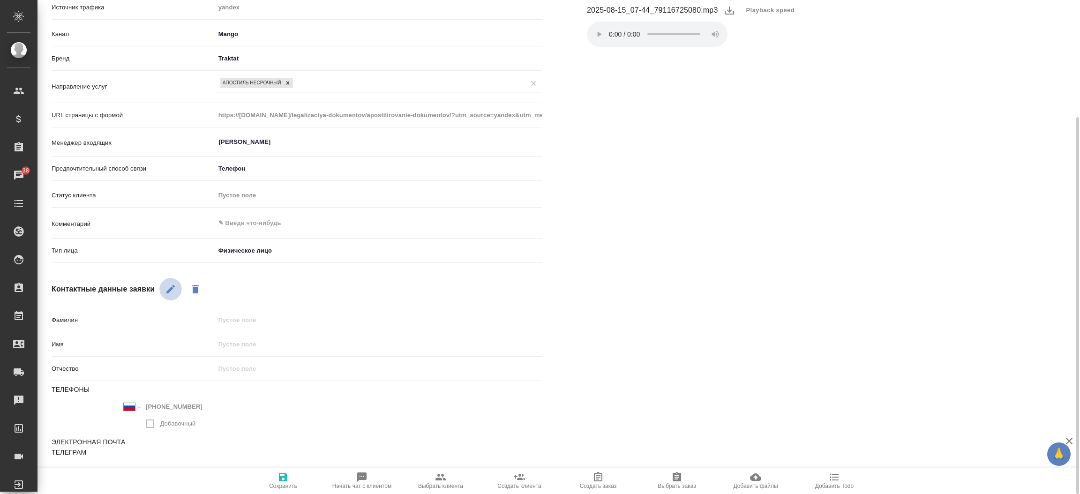
click at [173, 292] on icon "button" at bounding box center [170, 289] width 11 height 11
click at [256, 339] on input "text" at bounding box center [379, 345] width 326 height 14
type input "Е"
type textarea "x"
type input "Ев"
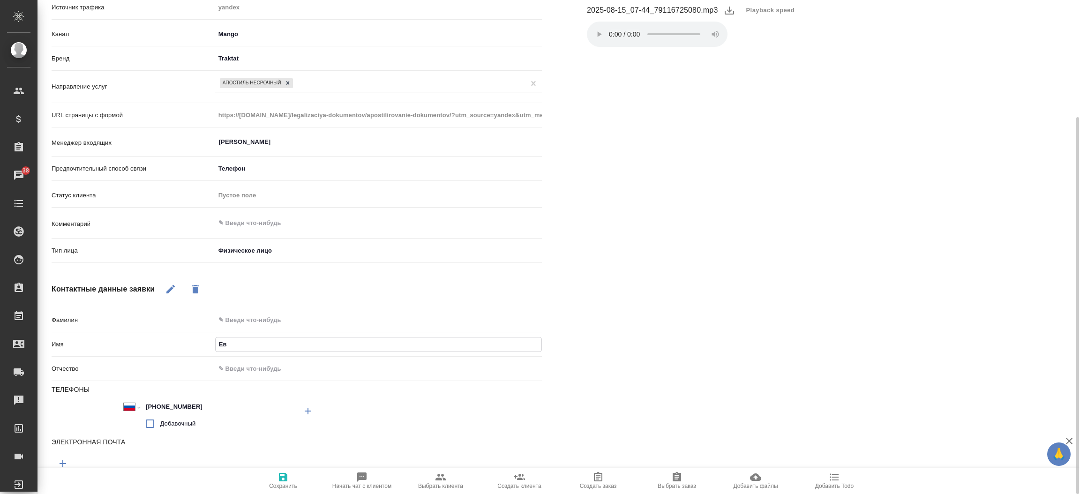
type textarea "x"
type input "Евге"
type textarea "x"
type input "Евгени"
type textarea "x"
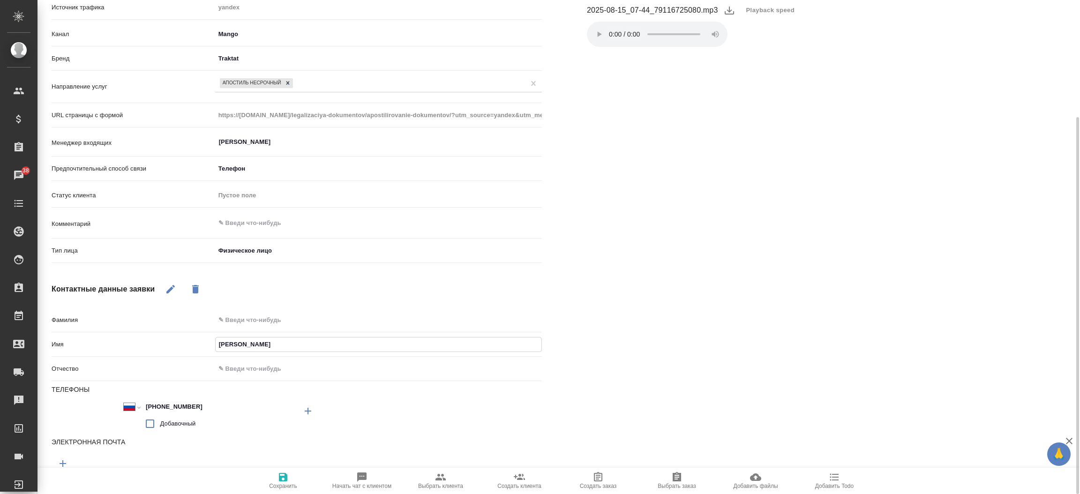
type input "Евгения"
type textarea "x"
type input "Евгения"
click at [280, 457] on div at bounding box center [297, 463] width 490 height 23
click at [286, 473] on icon "button" at bounding box center [283, 477] width 11 height 11
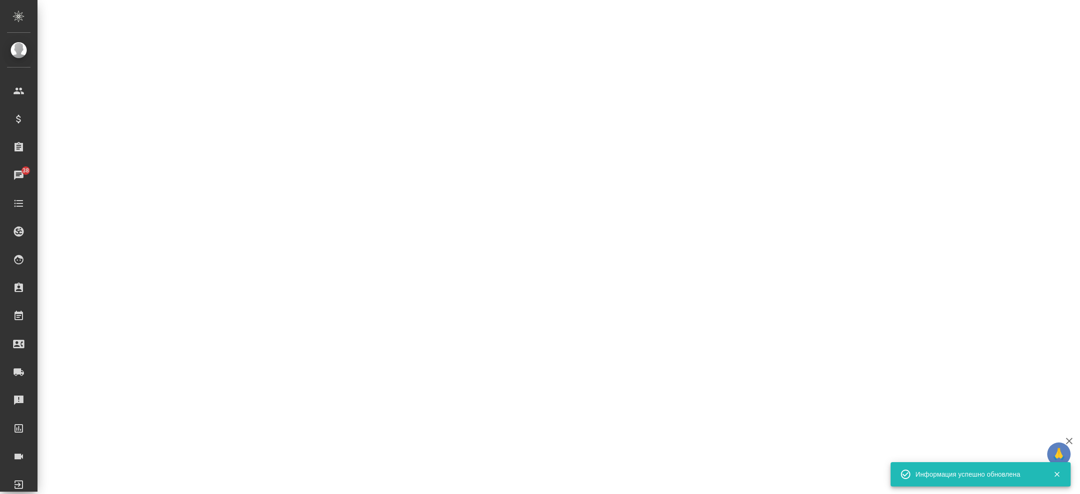
select select "RU"
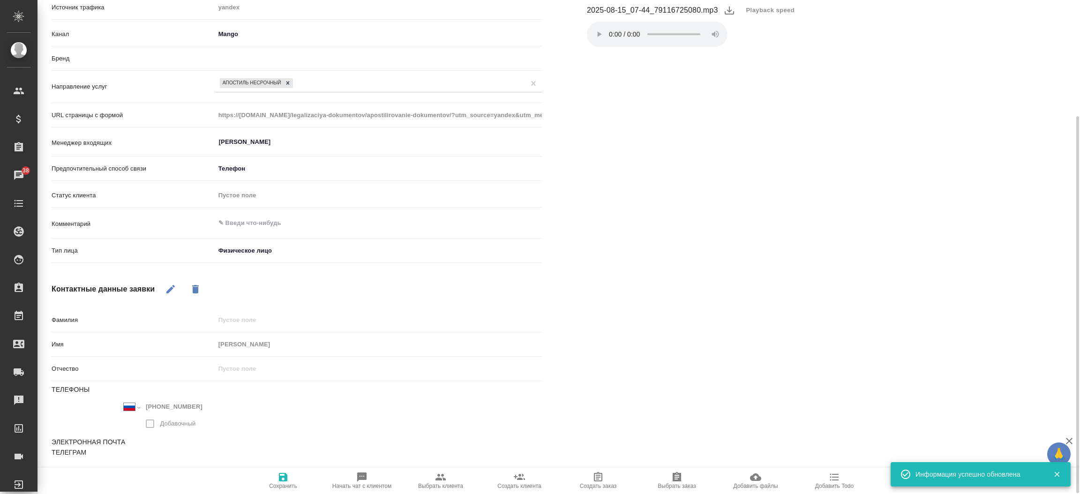
scroll to position [153, 0]
click at [428, 480] on span "Выбрать клиента" at bounding box center [441, 481] width 68 height 18
type textarea "x"
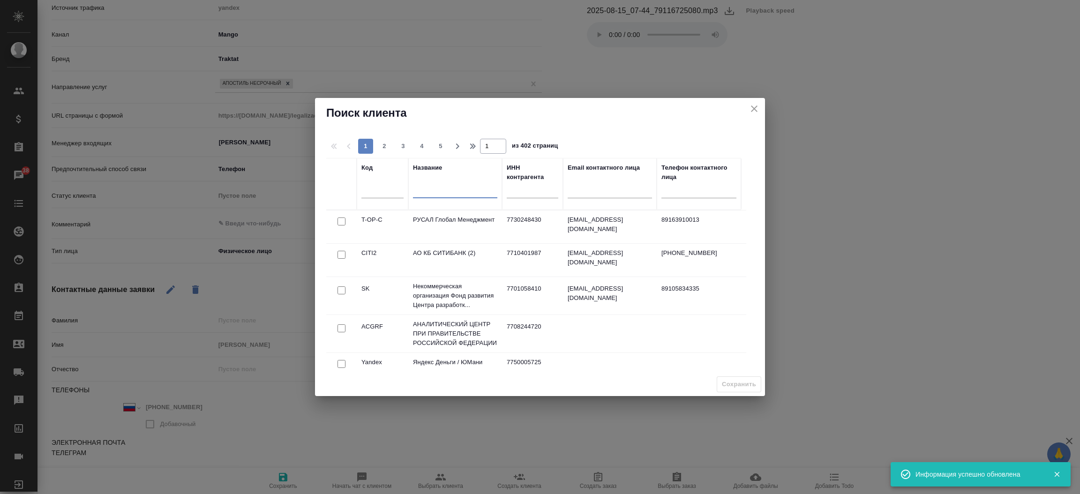
click at [432, 190] on input "text" at bounding box center [455, 193] width 84 height 12
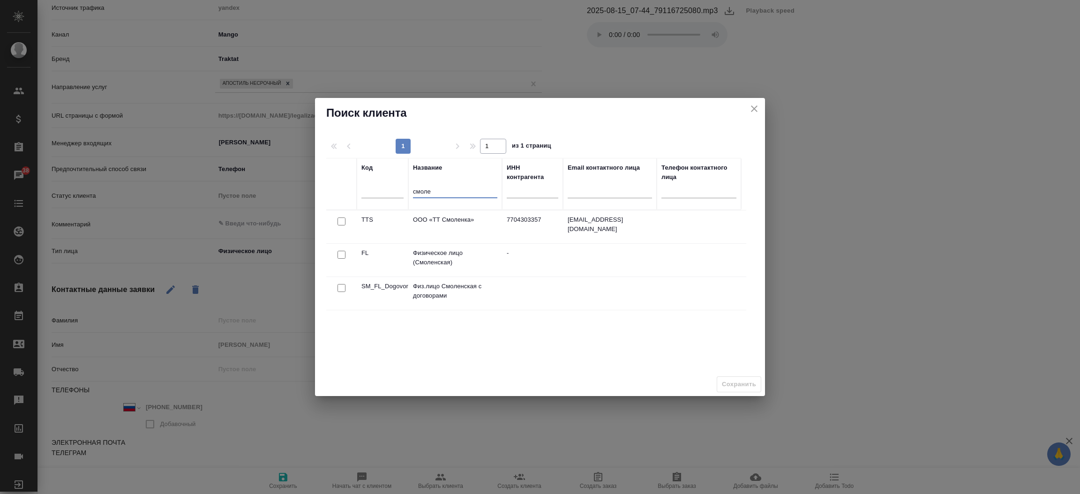
type input "смоле"
click at [341, 226] on input "checkbox" at bounding box center [342, 222] width 8 height 8
checkbox input "true"
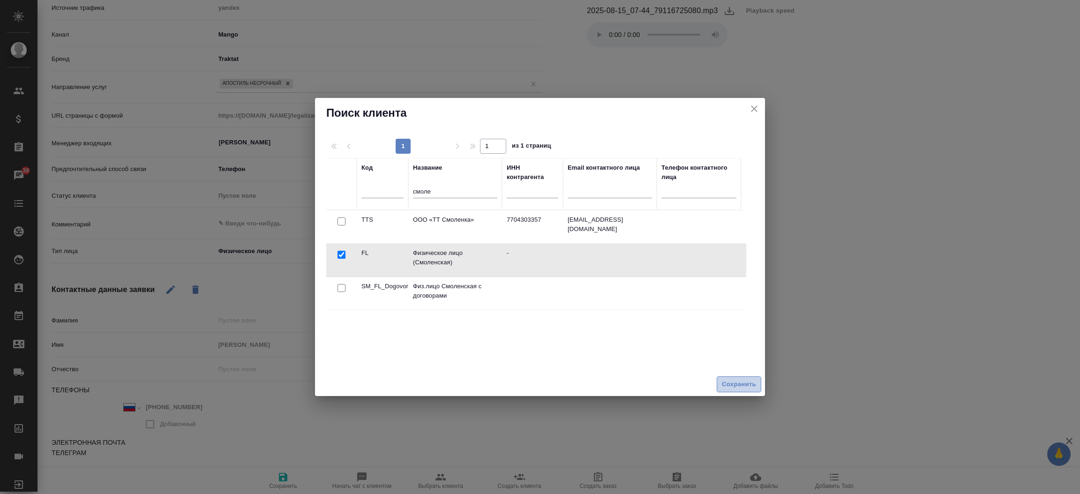
click at [741, 384] on span "Сохранить" at bounding box center [739, 384] width 34 height 11
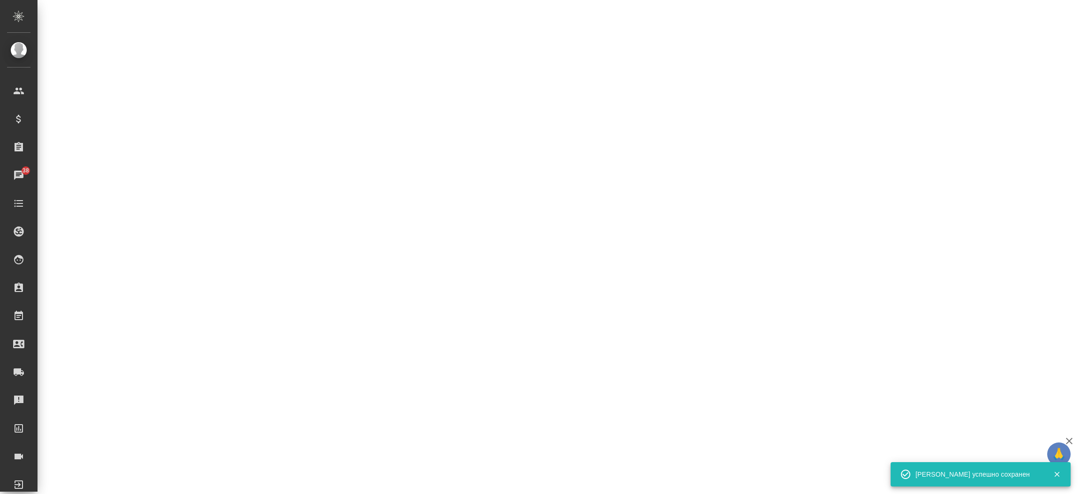
select select "RU"
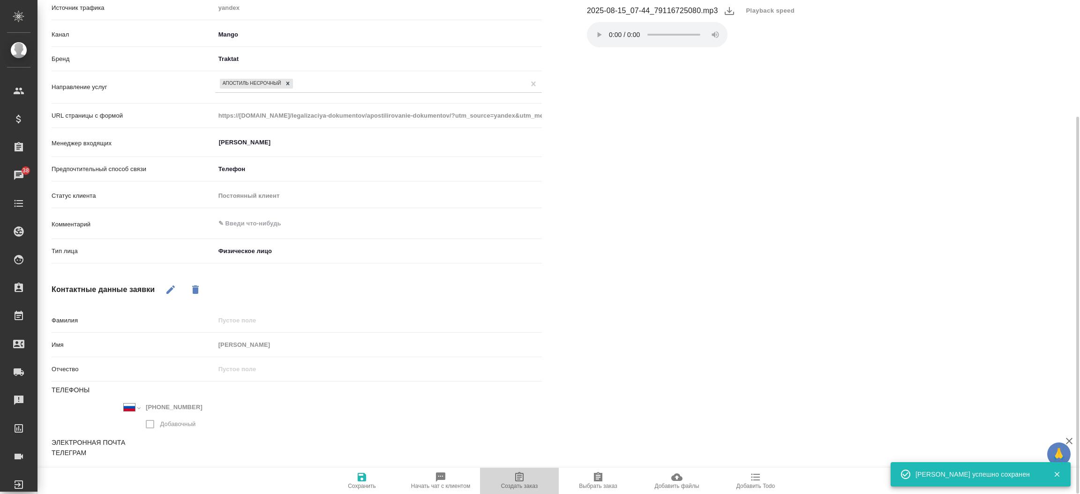
click at [514, 481] on icon "button" at bounding box center [519, 477] width 11 height 11
type textarea "x"
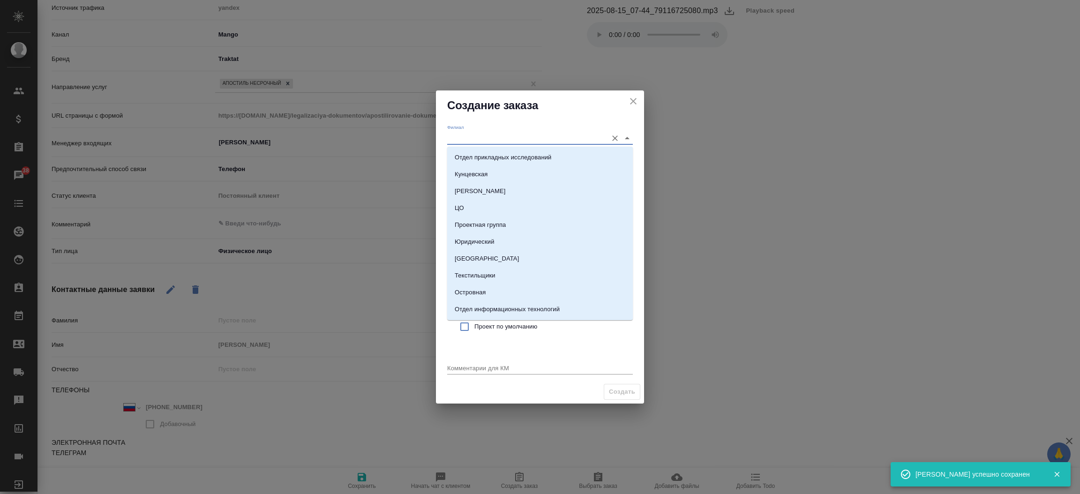
click at [461, 142] on input "Филиал" at bounding box center [525, 138] width 156 height 13
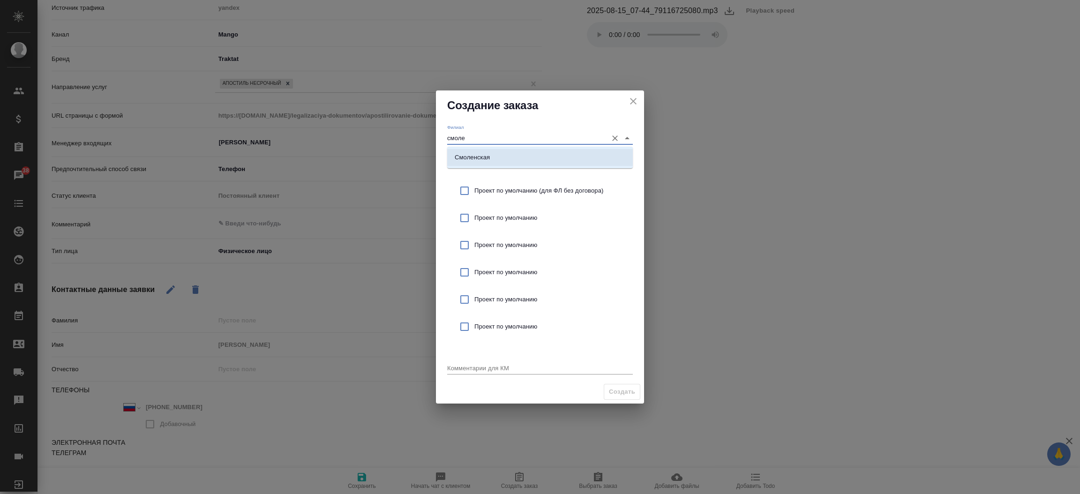
click at [468, 156] on p "Смоленская" at bounding box center [472, 157] width 35 height 9
type input "Смоленская"
click at [462, 179] on div "Проект по умолчанию (для ФЛ без договора)" at bounding box center [540, 190] width 186 height 27
checkbox input "true"
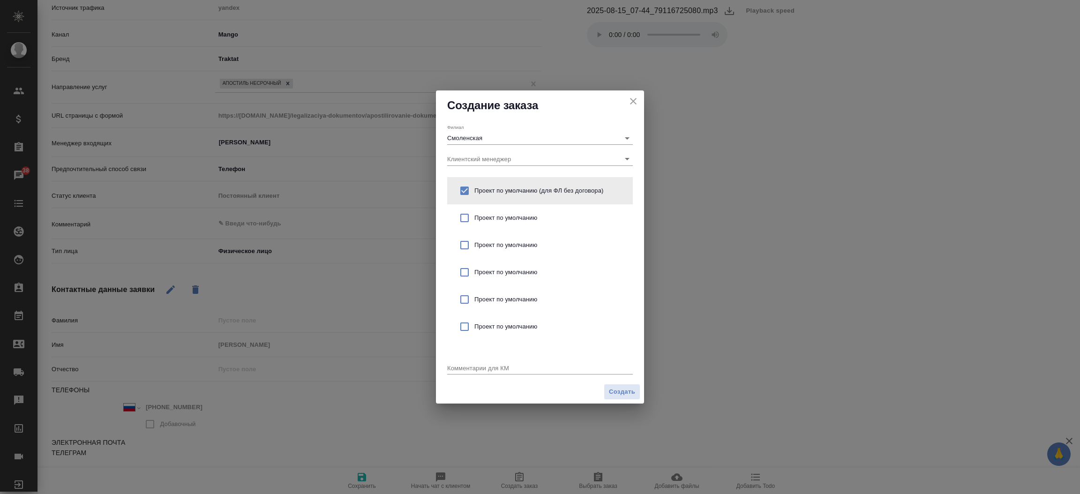
click at [454, 363] on div "x" at bounding box center [540, 369] width 186 height 12
type textarea "от КВ:"
click at [635, 98] on icon "close" at bounding box center [633, 101] width 11 height 11
type textarea "x"
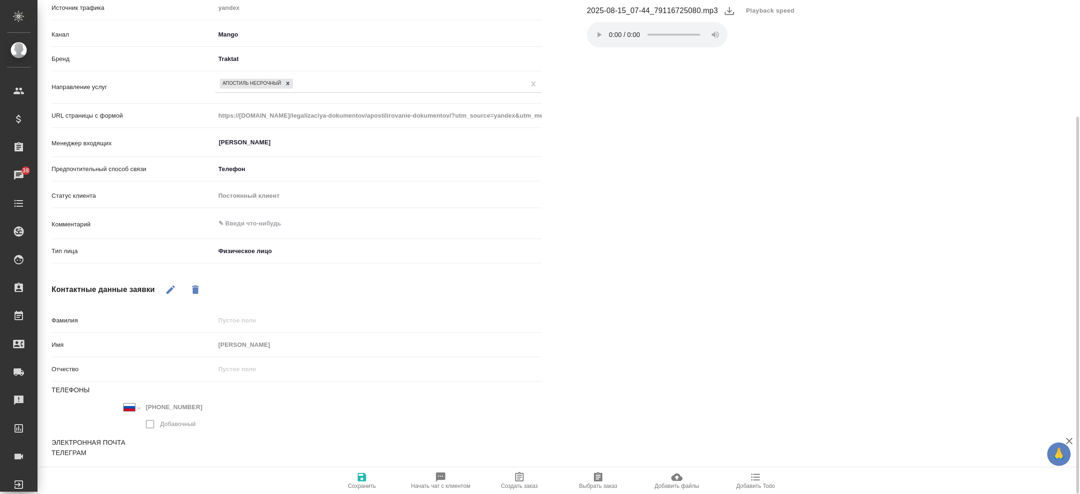
click at [780, 52] on li "2025-08-15_07-44_79116725080.mp3 Playback speed Ваш браузер не поддерживает эле…" at bounding box center [825, 25] width 490 height 59
click at [766, 14] on span "Playback speed" at bounding box center [770, 10] width 49 height 9
click at [763, 117] on li "2" at bounding box center [757, 123] width 34 height 15
click at [523, 478] on icon "button" at bounding box center [519, 476] width 8 height 9
type textarea "x"
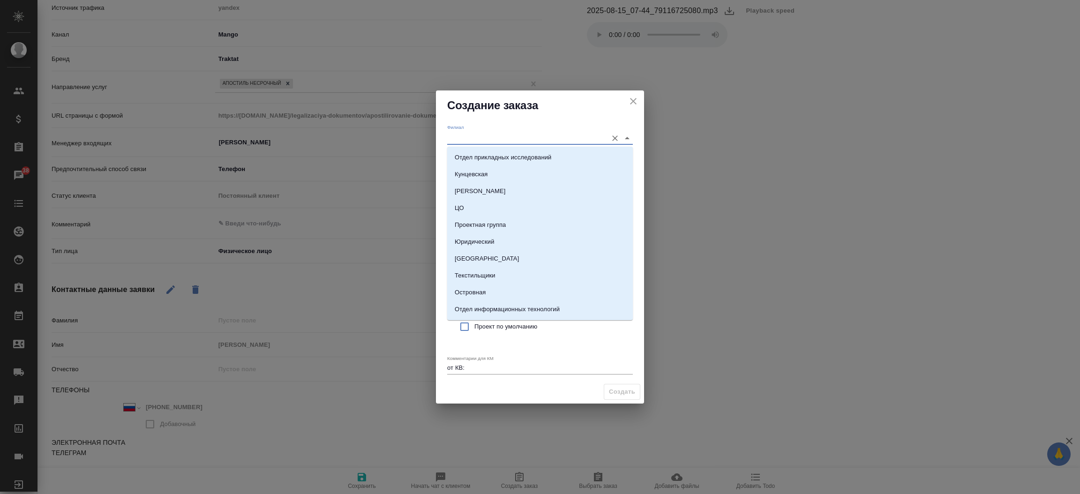
click at [482, 134] on input "Филиал" at bounding box center [525, 138] width 156 height 13
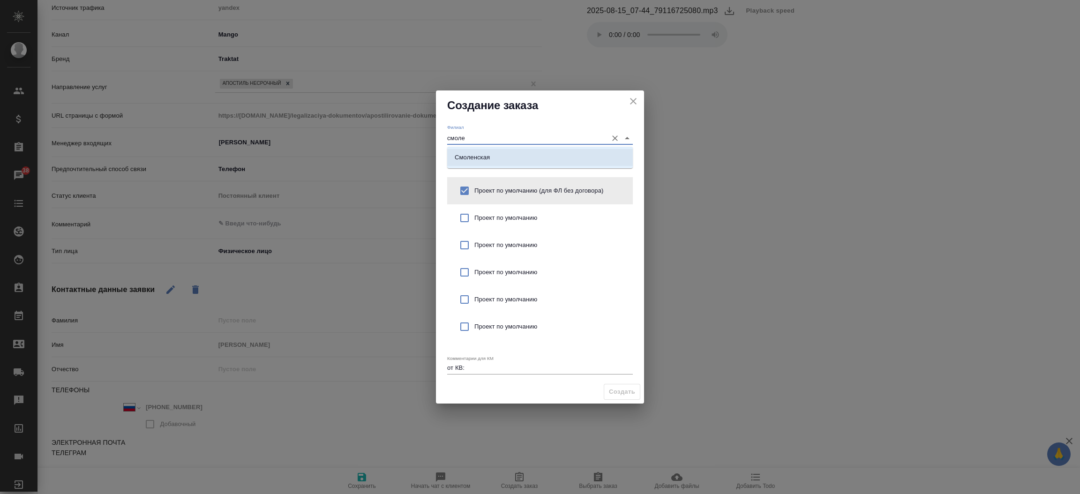
click at [479, 153] on p "Смоленская" at bounding box center [472, 157] width 35 height 9
type input "Смоленская"
click at [472, 367] on textarea "от КВ:" at bounding box center [540, 367] width 186 height 7
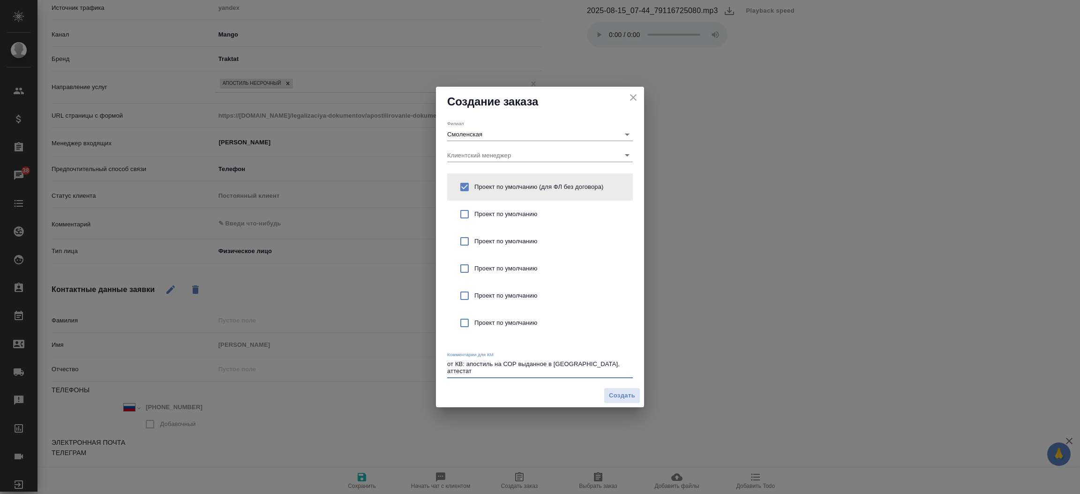
type textarea "от КВ: апостиль на СОР выданное в Крымской области, аттестат"
click at [601, 33] on div "Создание заказа Филиал Смоленская Клиентский менеджер Проект по умолчанию (для …" at bounding box center [540, 247] width 1080 height 494
drag, startPoint x: 601, startPoint y: 33, endPoint x: 631, endPoint y: 88, distance: 62.9
click at [631, 88] on div "Создание заказа Филиал Смоленская Клиентский менеджер Проект по умолчанию (для …" at bounding box center [540, 247] width 1080 height 494
drag, startPoint x: 631, startPoint y: 88, endPoint x: 633, endPoint y: 101, distance: 13.0
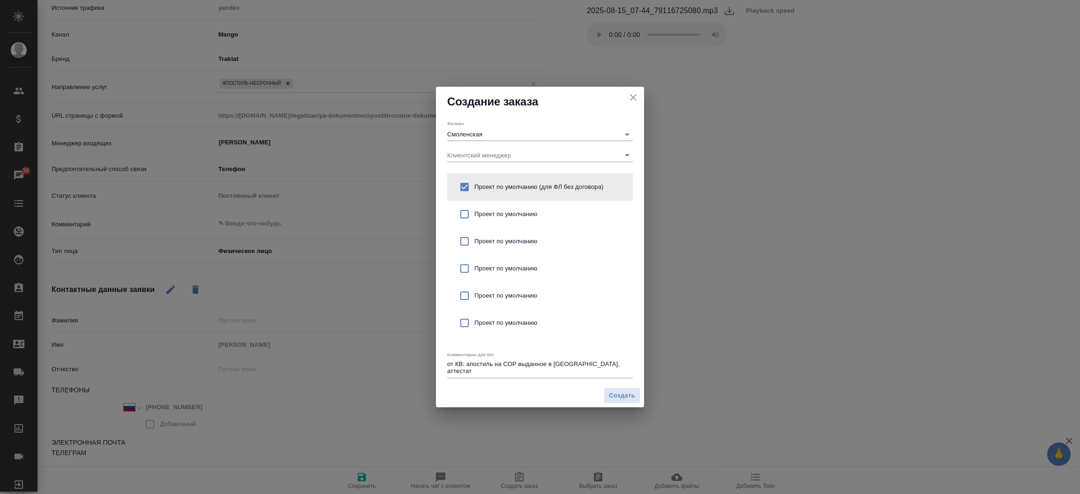
click at [633, 101] on div "Создание заказа" at bounding box center [540, 102] width 208 height 30
click at [633, 101] on icon "close" at bounding box center [633, 97] width 11 height 11
type textarea "x"
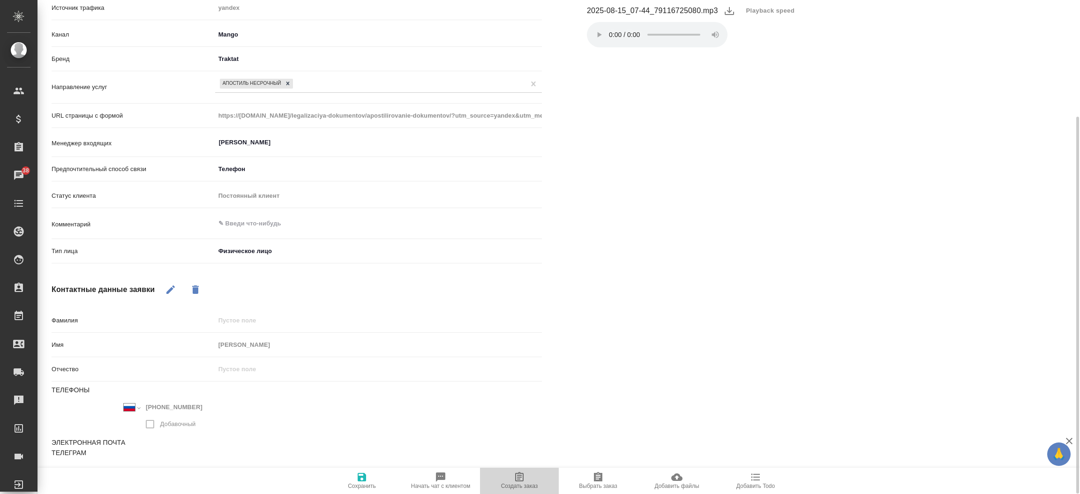
click at [524, 474] on icon "button" at bounding box center [519, 477] width 11 height 11
type textarea "x"
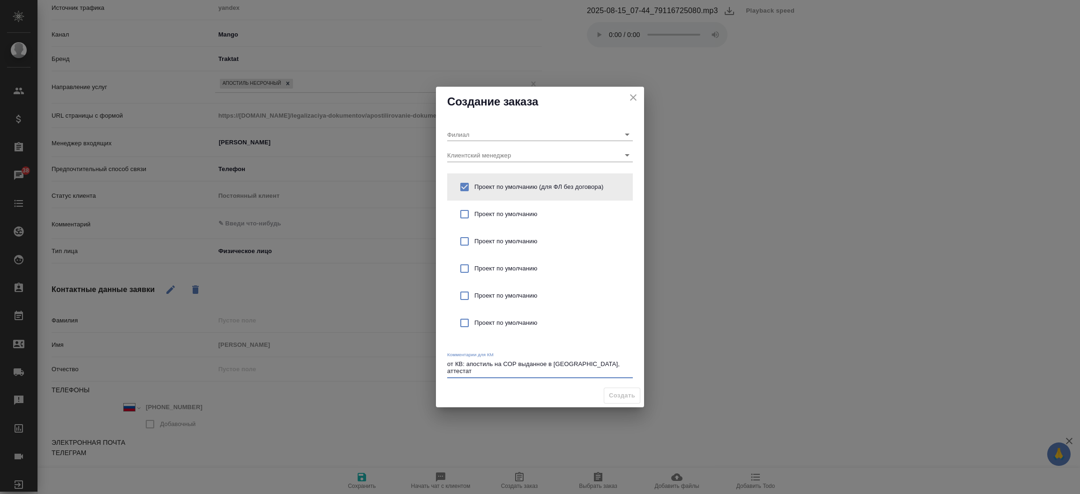
click at [472, 367] on textarea "от КВ: апостиль на СОР выданное в Крымской области, аттестат" at bounding box center [540, 368] width 186 height 15
click at [472, 370] on textarea "от КВ: апостиль на СОР выданное в Крымской области, аттестат" at bounding box center [540, 368] width 186 height 15
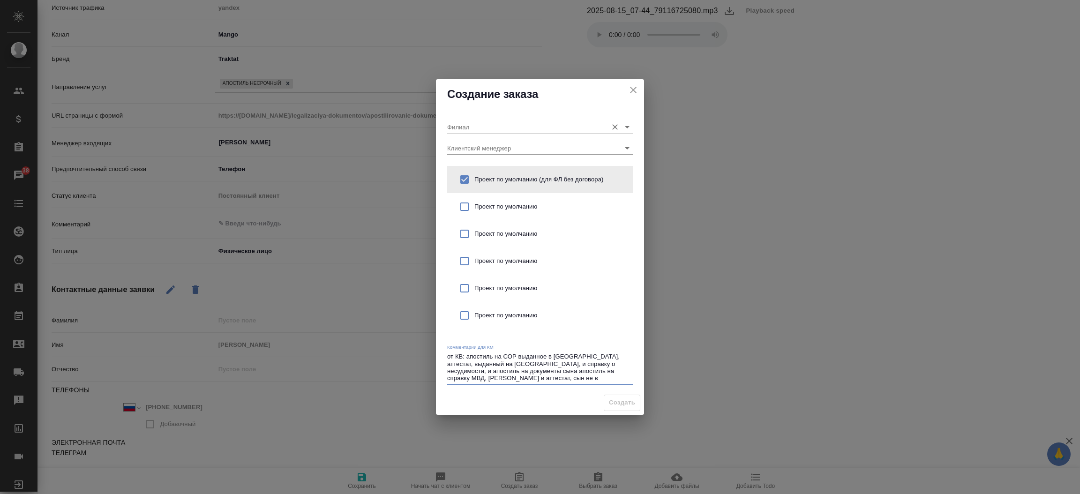
type textarea "от КВ: апостиль на СОР выданное в Крымской области, аттестат, выданный на Украи…"
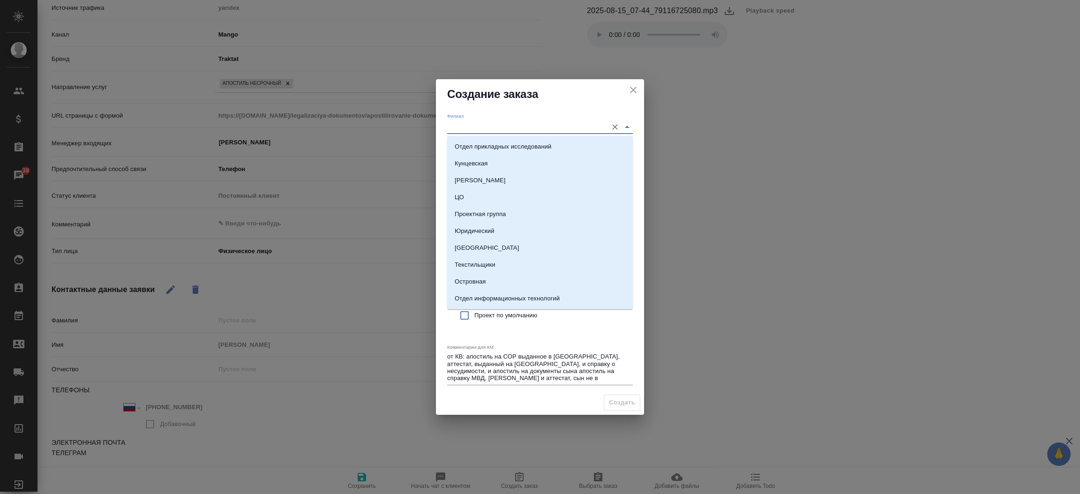
click at [483, 133] on input "Филиал" at bounding box center [525, 127] width 156 height 13
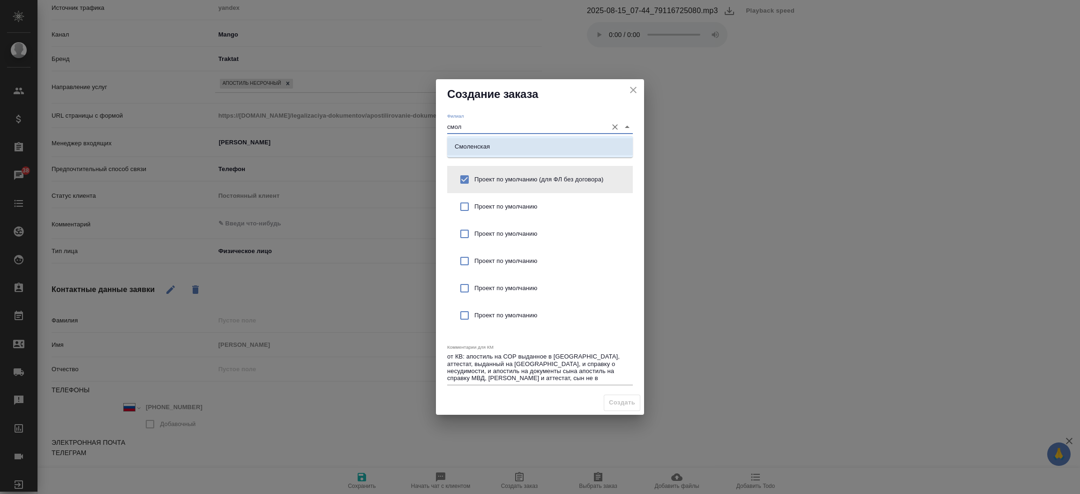
click at [486, 140] on li "Смоленская" at bounding box center [540, 146] width 186 height 17
type input "Смоленская"
click at [617, 407] on span "Создать" at bounding box center [622, 403] width 26 height 11
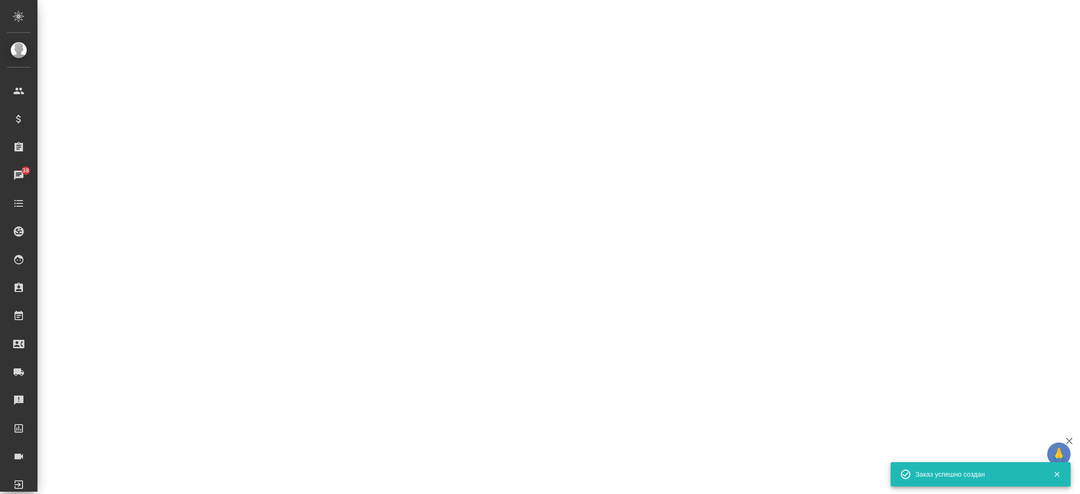
select select "RU"
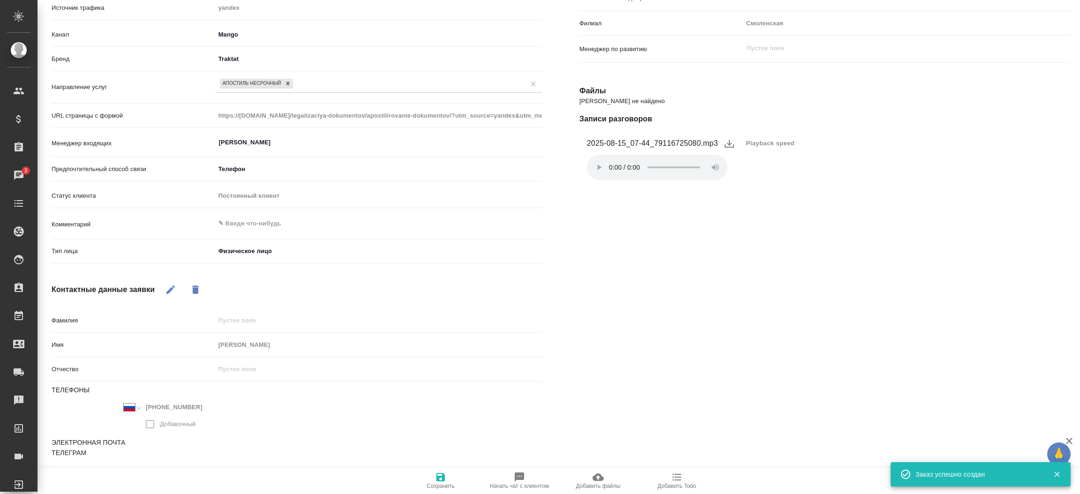
type textarea "x"
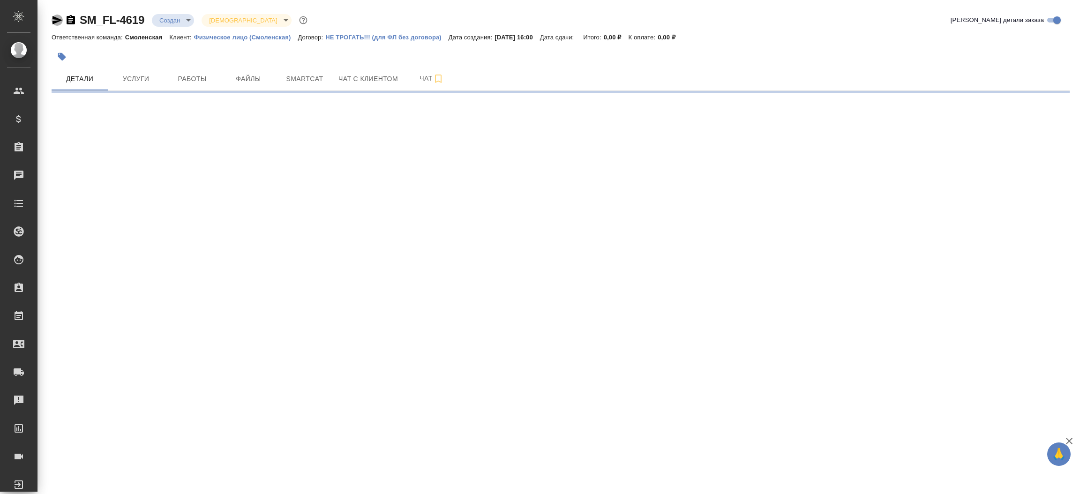
click at [55, 19] on icon "button" at bounding box center [58, 20] width 10 height 8
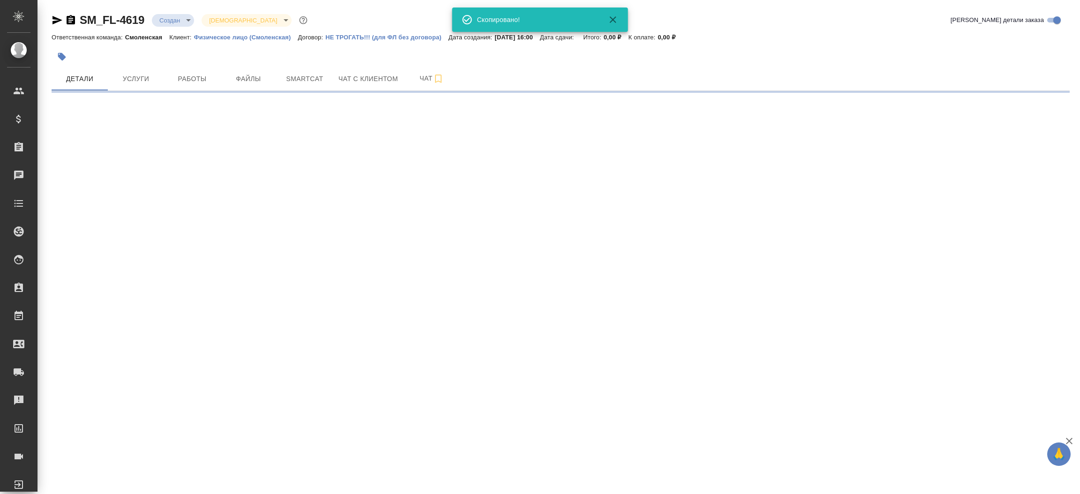
select select "RU"
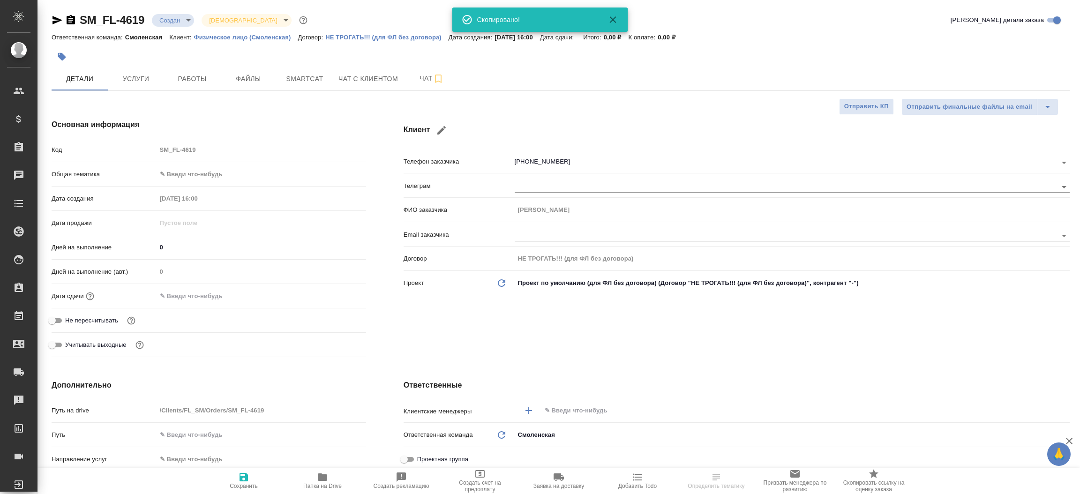
type textarea "x"
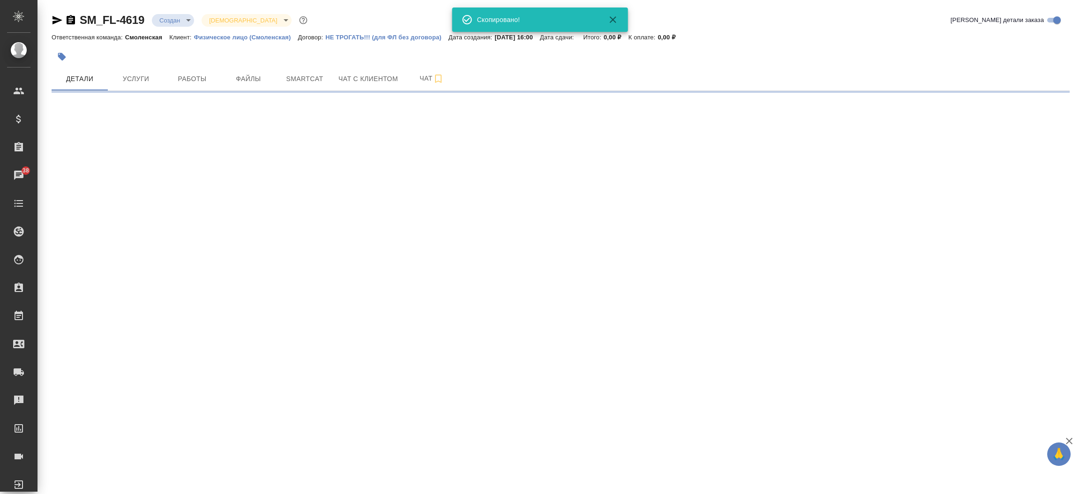
select select "RU"
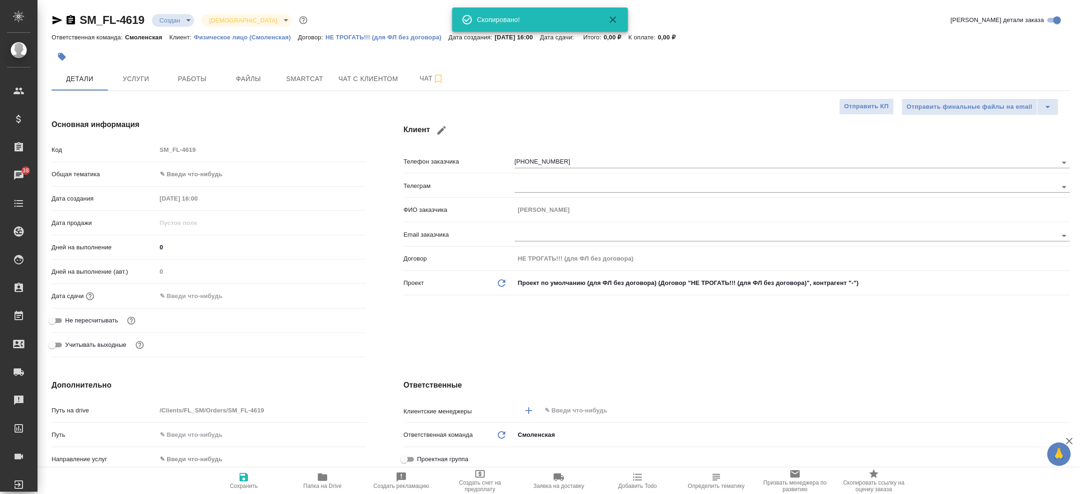
type textarea "x"
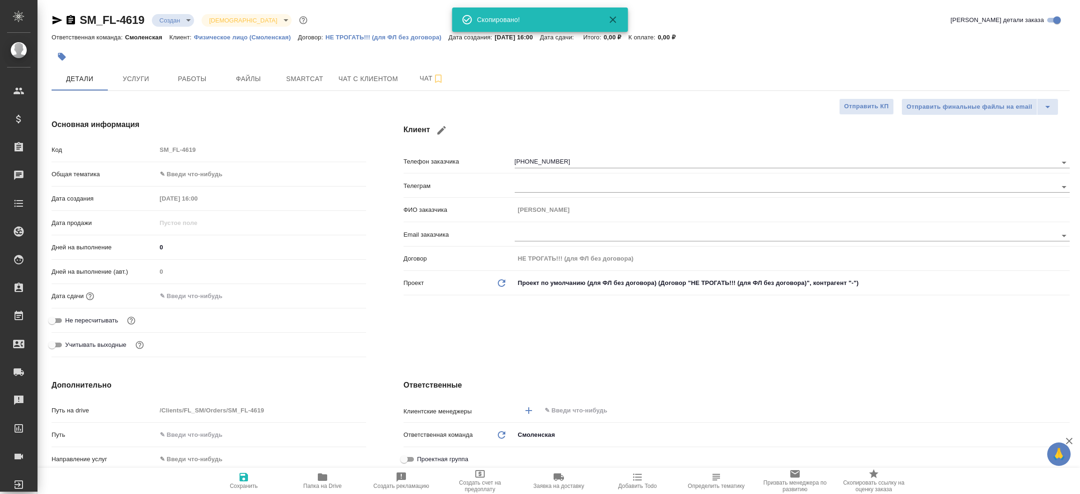
type textarea "x"
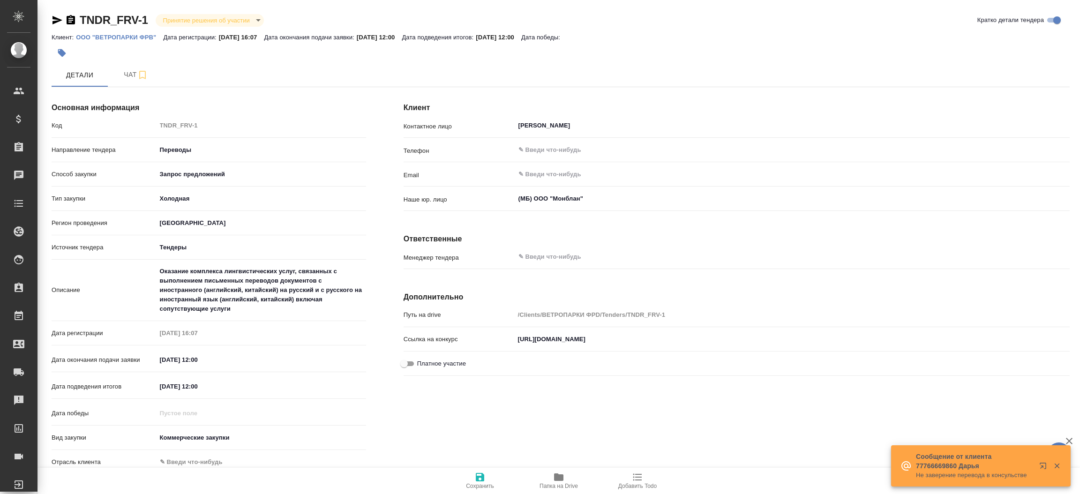
click at [494, 411] on div "Клиент Контактное лицо [PERSON_NAME] Телефон ​ Email ​ Наше юр. лицо (МБ) ООО "…" at bounding box center [737, 298] width 704 height 445
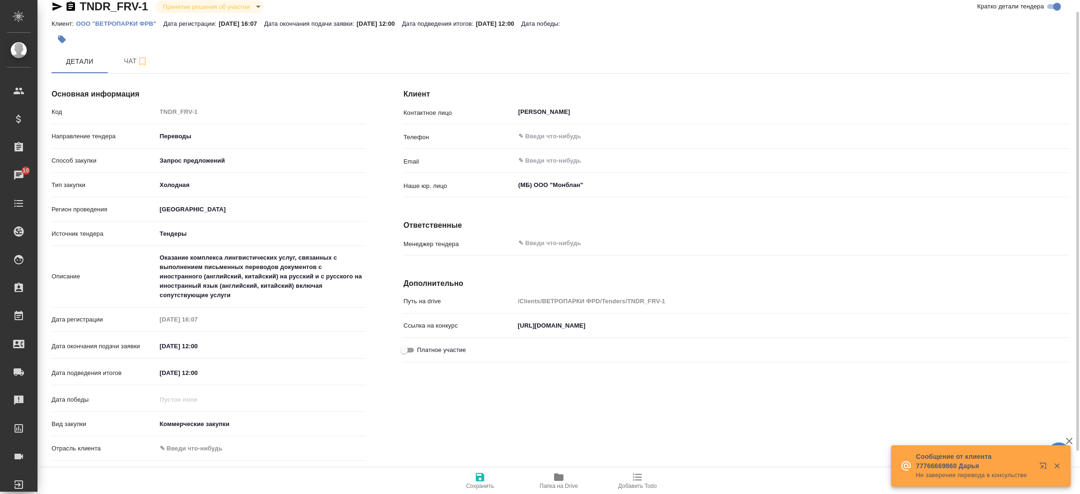
scroll to position [62, 0]
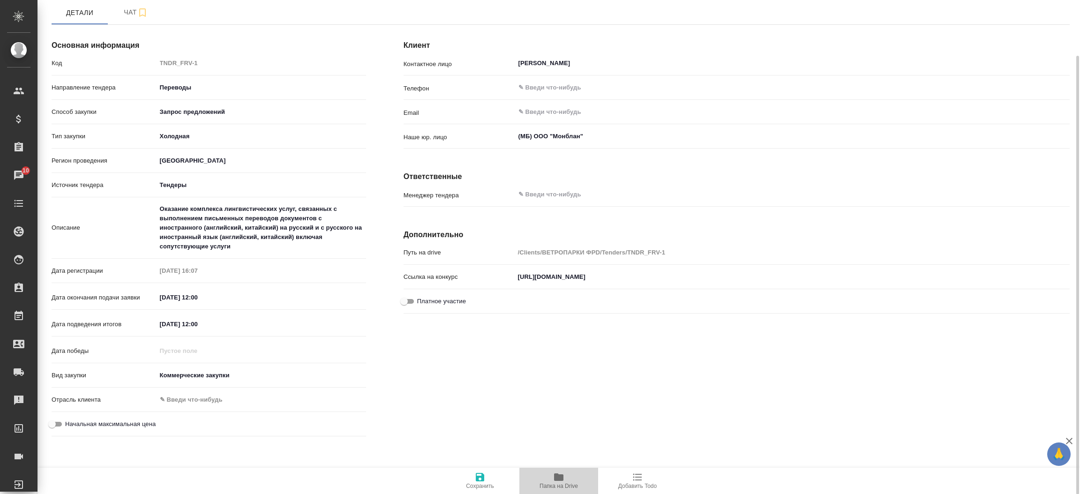
click at [561, 481] on icon "button" at bounding box center [558, 478] width 9 height 8
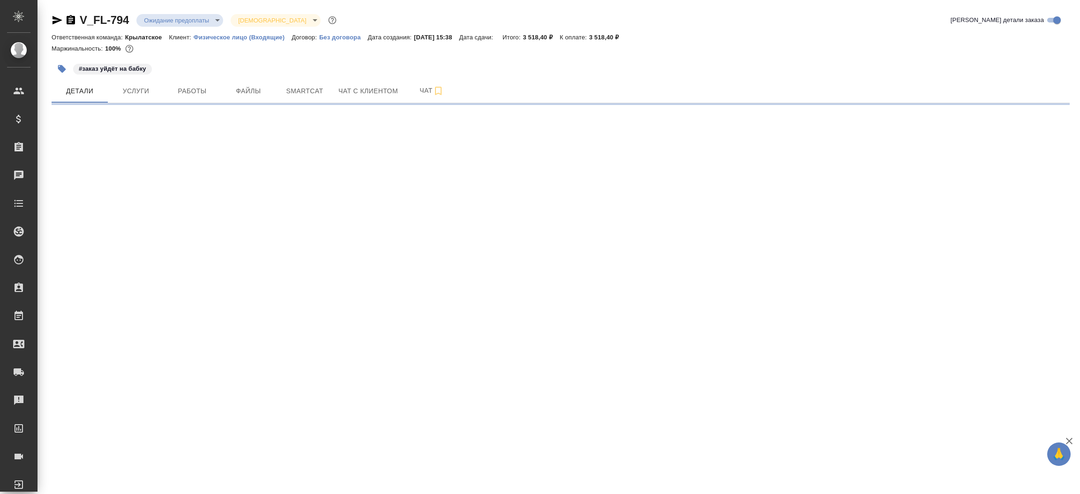
select select "RU"
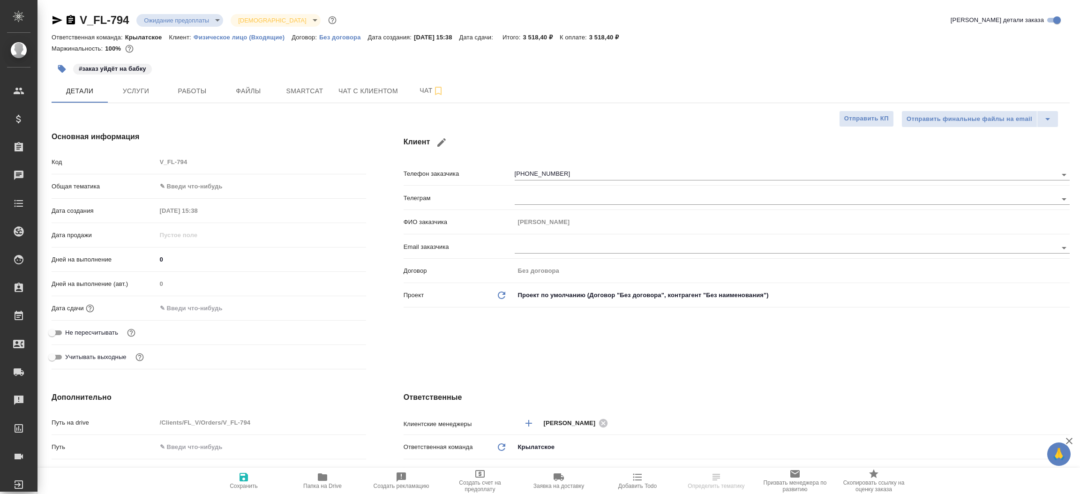
type textarea "x"
click at [55, 18] on icon "button" at bounding box center [58, 20] width 10 height 8
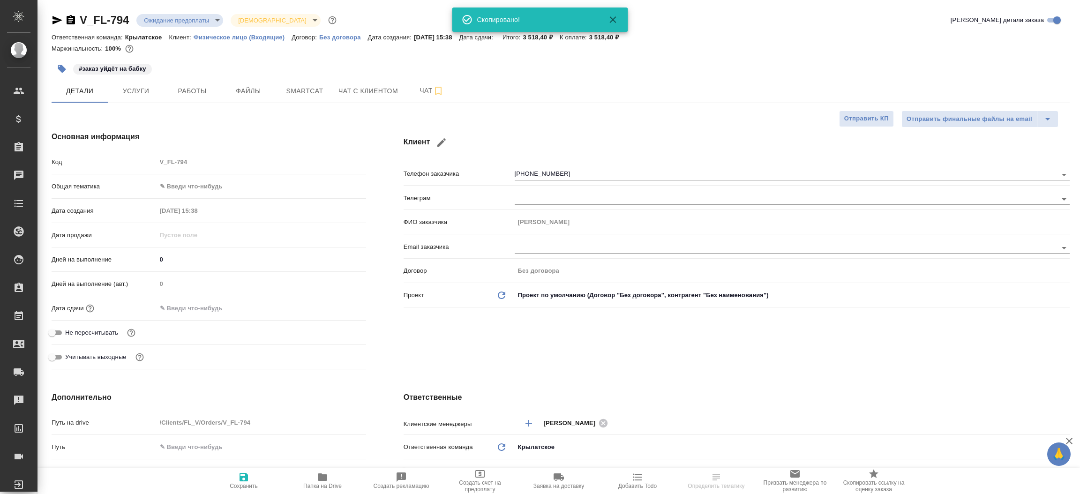
type textarea "x"
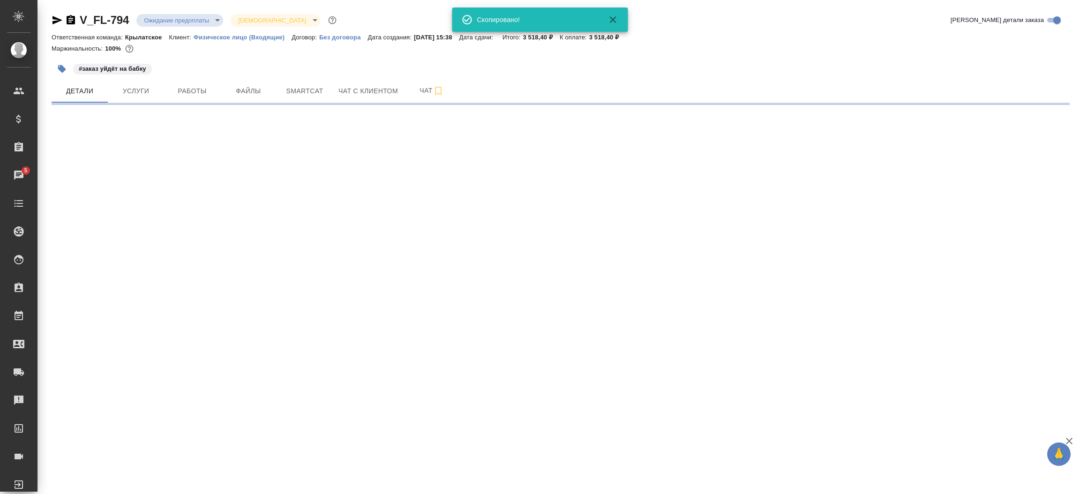
select select "RU"
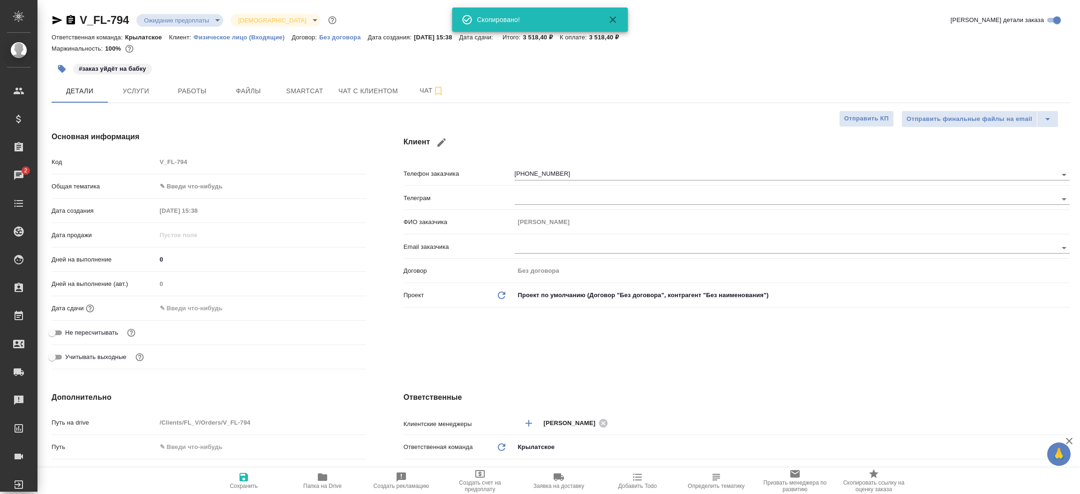
type textarea "x"
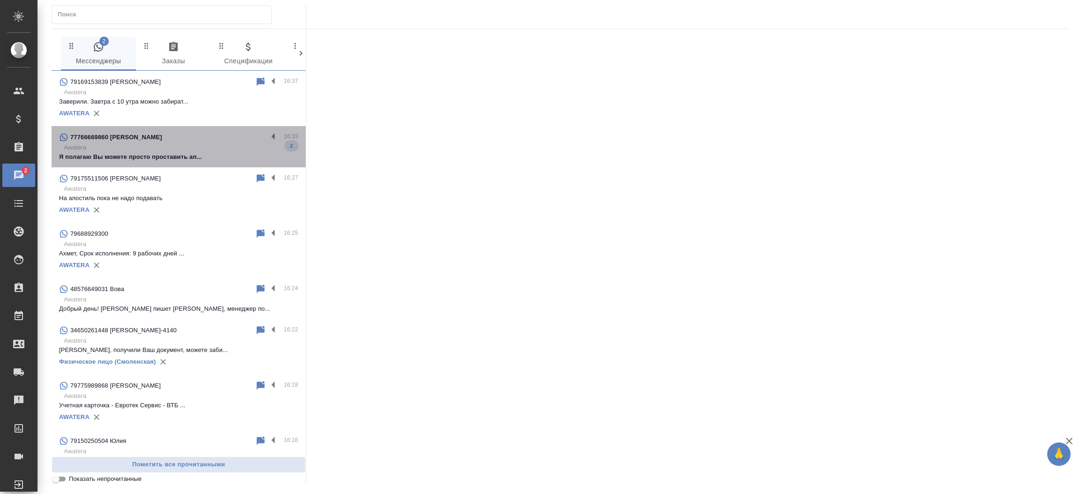
click at [179, 146] on p "Awatera" at bounding box center [181, 147] width 234 height 9
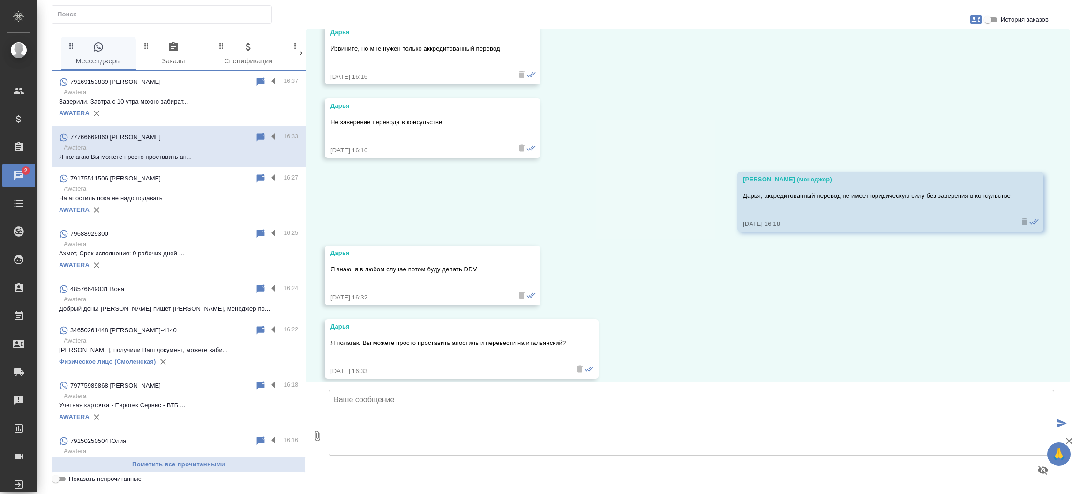
scroll to position [1289, 0]
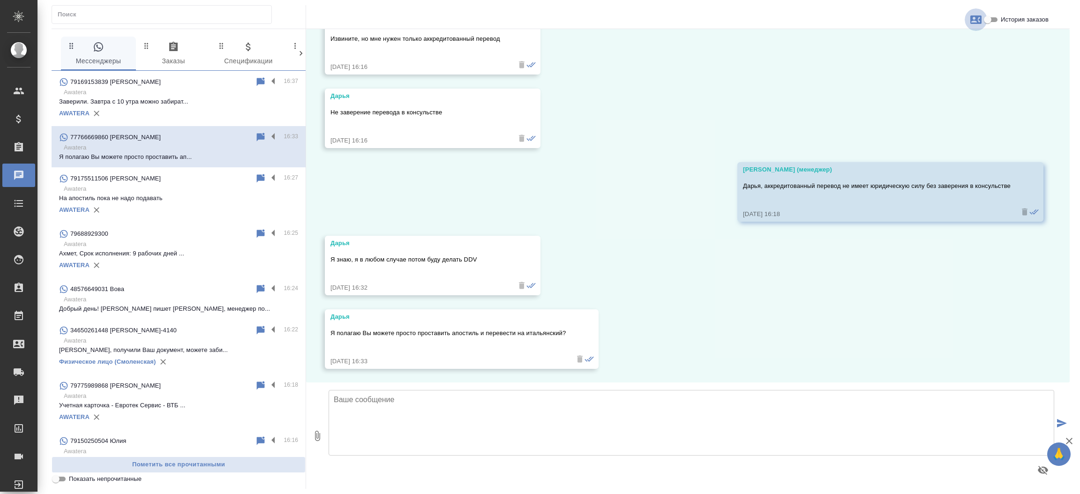
click at [979, 16] on icon "button" at bounding box center [976, 19] width 11 height 8
click at [993, 18] on div at bounding box center [540, 247] width 1080 height 494
click at [993, 18] on input "История заказов" at bounding box center [988, 19] width 34 height 11
checkbox input "true"
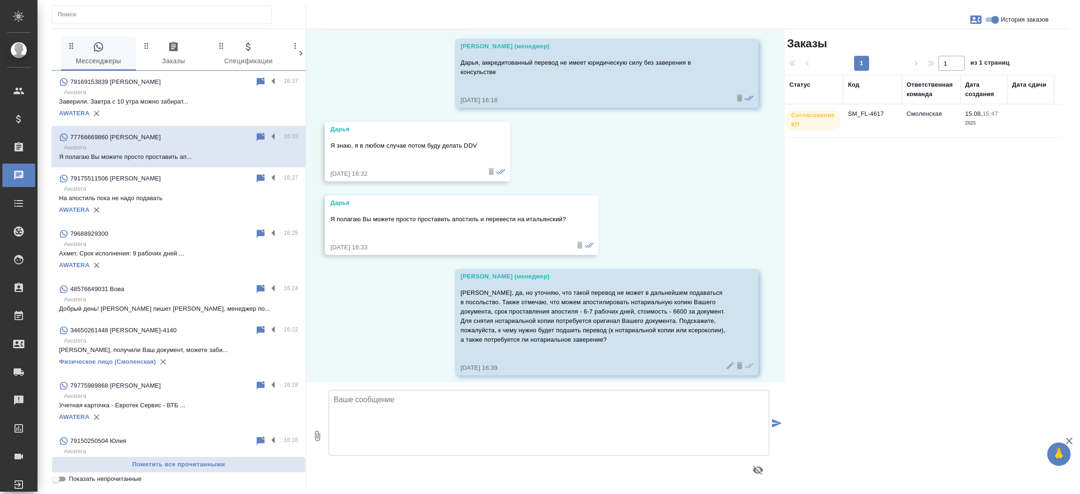
scroll to position [1475, 0]
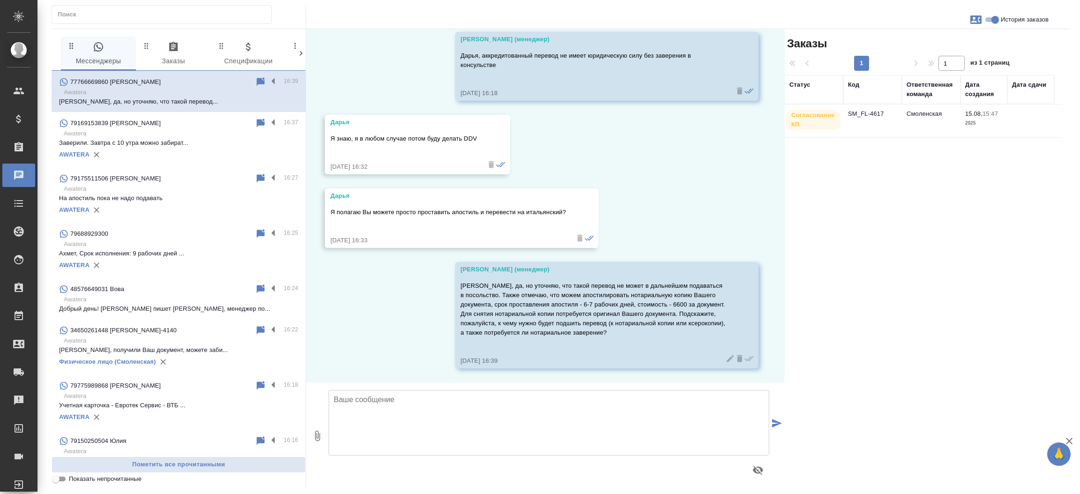
click at [877, 114] on td "SM_FL-4617" at bounding box center [873, 121] width 59 height 33
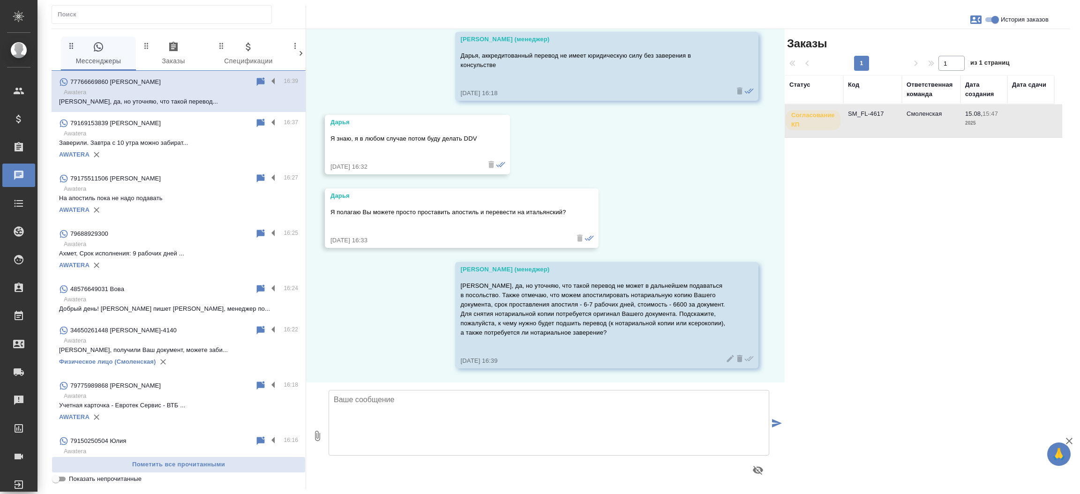
click at [877, 114] on td "SM_FL-4617" at bounding box center [873, 121] width 59 height 33
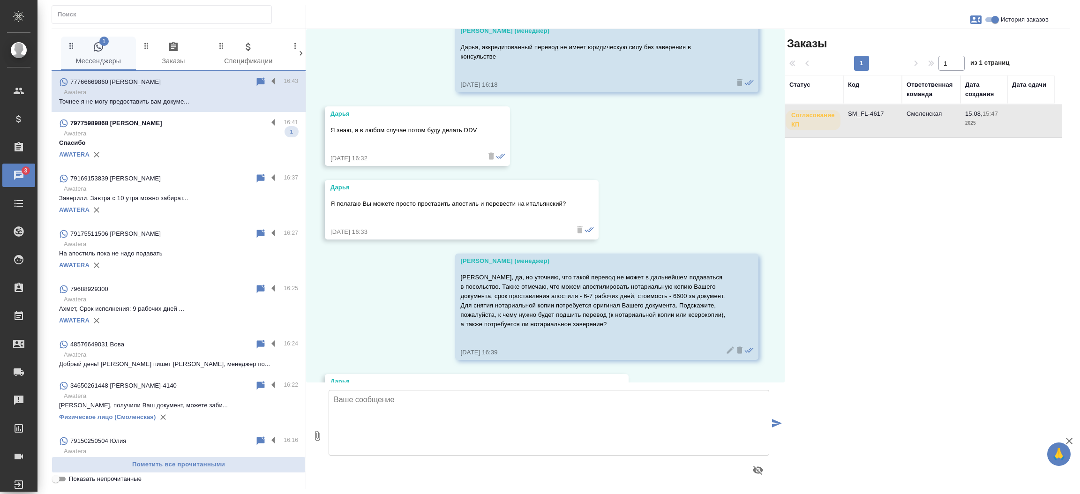
scroll to position [1641, 0]
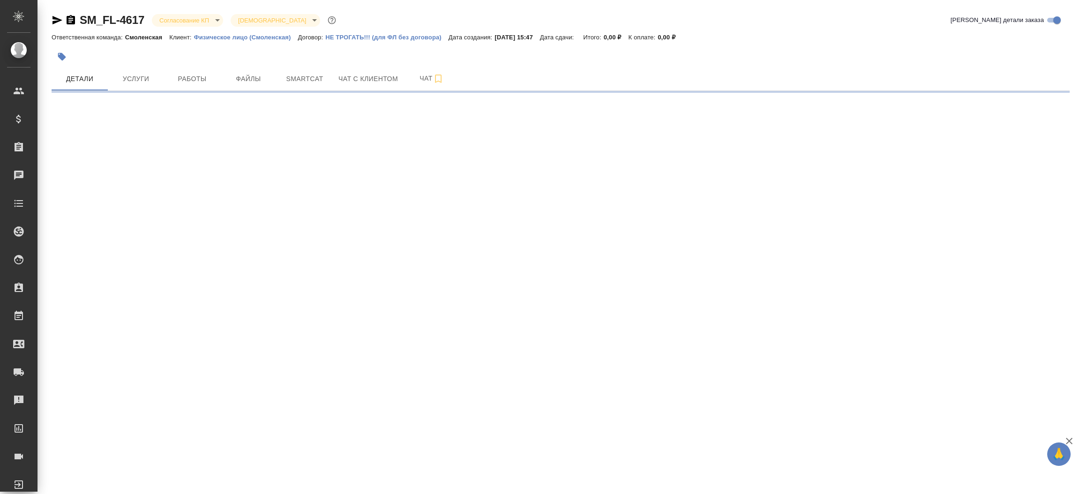
click at [55, 19] on icon "button" at bounding box center [58, 20] width 10 height 8
select select "RU"
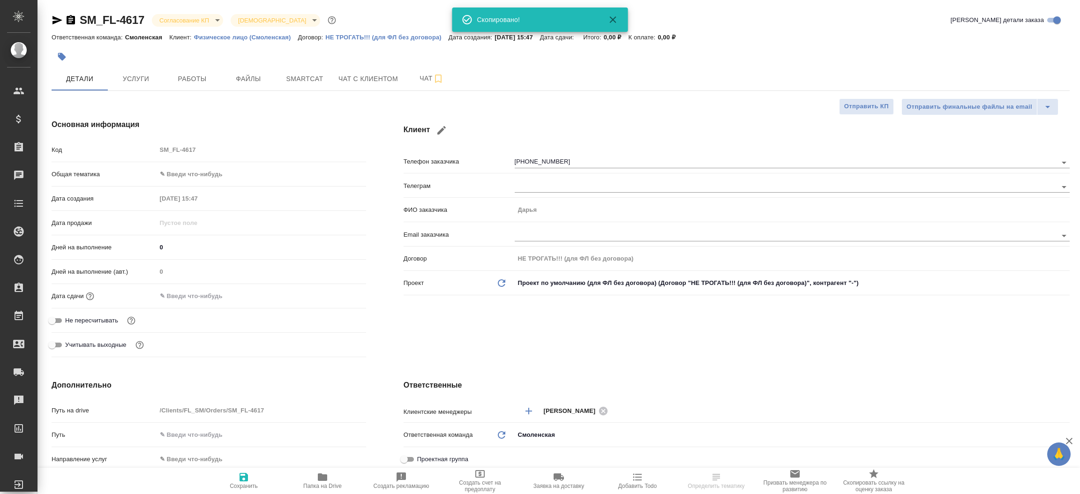
type textarea "x"
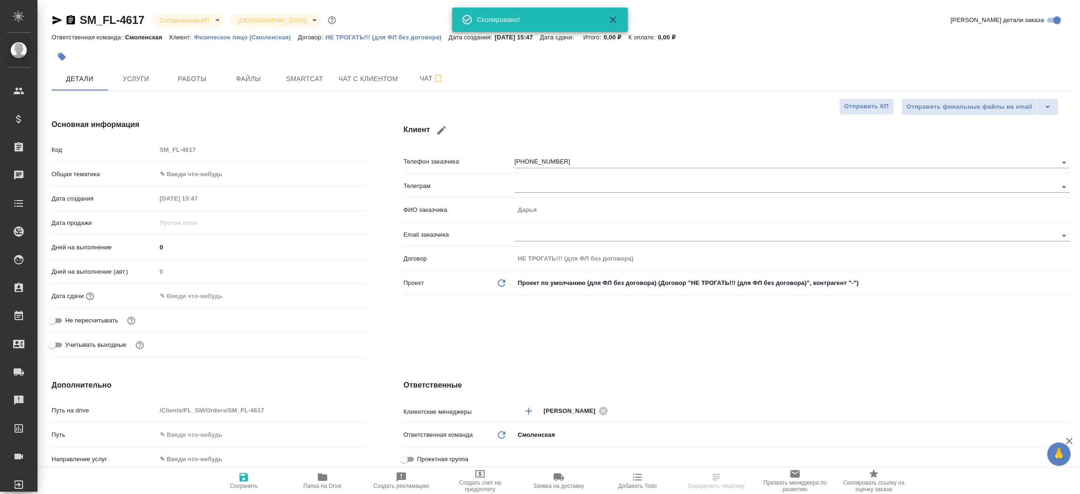
type textarea "x"
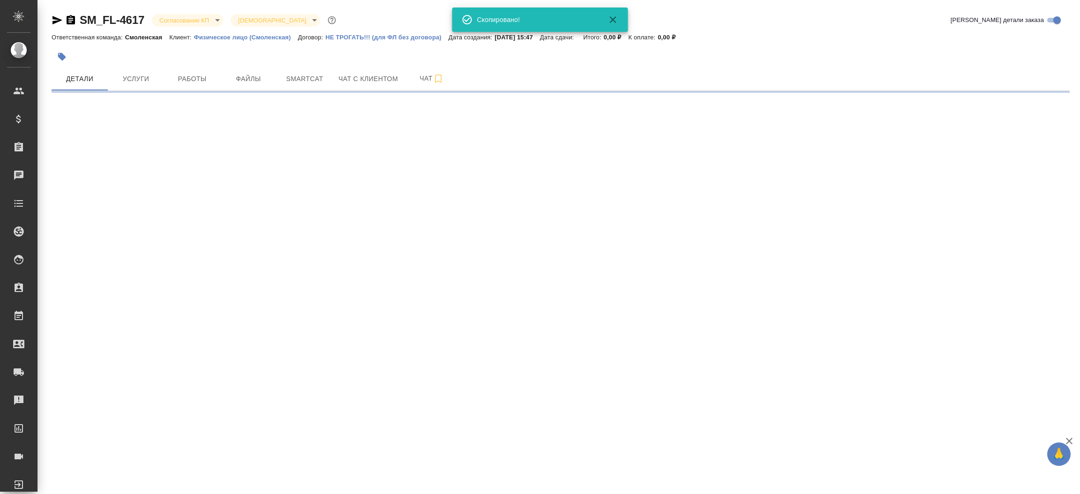
select select "RU"
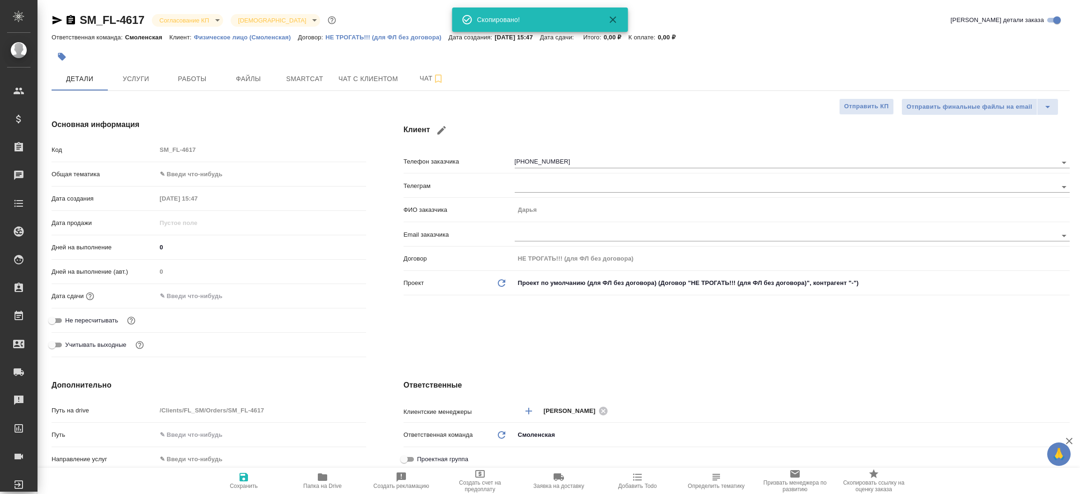
type textarea "x"
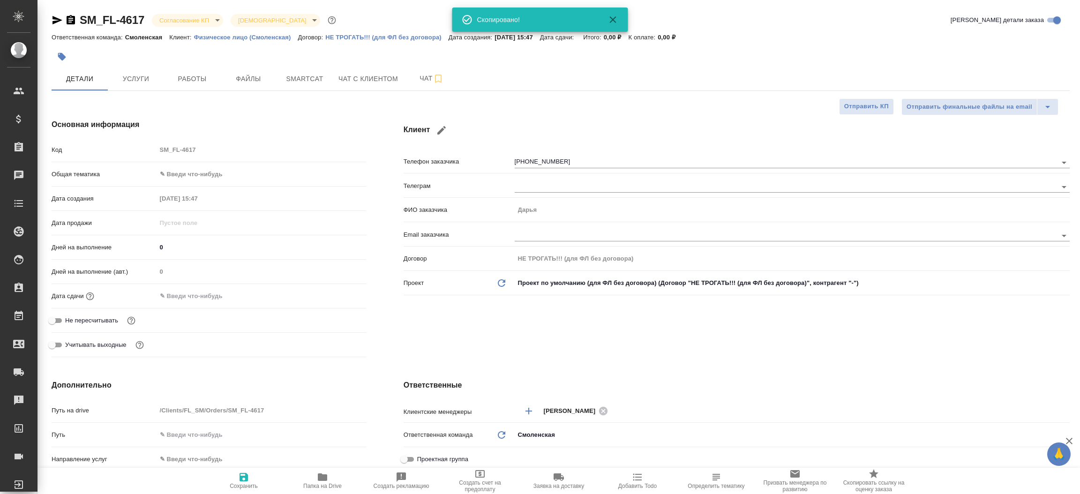
type textarea "x"
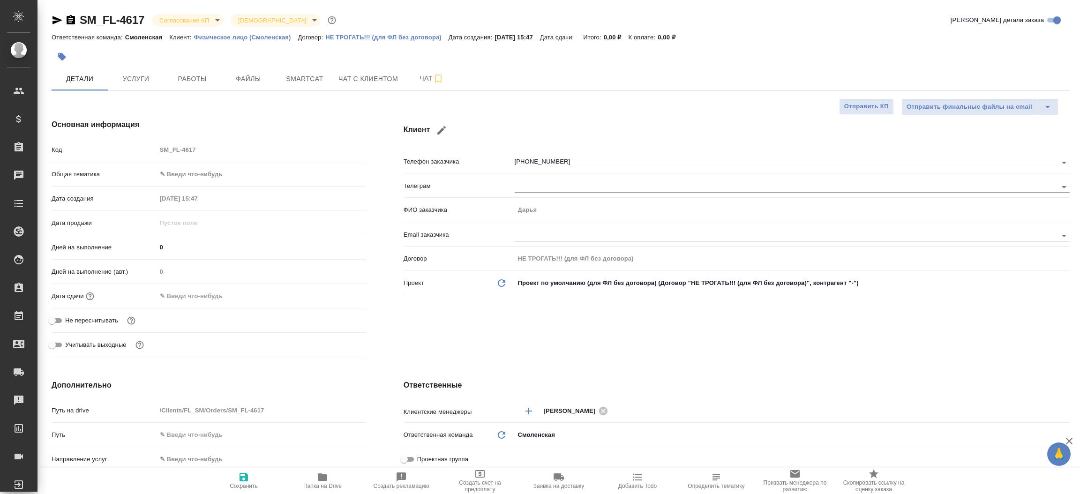
type textarea "x"
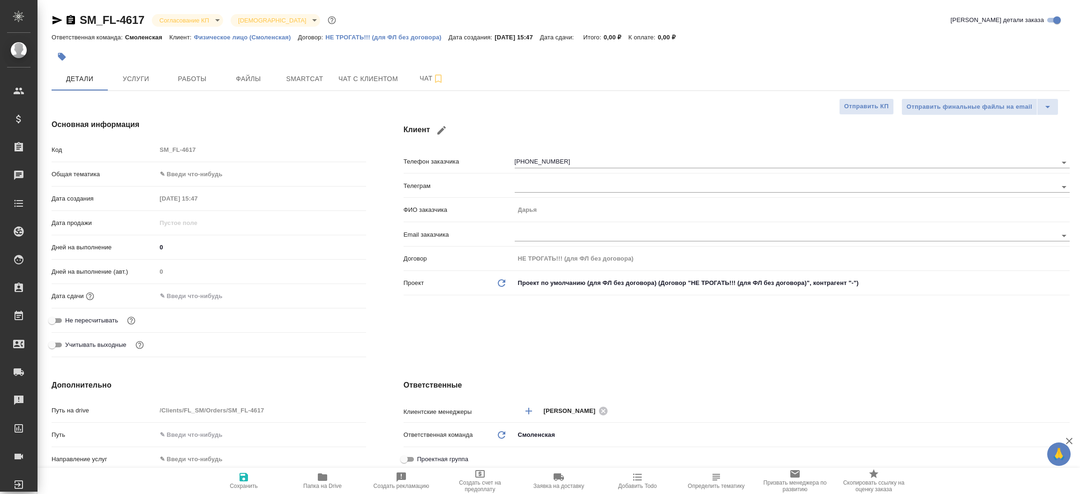
type textarea "x"
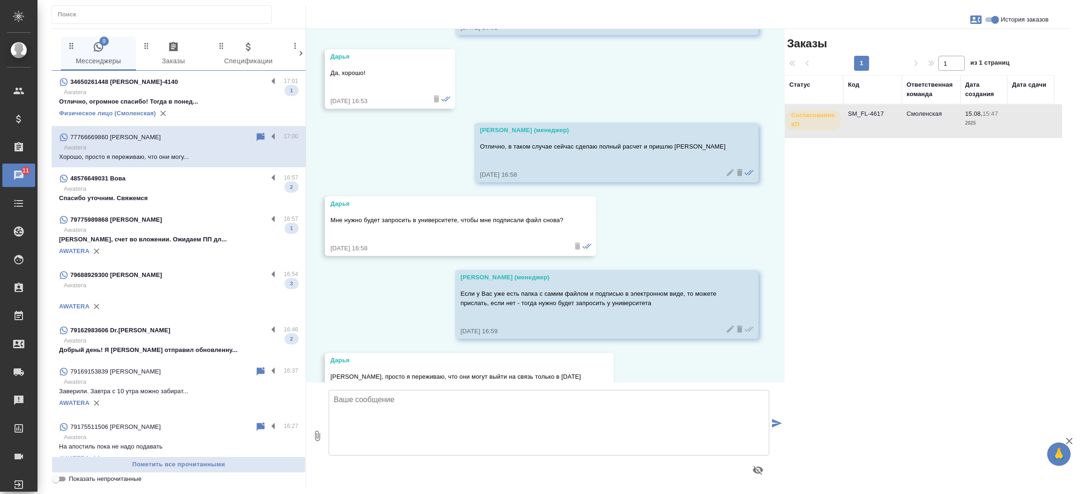
scroll to position [2130, 0]
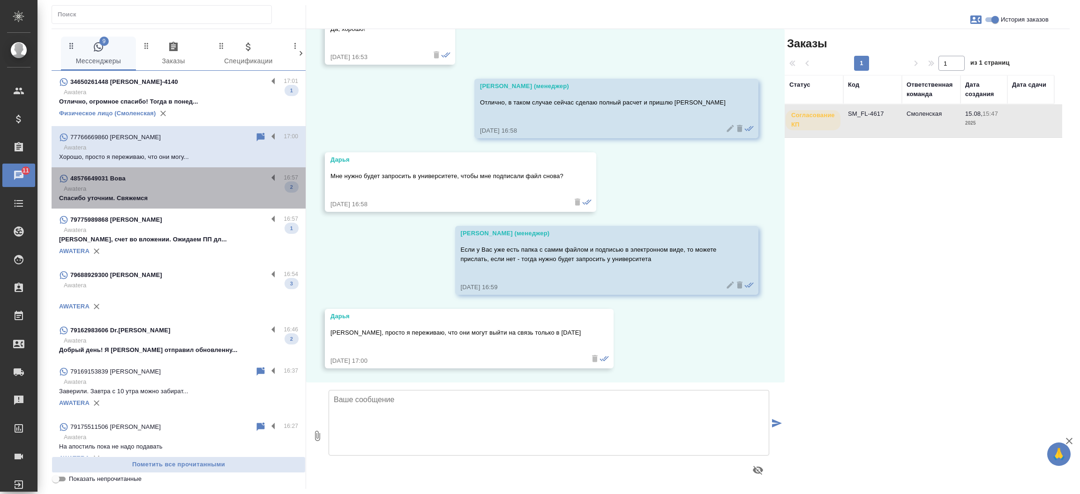
click at [230, 176] on div "48576649031 Вова" at bounding box center [163, 178] width 209 height 11
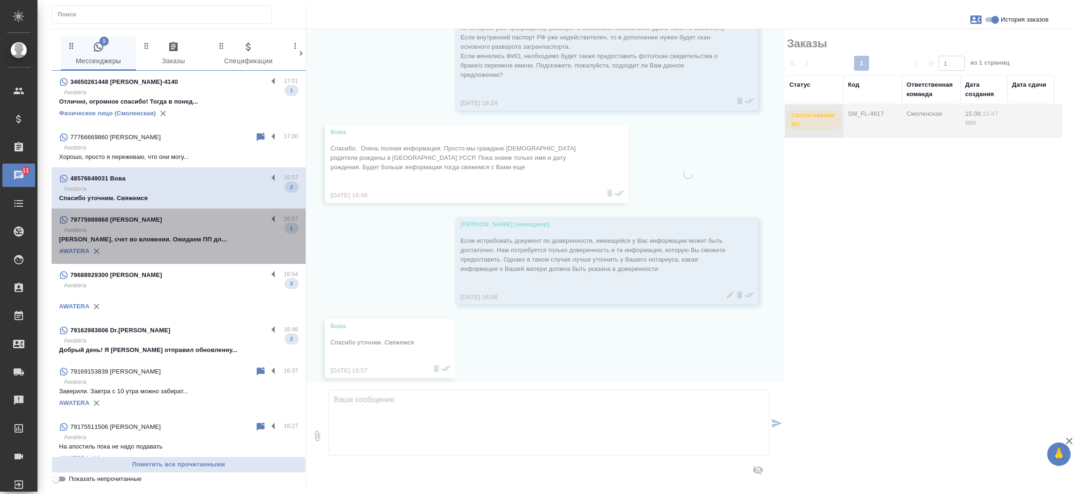
click at [201, 227] on p "Awatera" at bounding box center [181, 230] width 234 height 9
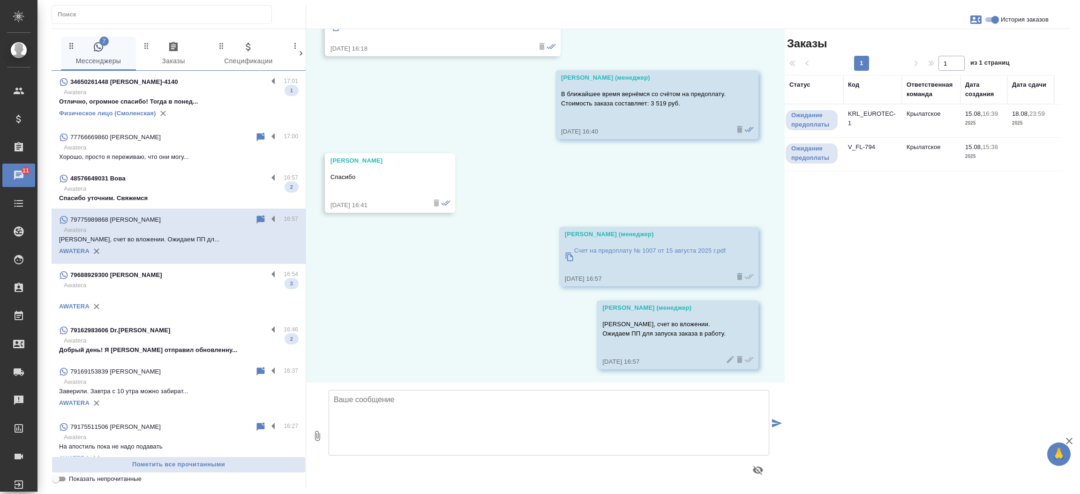
scroll to position [1464, 0]
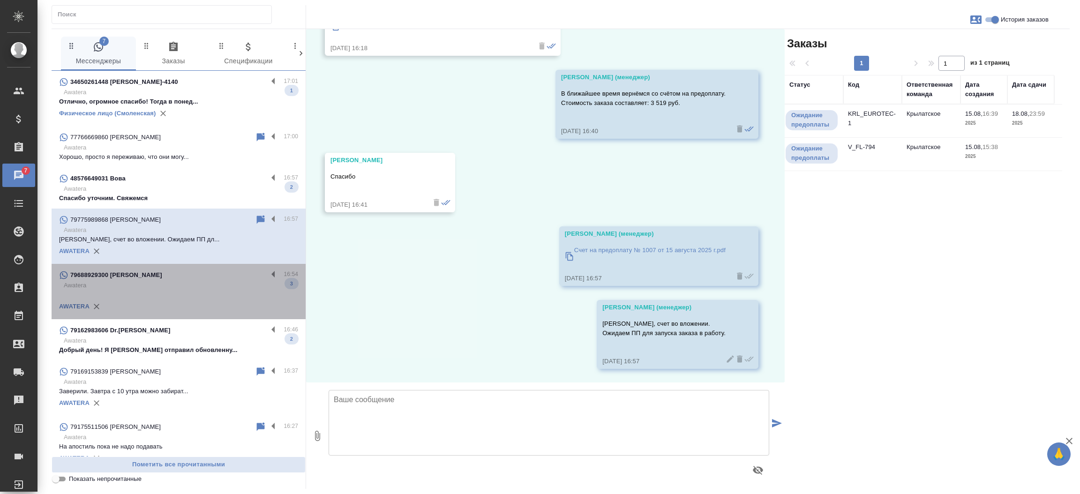
click at [185, 267] on div "79688929300 [PERSON_NAME] 16:54 Awatera 3 AWATERA" at bounding box center [179, 291] width 254 height 55
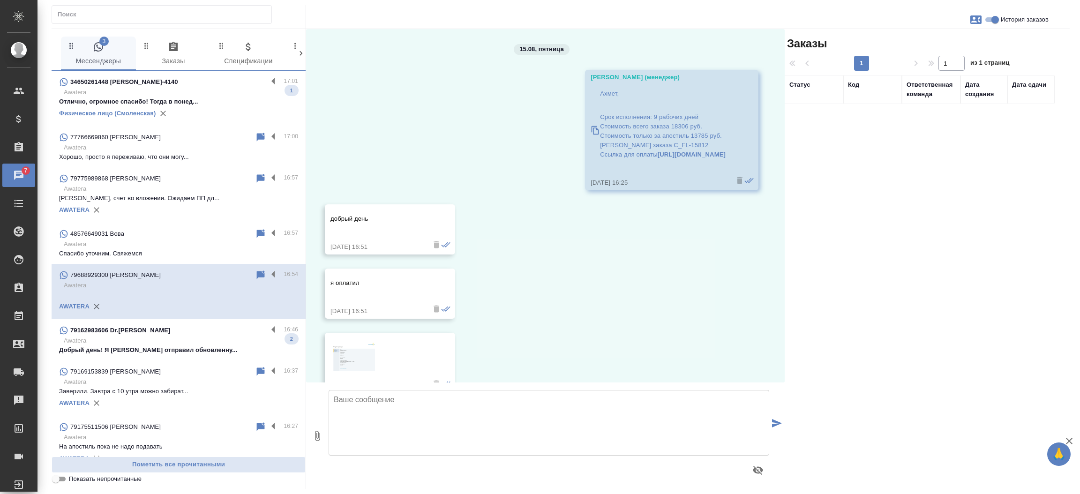
scroll to position [24, 0]
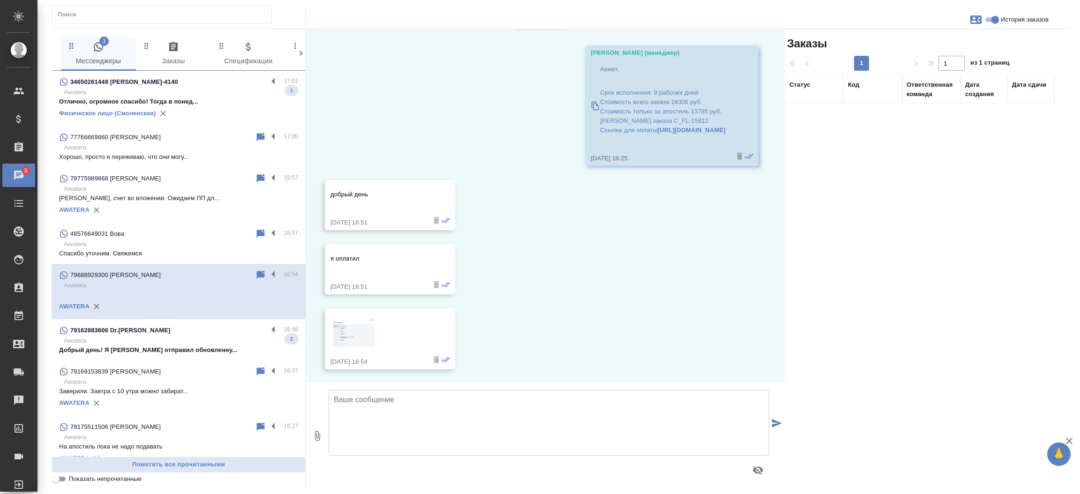
click at [176, 346] on p "Добрый день! Я Вам отправил обновленну..." at bounding box center [178, 350] width 239 height 9
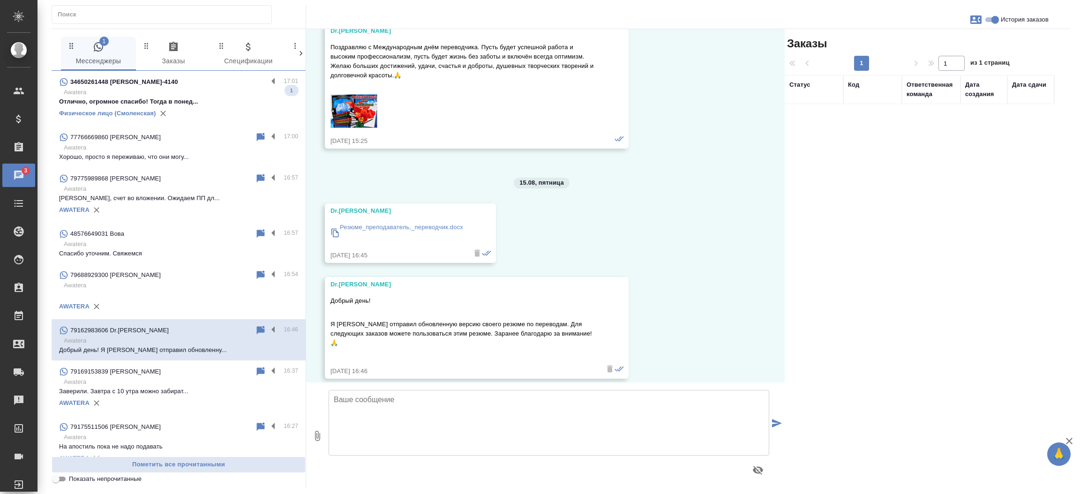
scroll to position [0, 0]
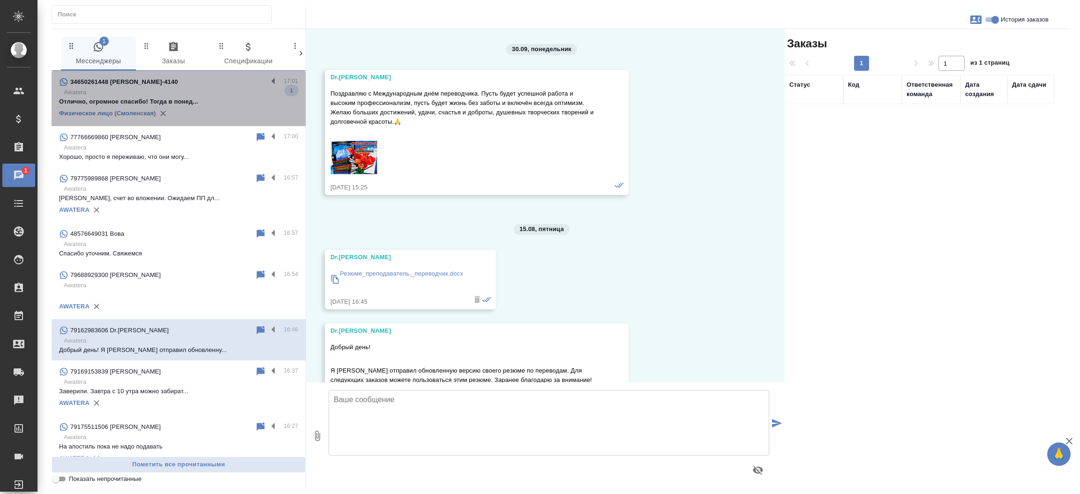
click at [201, 98] on p "Отлично, огромное спасибо! Тогда в понед..." at bounding box center [178, 101] width 239 height 9
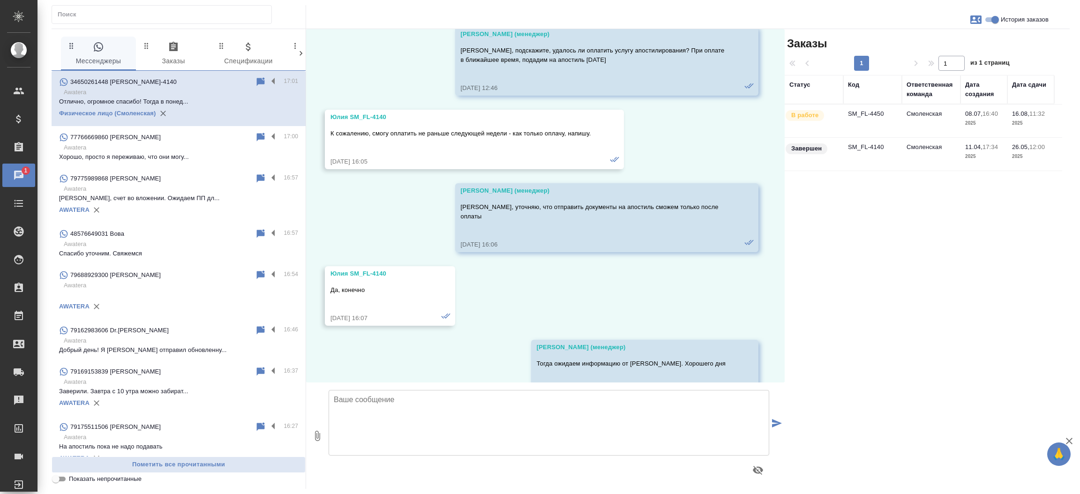
scroll to position [16075, 0]
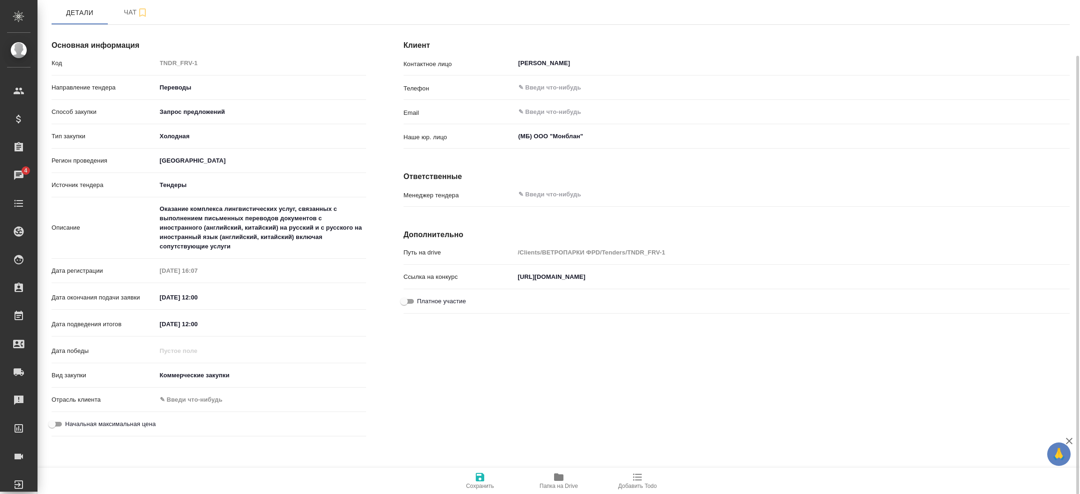
click at [377, 105] on div "Основная информация Код TNDR_FRV-1 Направление тендера Переводы translations Сп…" at bounding box center [209, 236] width 352 height 445
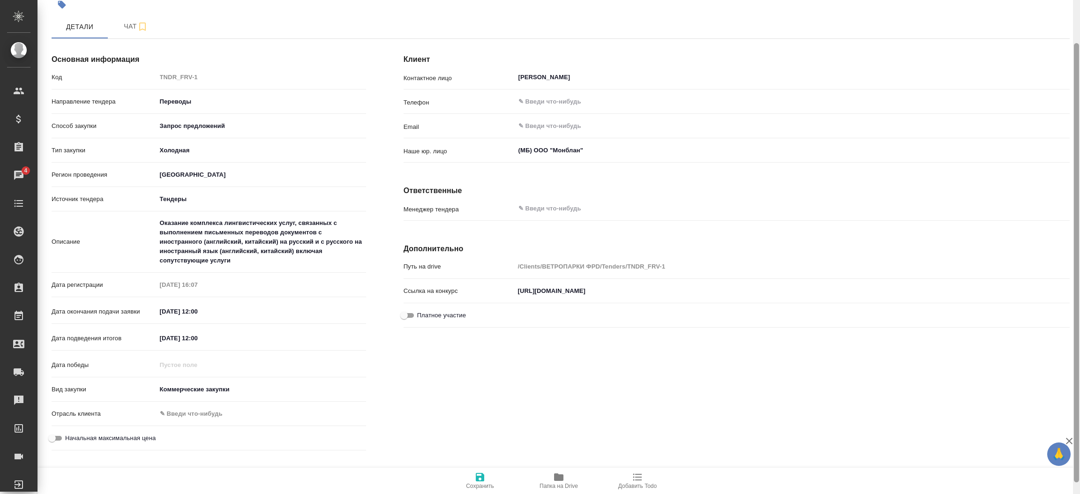
scroll to position [62, 0]
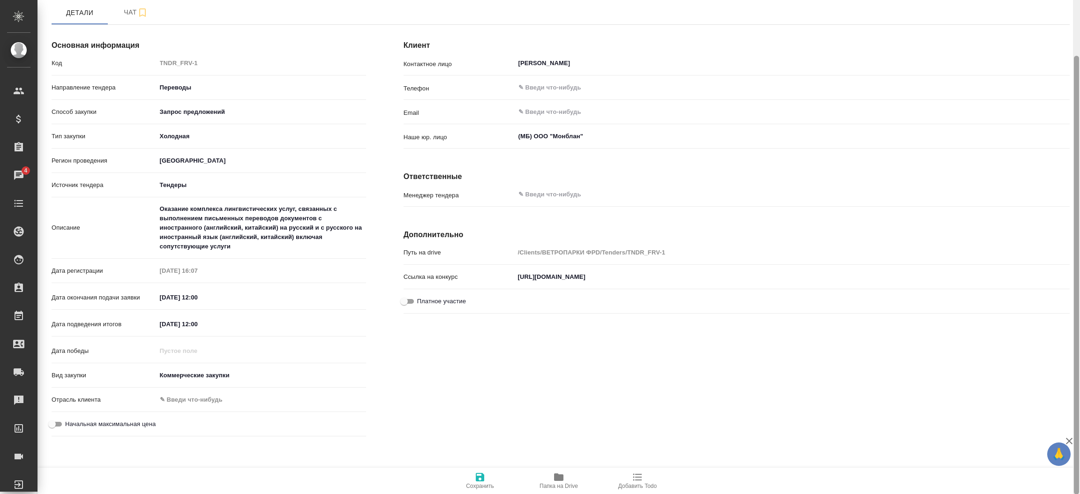
drag, startPoint x: 1079, startPoint y: 401, endPoint x: 1079, endPoint y: 126, distance: 274.8
click at [1079, 126] on div at bounding box center [1076, 247] width 7 height 495
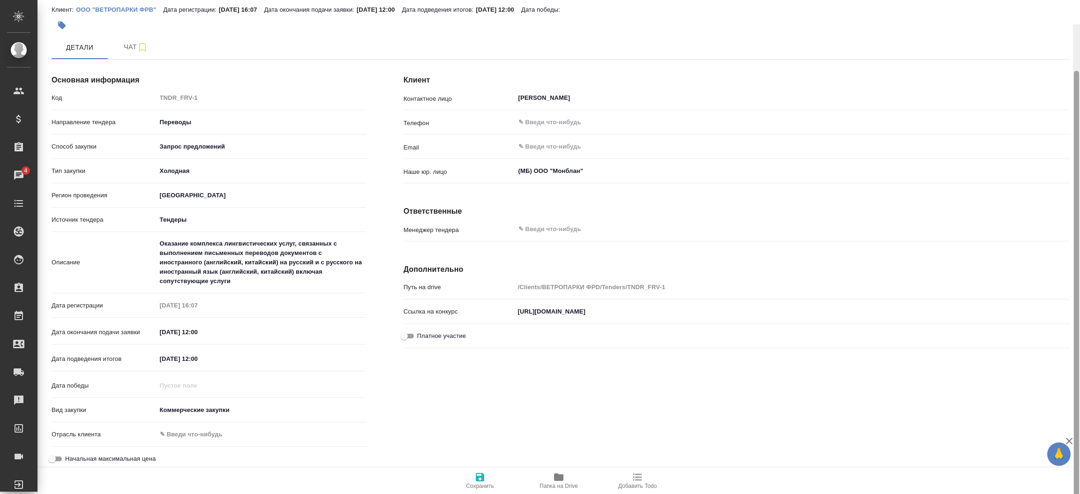
scroll to position [0, 0]
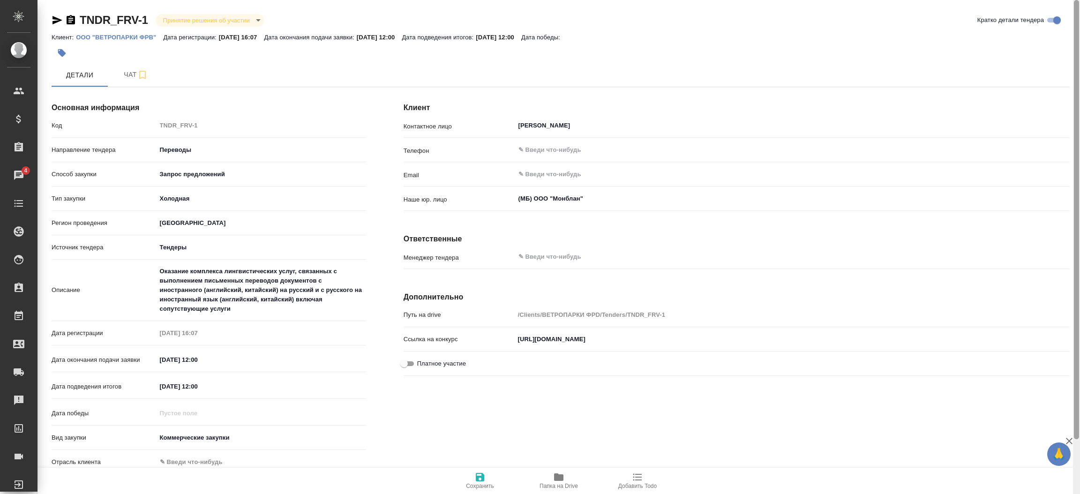
drag, startPoint x: 1076, startPoint y: 163, endPoint x: 1072, endPoint y: 56, distance: 107.0
click at [1072, 56] on div "TNDR_FRV-1 Принятие решения об участии decision [PERSON_NAME] детали тендера Кл…" at bounding box center [559, 247] width 1043 height 494
click at [572, 249] on div "​" at bounding box center [792, 257] width 555 height 17
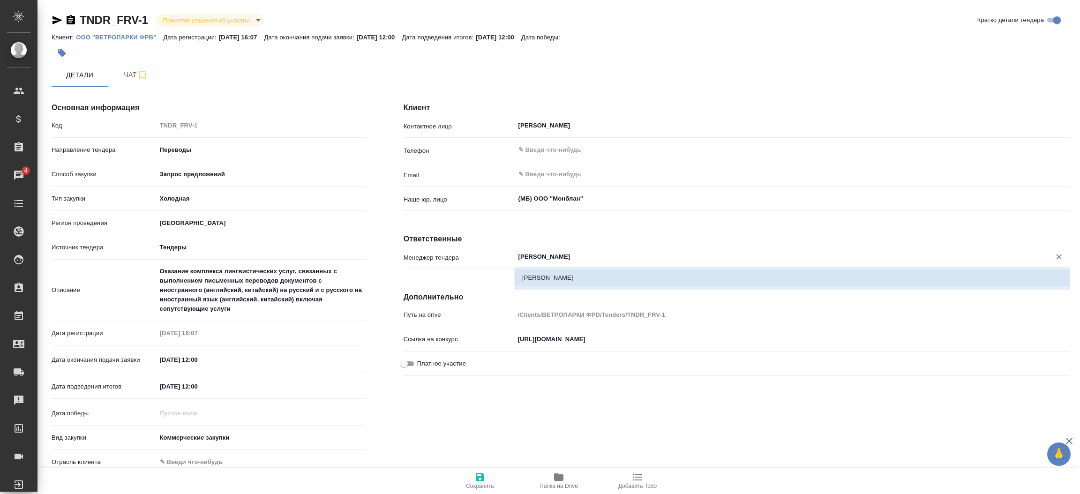
click at [568, 278] on li "[PERSON_NAME]" at bounding box center [792, 278] width 555 height 17
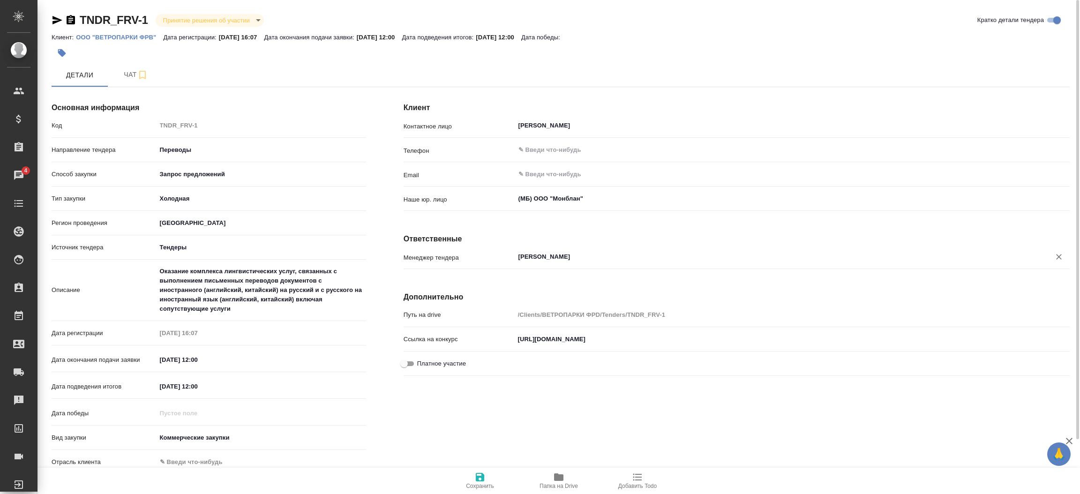
type input "[PERSON_NAME]"
click at [481, 469] on button "Сохранить" at bounding box center [480, 481] width 79 height 26
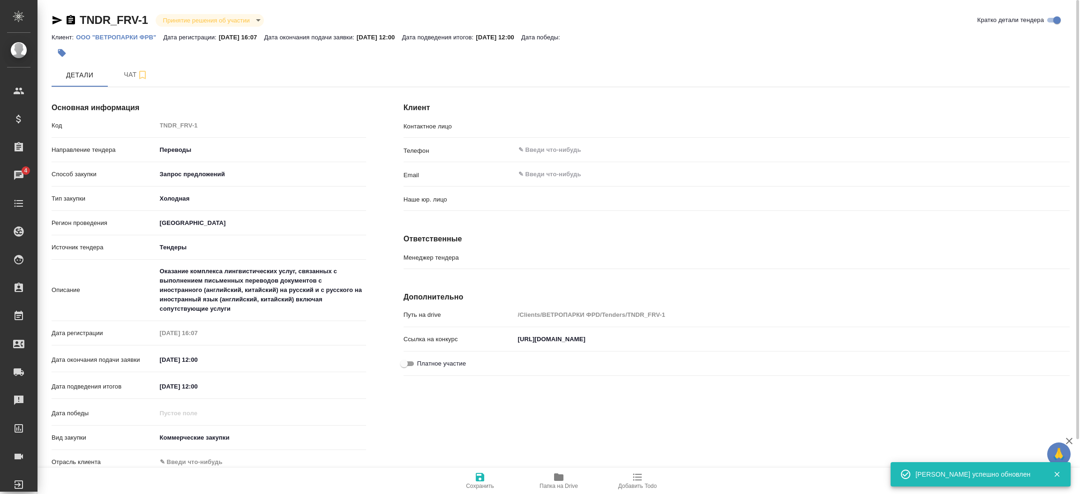
type input "Горбанева Анна Геннадьевна"
type input "(МБ) ООО "Монблан""
type input "Мосина Ирина"
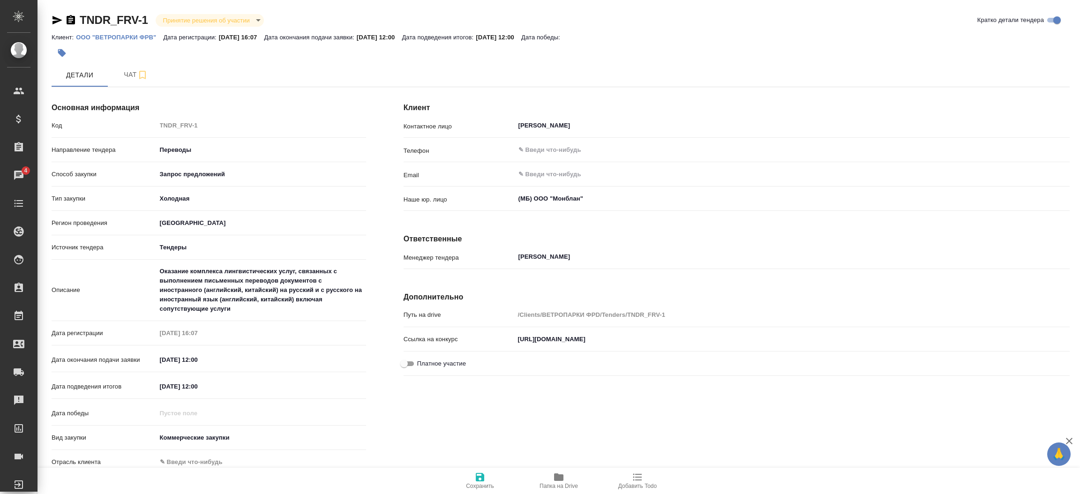
click at [392, 226] on div "Клиент Контактное лицо Горбанева Анна Геннадьевна ​ Телефон ​ Email ​ Наше юр. …" at bounding box center [737, 298] width 704 height 445
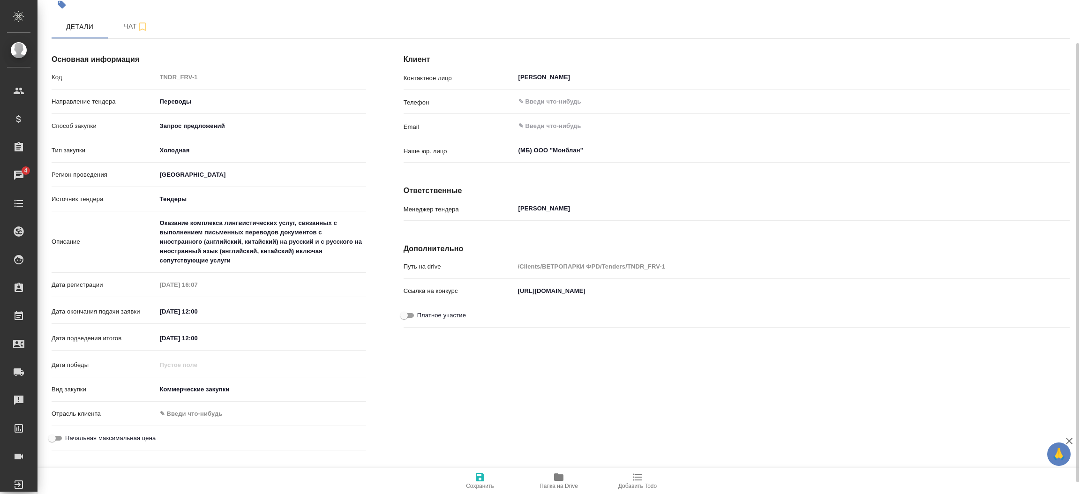
scroll to position [6, 0]
